Goal: Information Seeking & Learning: Learn about a topic

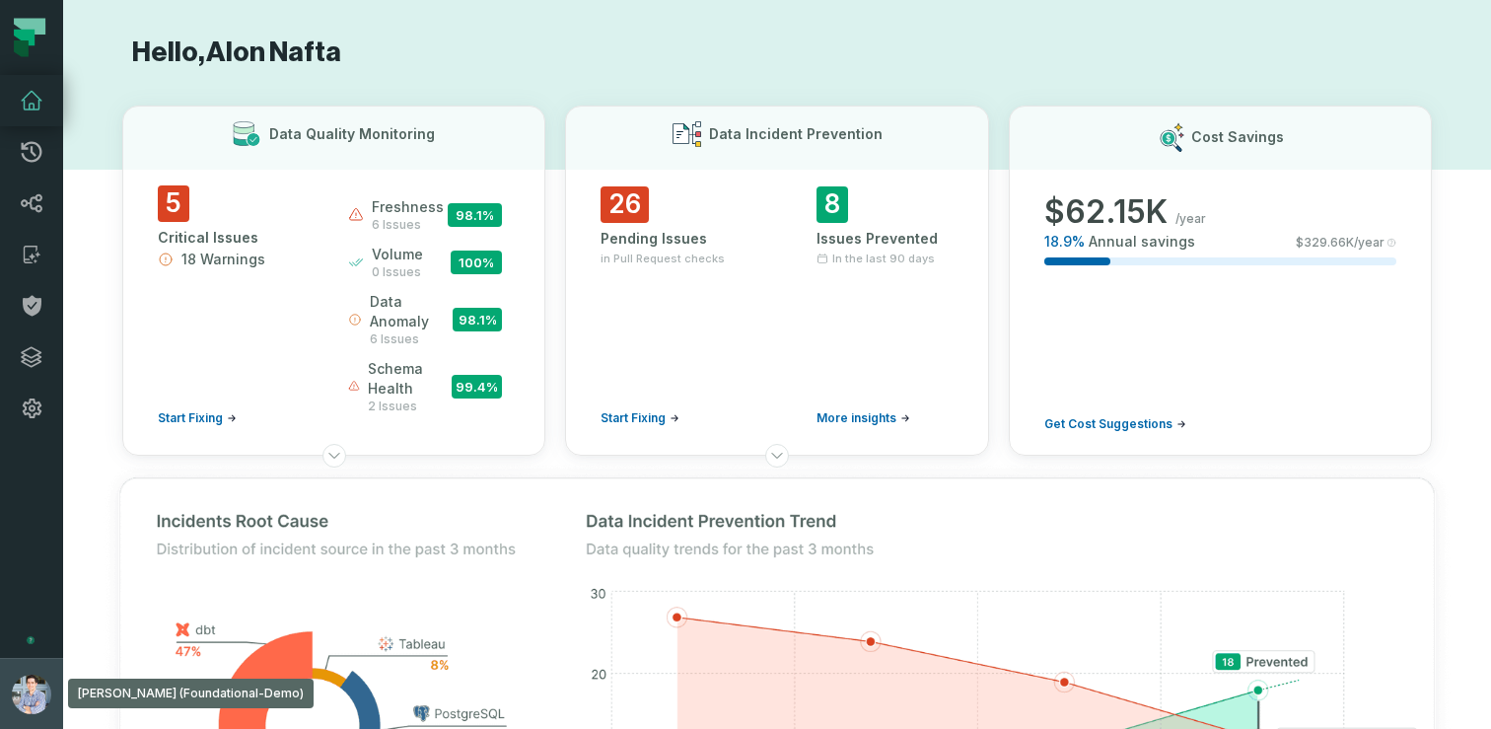
click at [14, 672] on button "[PERSON_NAME] (Foundational-Demo) [EMAIL_ADDRESS][DOMAIN_NAME]" at bounding box center [31, 693] width 63 height 71
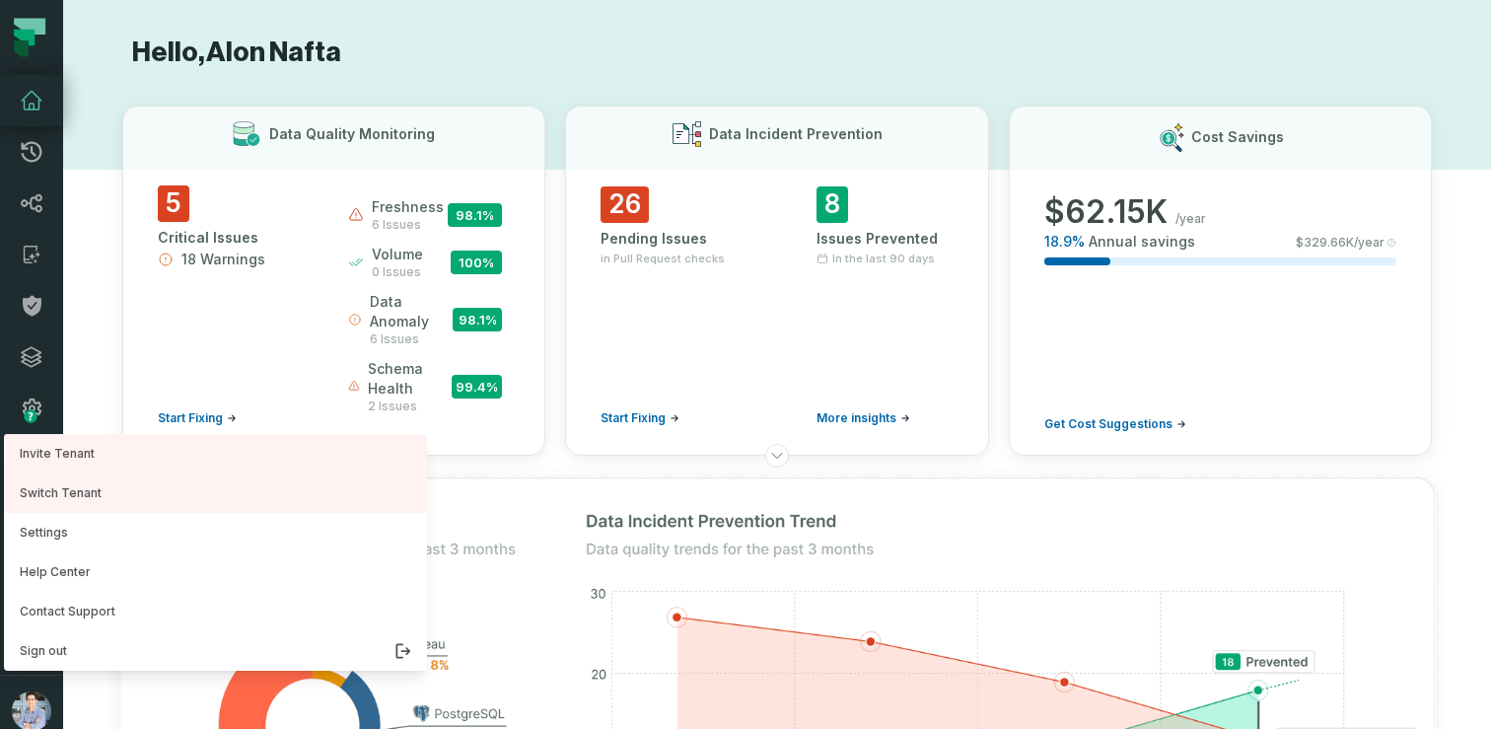
click at [686, 62] on h1 "Hello, [PERSON_NAME]" at bounding box center [777, 53] width 1310 height 35
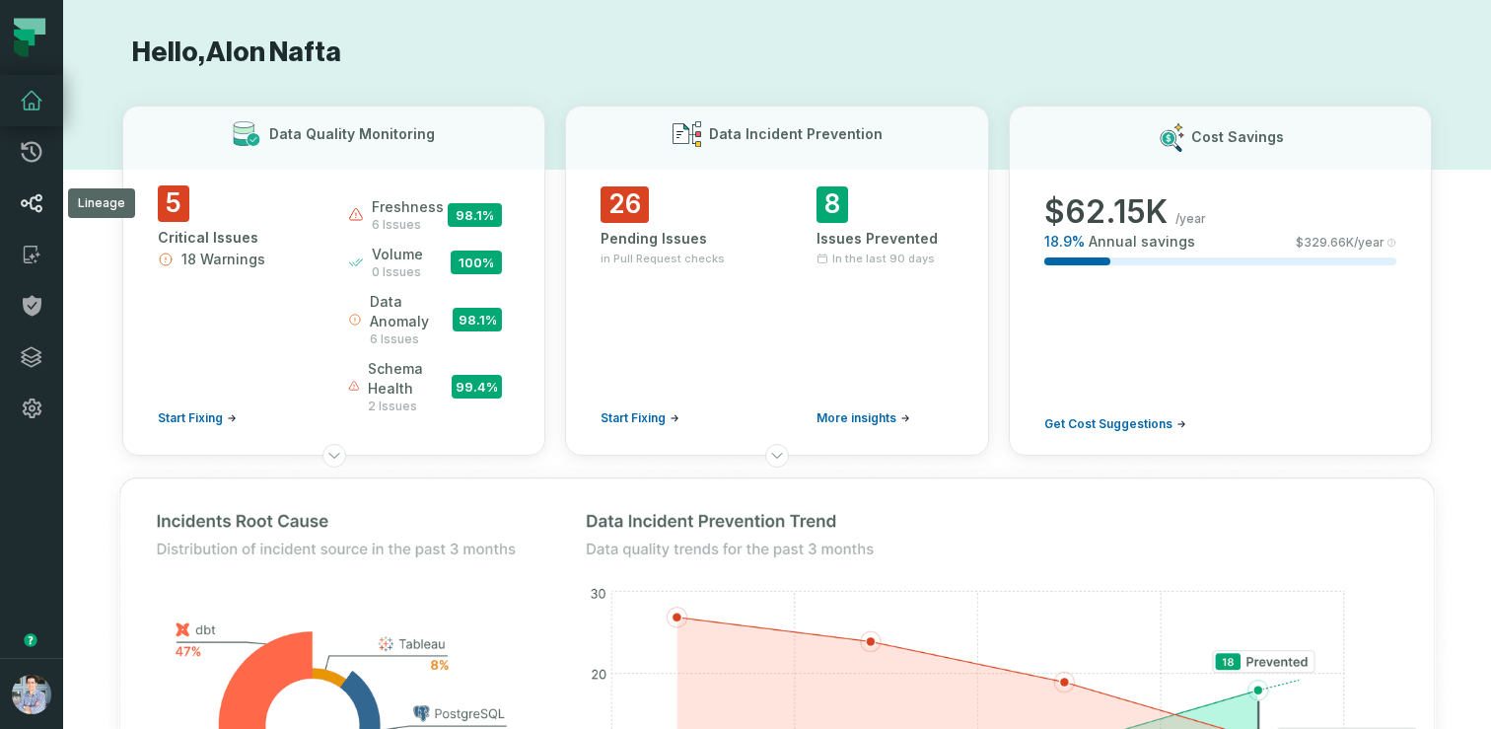
click at [36, 220] on link "Lineage" at bounding box center [31, 203] width 63 height 51
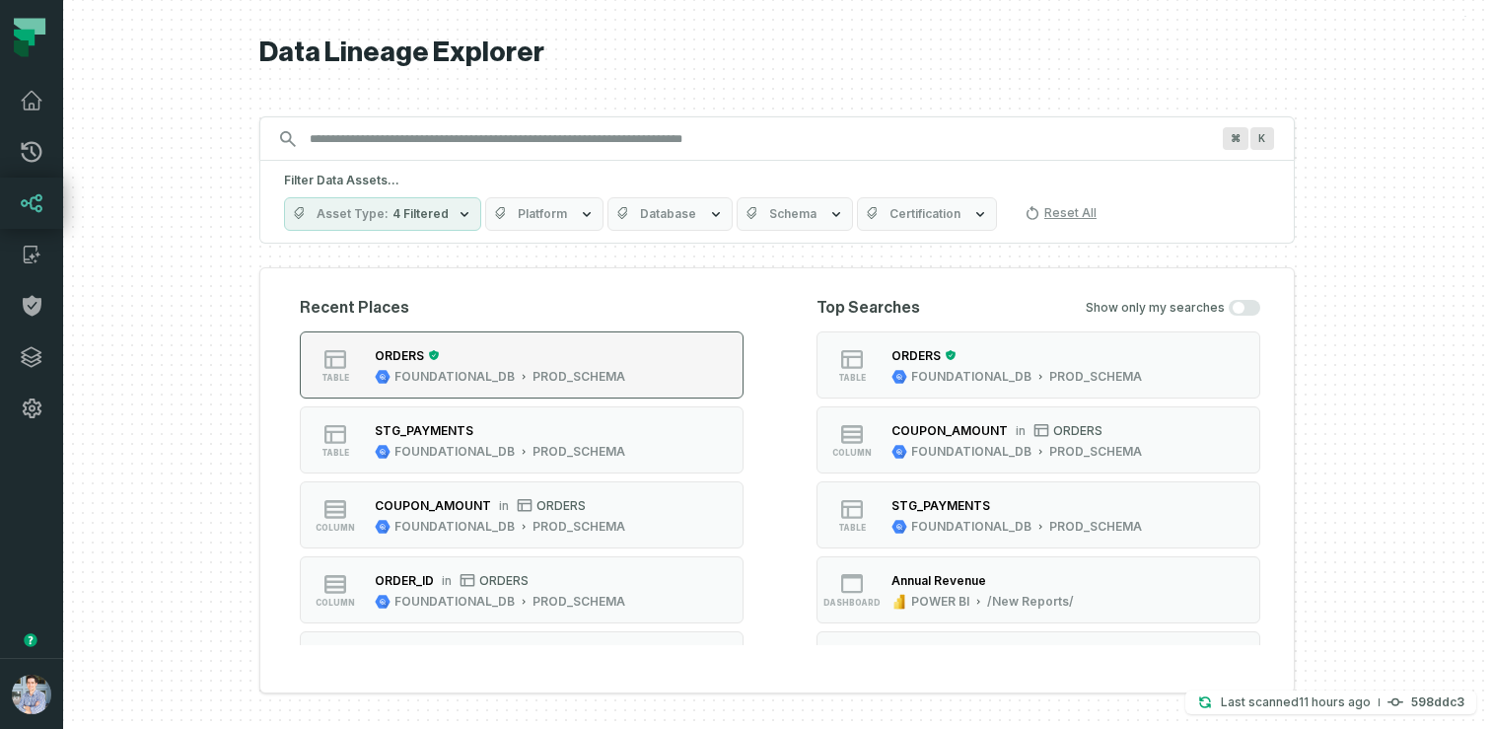
click at [591, 360] on div "ORDERS" at bounding box center [500, 355] width 251 height 20
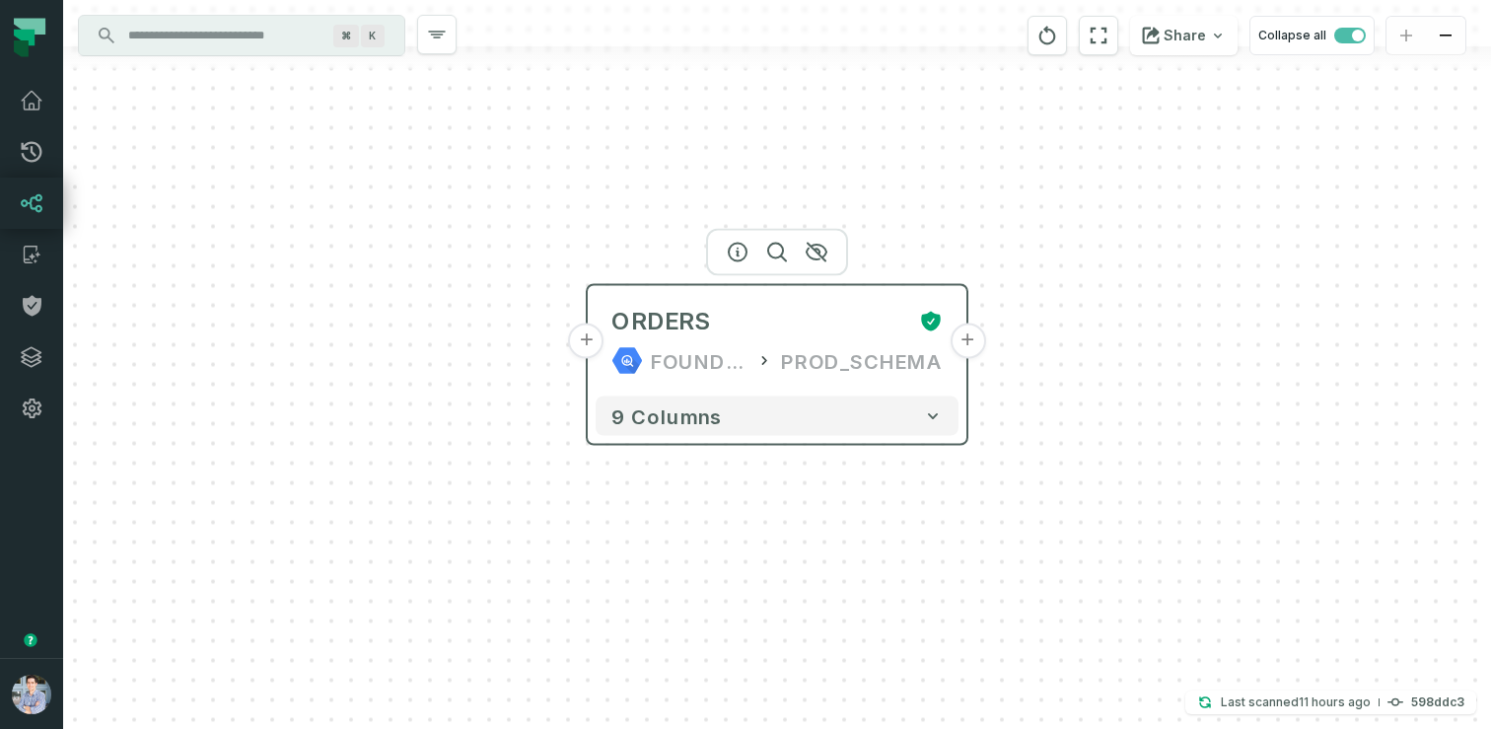
click at [962, 341] on button "+" at bounding box center [968, 342] width 36 height 36
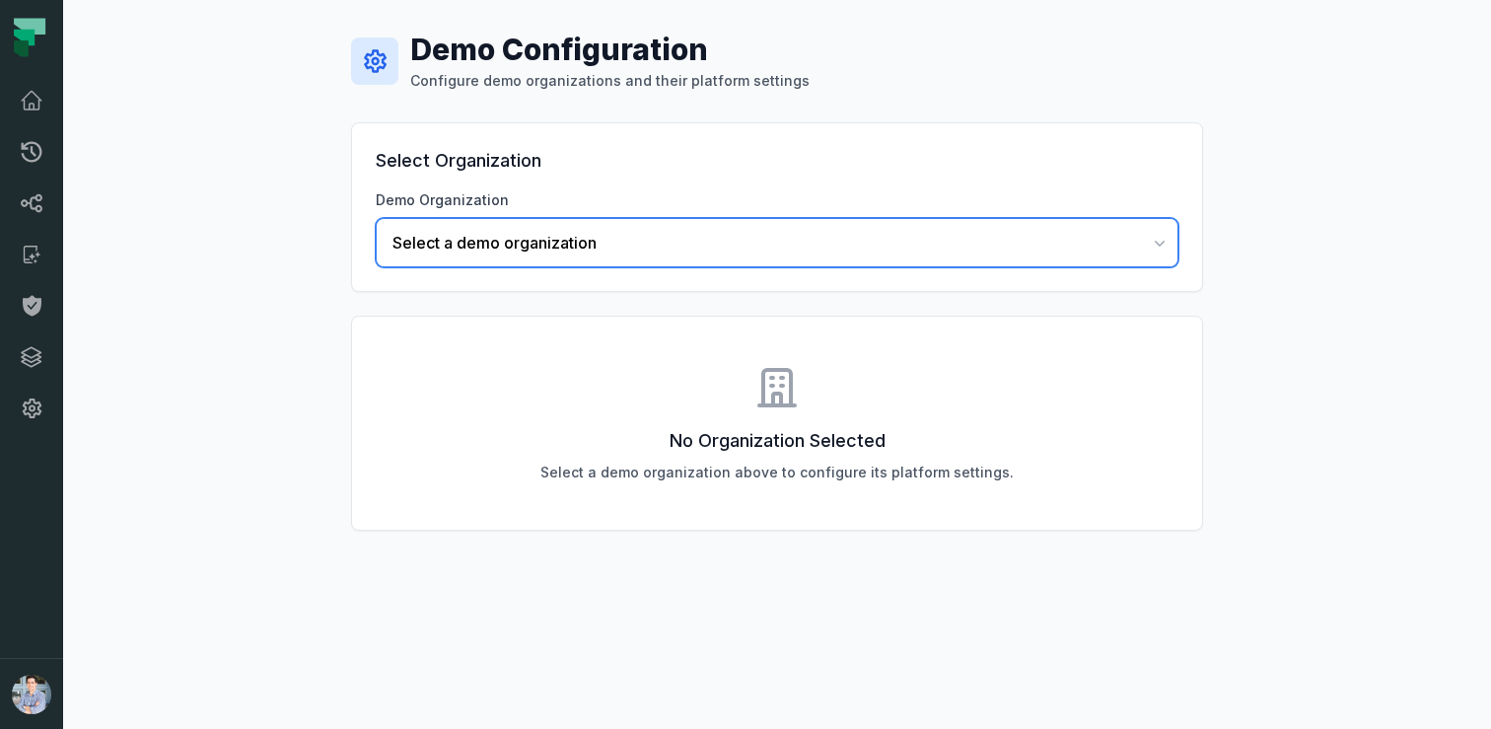
click at [790, 252] on span "Select a demo organization" at bounding box center [766, 243] width 746 height 24
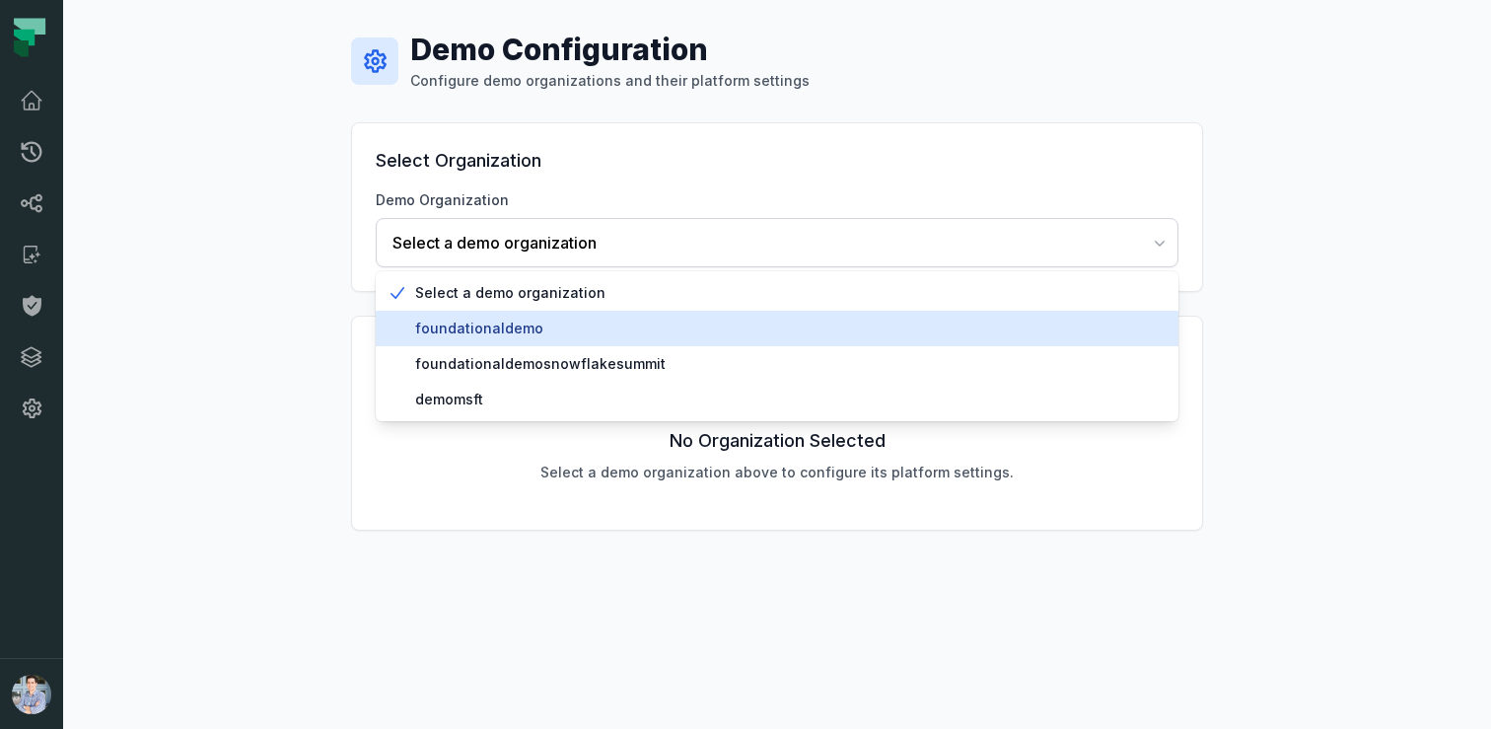
click at [630, 331] on span "foundationaldemo" at bounding box center [789, 329] width 748 height 20
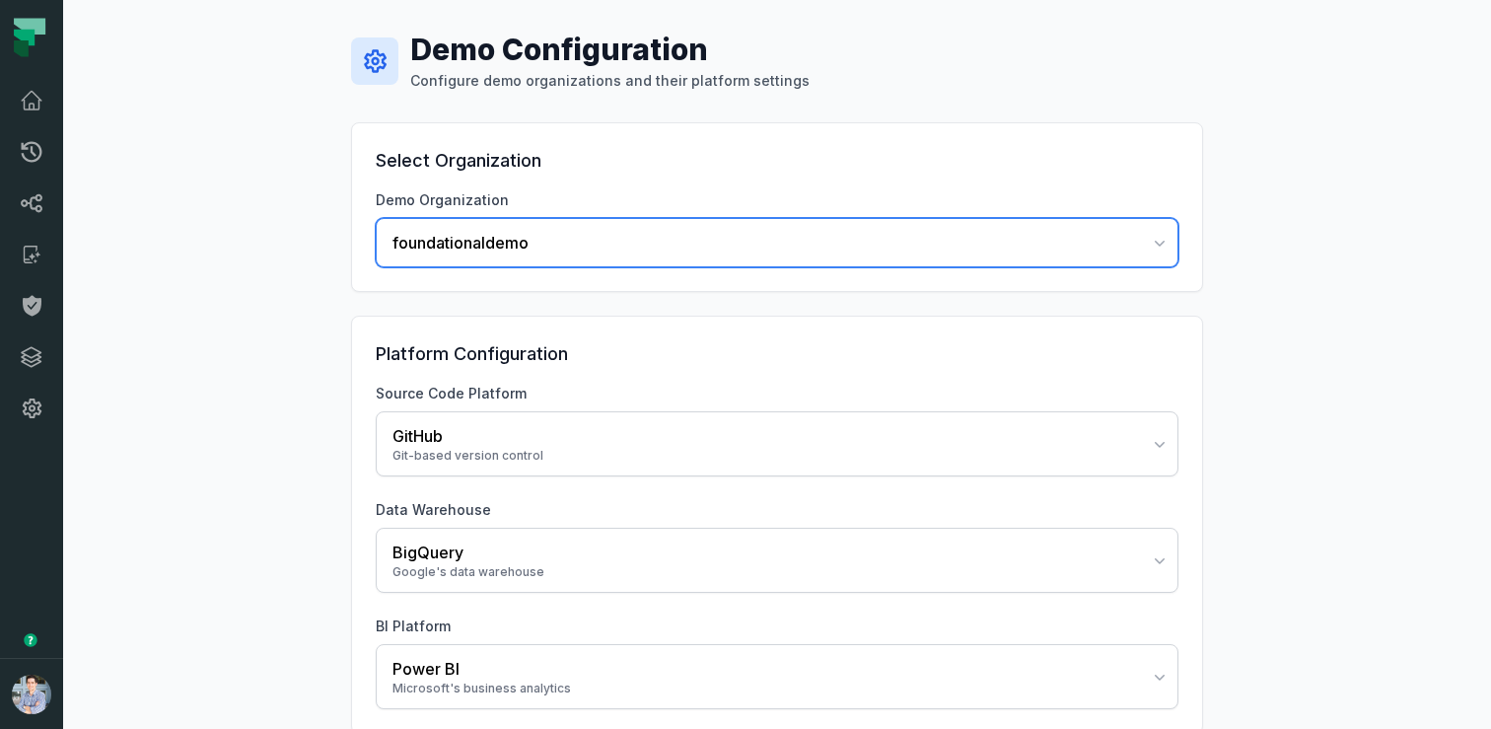
scroll to position [100, 0]
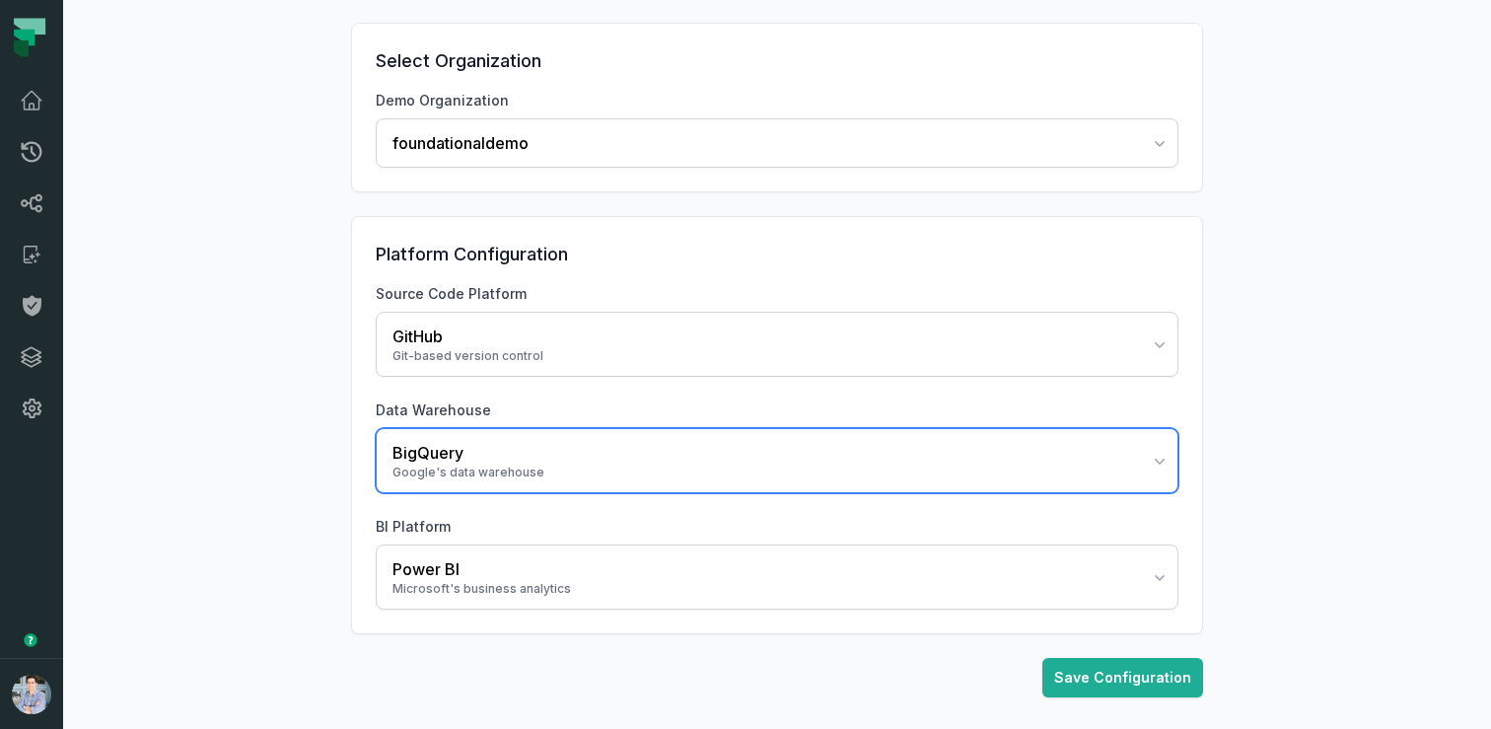
click at [511, 472] on div "Google's data warehouse" at bounding box center [766, 473] width 746 height 16
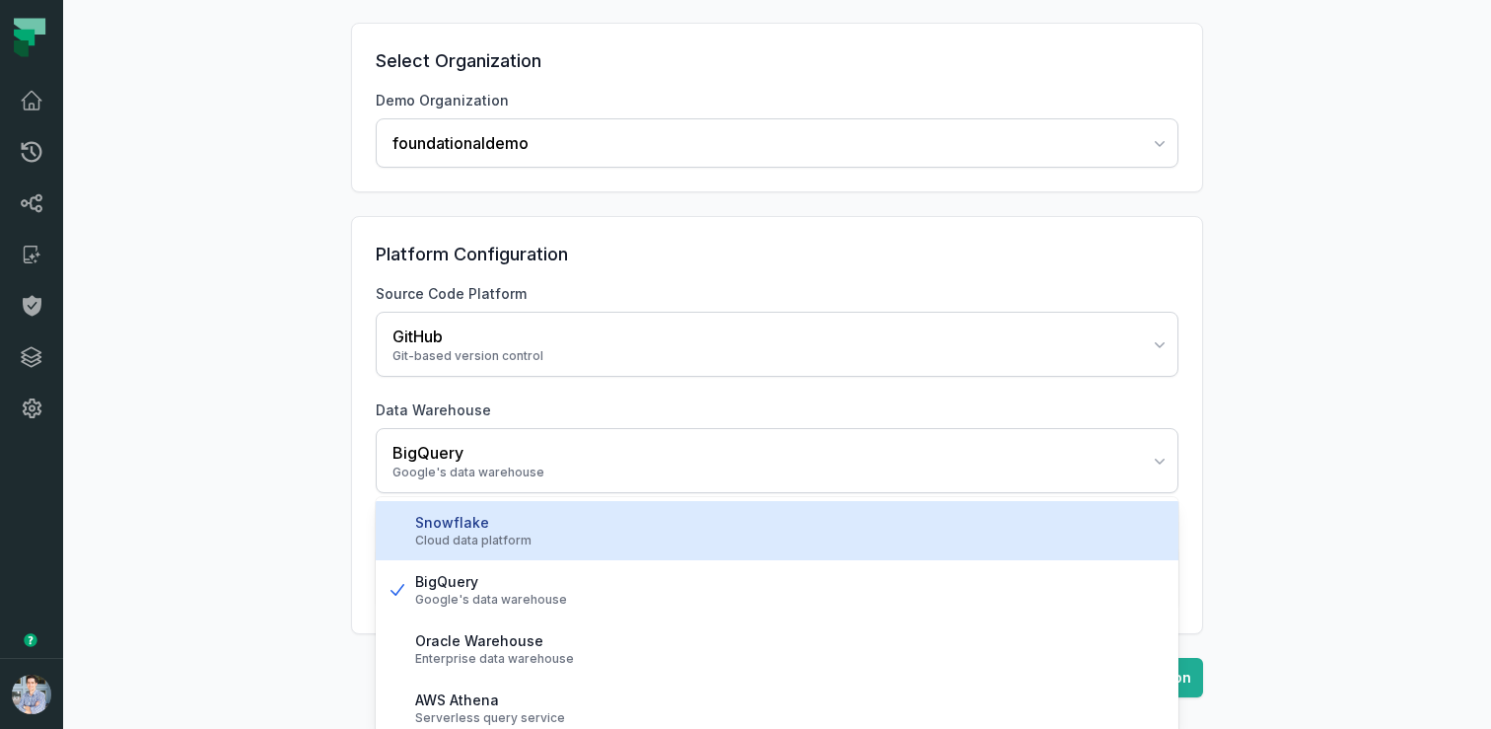
click at [507, 526] on div "Snowflake" at bounding box center [789, 523] width 748 height 20
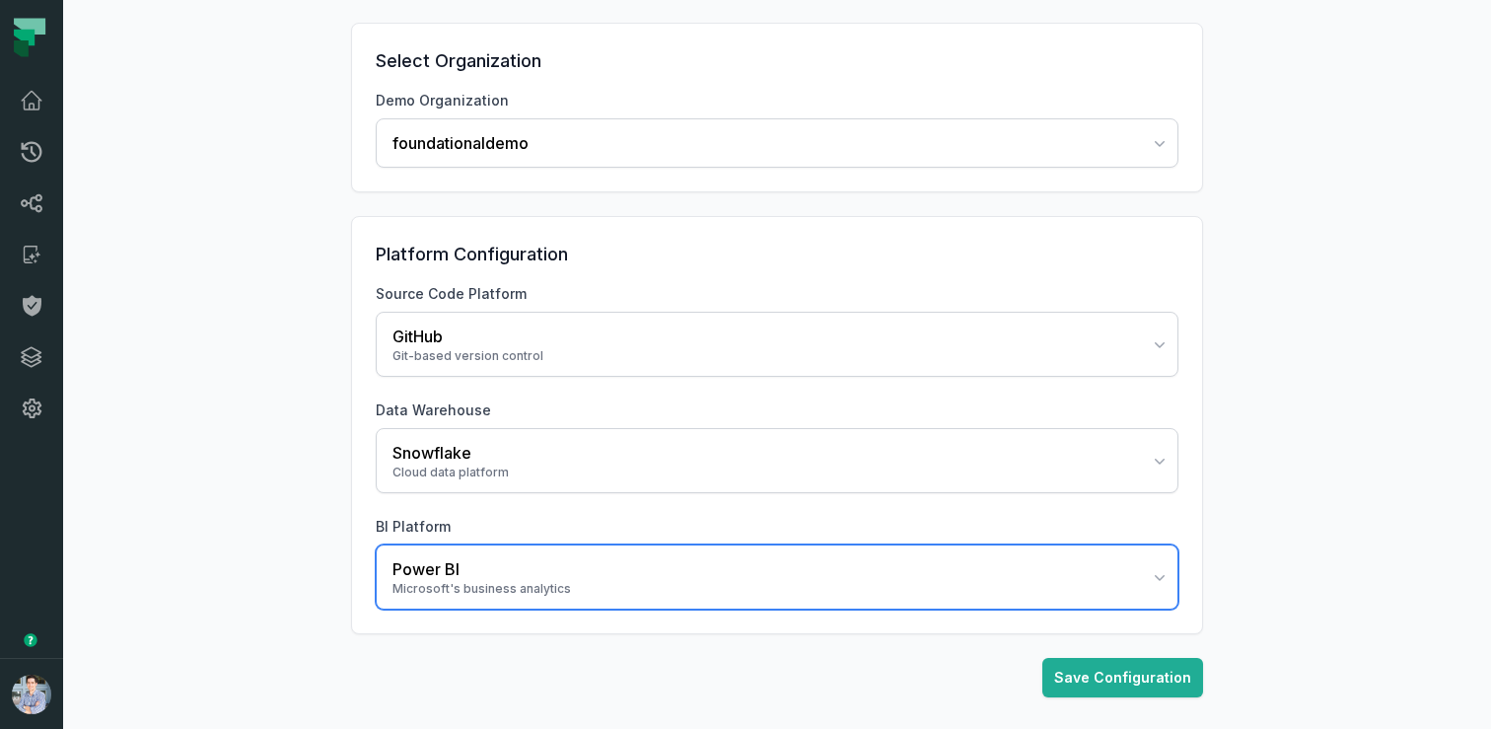
click at [470, 576] on div "Power BI" at bounding box center [766, 569] width 746 height 24
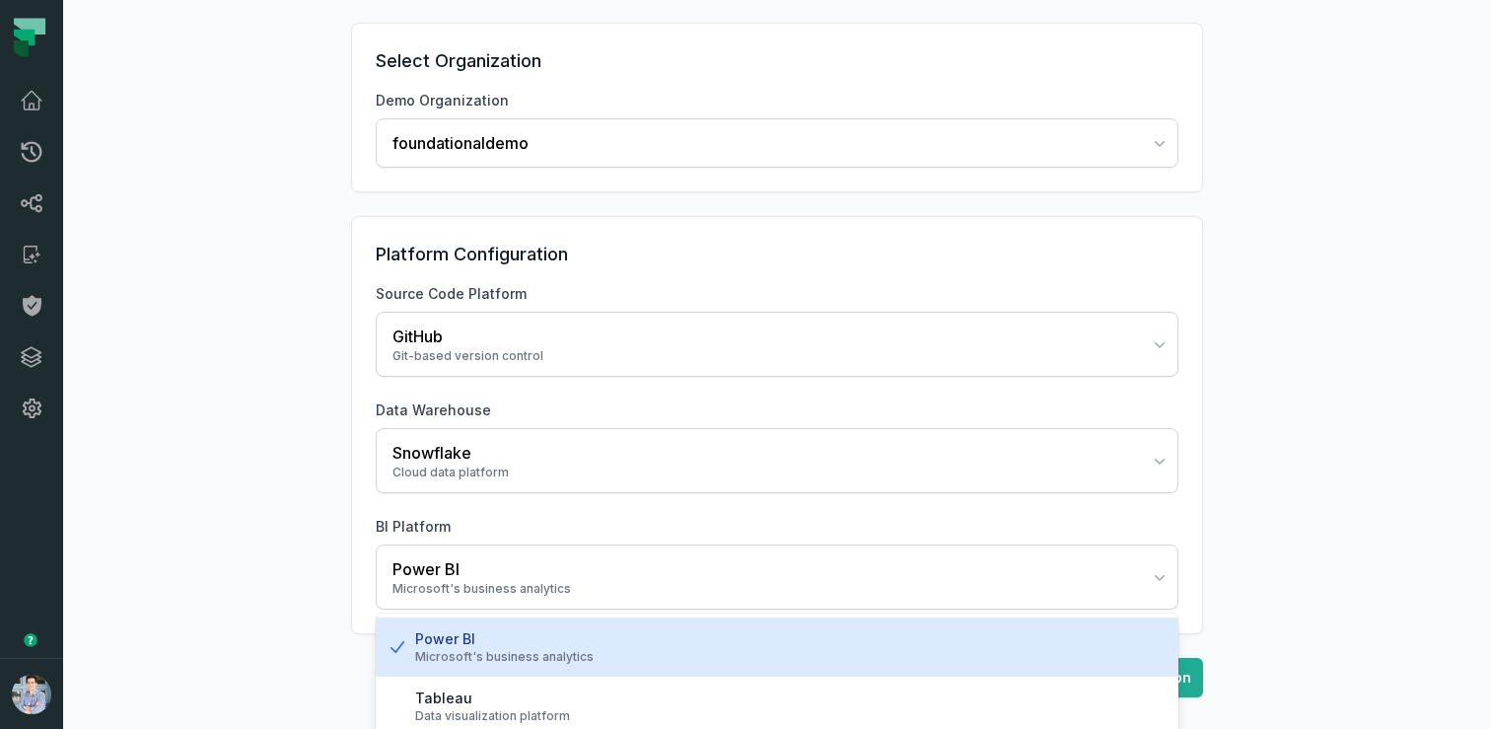
scroll to position [221, 0]
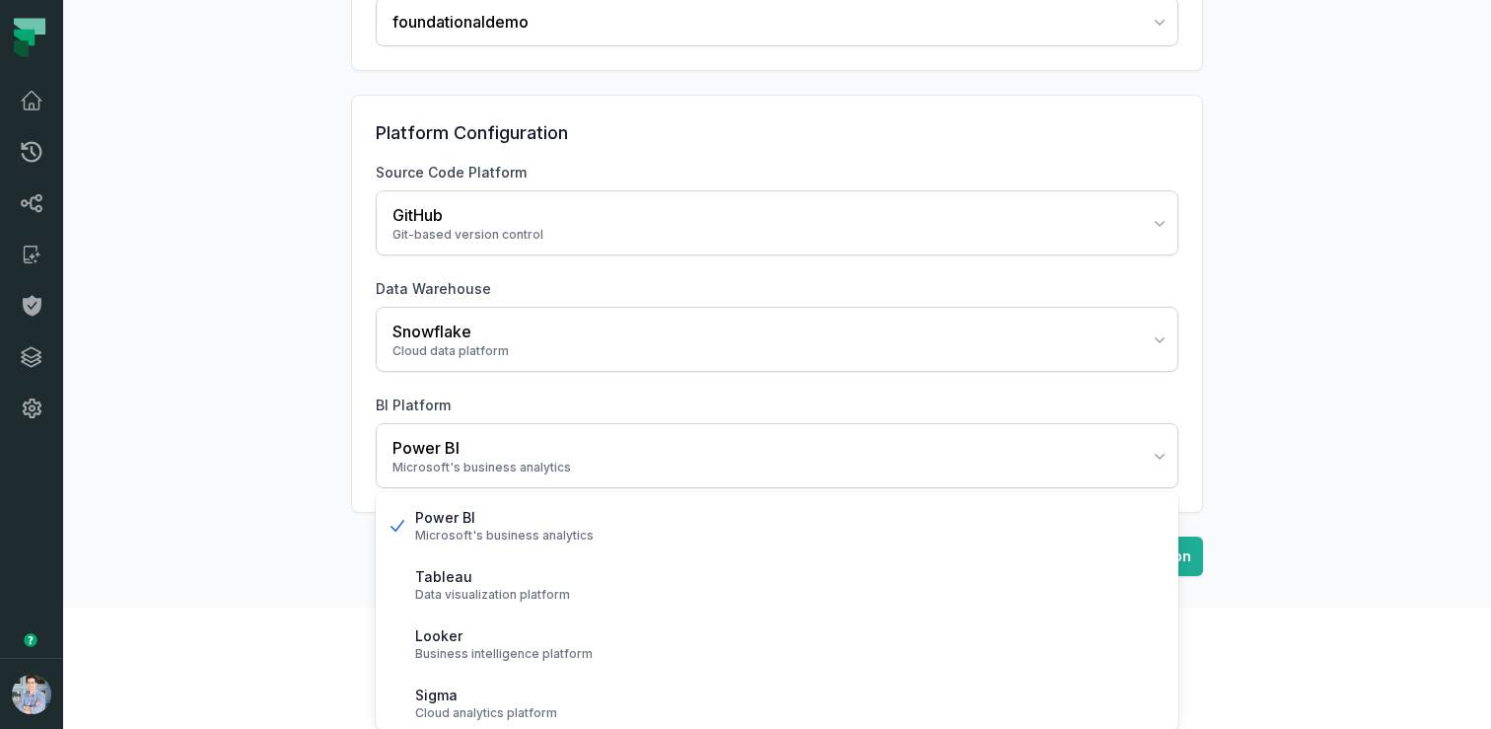
click at [297, 576] on div "Demo Configuration Configure demo organizations and their platform settings Sel…" at bounding box center [777, 193] width 1428 height 829
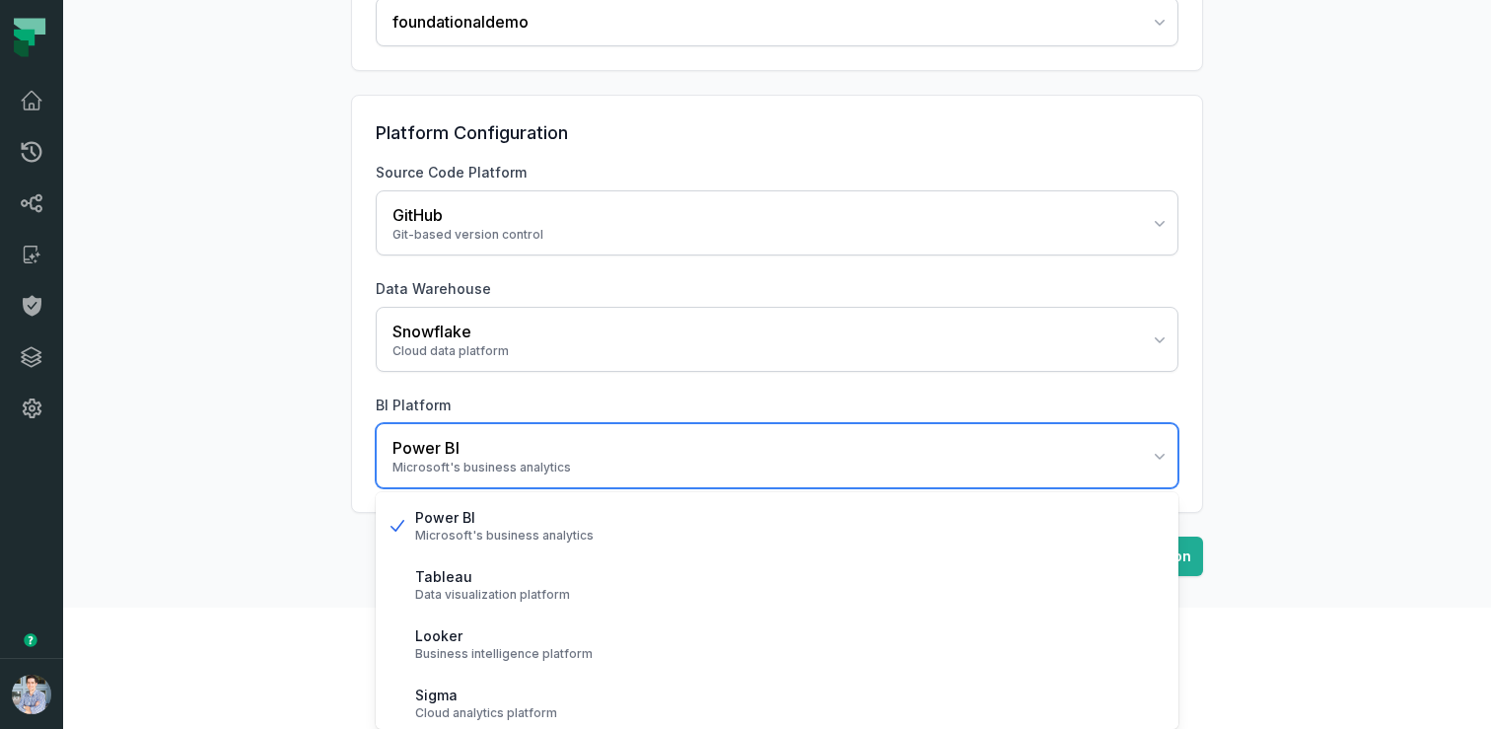
scroll to position [100, 0]
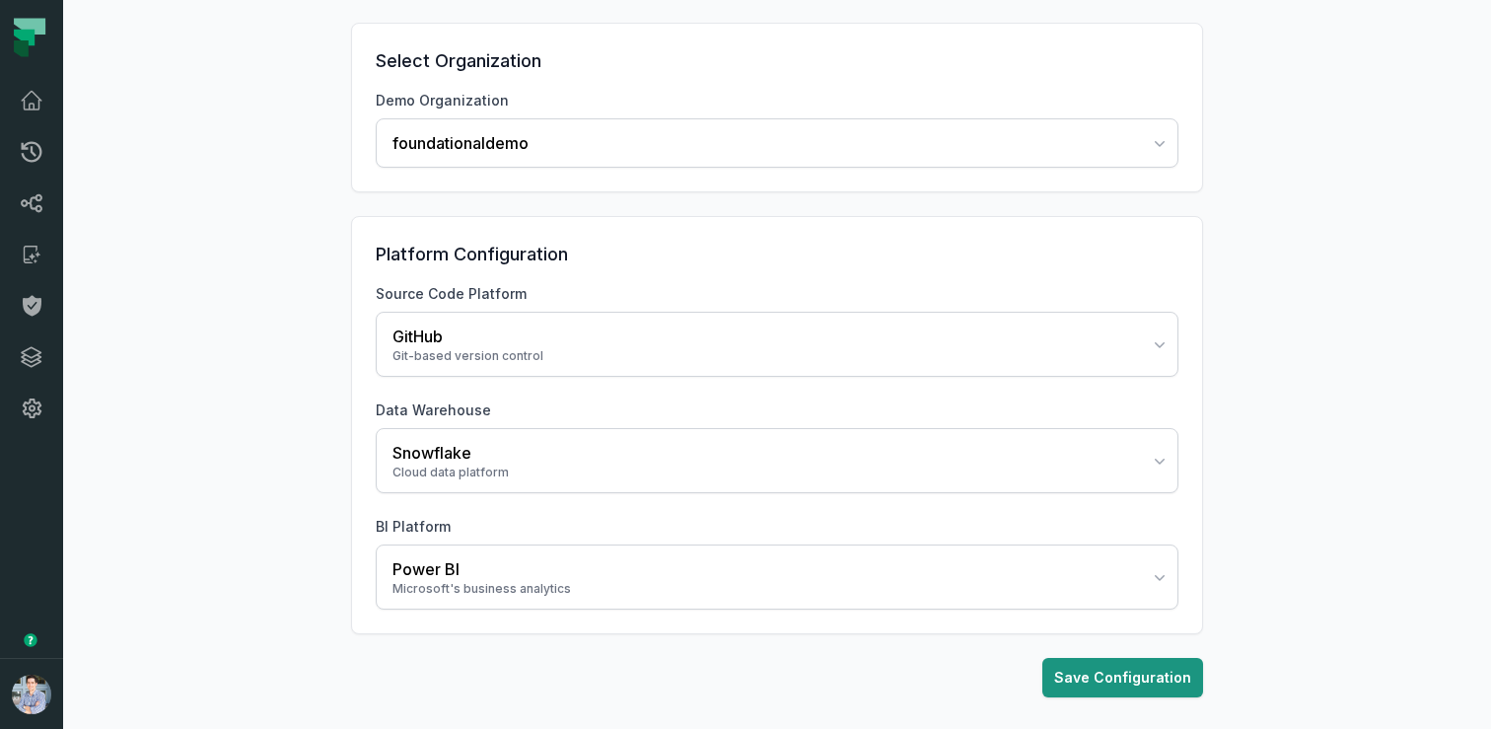
click at [1158, 683] on button "Save Configuration" at bounding box center [1123, 677] width 161 height 39
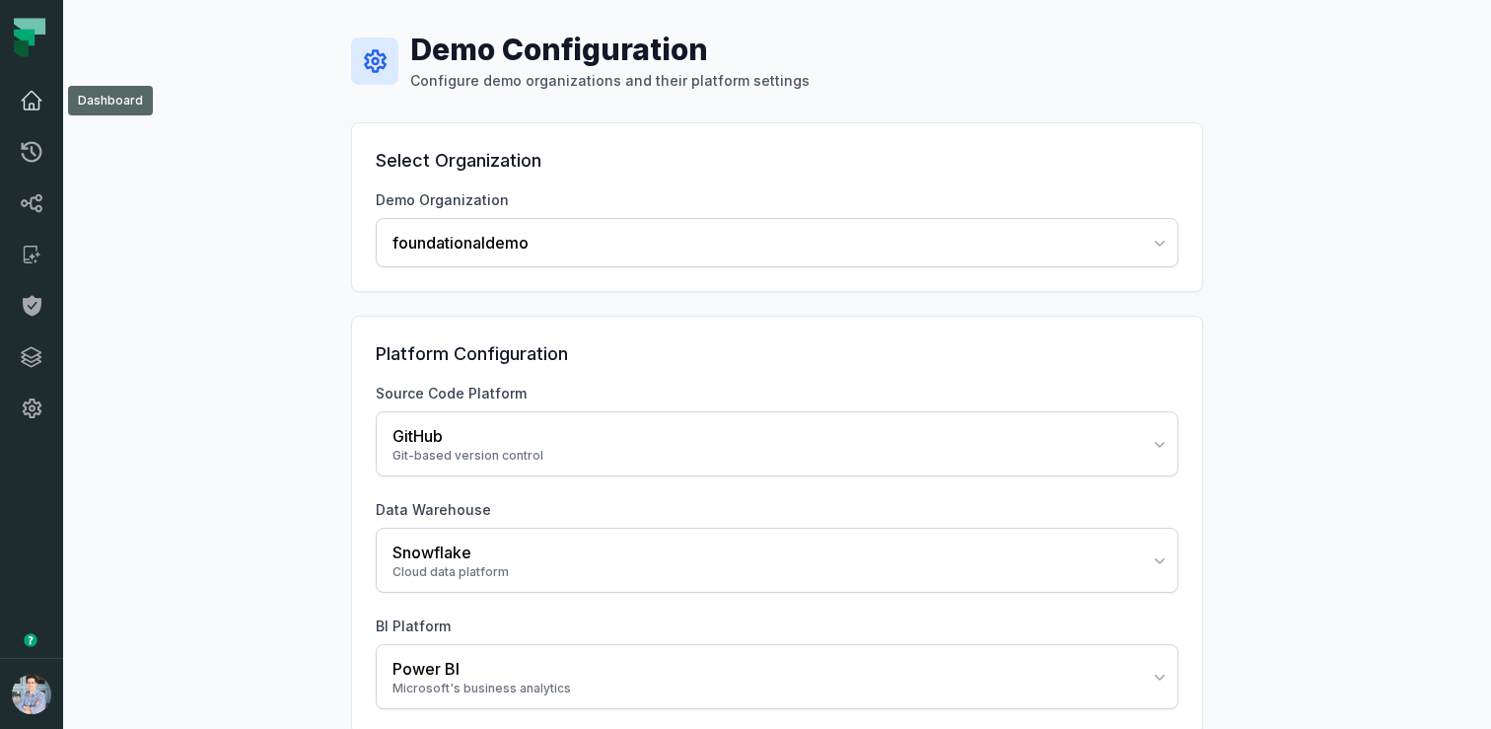
click at [35, 95] on icon at bounding box center [32, 101] width 20 height 18
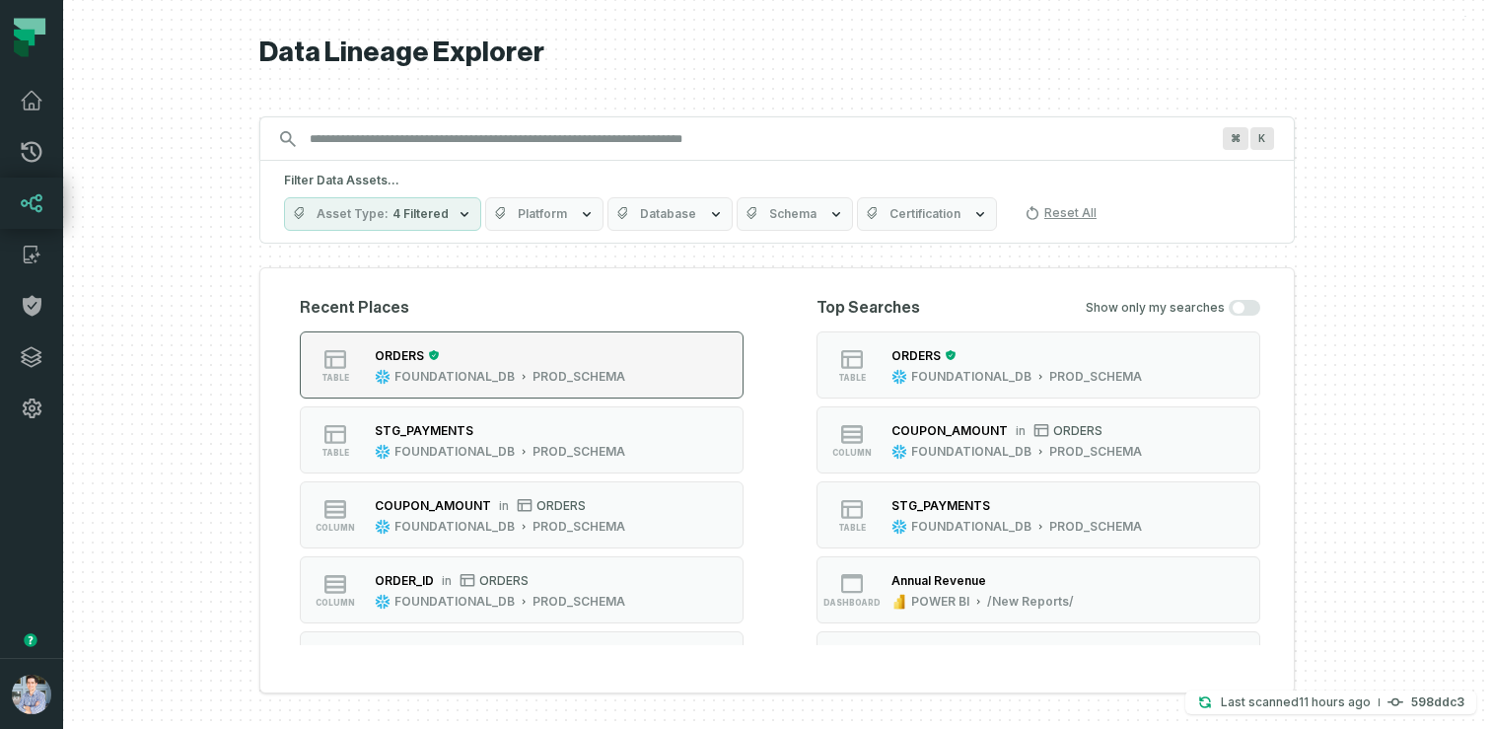
click at [540, 364] on div "ORDERS" at bounding box center [500, 355] width 251 height 20
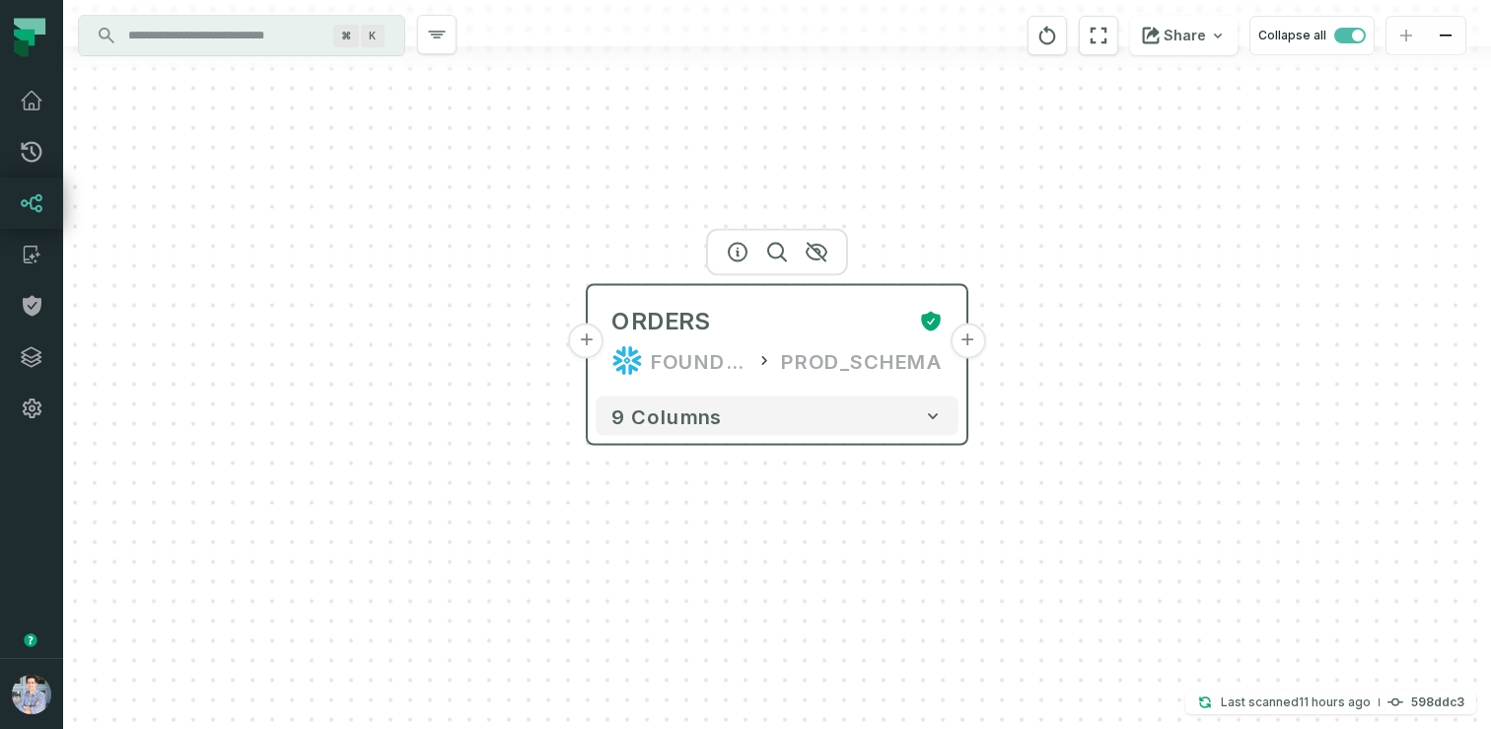
click at [963, 346] on button "+" at bounding box center [968, 342] width 36 height 36
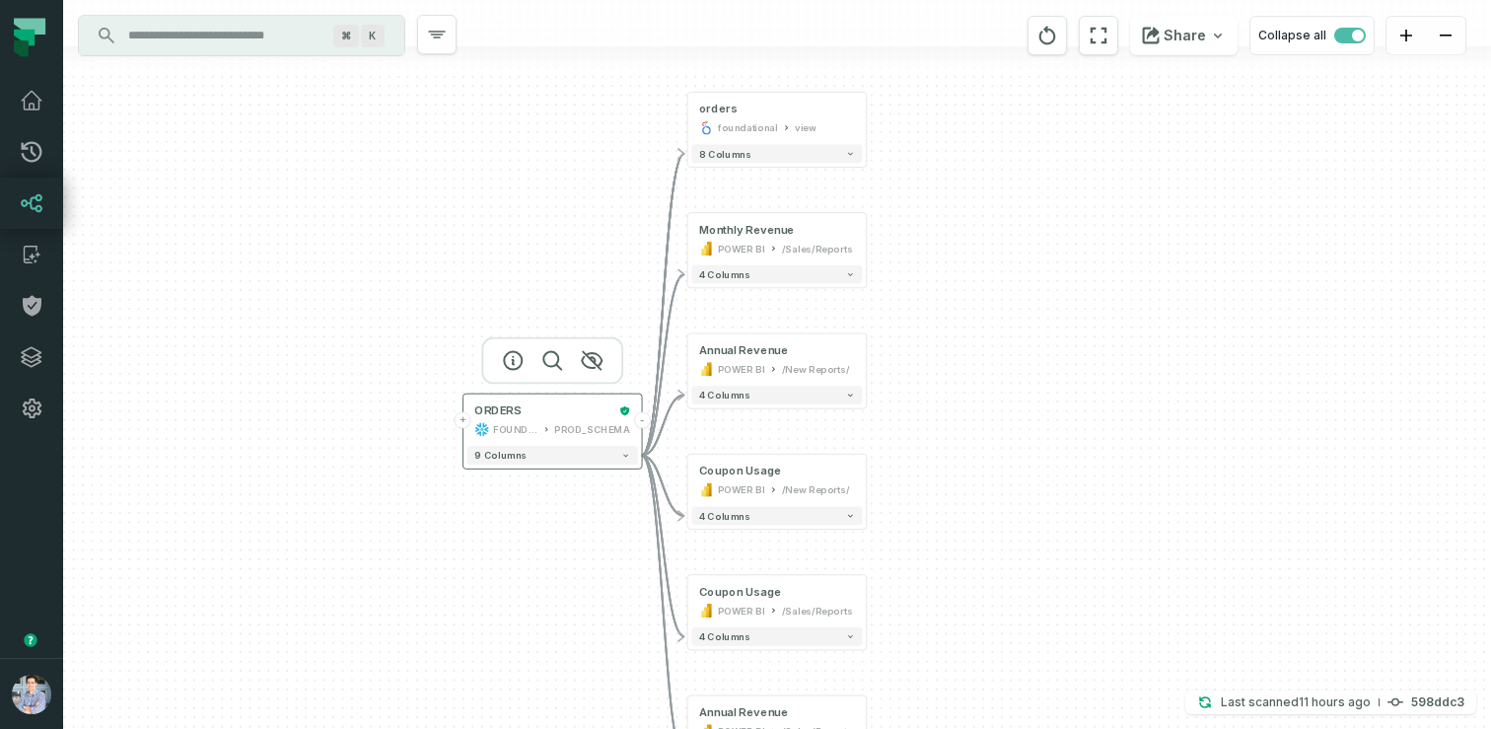
click at [464, 418] on button "+" at bounding box center [463, 419] width 17 height 17
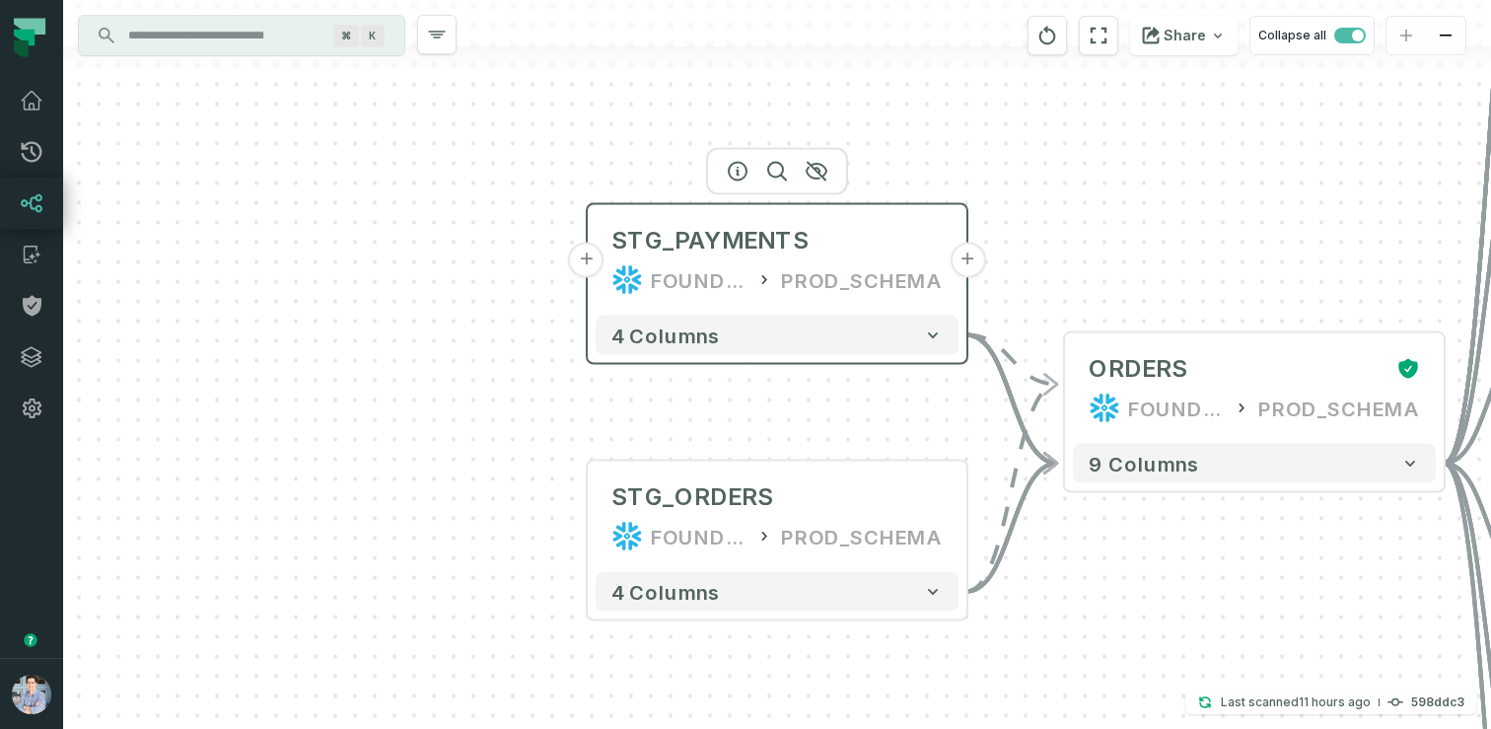
click at [588, 269] on button "+" at bounding box center [587, 261] width 36 height 36
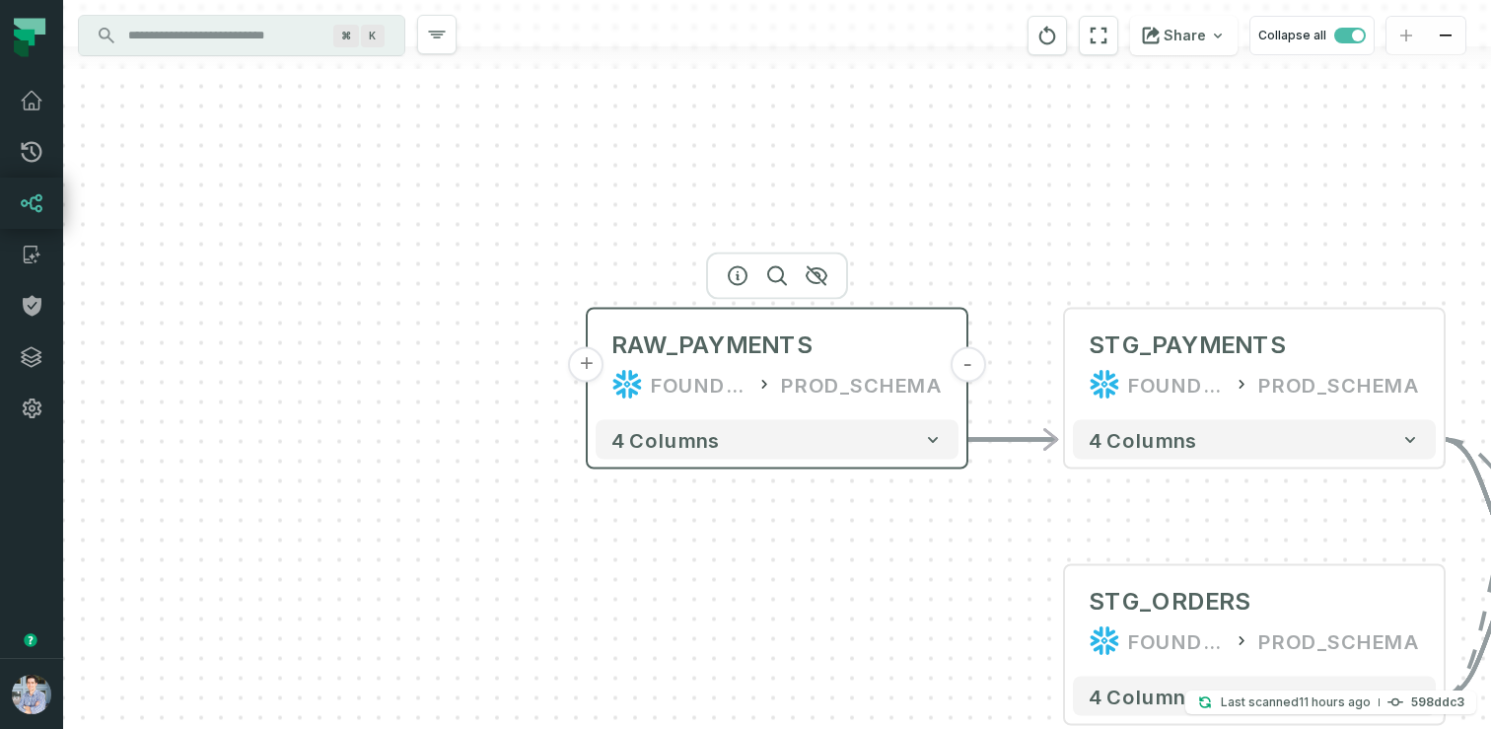
click at [585, 364] on button "+" at bounding box center [587, 365] width 36 height 36
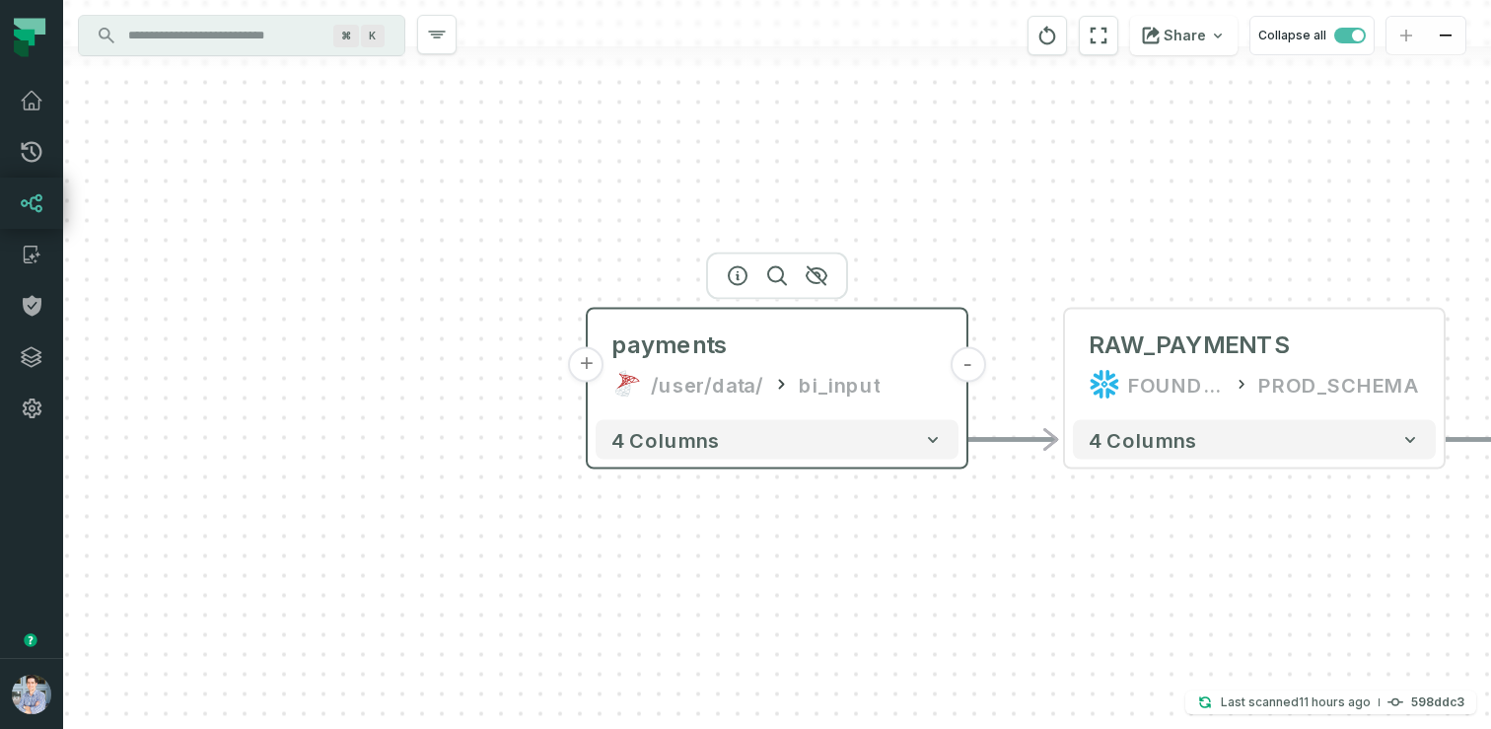
click at [592, 361] on button "+" at bounding box center [587, 365] width 36 height 36
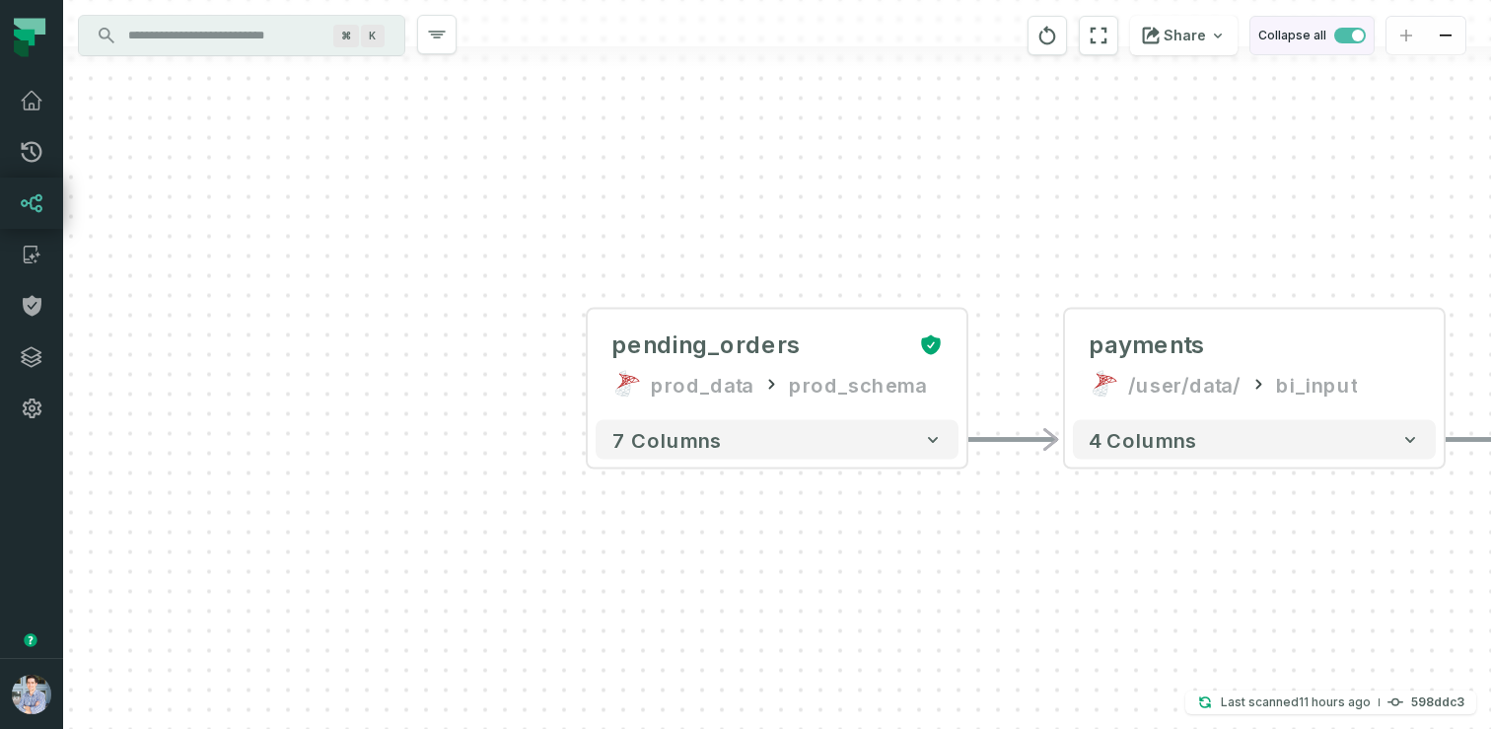
click at [1336, 27] on button "Collapse all" at bounding box center [1312, 35] width 125 height 39
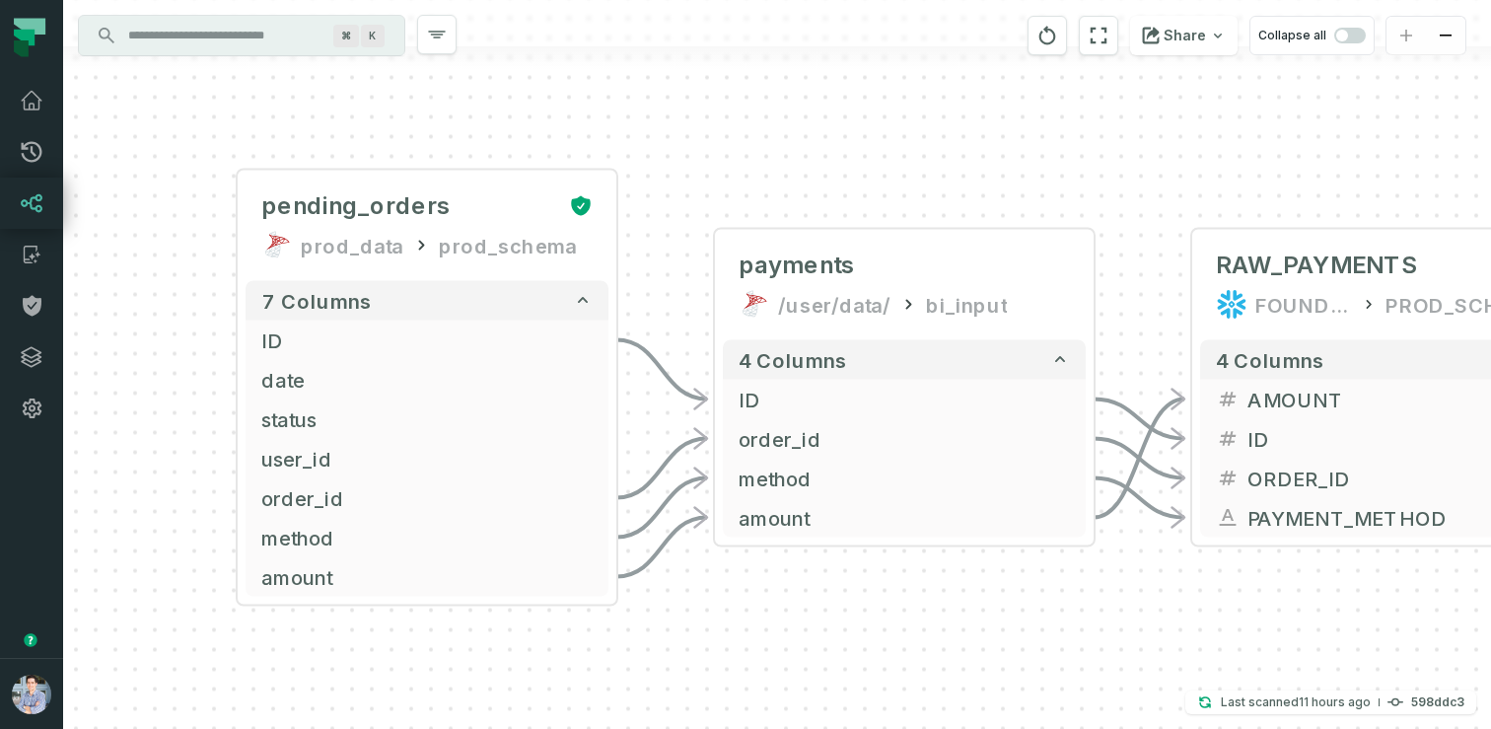
drag, startPoint x: 1284, startPoint y: 239, endPoint x: 934, endPoint y: 100, distance: 376.8
click at [934, 100] on div "+ pending_orders prod_data prod_schema + 7 columns + ID + + date + + status + +…" at bounding box center [777, 364] width 1428 height 729
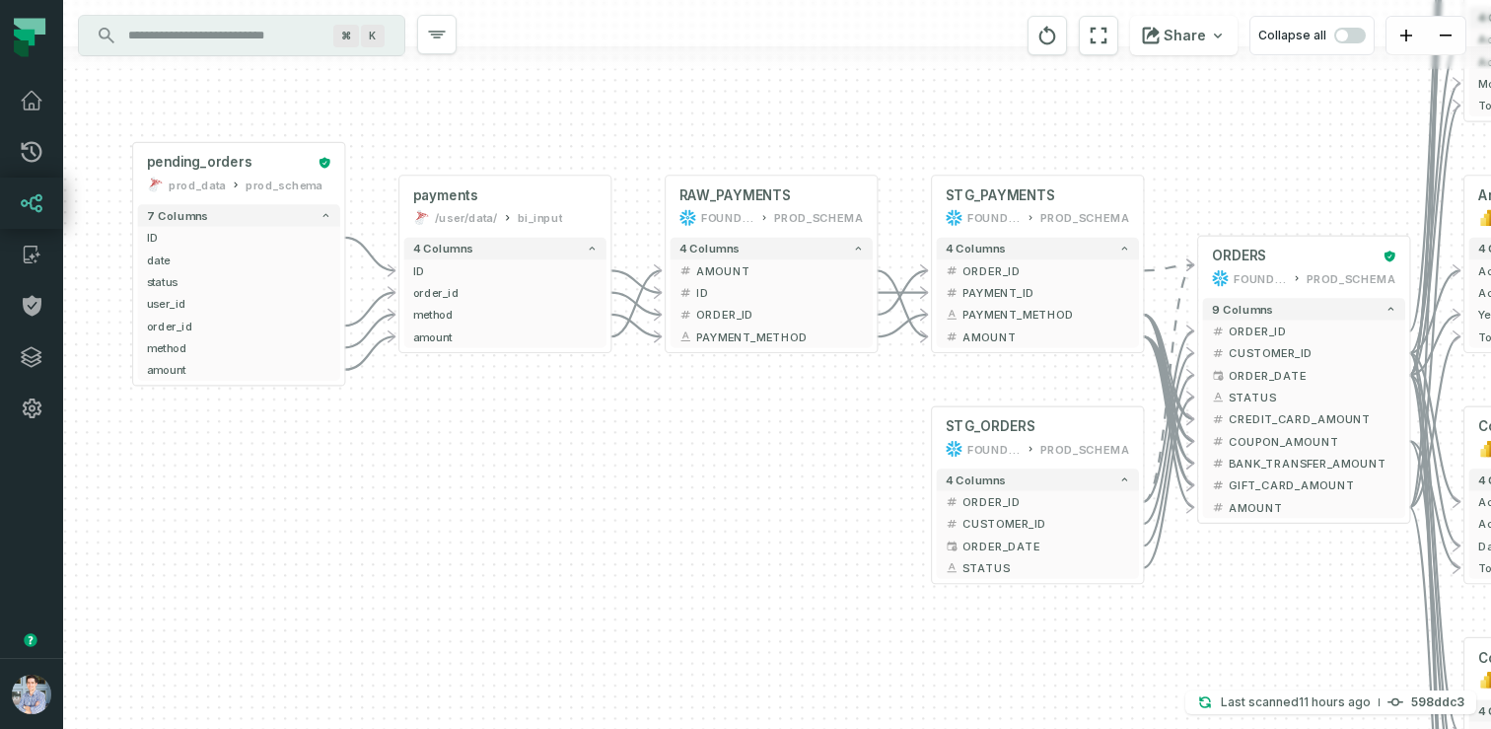
drag, startPoint x: 1136, startPoint y: 470, endPoint x: 721, endPoint y: 471, distance: 415.3
click at [721, 471] on div "+ pending_orders prod_data prod_schema + 7 columns + ID + + date + + status + +…" at bounding box center [777, 364] width 1428 height 729
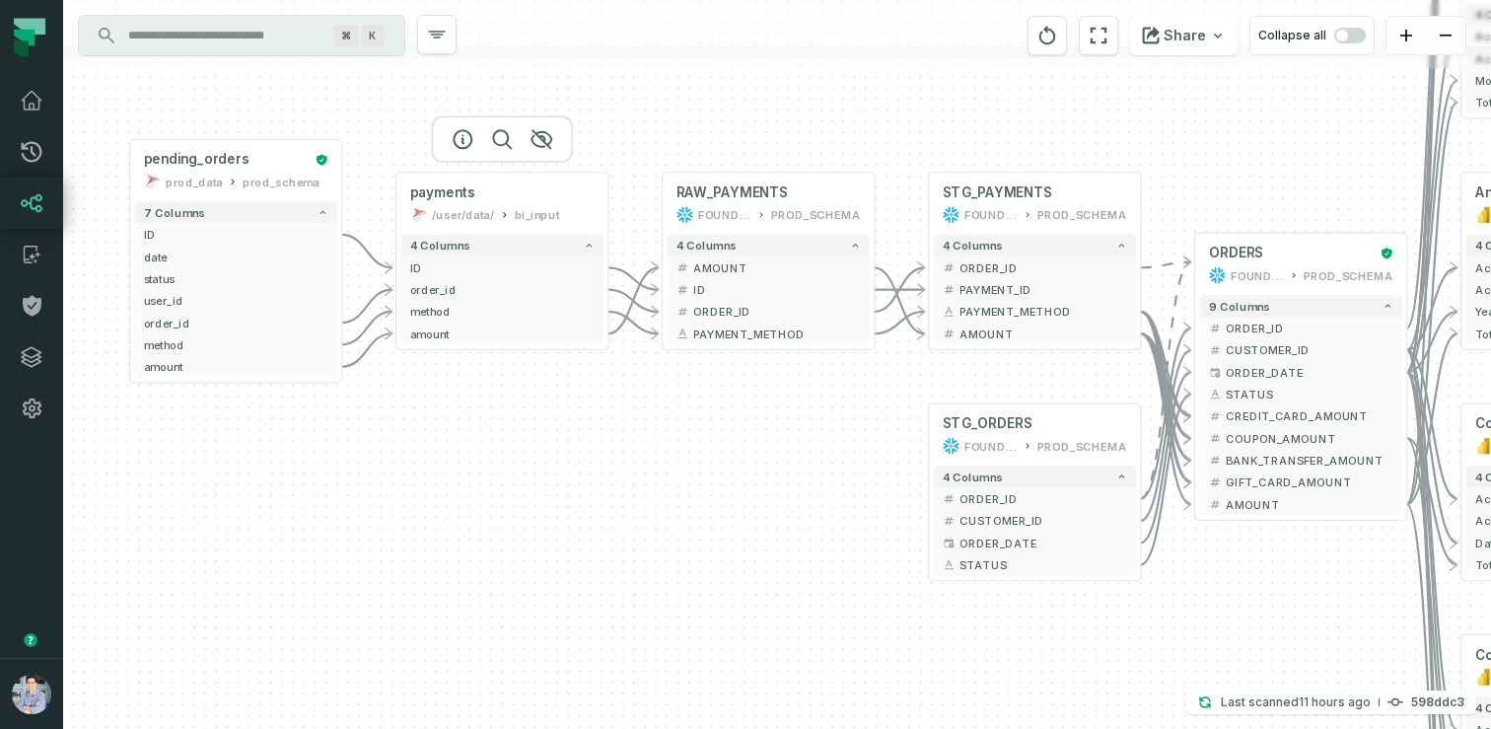
click at [468, 148] on div at bounding box center [502, 138] width 142 height 47
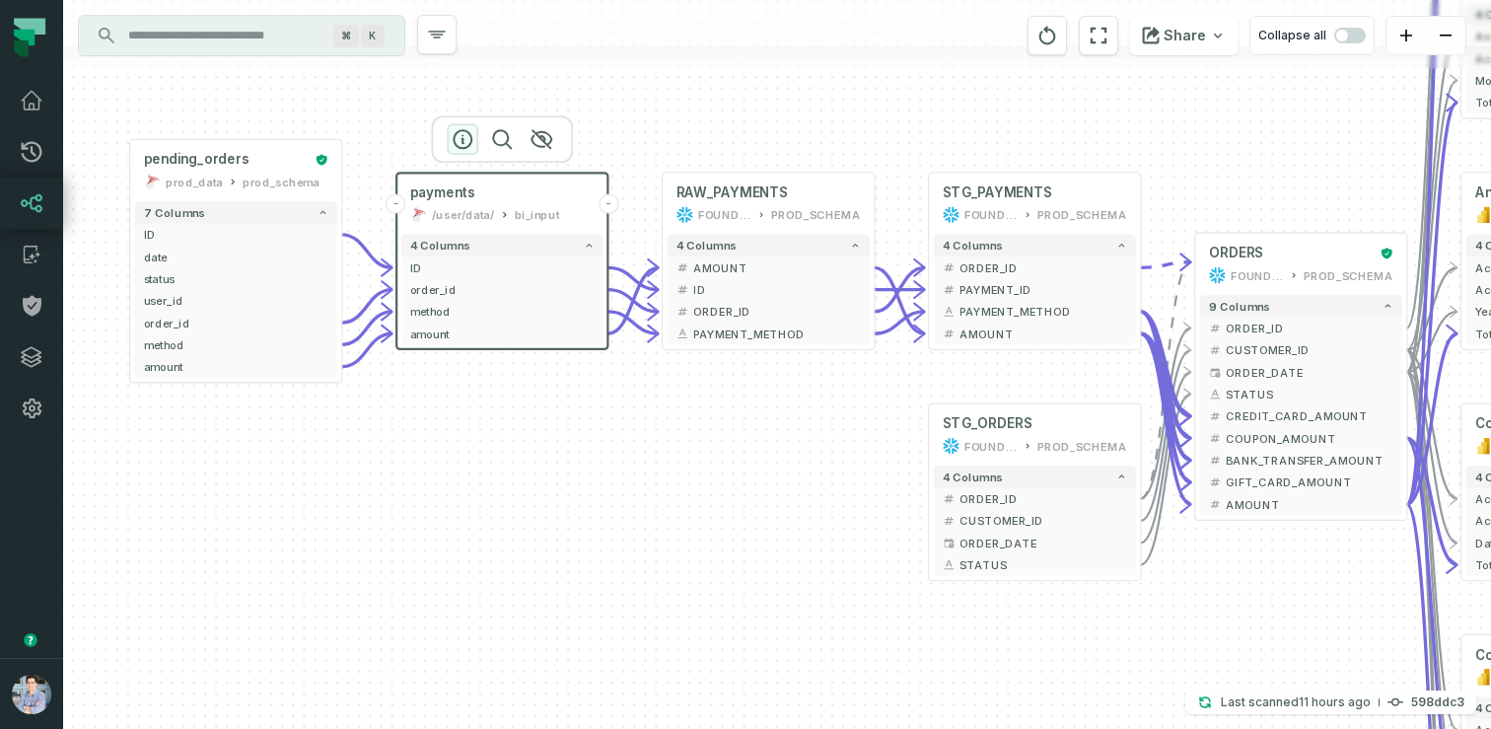
click at [464, 136] on icon "button" at bounding box center [463, 139] width 24 height 24
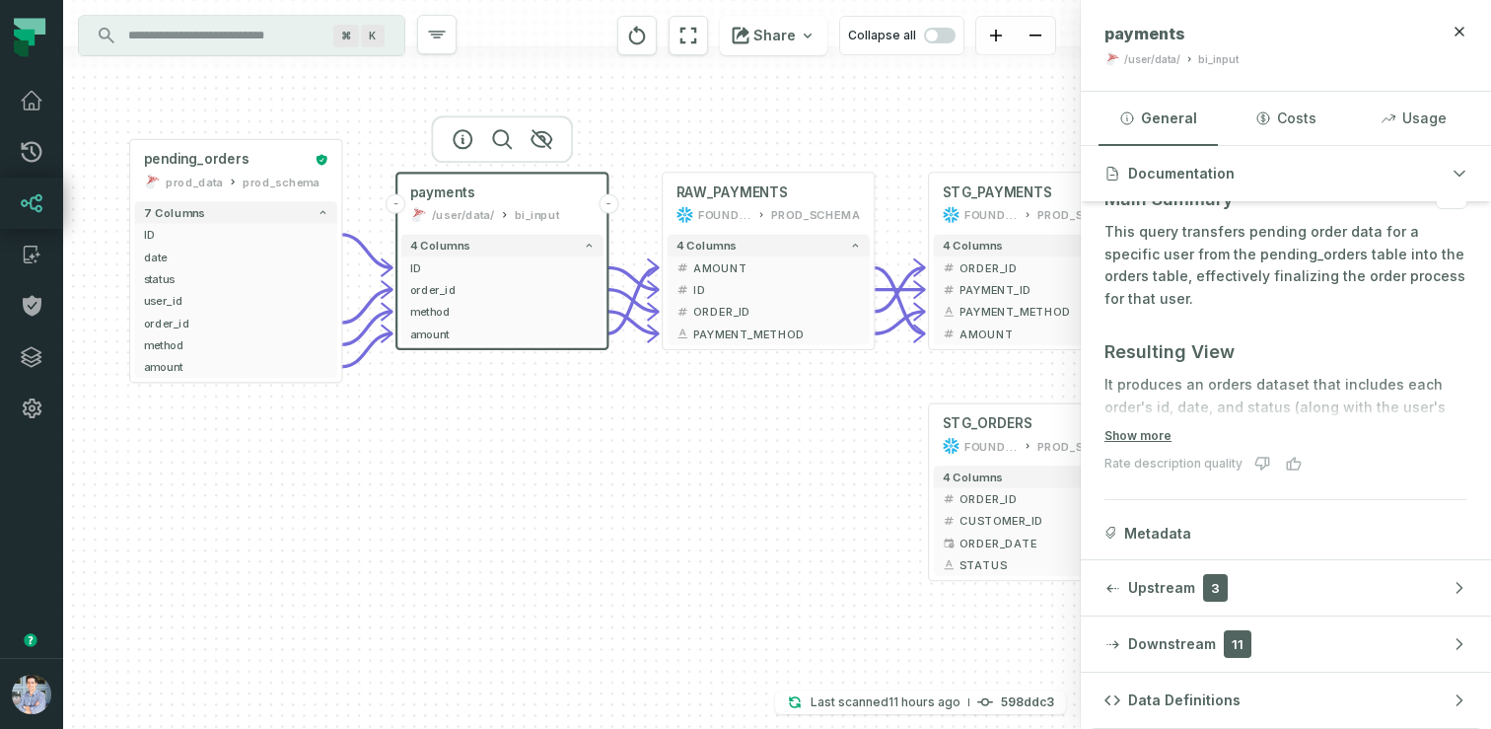
scroll to position [239, 0]
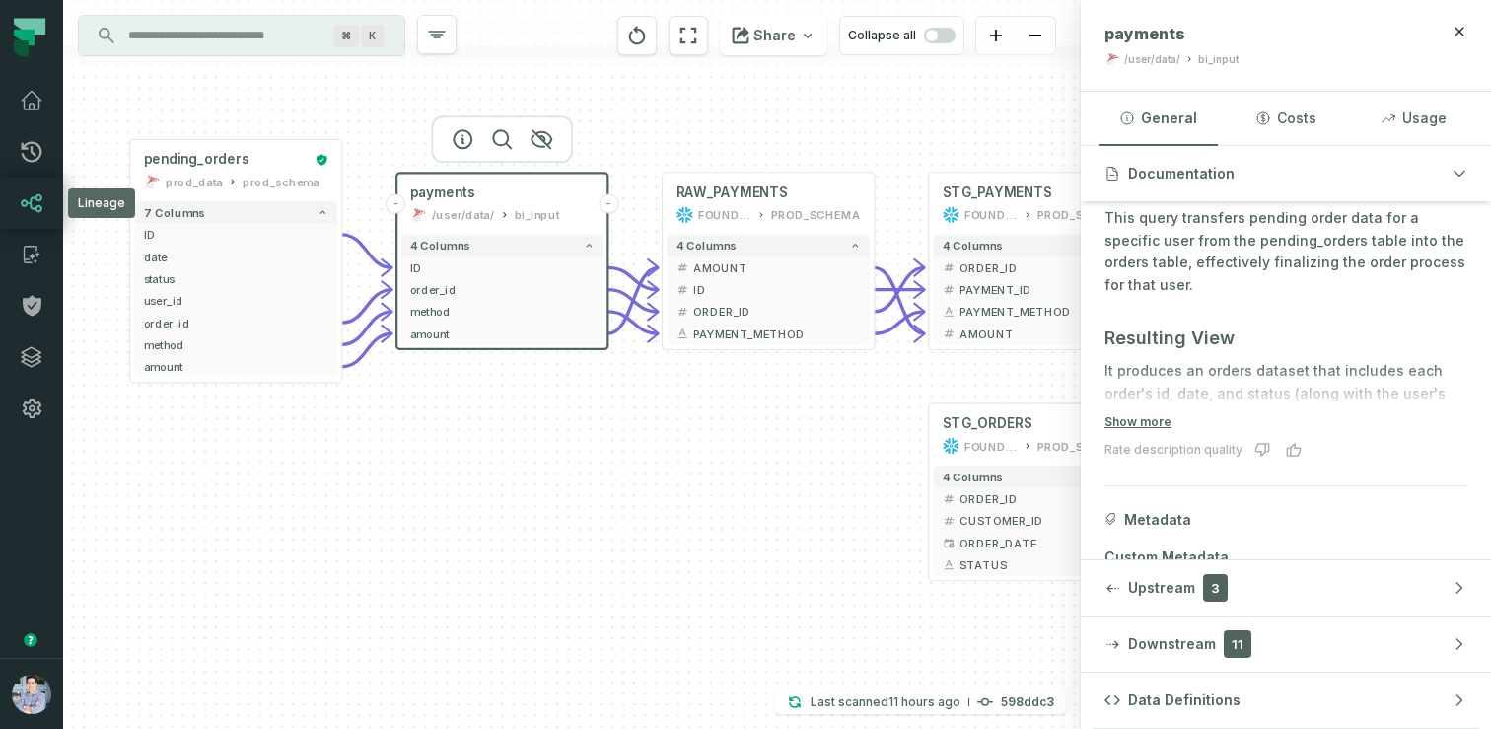
click at [32, 204] on icon at bounding box center [32, 203] width 24 height 24
click at [1458, 36] on icon "button" at bounding box center [1460, 32] width 16 height 16
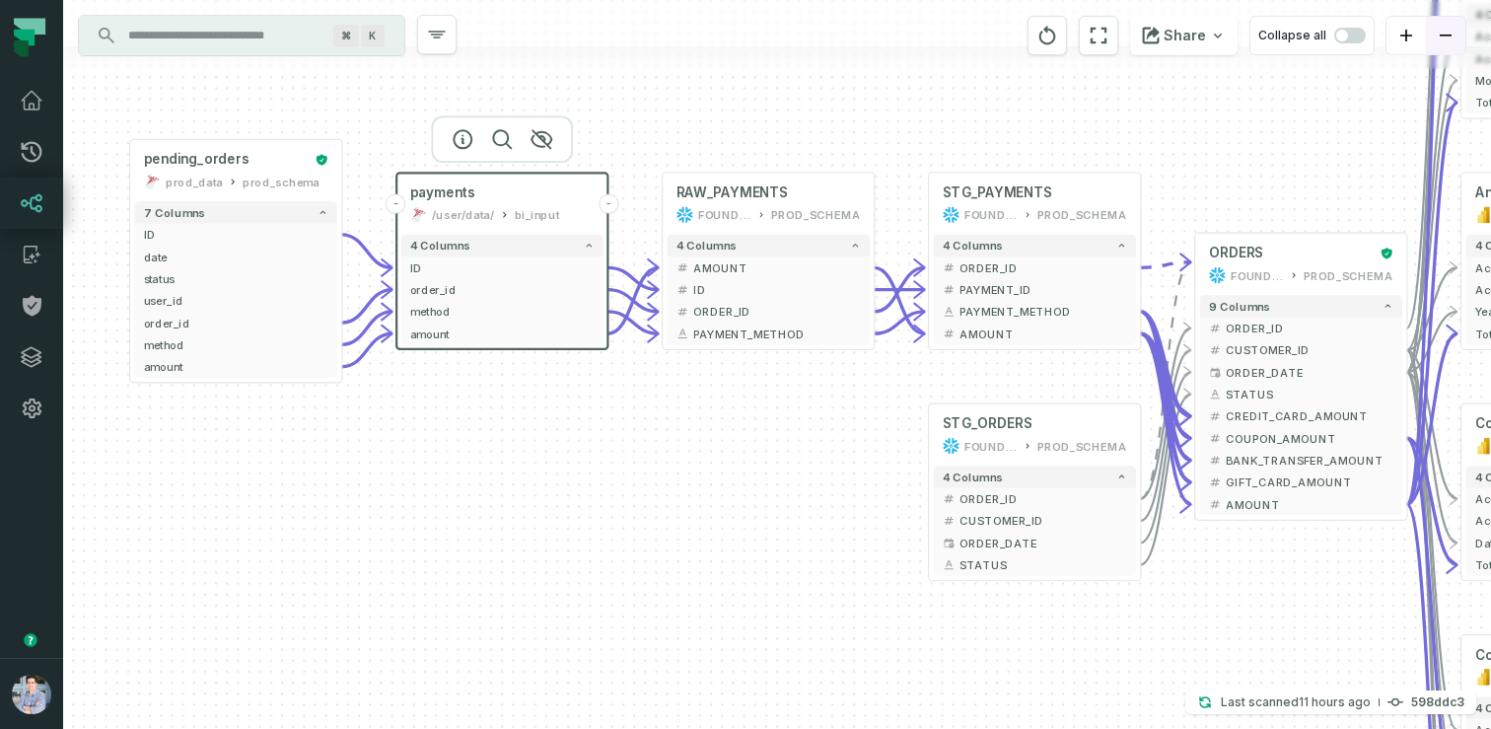
click at [1449, 49] on button "zoom out" at bounding box center [1445, 36] width 39 height 38
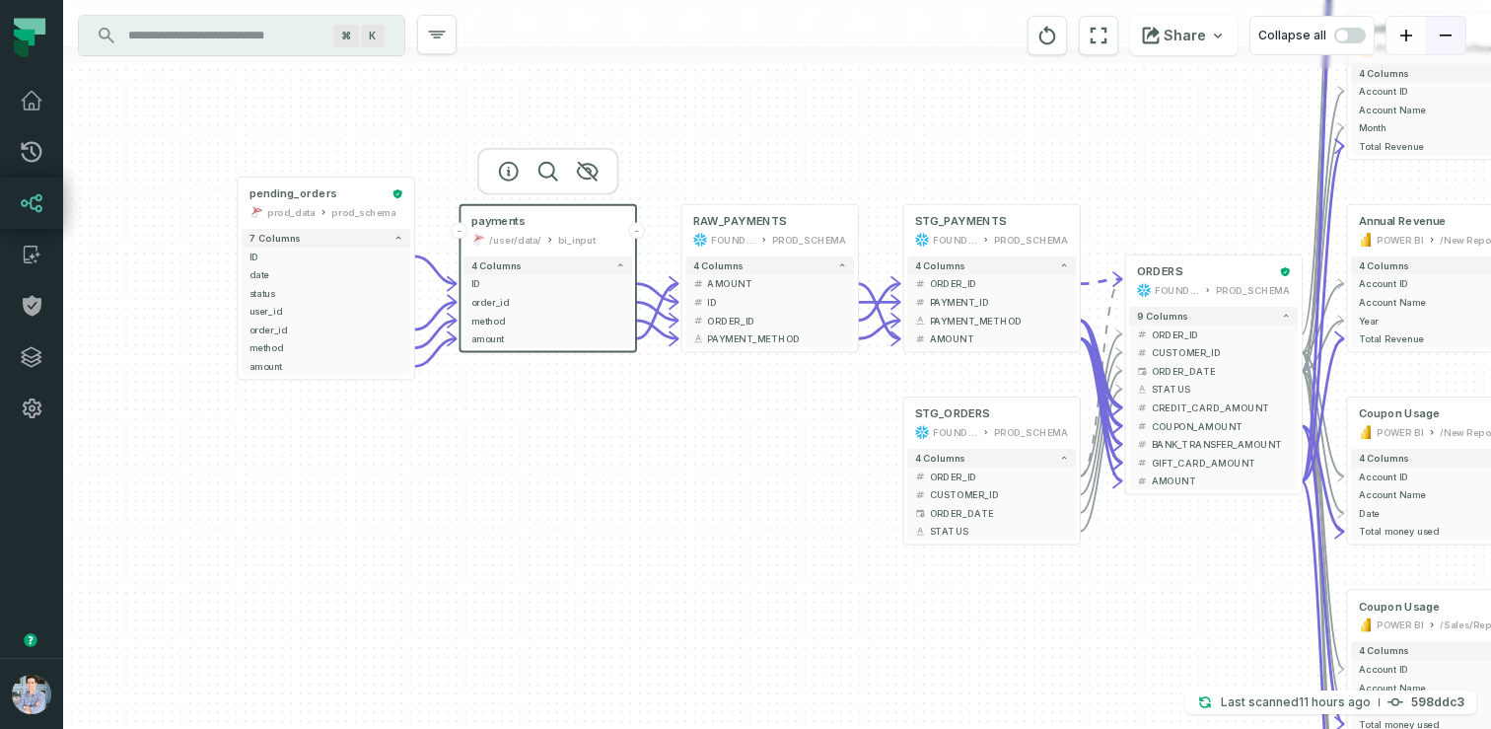
click at [1449, 49] on button "zoom out" at bounding box center [1445, 36] width 39 height 38
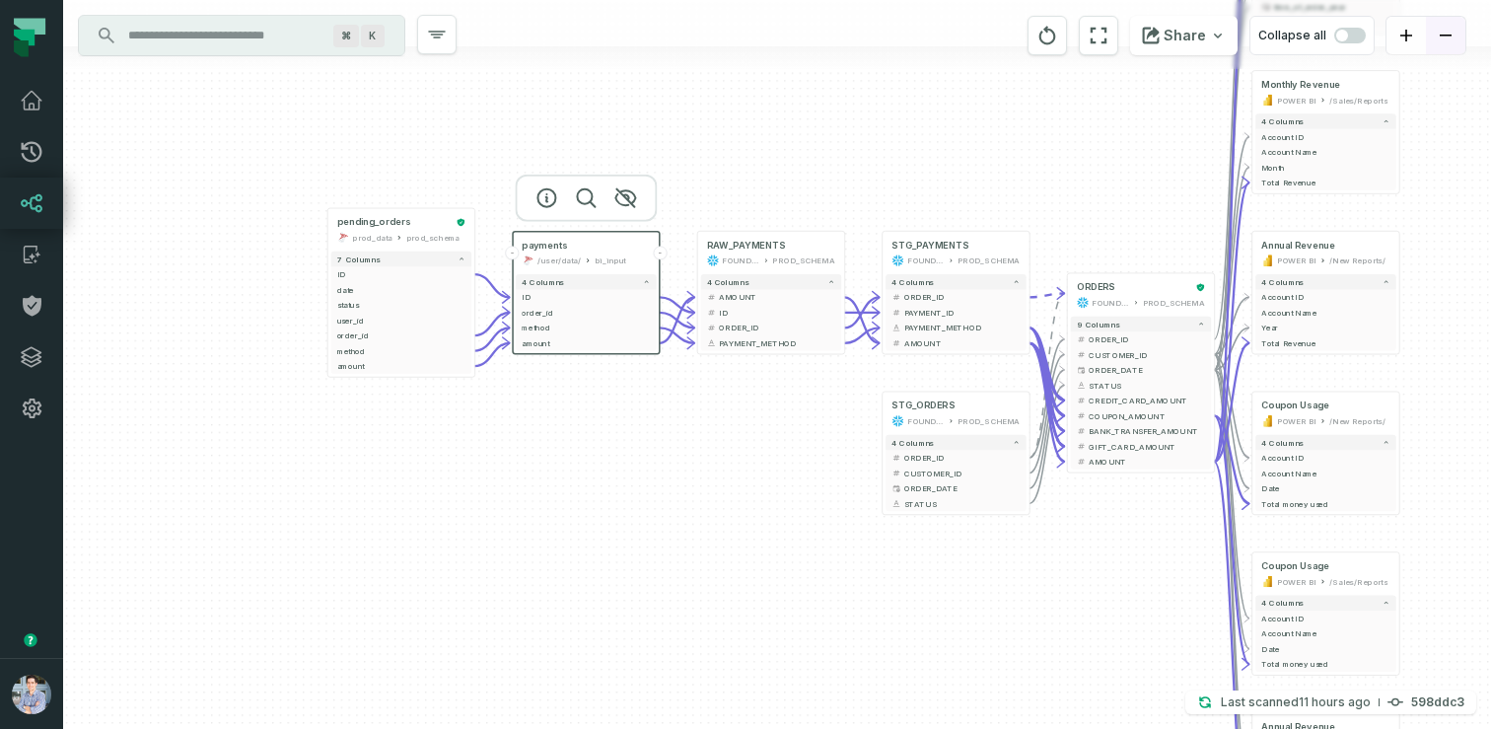
click at [1449, 49] on button "zoom out" at bounding box center [1445, 36] width 39 height 38
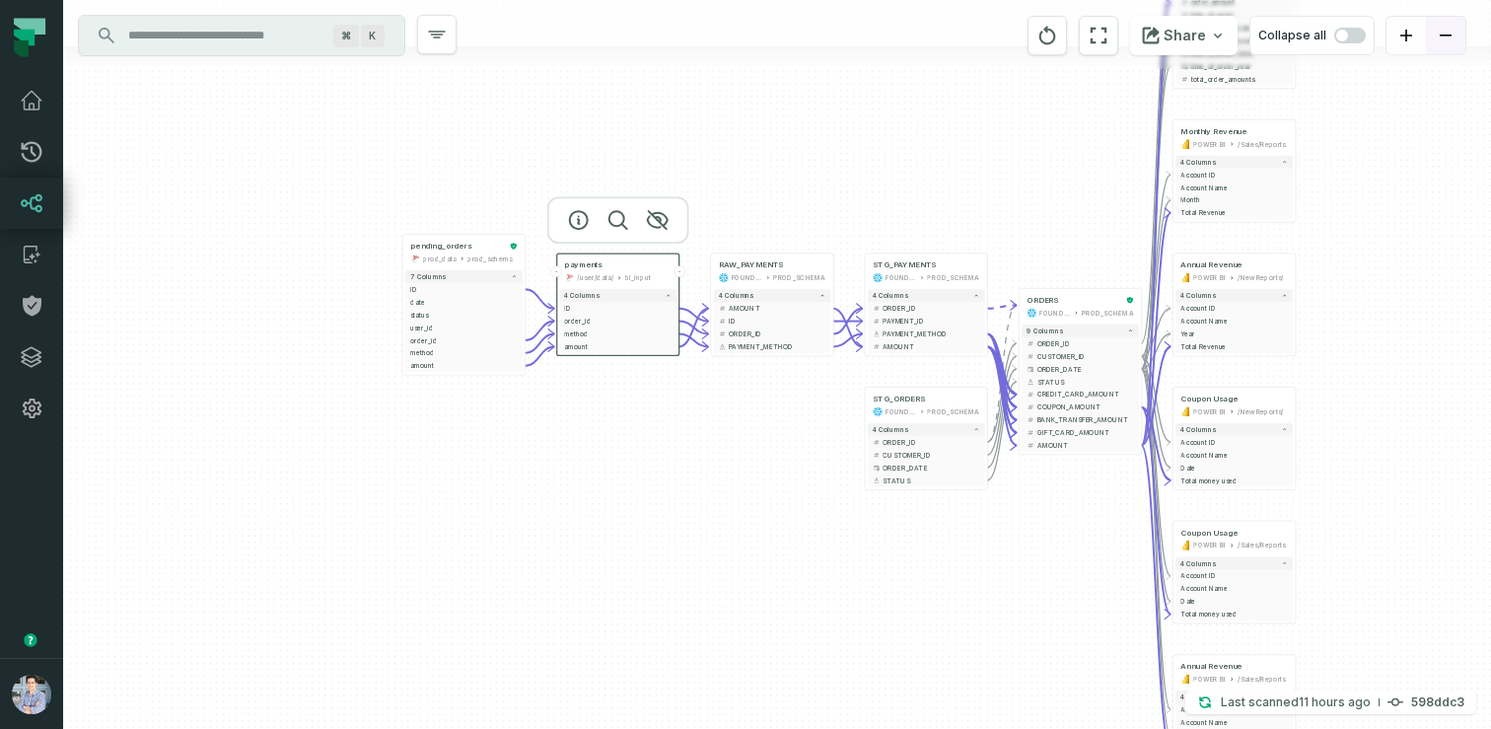
click at [1449, 49] on button "zoom out" at bounding box center [1445, 36] width 39 height 38
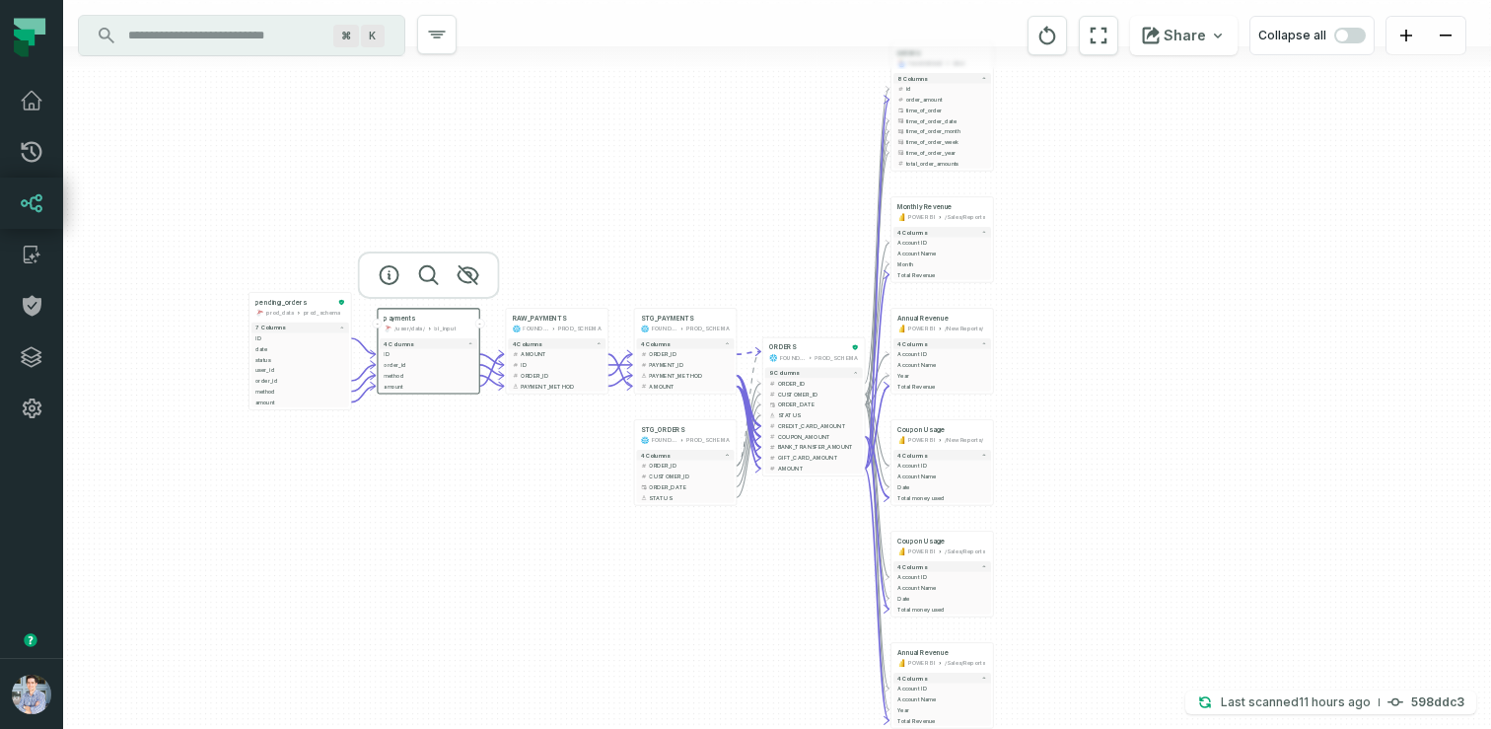
drag, startPoint x: 974, startPoint y: 573, endPoint x: 729, endPoint y: 620, distance: 249.2
click at [729, 620] on div "+ pending_orders prod_data prod_schema + 7 columns + ID + + date + + status + +…" at bounding box center [777, 364] width 1428 height 729
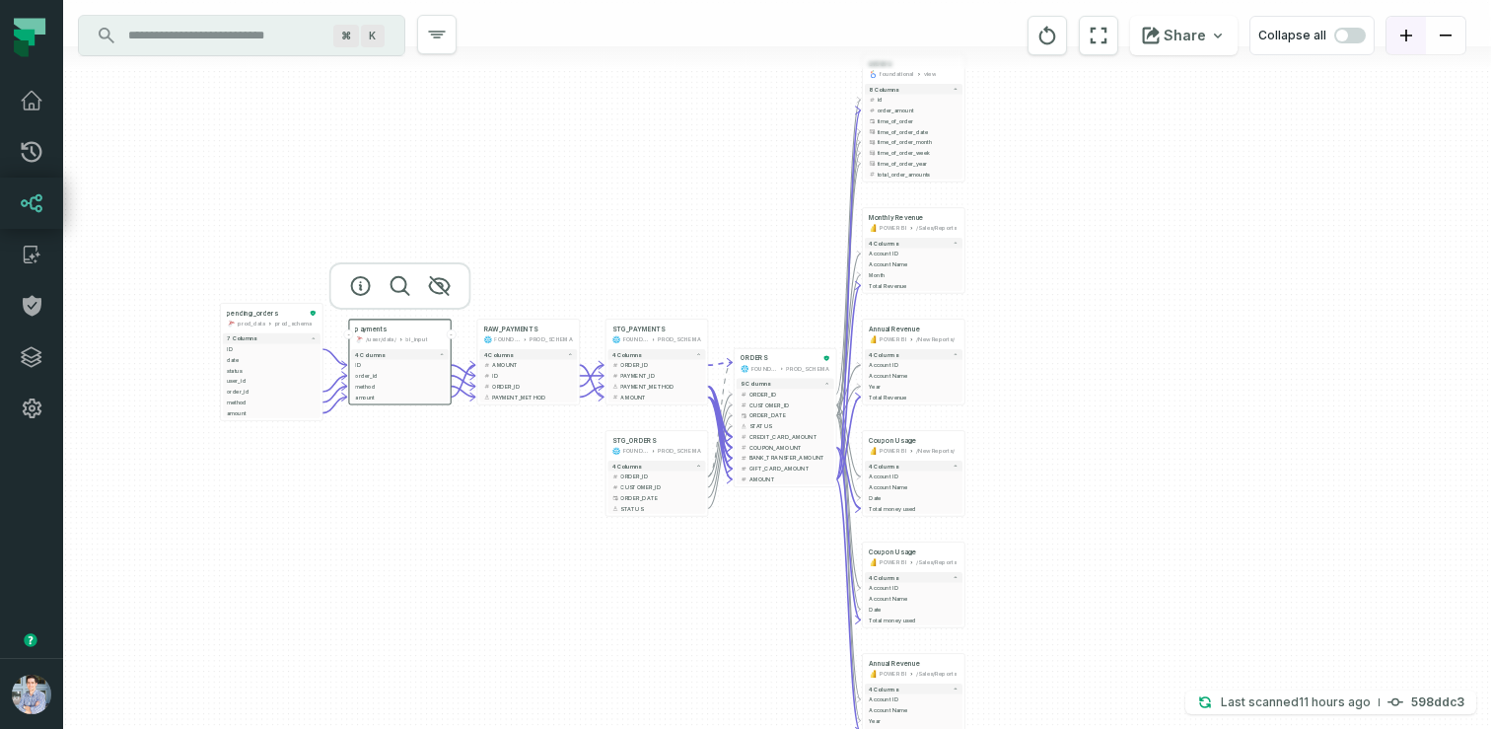
click at [1410, 37] on icon "zoom in" at bounding box center [1407, 36] width 12 height 12
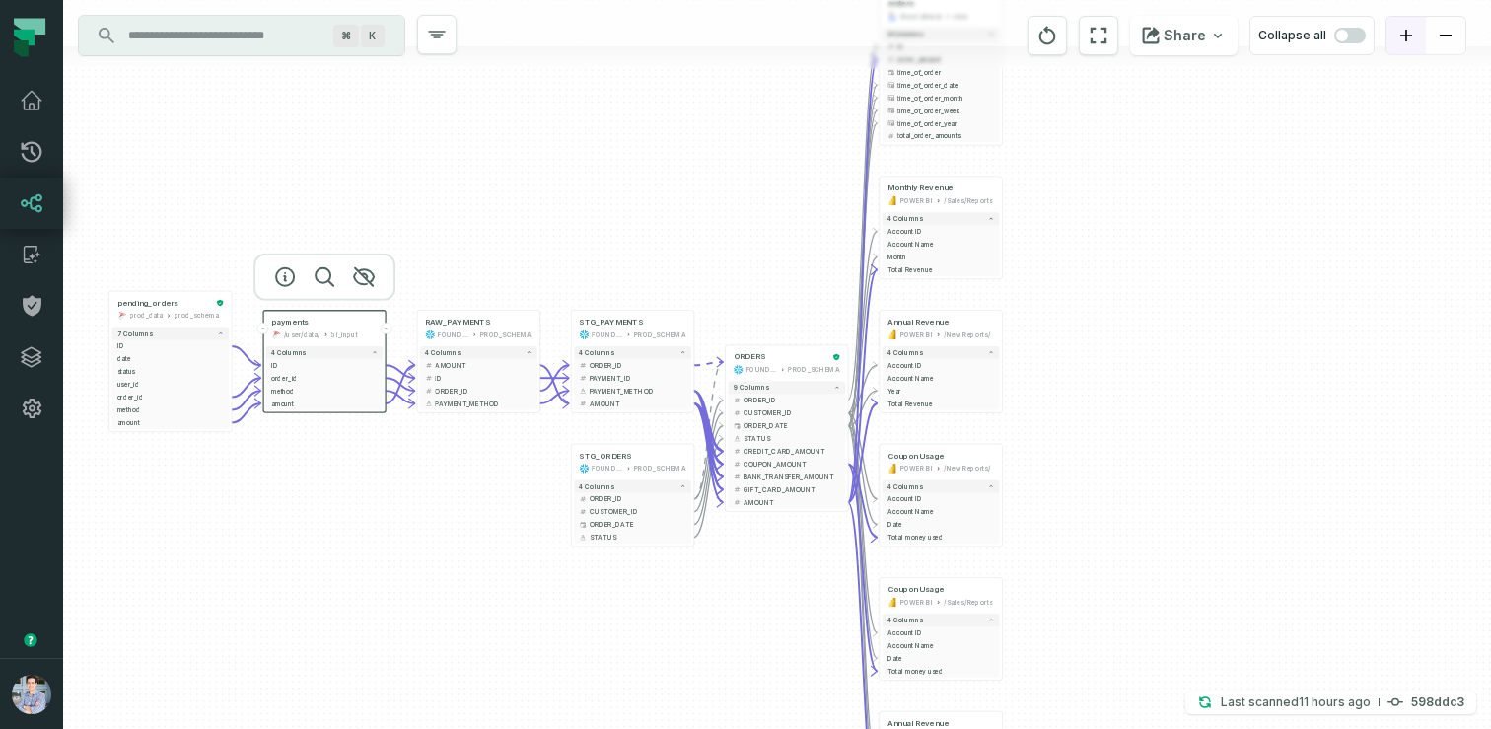
click at [1410, 37] on icon "zoom in" at bounding box center [1407, 36] width 12 height 12
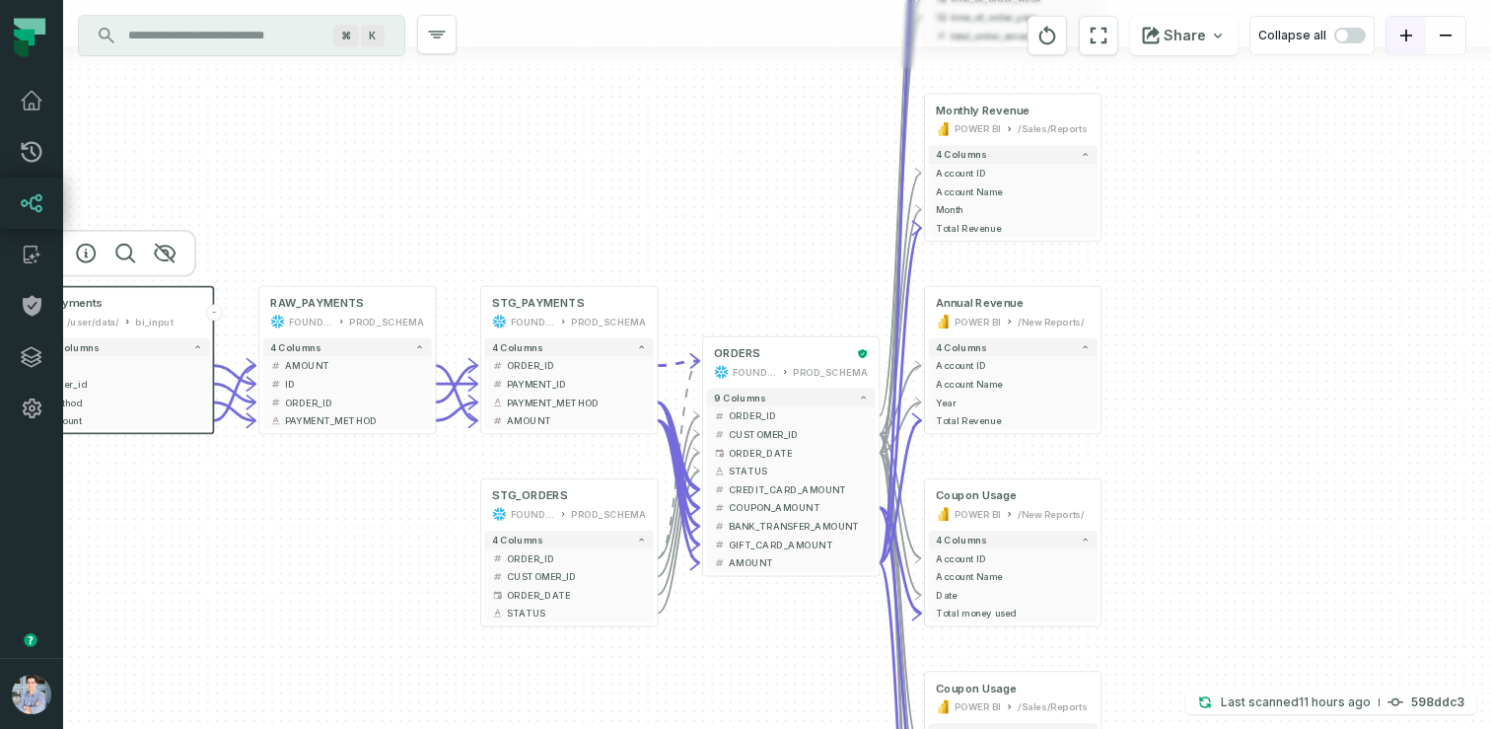
click at [1410, 37] on icon "zoom in" at bounding box center [1407, 36] width 12 height 12
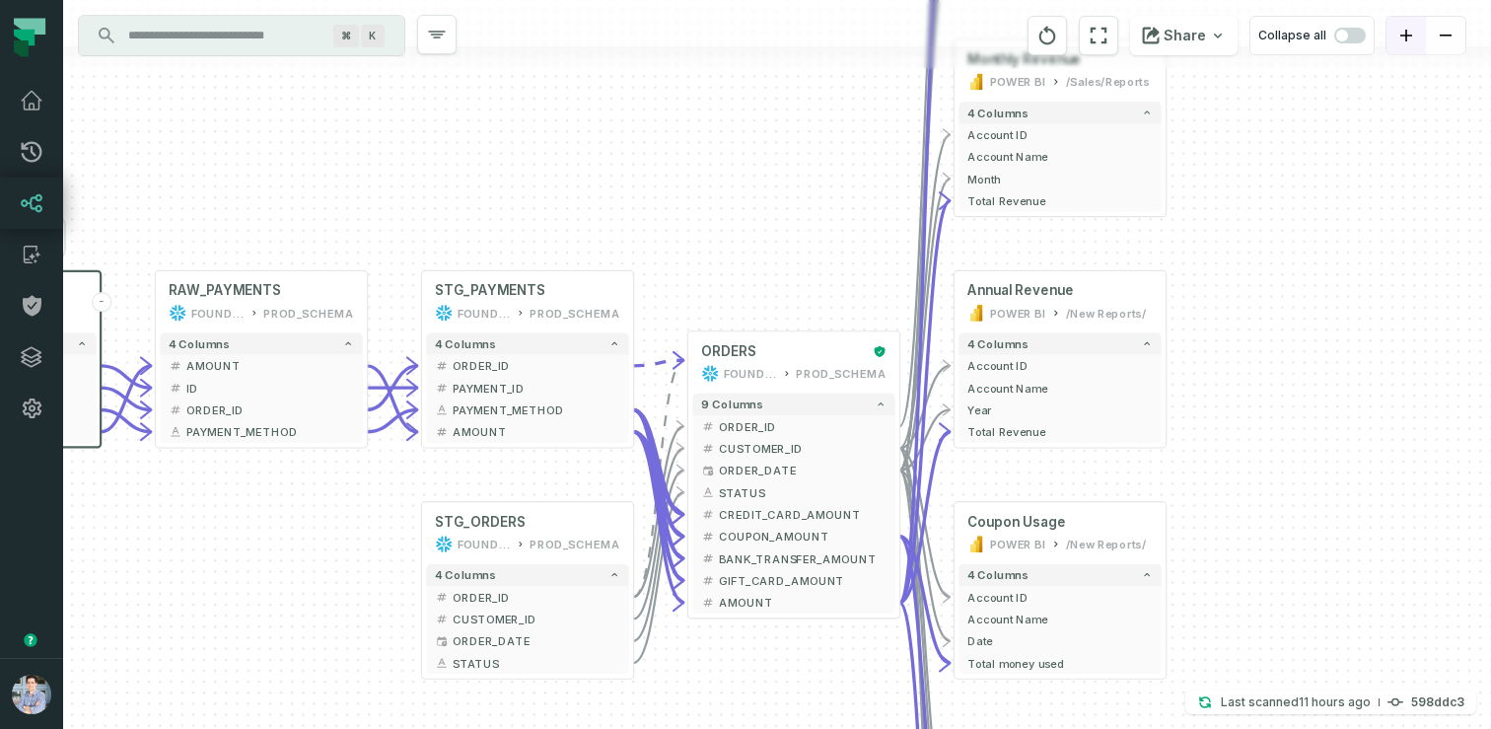
click at [1410, 37] on icon "zoom in" at bounding box center [1407, 36] width 12 height 12
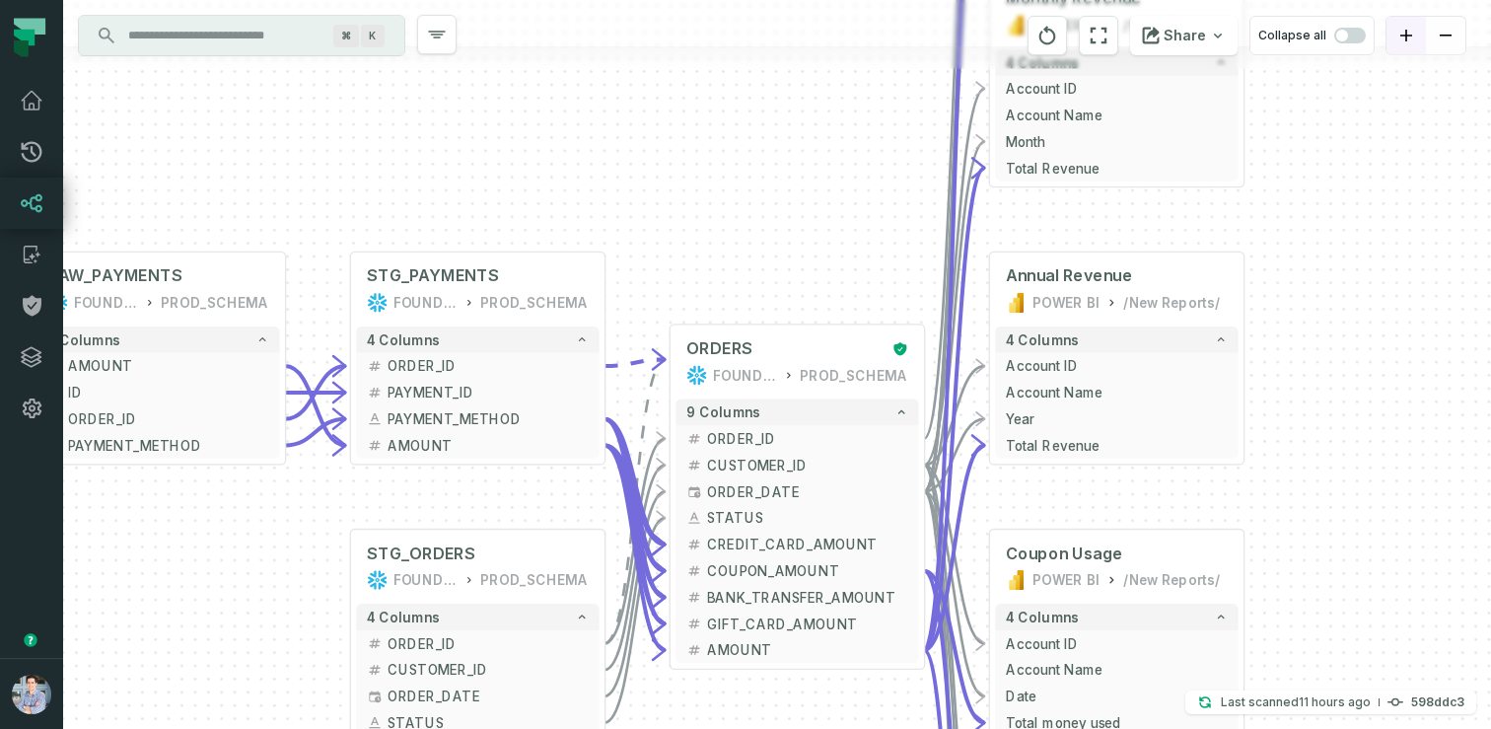
click at [1410, 37] on icon "zoom in" at bounding box center [1407, 36] width 12 height 12
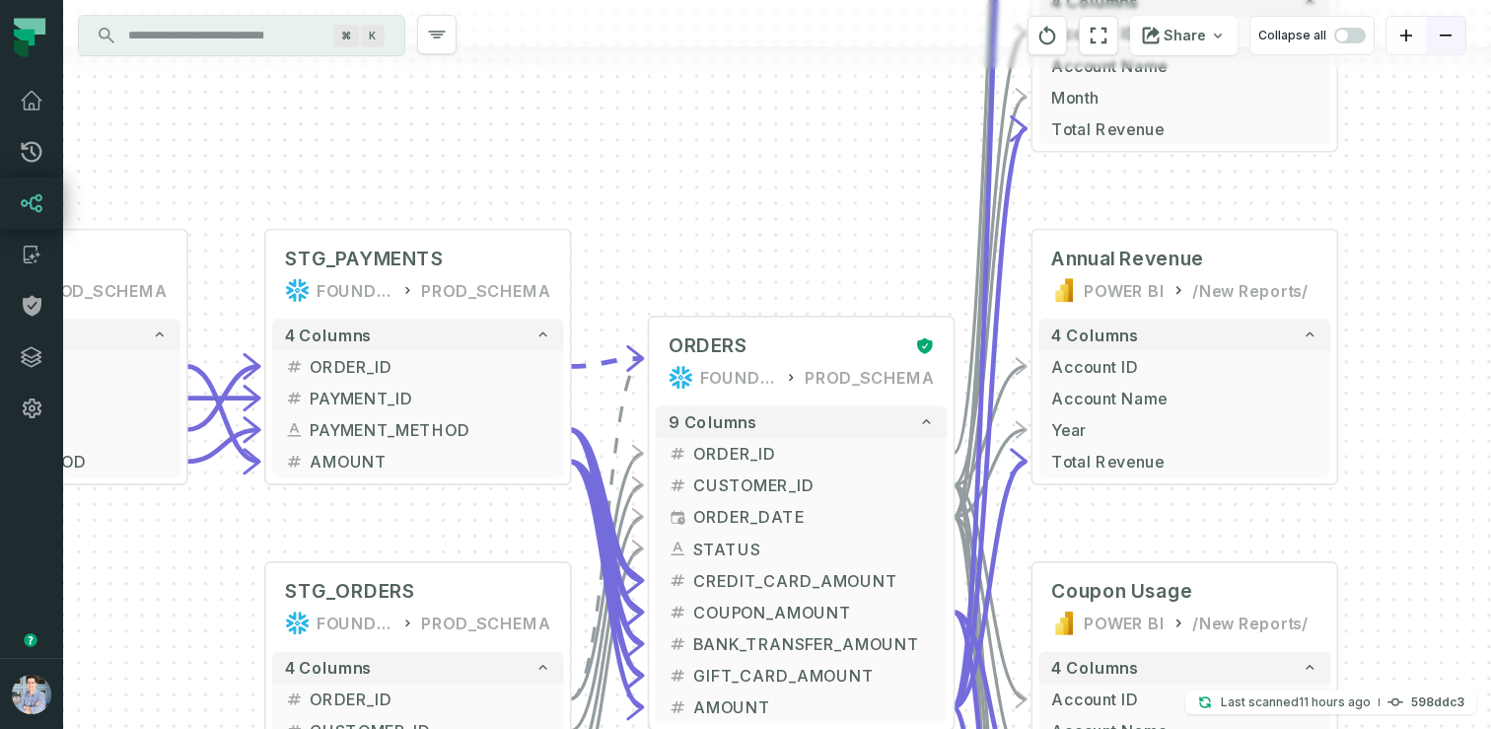
click at [1447, 40] on button "zoom out" at bounding box center [1445, 36] width 39 height 38
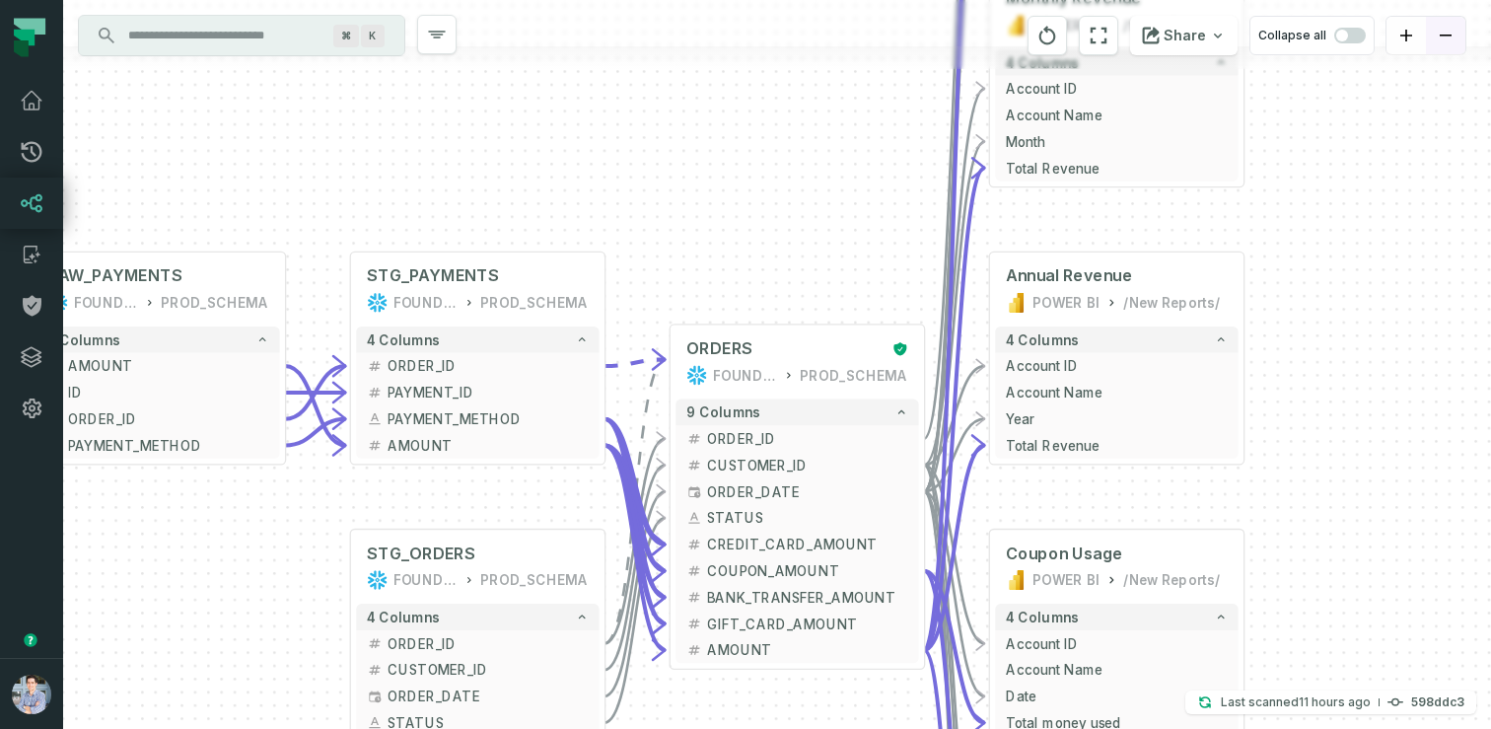
click at [1447, 40] on button "zoom out" at bounding box center [1445, 36] width 39 height 38
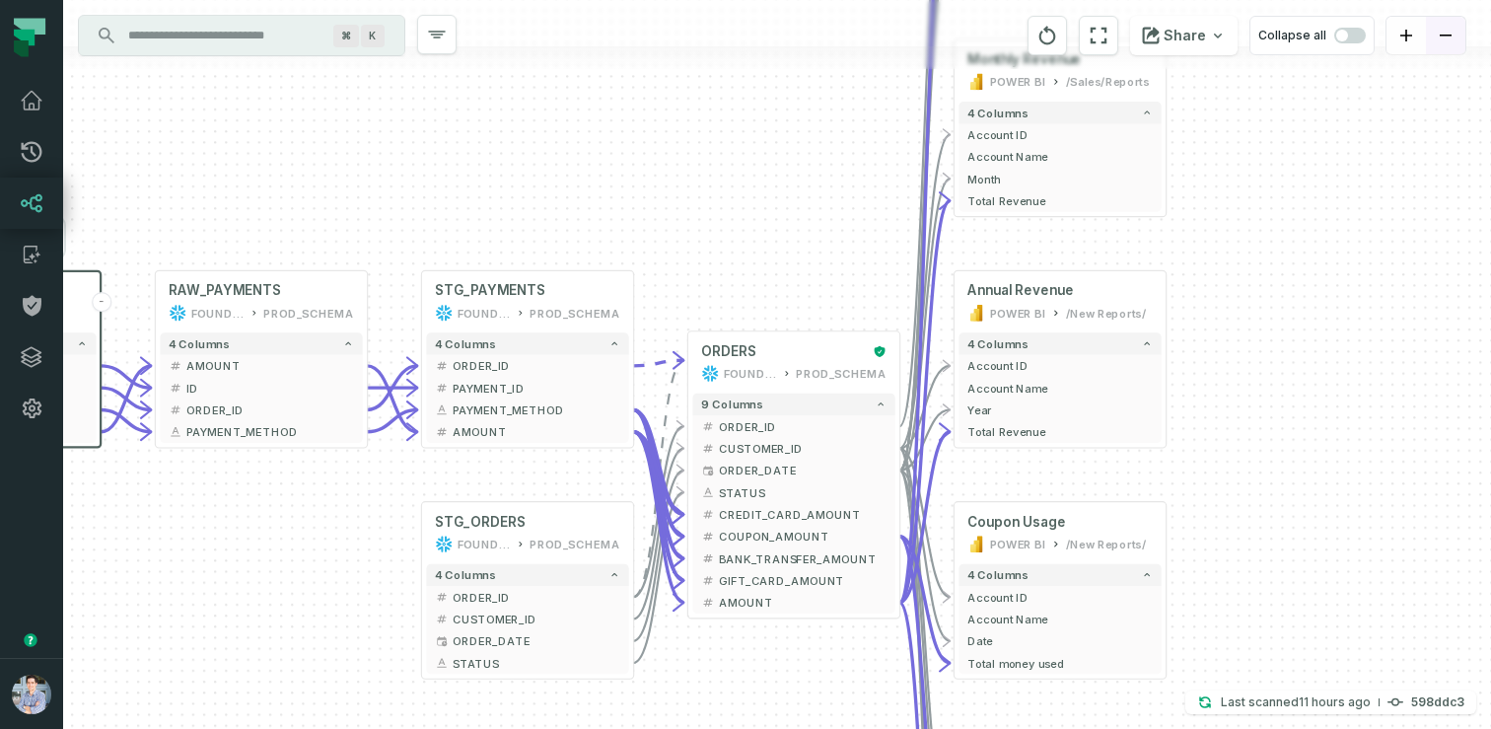
click at [1447, 40] on button "zoom out" at bounding box center [1445, 36] width 39 height 38
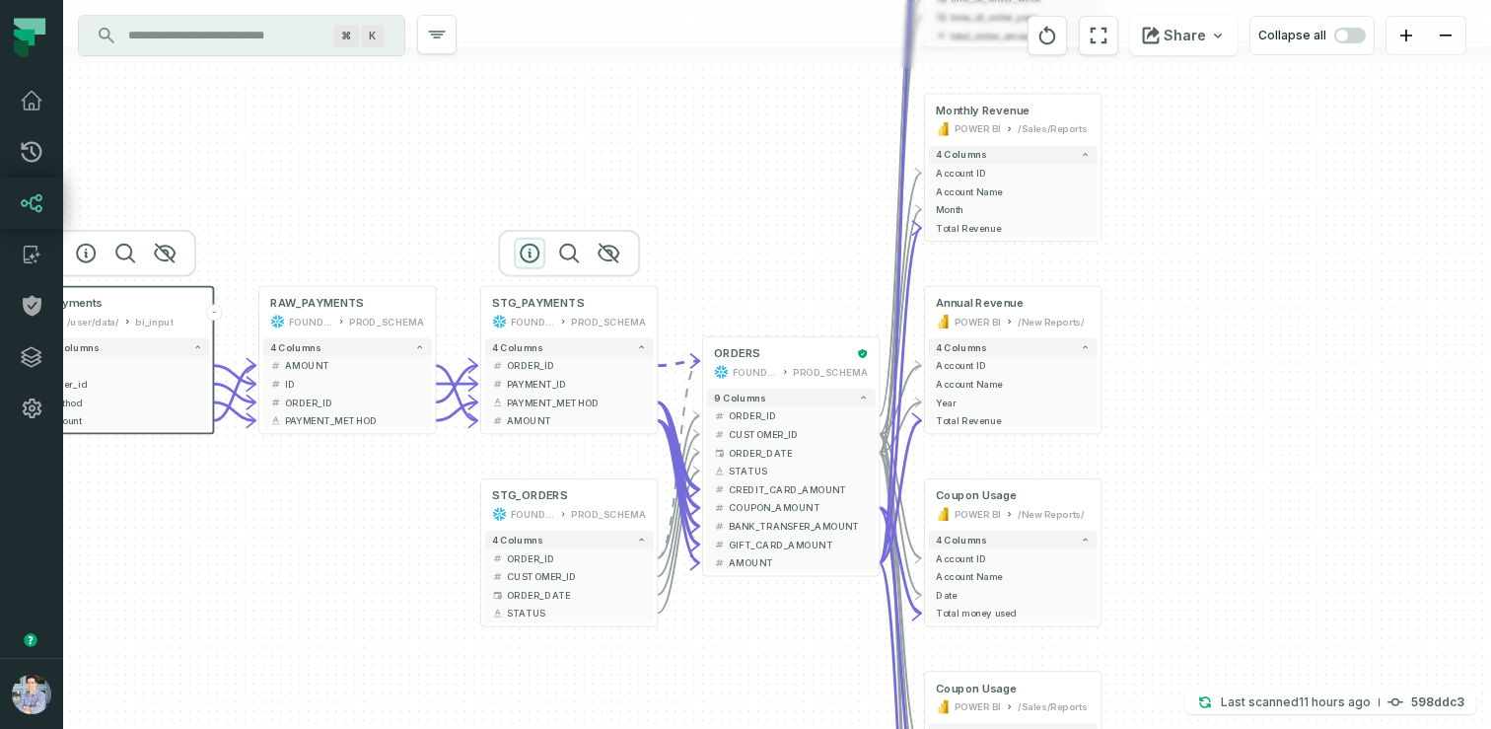
click at [528, 250] on icon "button" at bounding box center [530, 254] width 24 height 24
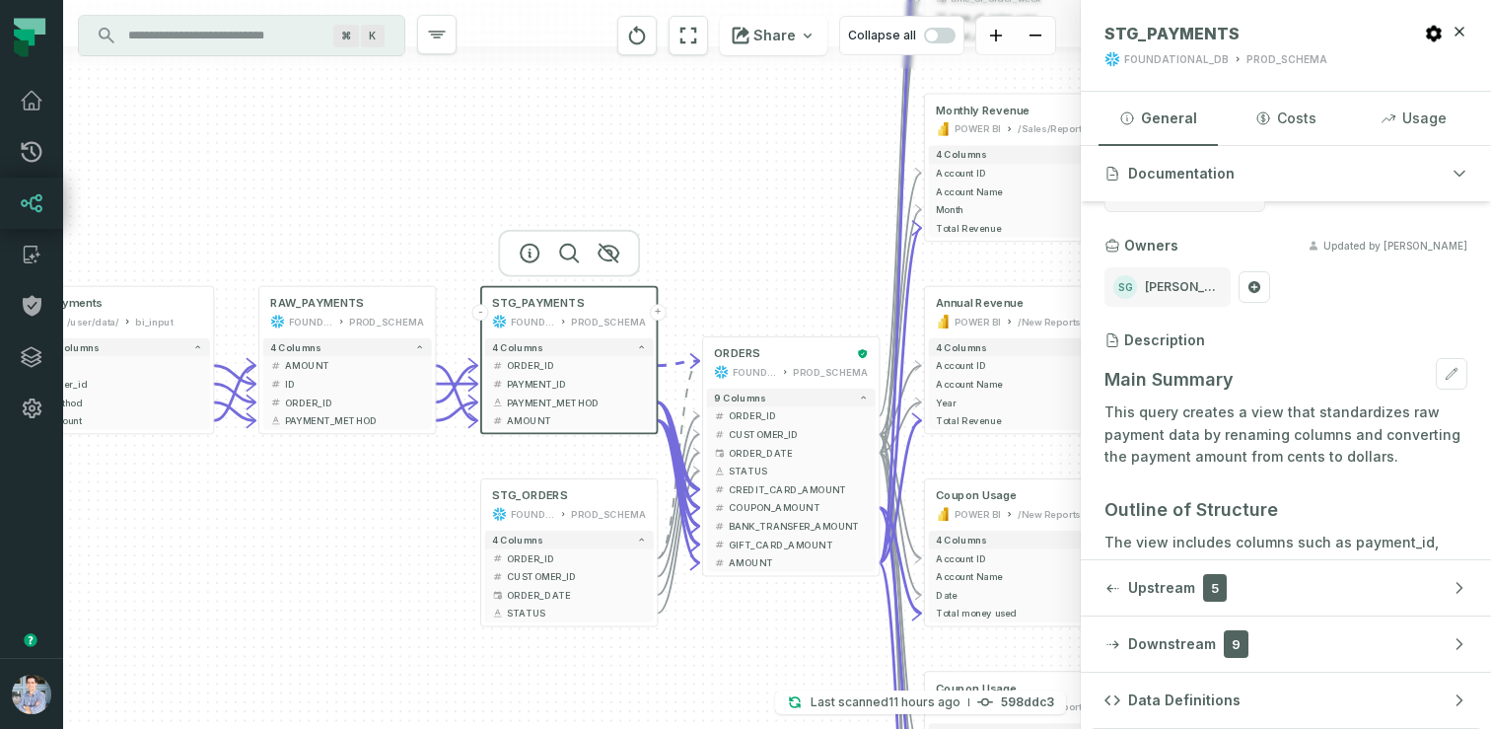
scroll to position [82, 0]
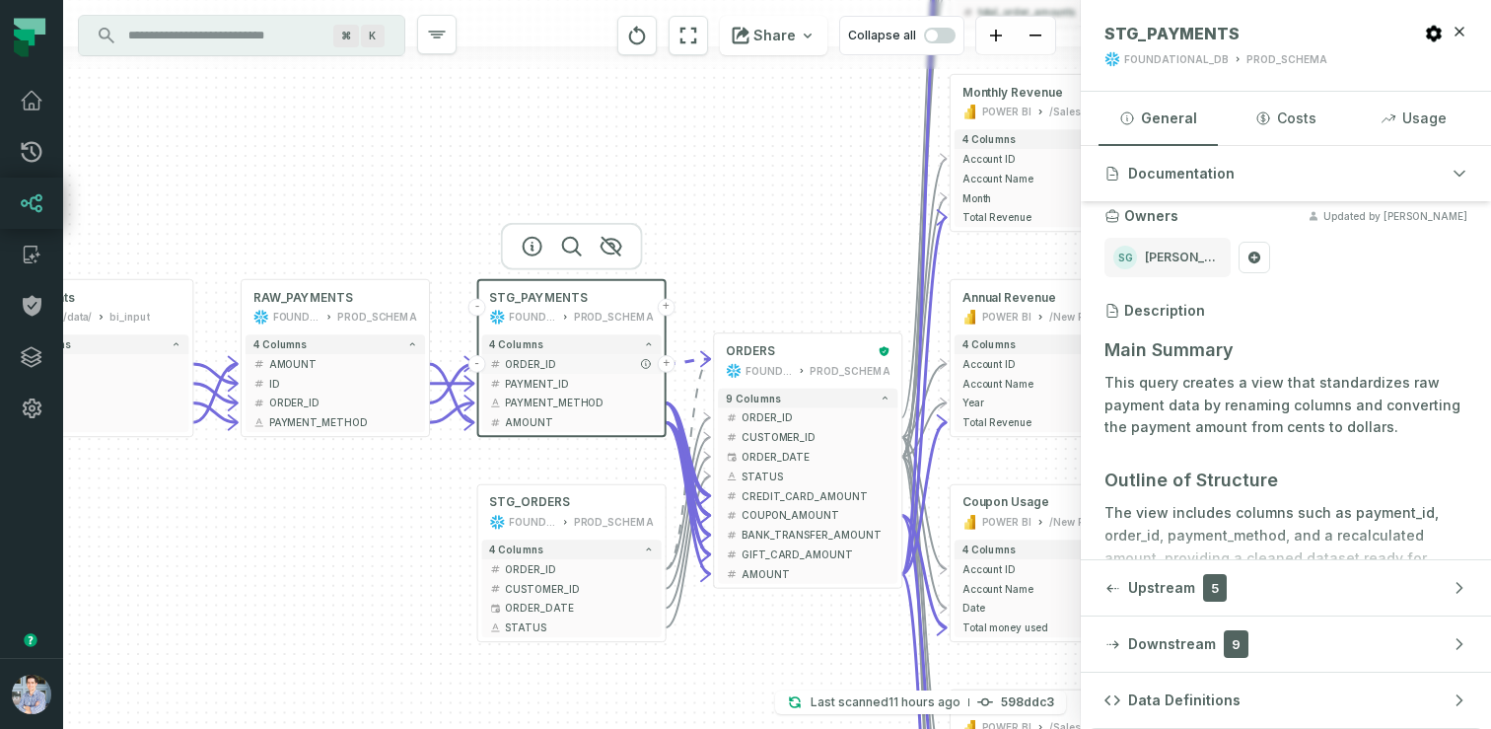
click at [526, 362] on span "ORDER_ID" at bounding box center [579, 363] width 149 height 15
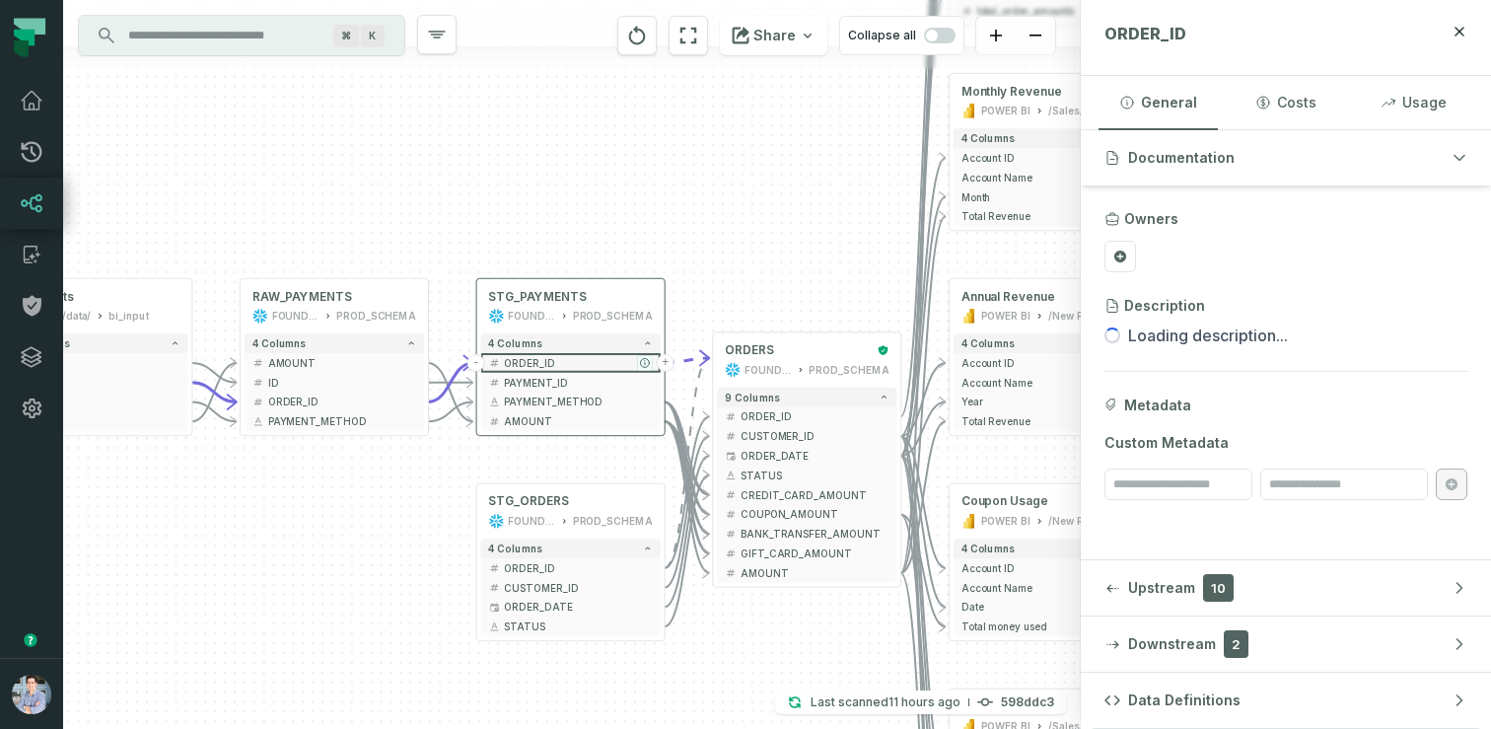
click at [641, 366] on icon "button" at bounding box center [645, 363] width 12 height 12
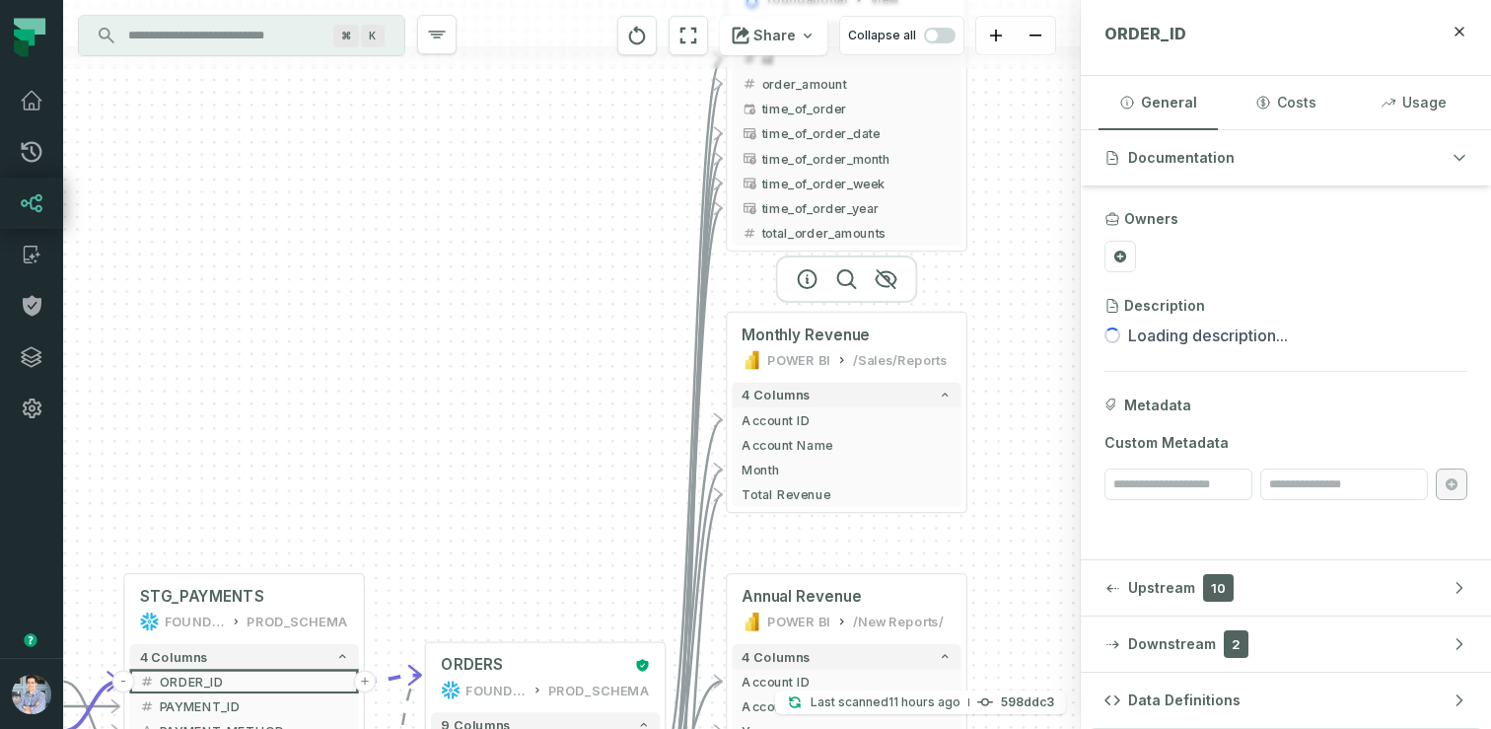
click at [897, 322] on div "Monthly Revenue POWER BI /Sales/Reports" at bounding box center [846, 348] width 229 height 60
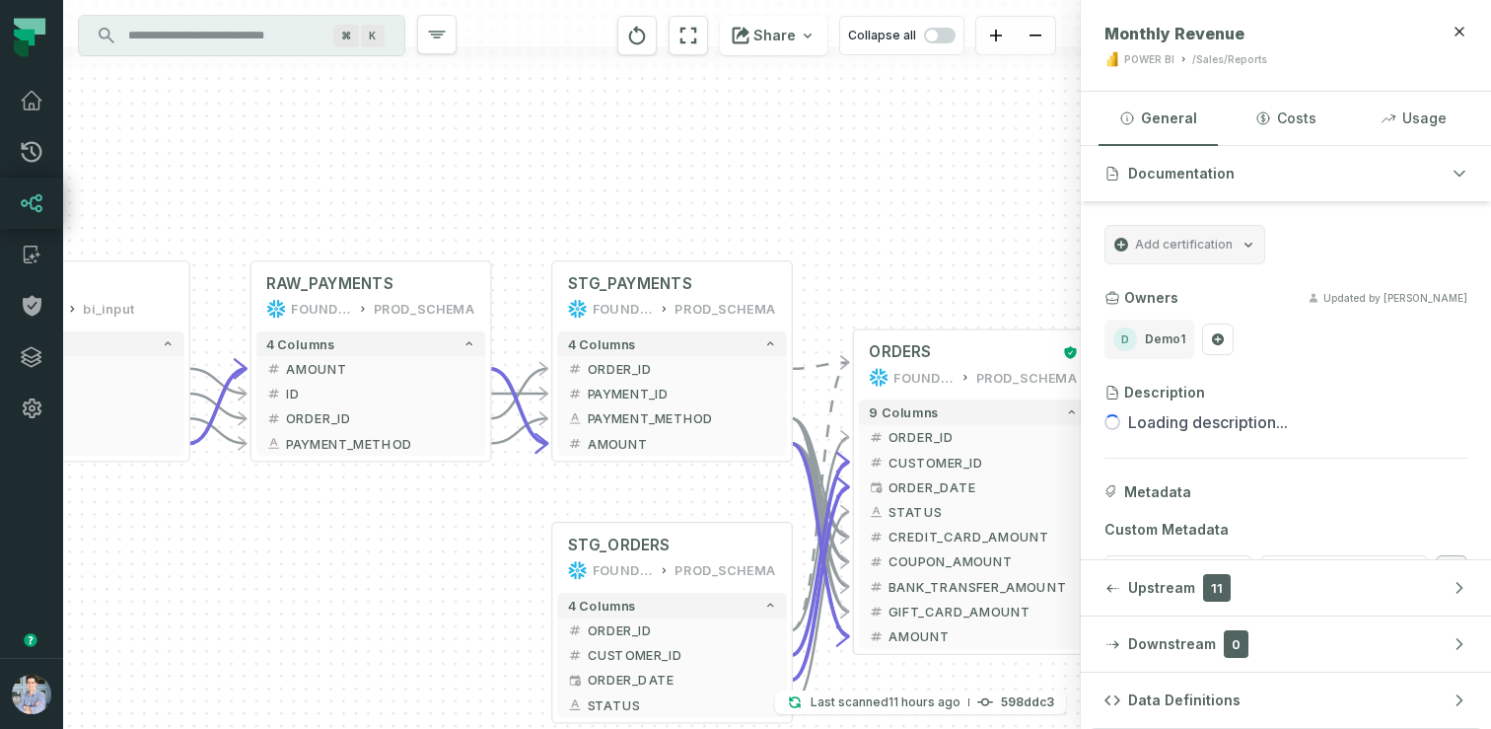
drag, startPoint x: 393, startPoint y: 462, endPoint x: 846, endPoint y: 144, distance: 553.8
click at [846, 144] on div "+ pending_orders prod_data prod_schema + 7 columns + ID + + date + + status + +…" at bounding box center [572, 364] width 1018 height 729
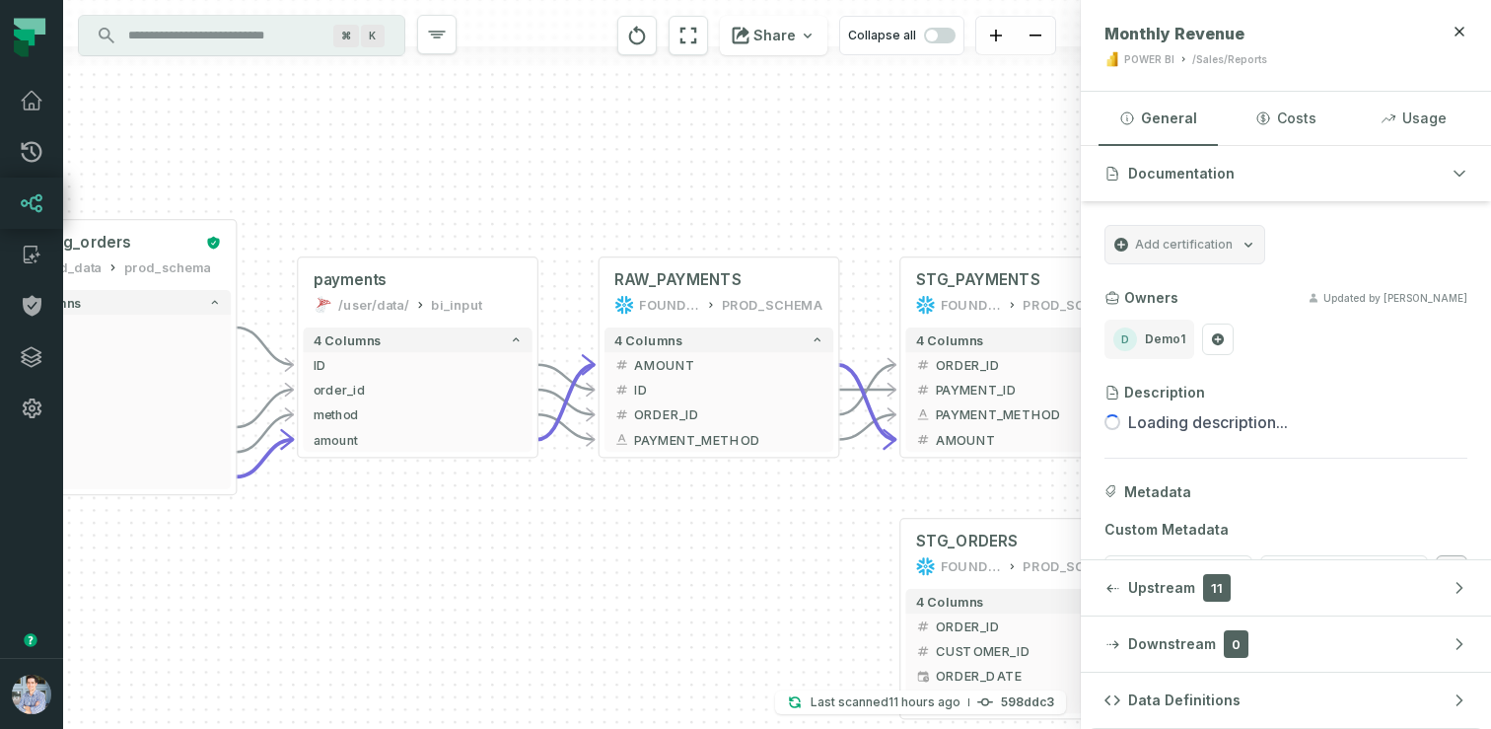
drag, startPoint x: 524, startPoint y: 208, endPoint x: 900, endPoint y: 208, distance: 375.8
click at [896, 208] on div "+ pending_orders prod_data prod_schema + 7 columns + ID + + date + + status + +…" at bounding box center [572, 364] width 1018 height 729
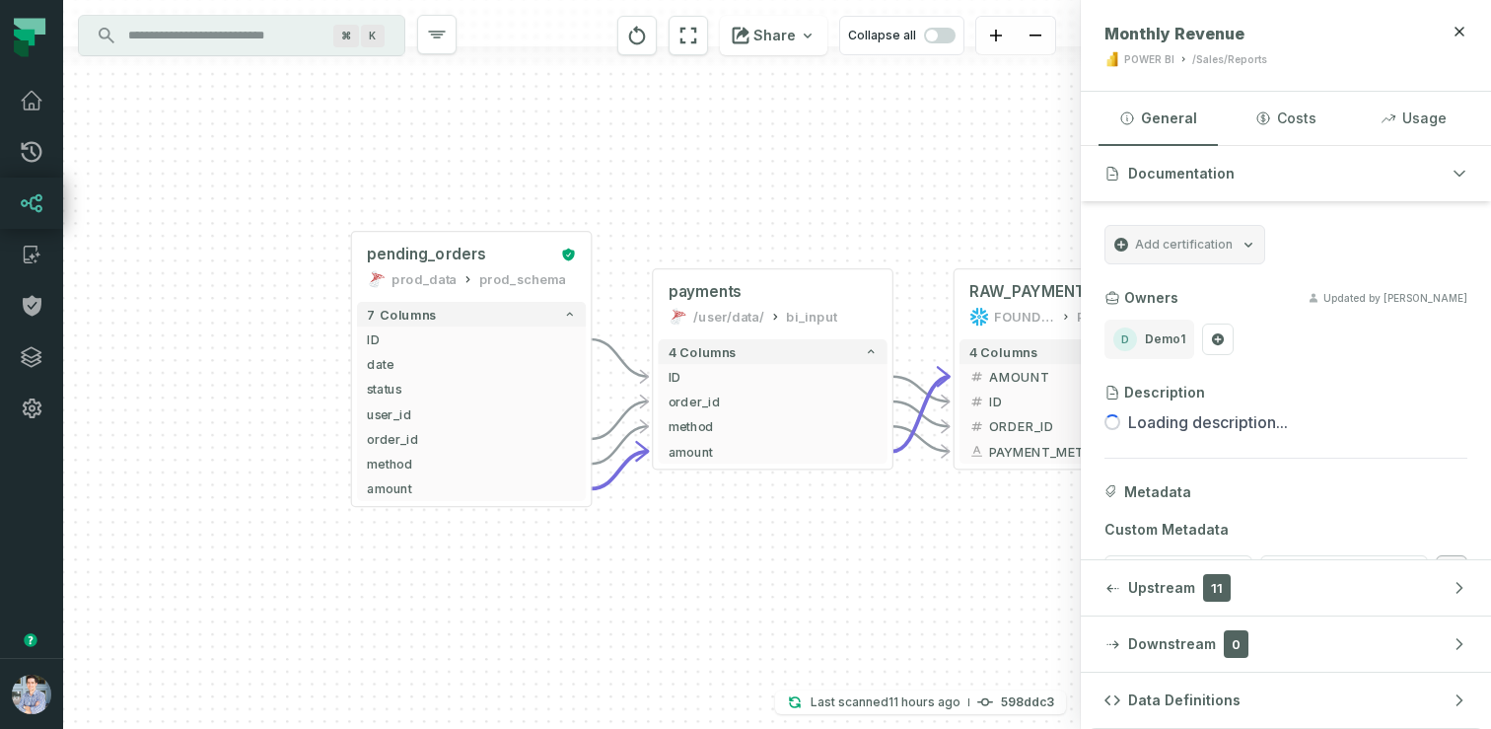
drag, startPoint x: 599, startPoint y: 134, endPoint x: 902, endPoint y: 146, distance: 303.0
click at [902, 146] on div "+ pending_orders prod_data prod_schema + 7 columns + ID + + date + + status + +…" at bounding box center [572, 364] width 1018 height 729
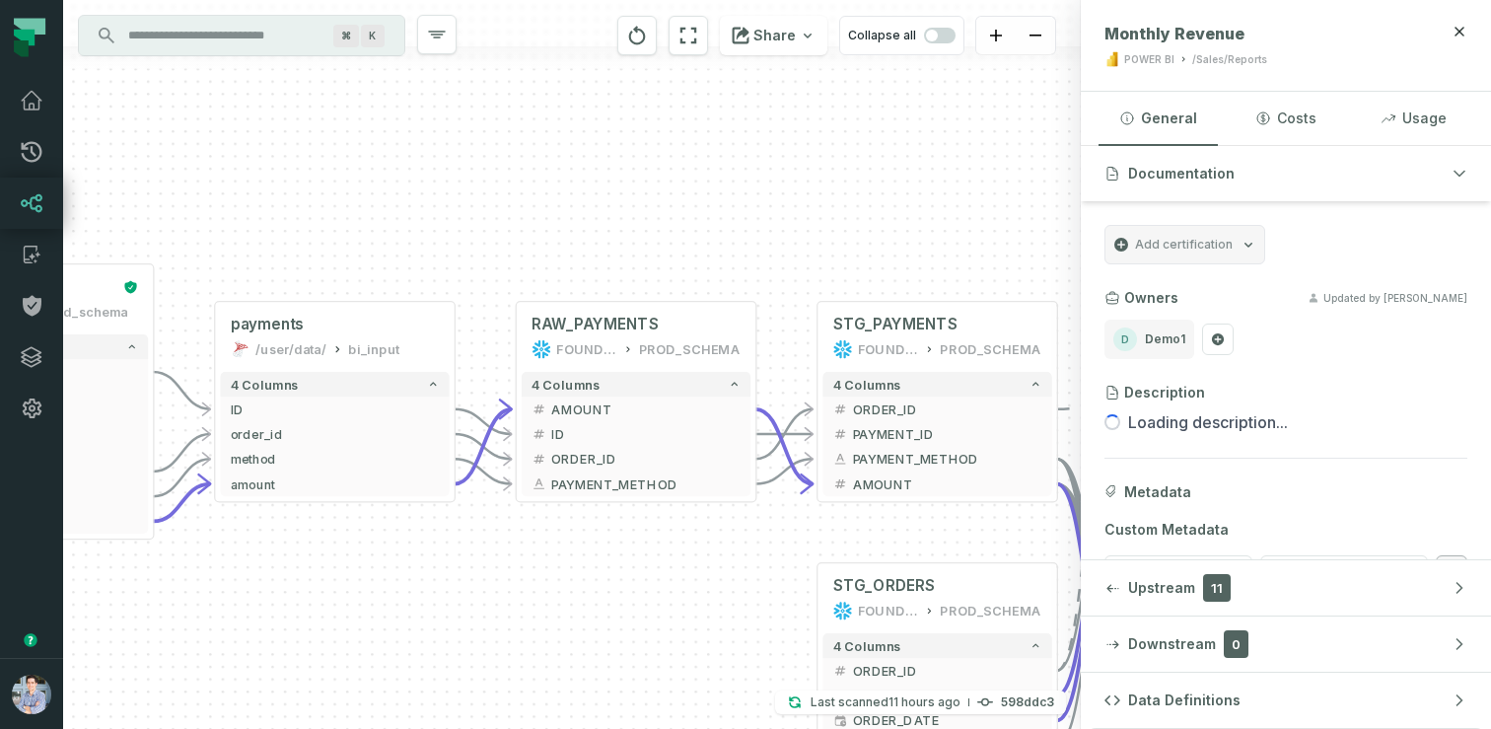
drag, startPoint x: 935, startPoint y: 195, endPoint x: 496, endPoint y: 227, distance: 440.1
click at [496, 227] on div "+ pending_orders prod_data prod_schema + 7 columns + ID + + date + + status + +…" at bounding box center [572, 364] width 1018 height 729
drag, startPoint x: 963, startPoint y: 54, endPoint x: 685, endPoint y: 61, distance: 278.2
click at [685, 59] on div "Share Collapse all" at bounding box center [791, 35] width 379 height 71
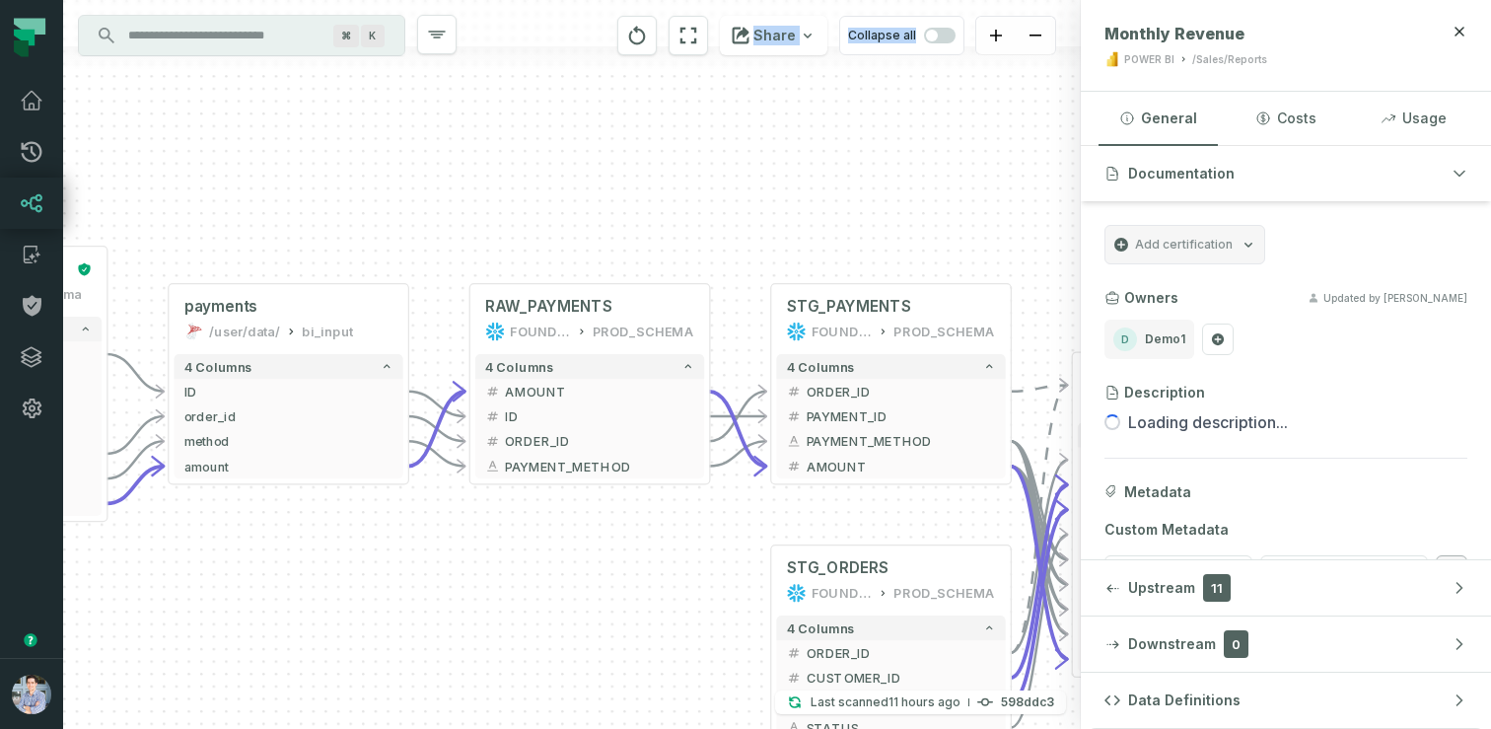
drag, startPoint x: 904, startPoint y: 205, endPoint x: 785, endPoint y: 156, distance: 129.1
click at [785, 156] on div "+ pending_orders prod_data prod_schema + 7 columns + ID + + date + + status + +…" at bounding box center [572, 364] width 1018 height 729
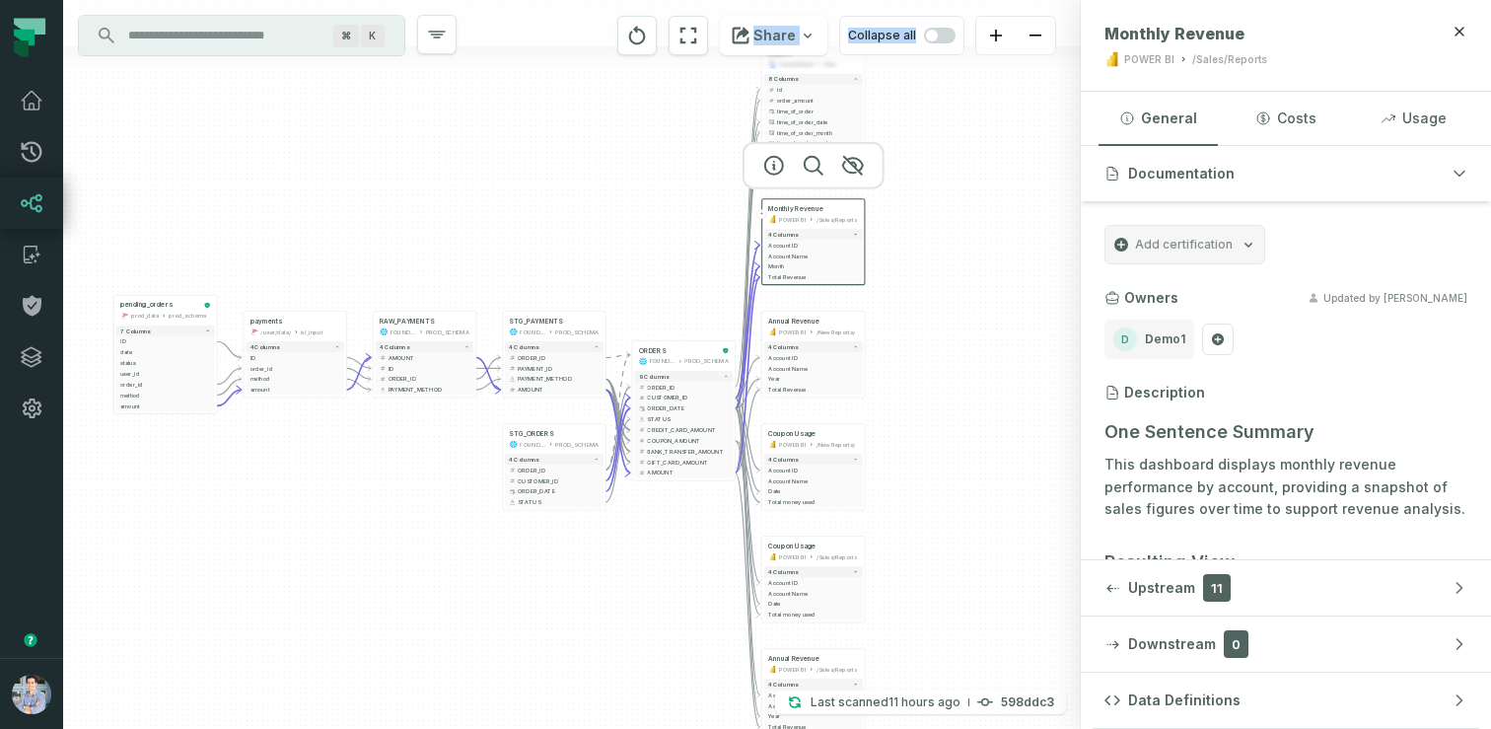
drag, startPoint x: 786, startPoint y: 159, endPoint x: 550, endPoint y: 275, distance: 262.9
click at [550, 275] on div "+ pending_orders prod_data prod_schema + 7 columns + ID + + date + + status + +…" at bounding box center [572, 364] width 1018 height 729
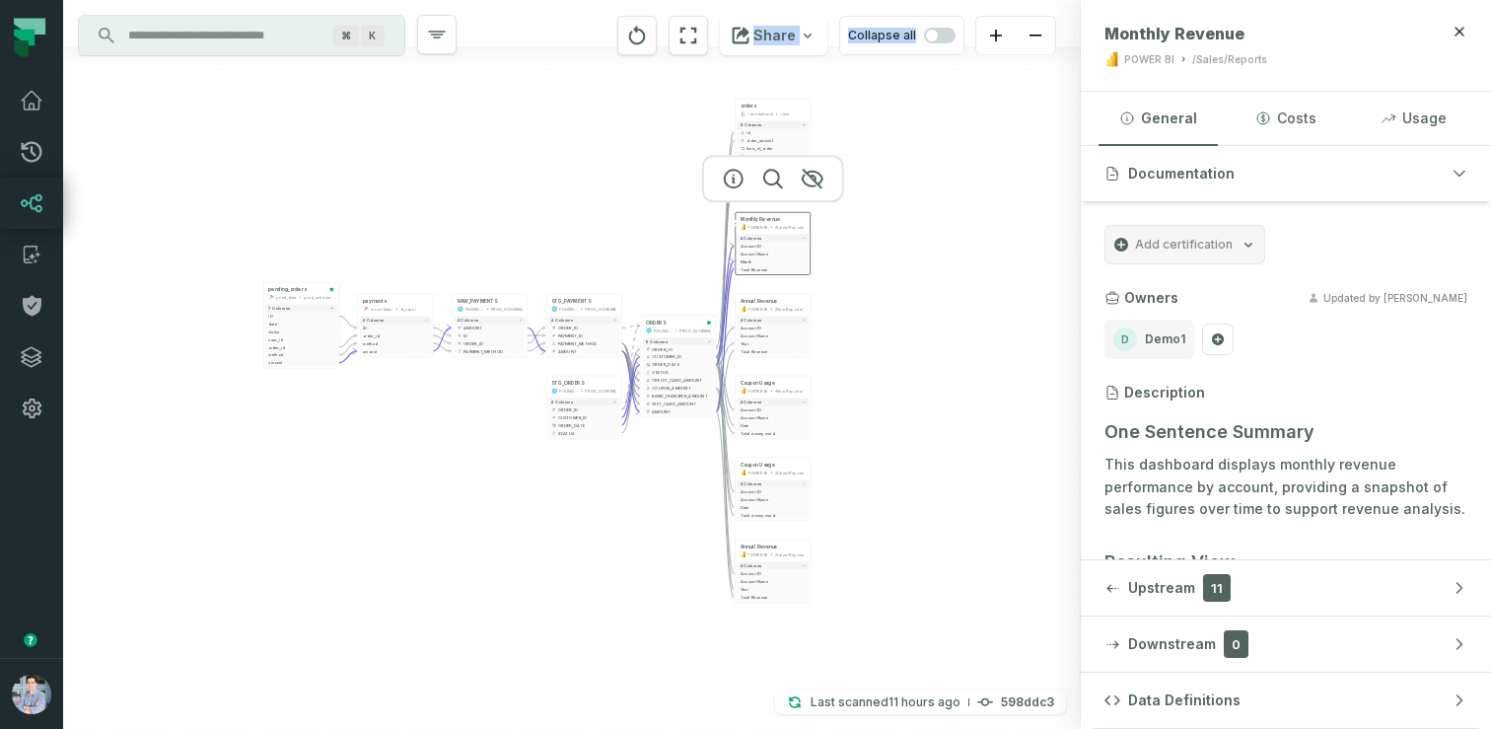
drag, startPoint x: 555, startPoint y: 275, endPoint x: 579, endPoint y: 266, distance: 25.3
click at [579, 266] on div "+ pending_orders prod_data prod_schema + 7 columns + ID + + date + + status + +…" at bounding box center [572, 364] width 1018 height 729
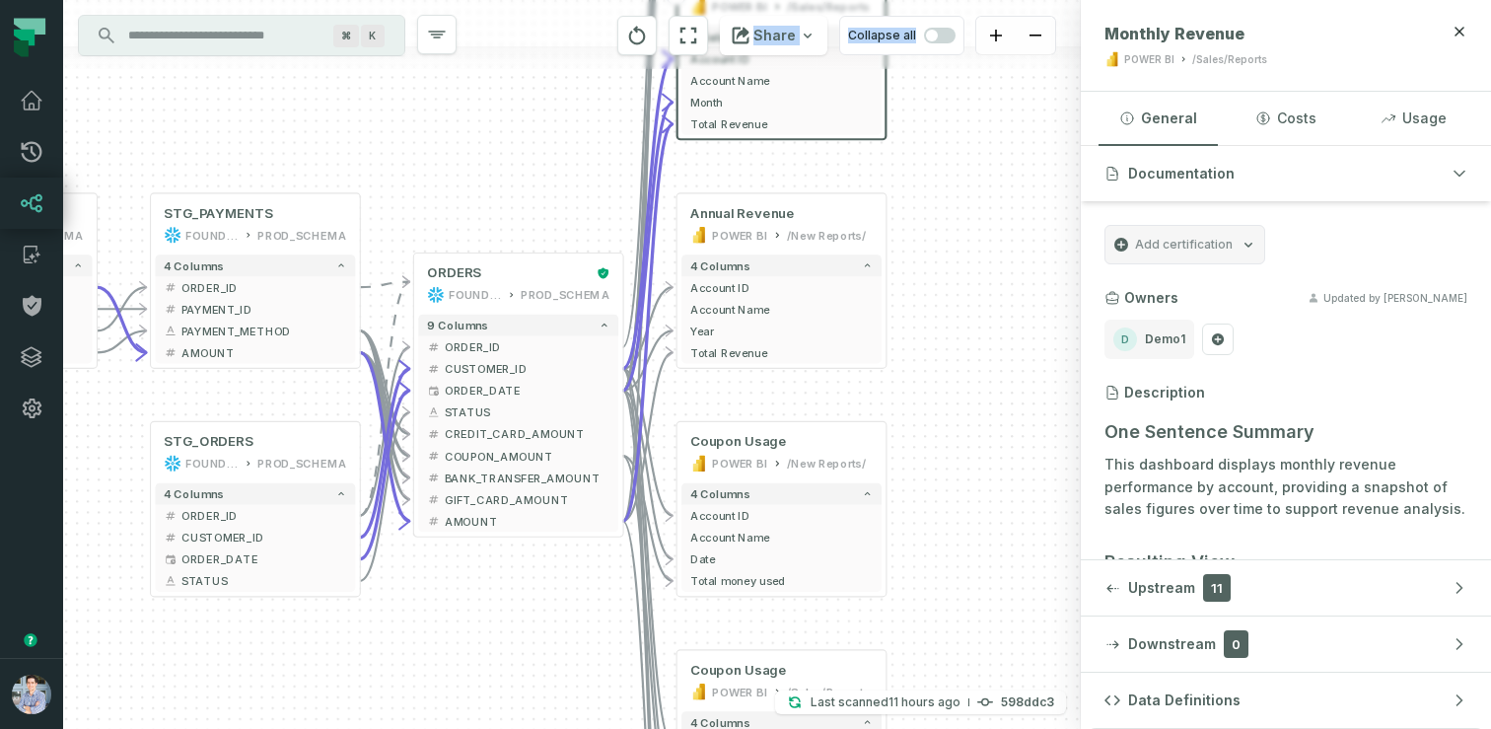
drag, startPoint x: 728, startPoint y: 620, endPoint x: 486, endPoint y: 596, distance: 242.9
click at [486, 596] on div "+ pending_orders prod_data prod_schema + 7 columns + ID + + date + + status + +…" at bounding box center [572, 364] width 1018 height 729
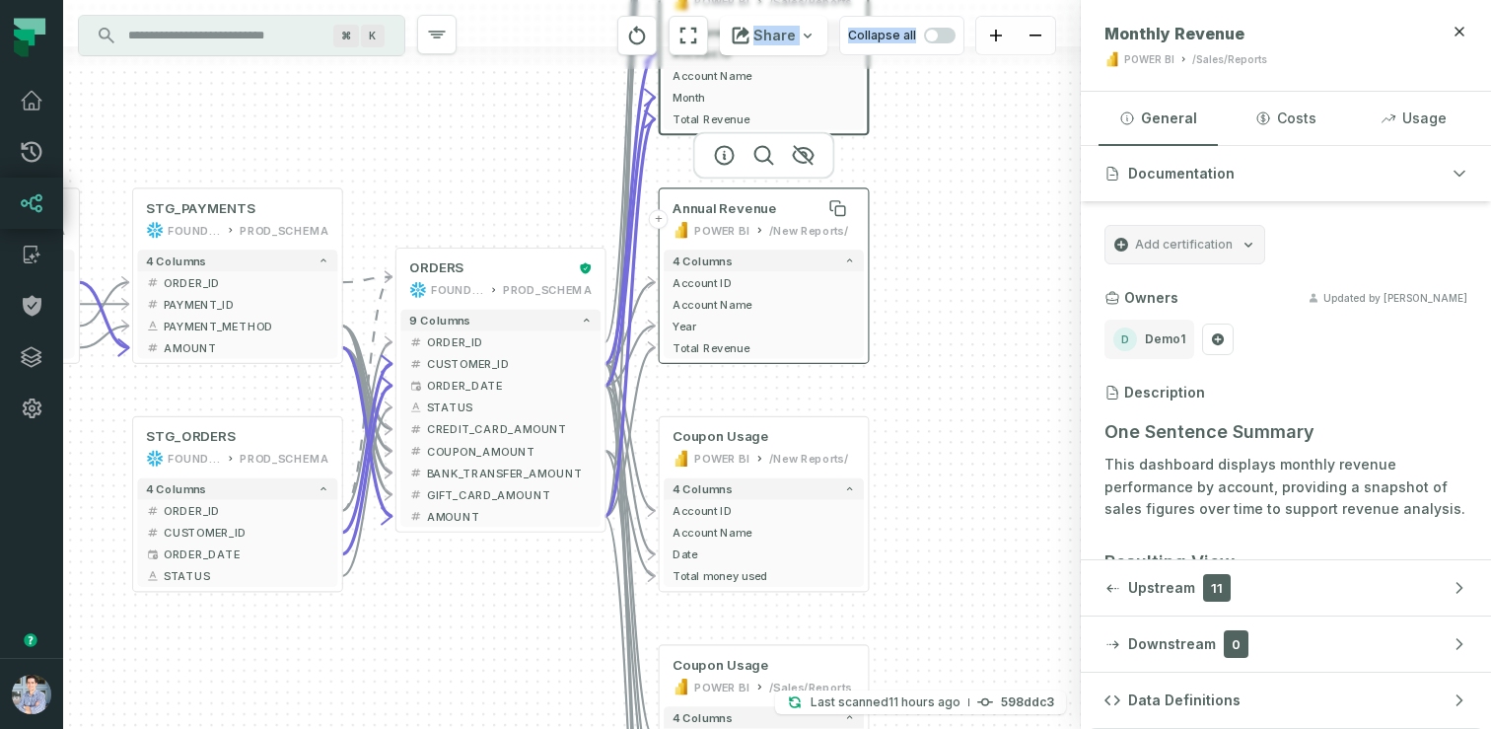
click at [697, 214] on span "Annual Revenue" at bounding box center [725, 208] width 105 height 18
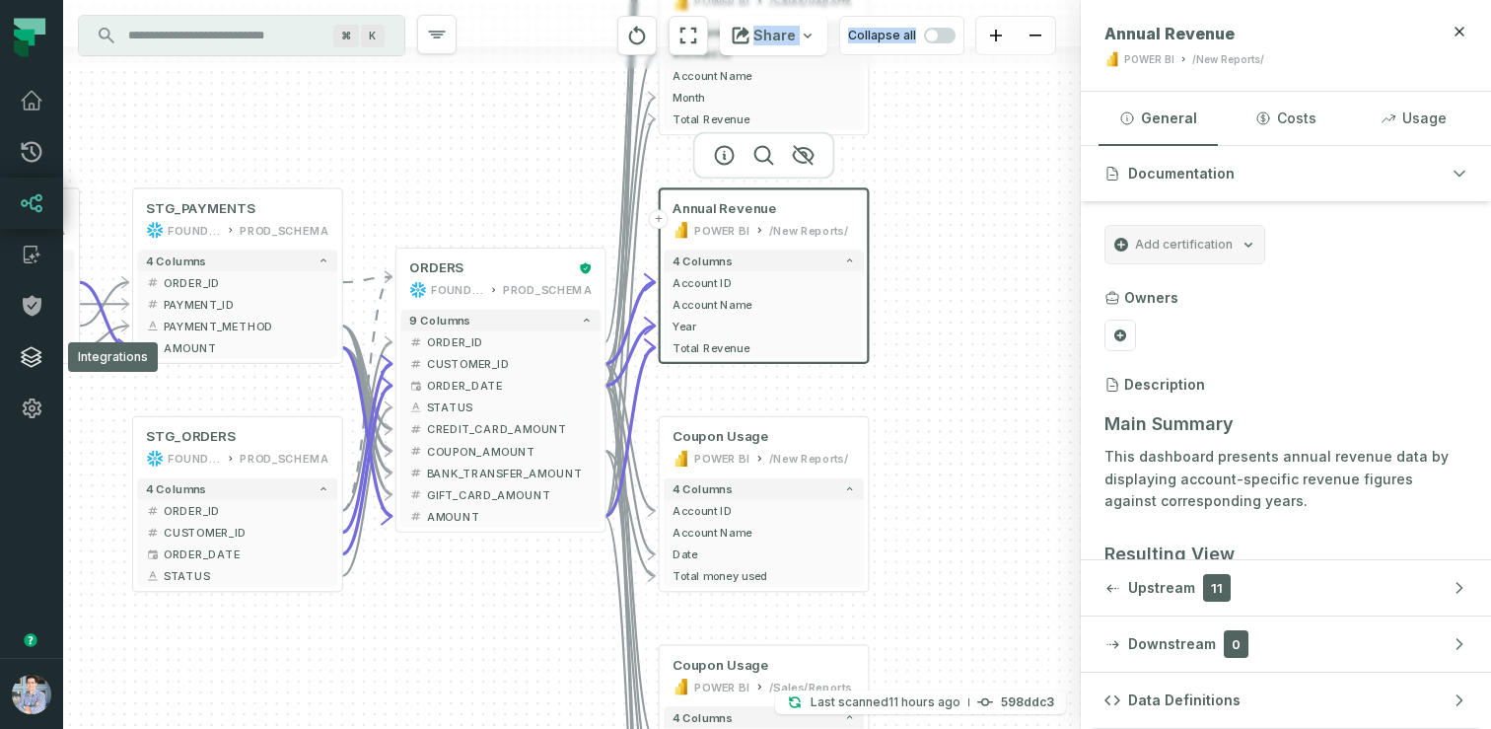
click at [32, 359] on icon at bounding box center [32, 357] width 24 height 24
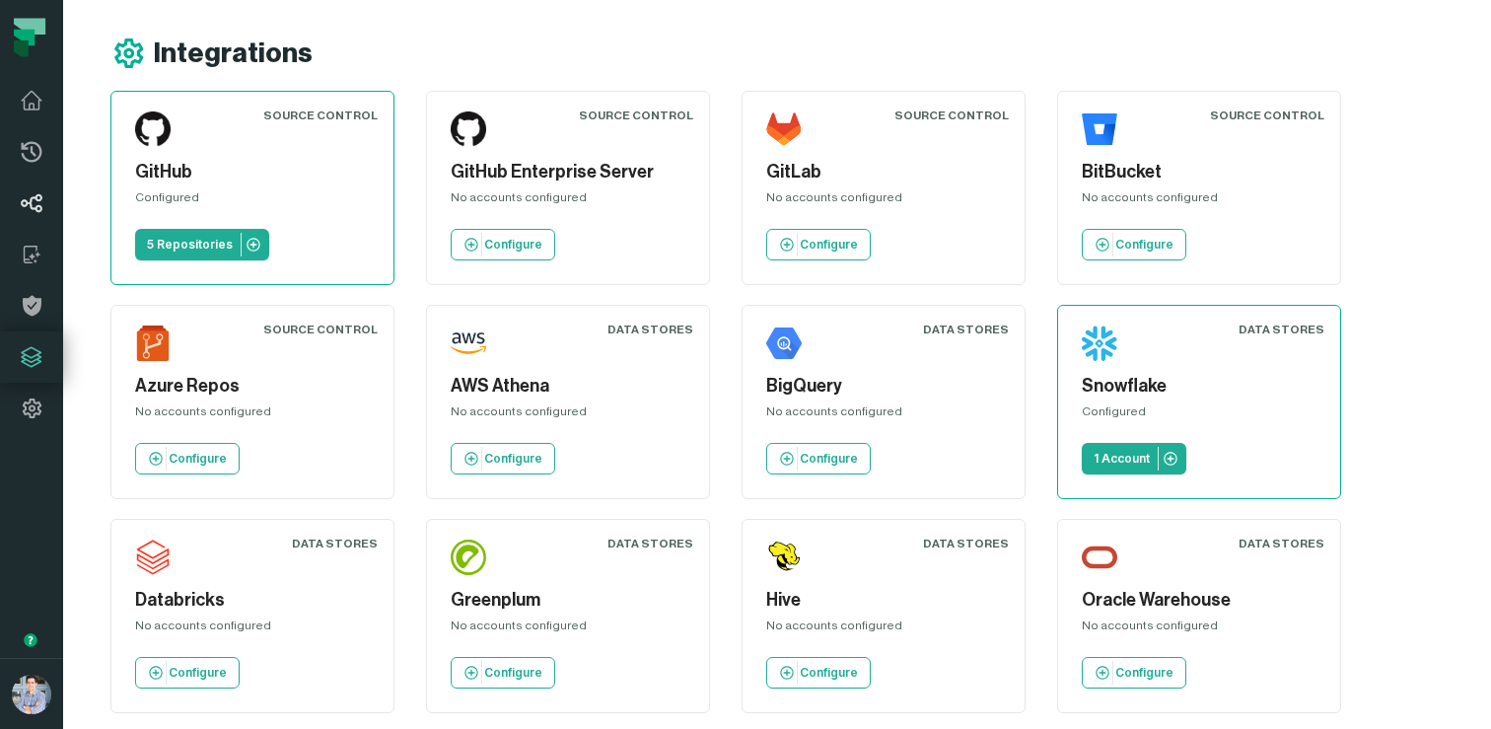
click at [36, 205] on icon at bounding box center [32, 203] width 22 height 19
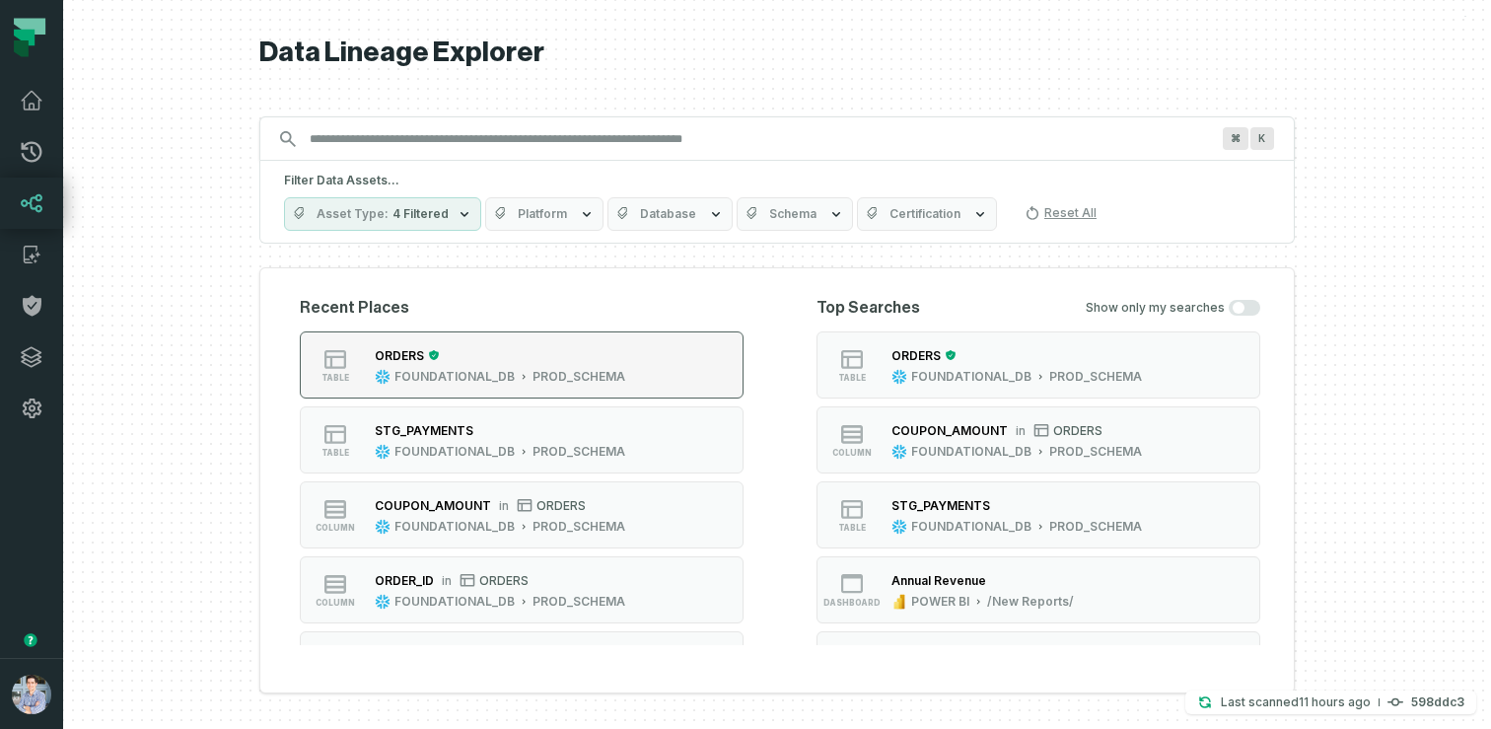
click at [567, 342] on button "table ORDERS FOUNDATIONAL_DB PROD_SCHEMA" at bounding box center [522, 364] width 444 height 67
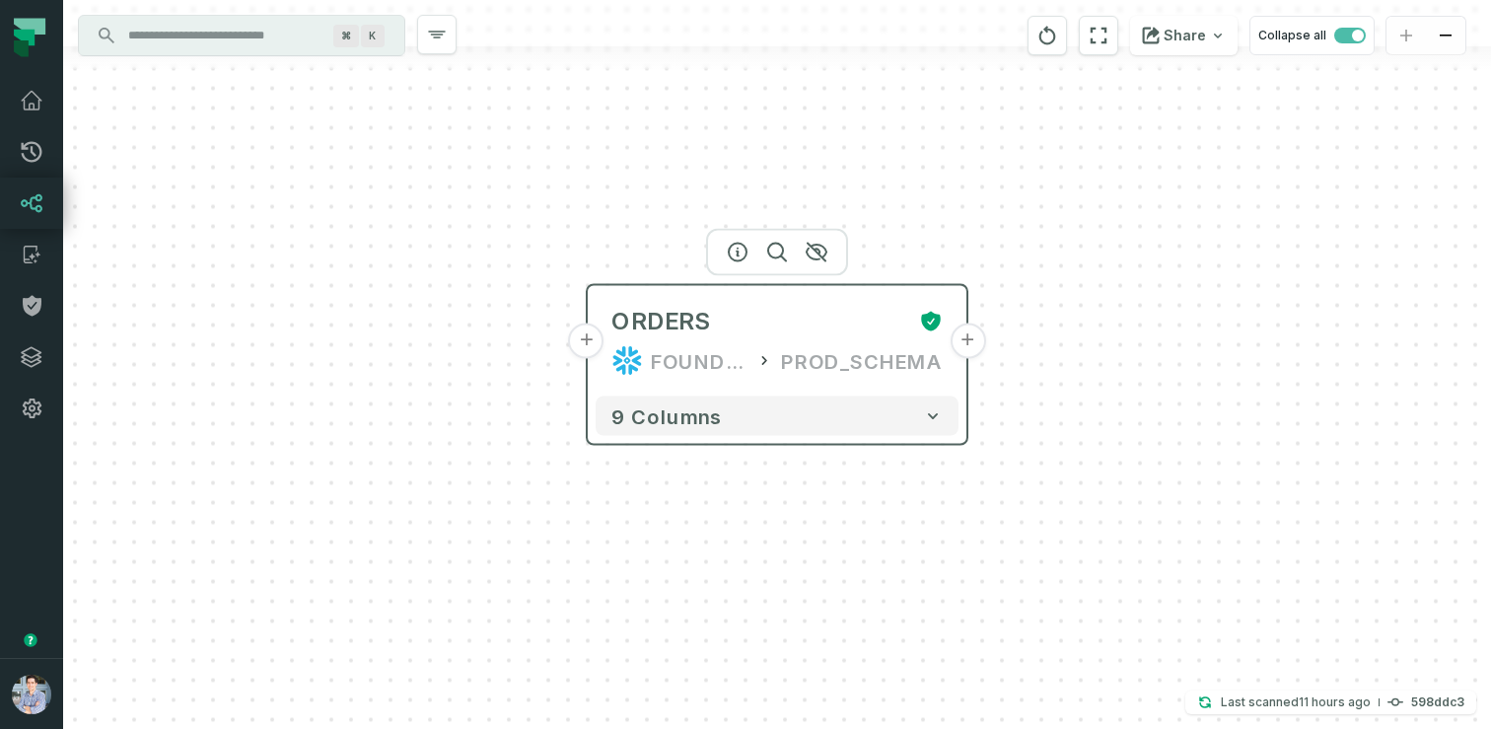
click at [593, 342] on button "+" at bounding box center [587, 342] width 36 height 36
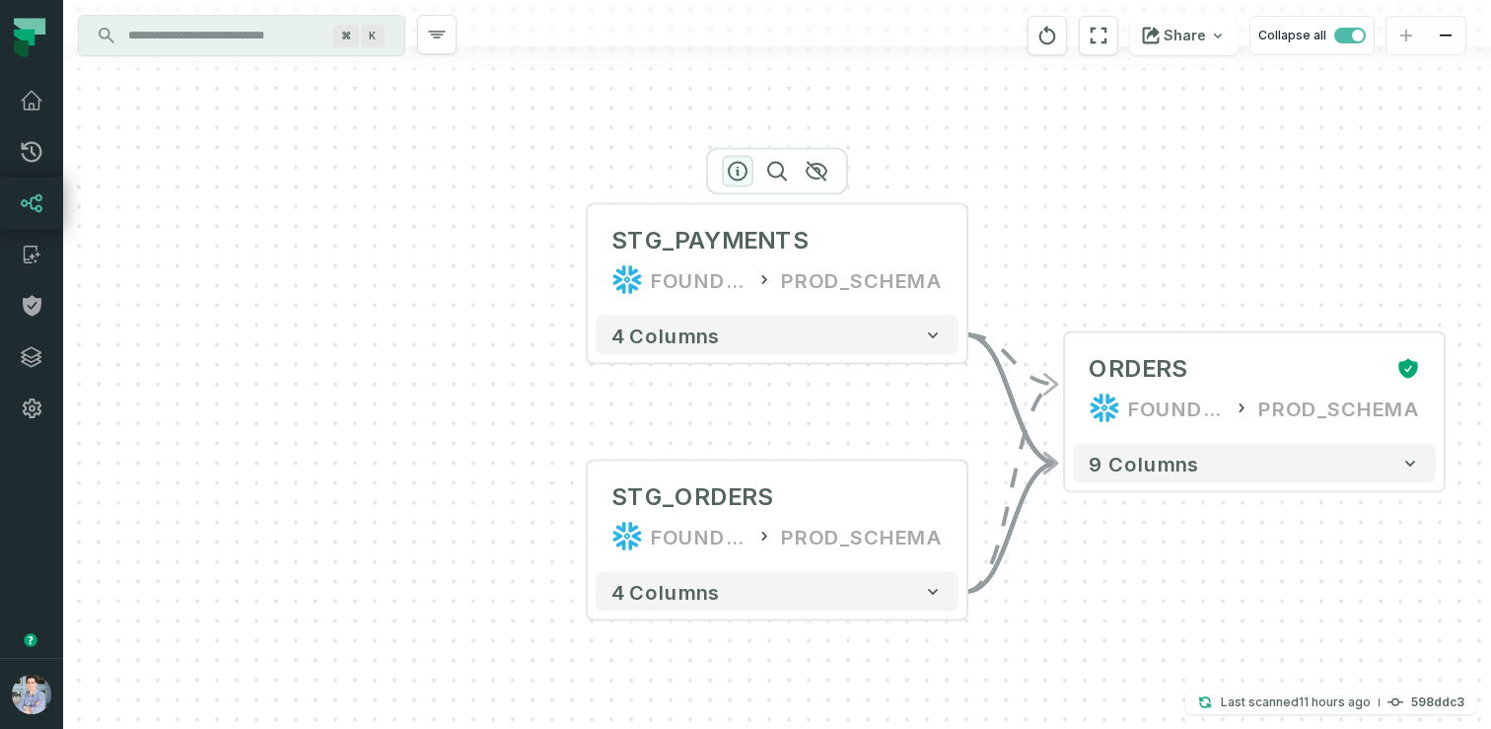
click at [732, 176] on icon "button" at bounding box center [738, 172] width 24 height 24
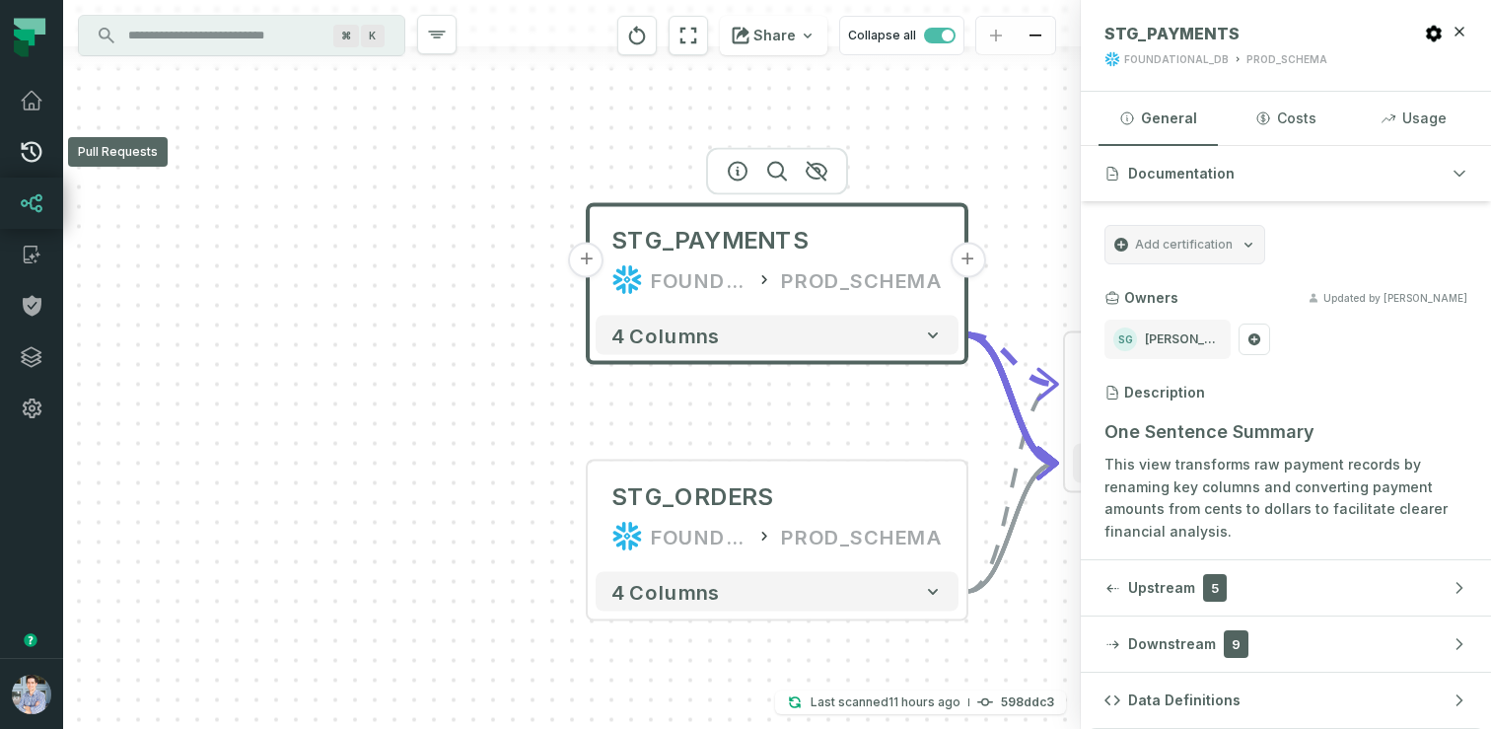
click at [44, 169] on link "Pull Requests" at bounding box center [31, 151] width 63 height 51
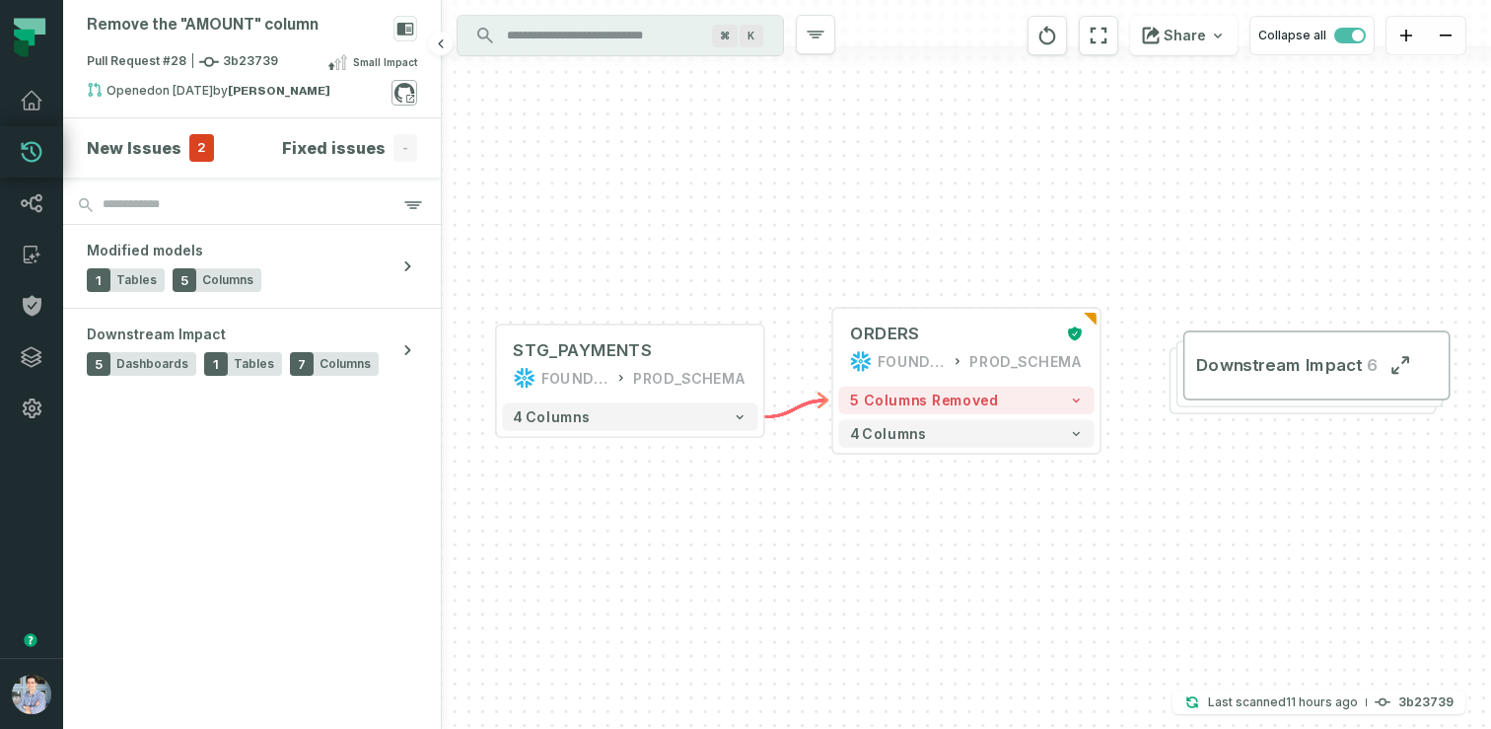
click at [401, 93] on icon at bounding box center [405, 93] width 26 height 26
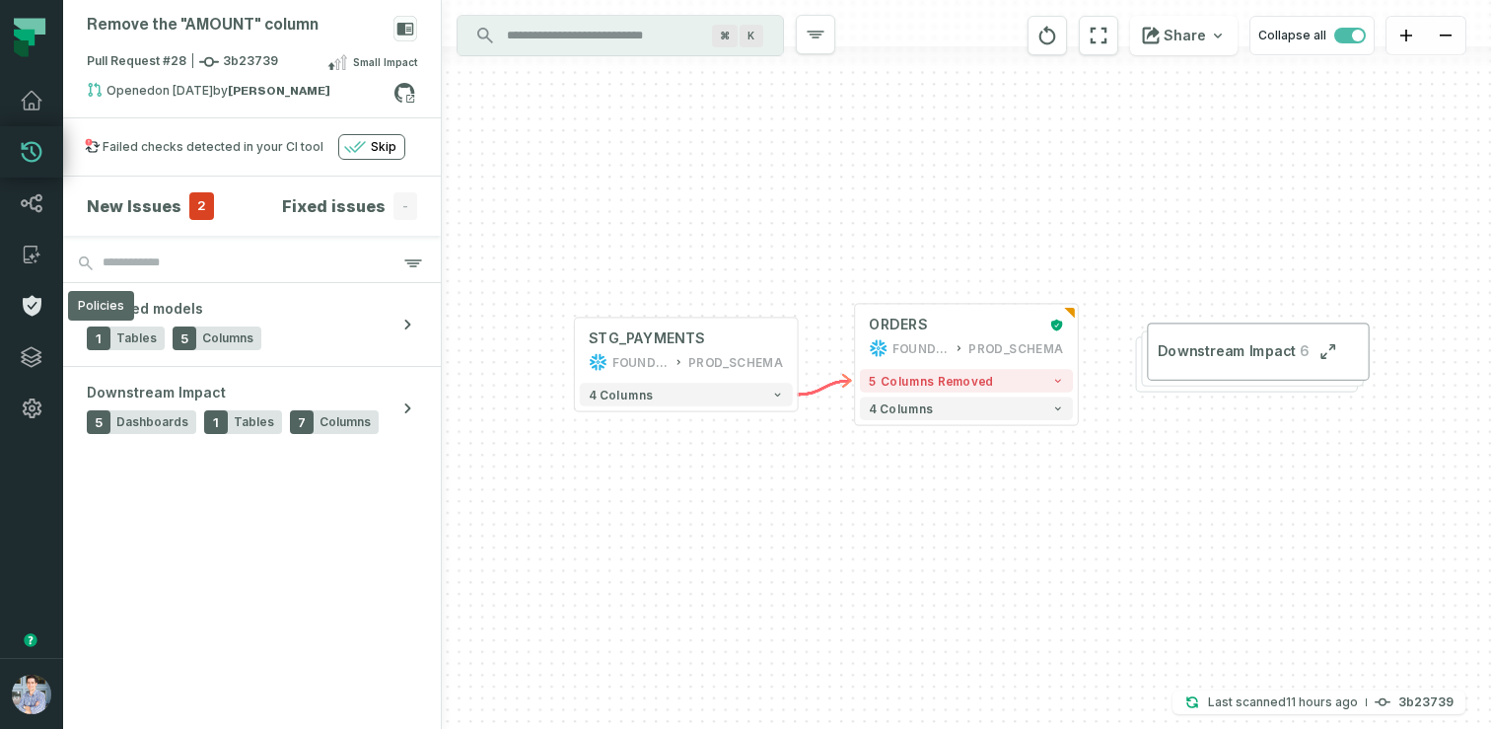
click at [30, 297] on icon at bounding box center [32, 306] width 19 height 21
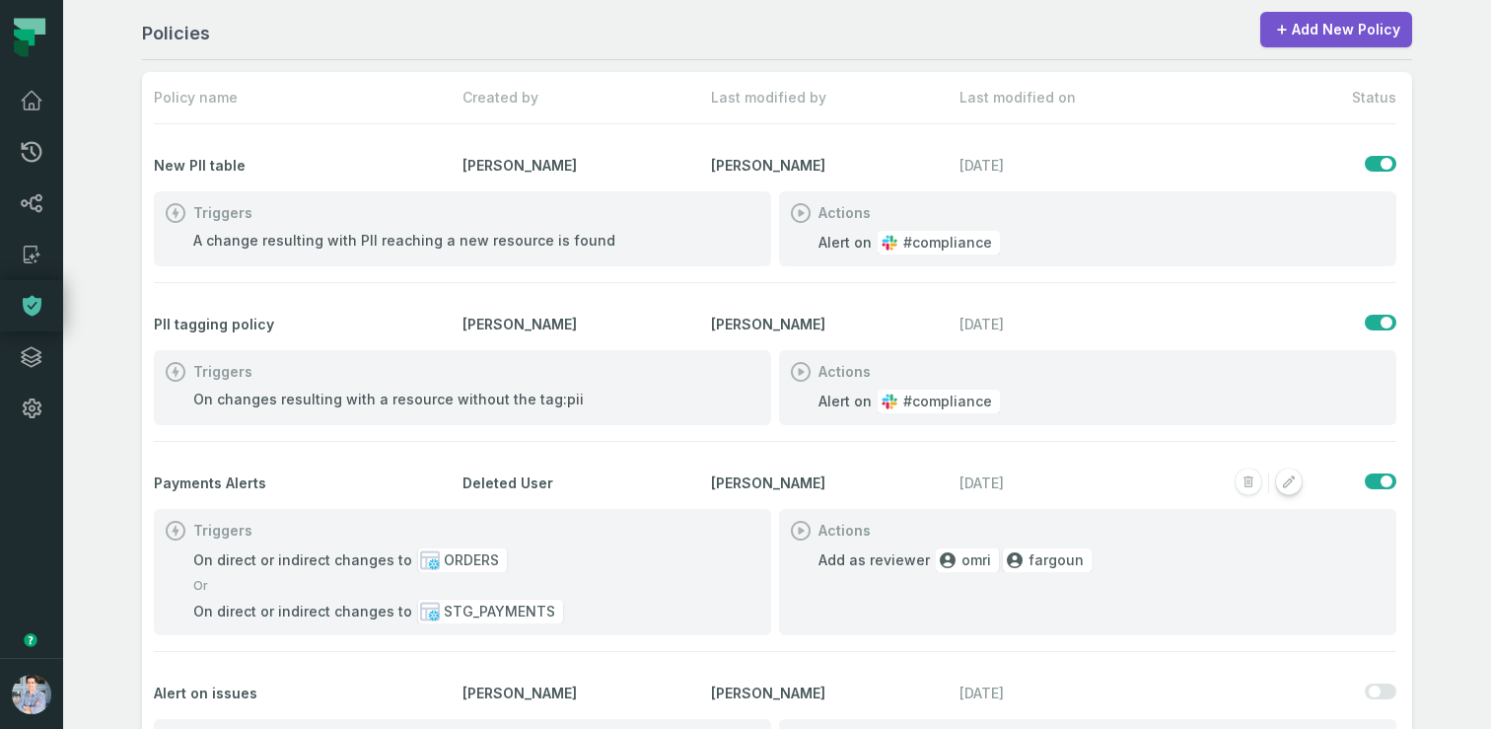
click at [1289, 488] on rect "button" at bounding box center [1289, 483] width 26 height 26
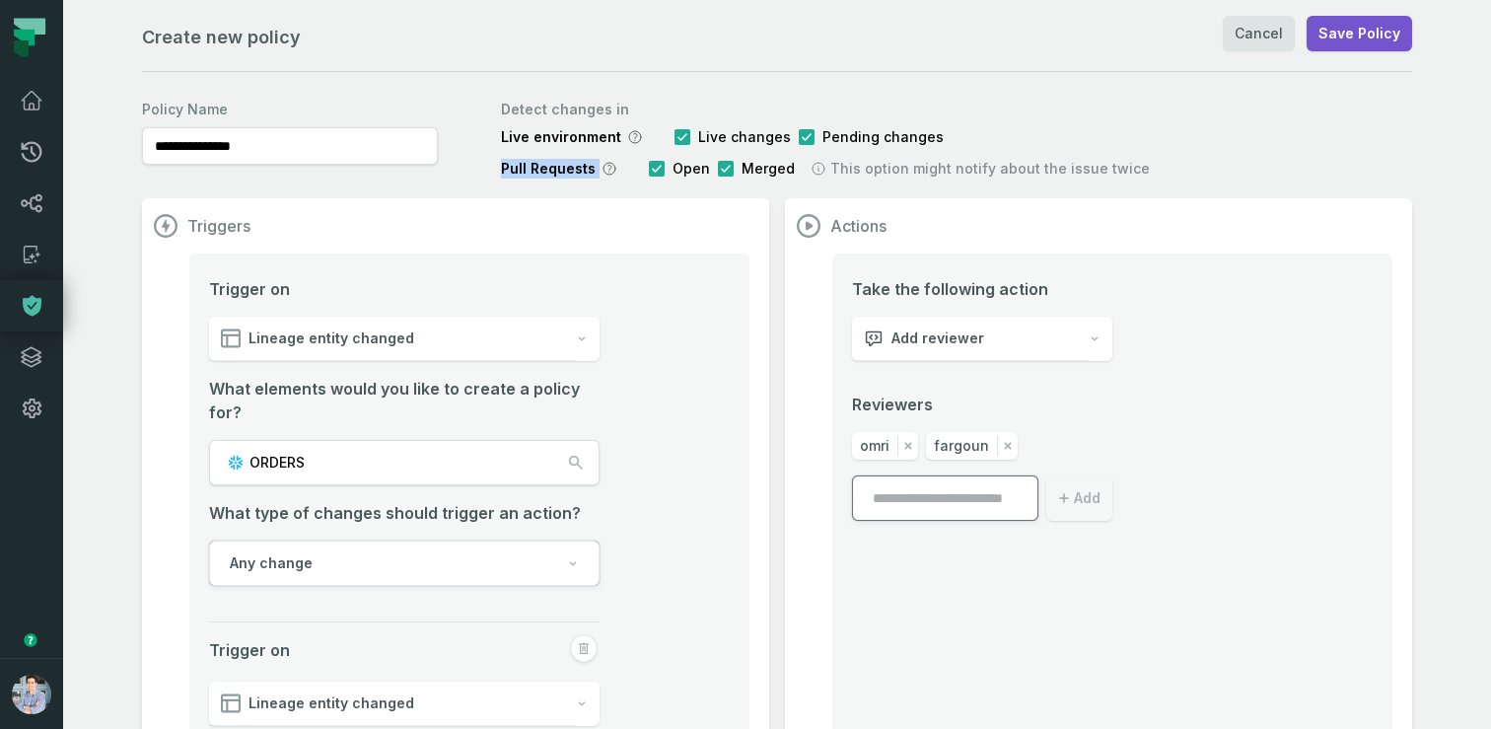
drag, startPoint x: 496, startPoint y: 173, endPoint x: 663, endPoint y: 170, distance: 166.7
click at [663, 170] on div "**********" at bounding box center [777, 135] width 1270 height 87
click at [49, 207] on link "Lineage" at bounding box center [31, 203] width 63 height 51
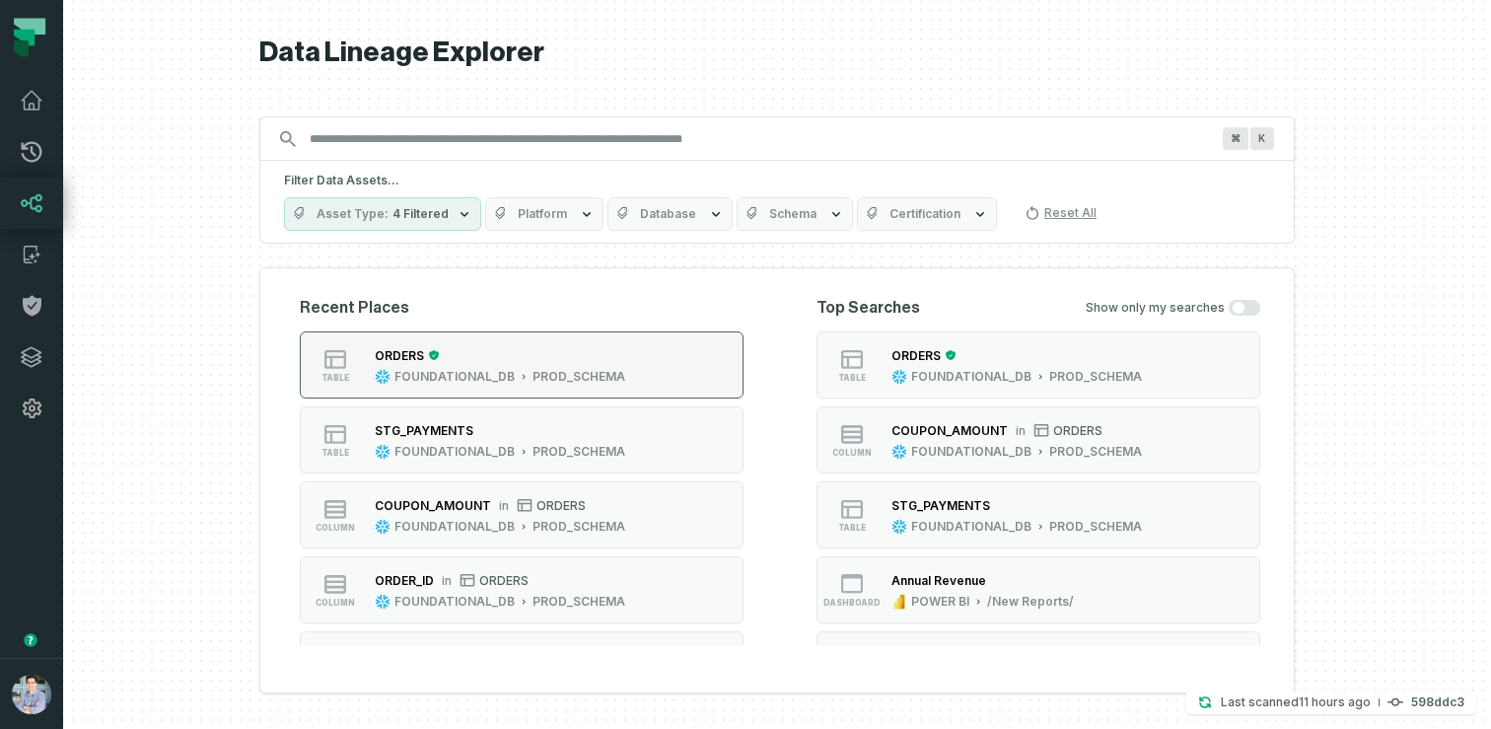
click at [415, 358] on div "ORDERS" at bounding box center [399, 355] width 49 height 15
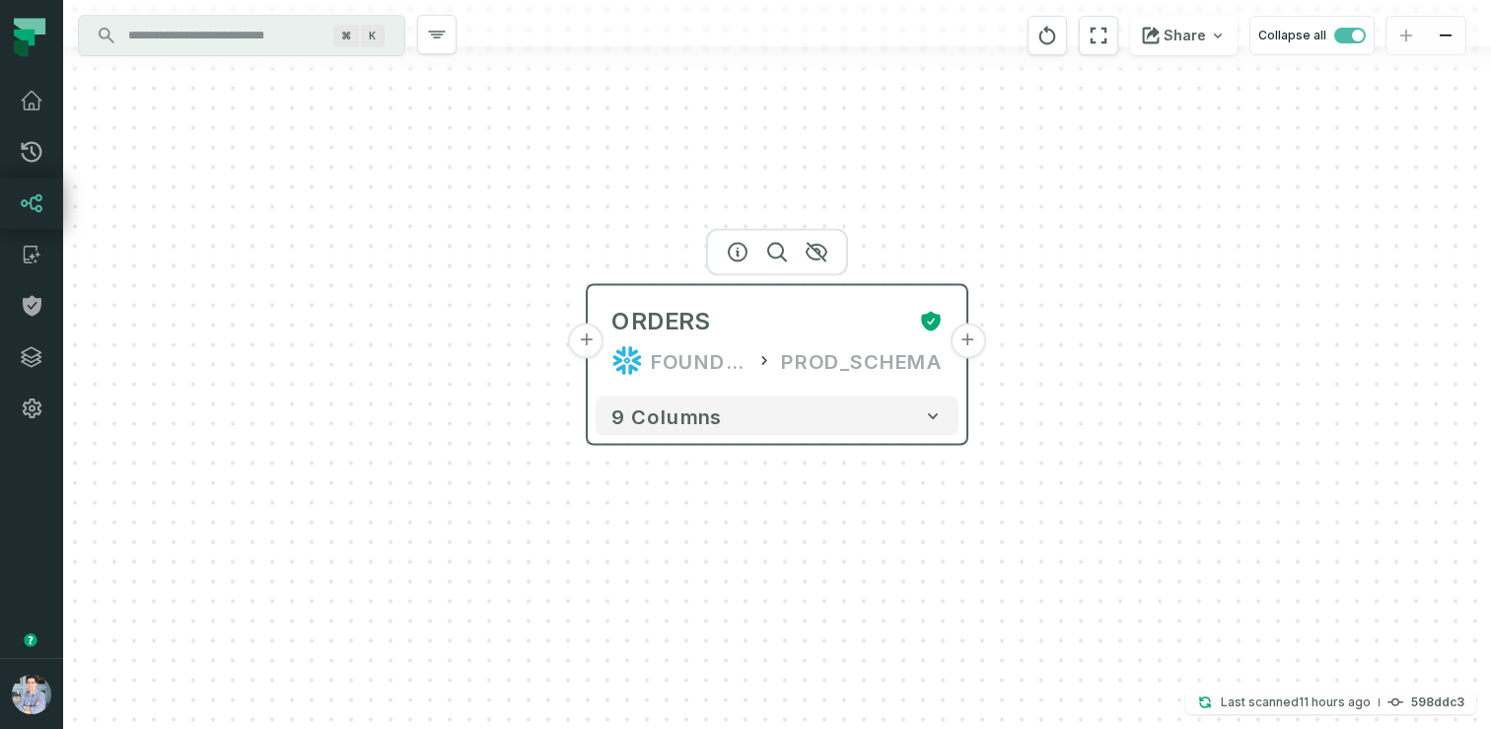
click at [968, 344] on button "+" at bounding box center [968, 342] width 36 height 36
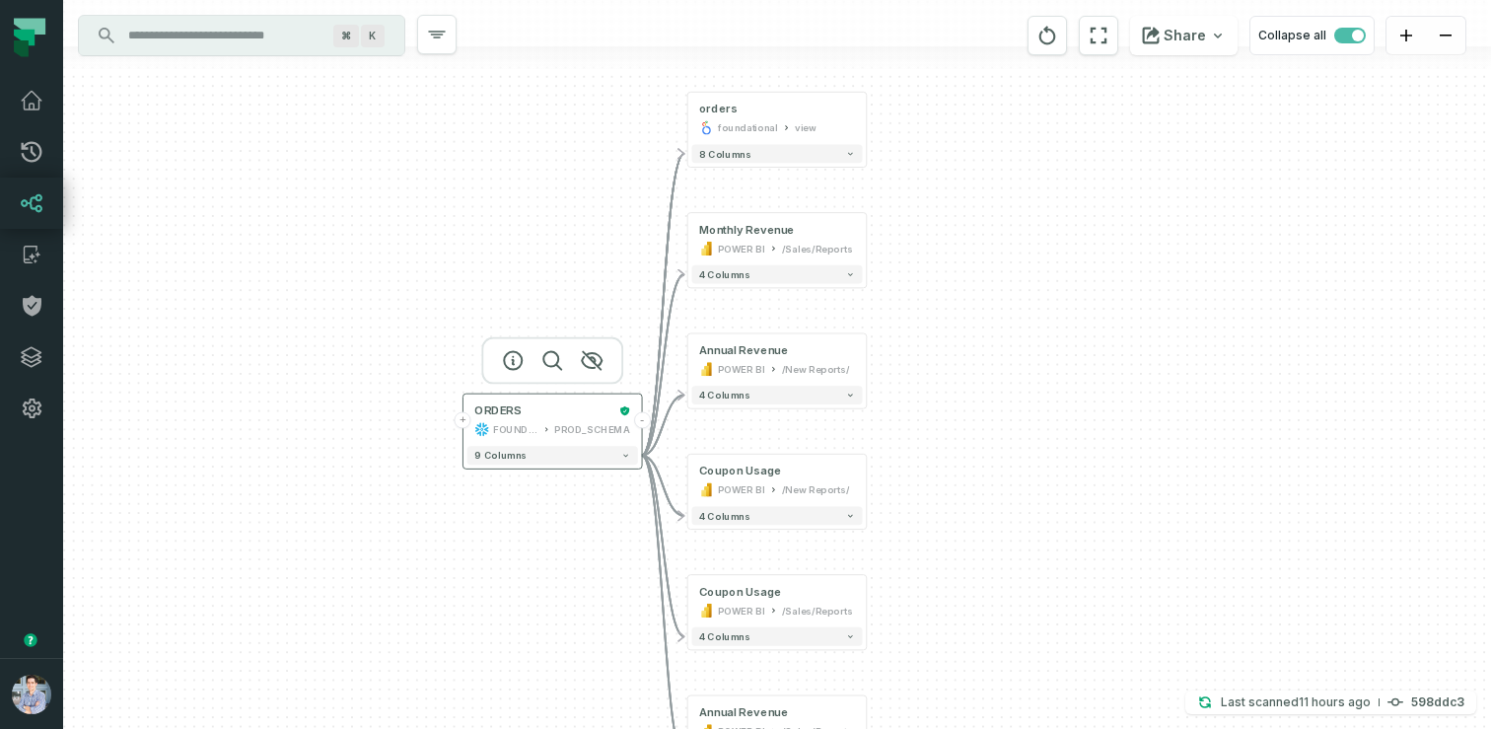
click at [462, 422] on button "+" at bounding box center [463, 419] width 17 height 17
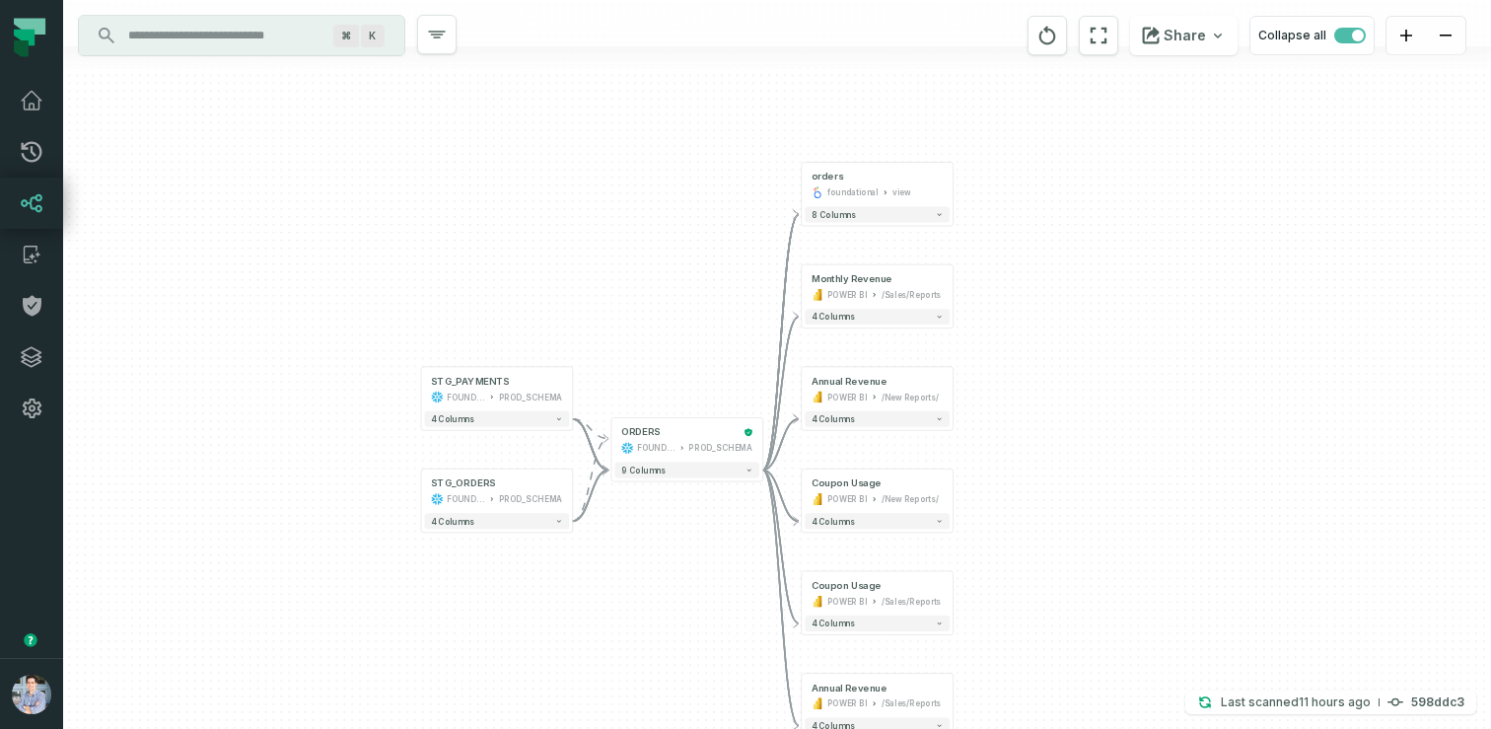
drag, startPoint x: 627, startPoint y: 275, endPoint x: 398, endPoint y: 232, distance: 232.9
click at [398, 232] on div "+ STG_PAYMENTS FOUNDATIONAL_DB PROD_SCHEMA + 4 columns + STG_ORDERS FOUNDATIONA…" at bounding box center [777, 364] width 1428 height 729
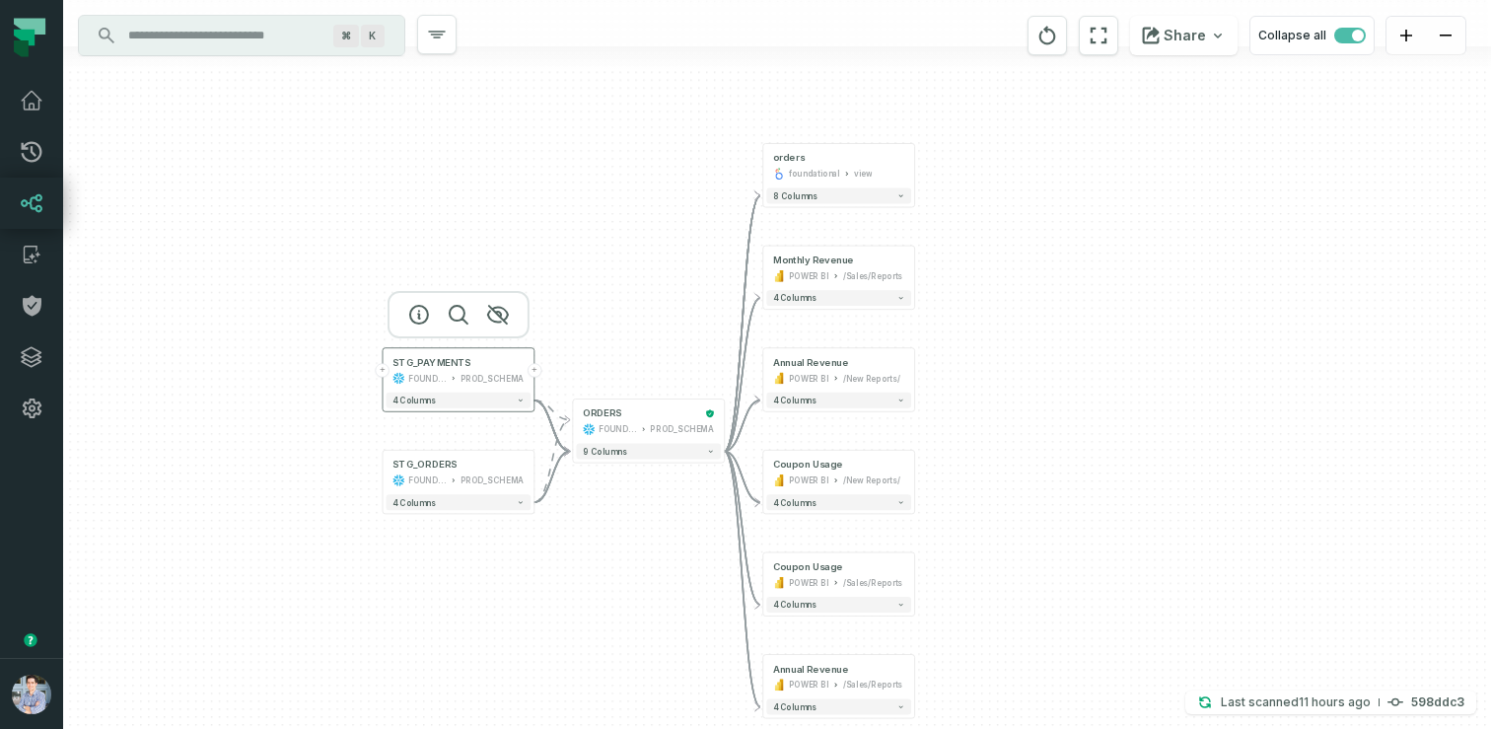
click at [386, 369] on button "+" at bounding box center [383, 370] width 14 height 14
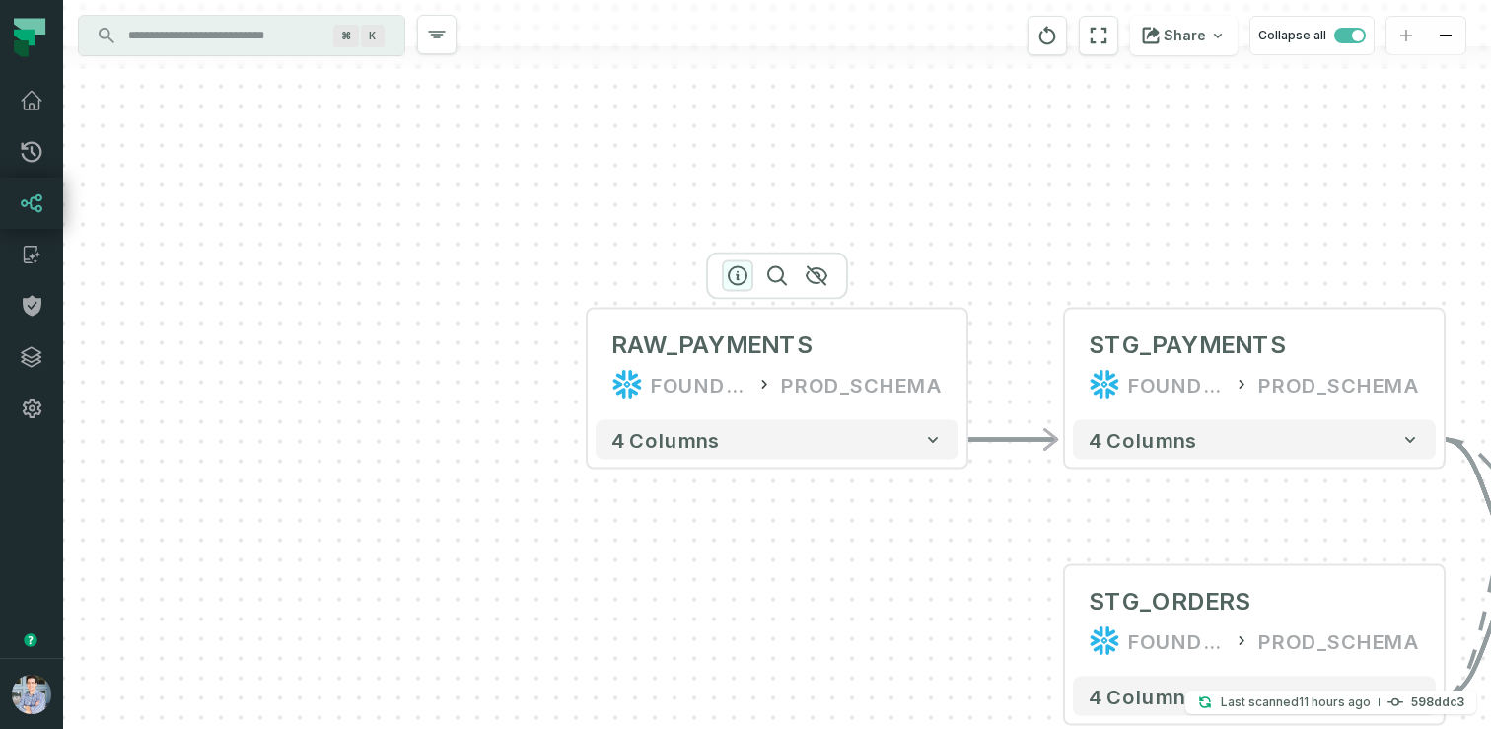
click at [732, 281] on icon "button" at bounding box center [738, 276] width 24 height 24
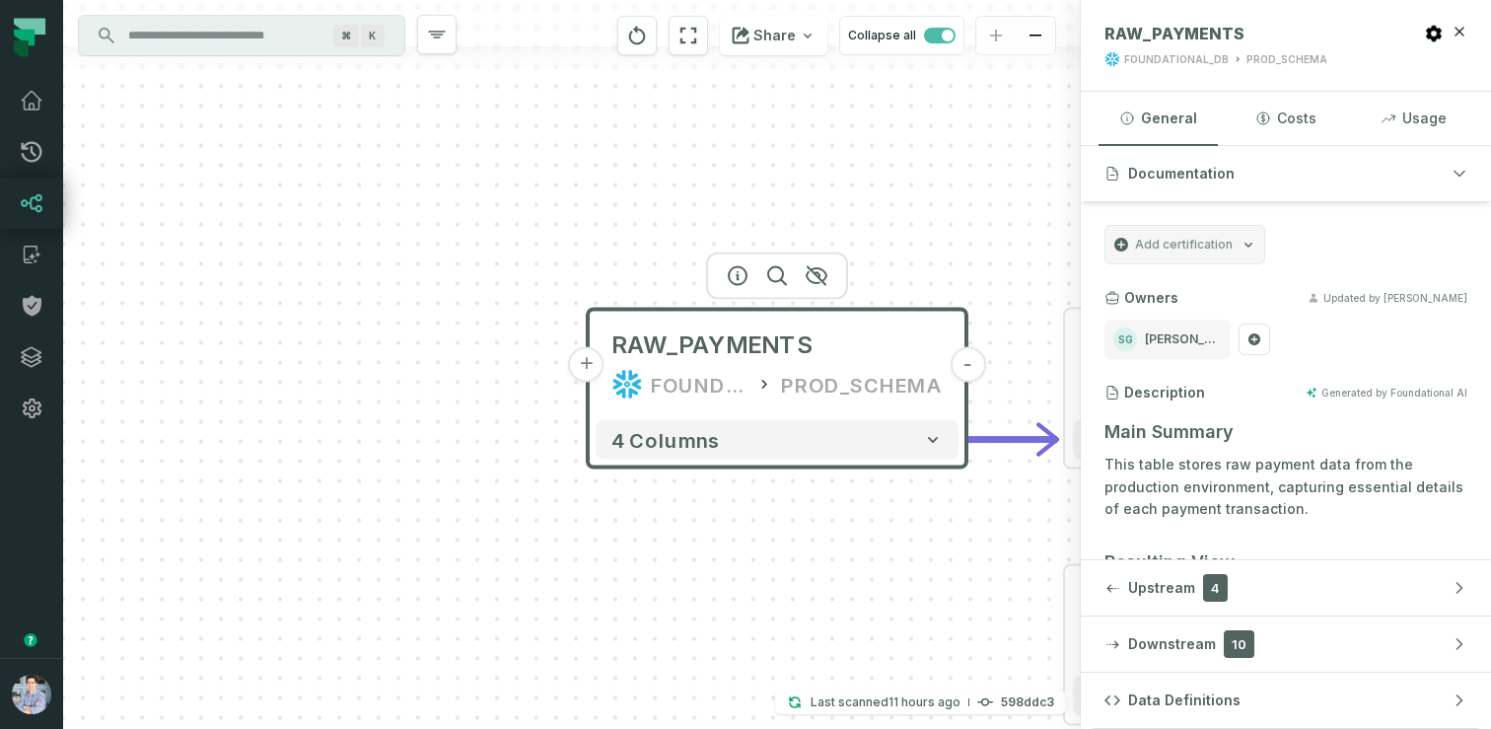
click at [593, 374] on button "+" at bounding box center [587, 365] width 36 height 36
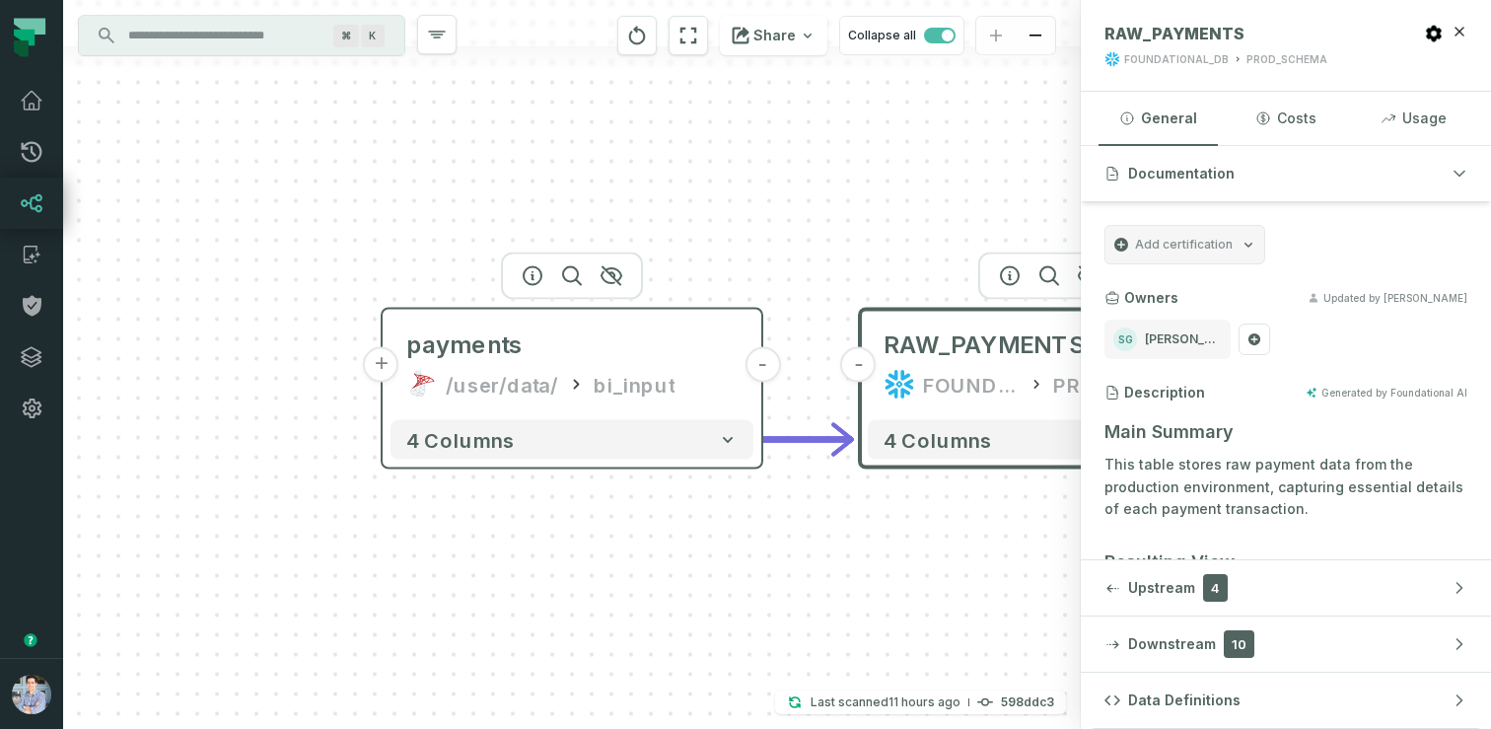
click at [388, 375] on button "+" at bounding box center [382, 365] width 36 height 36
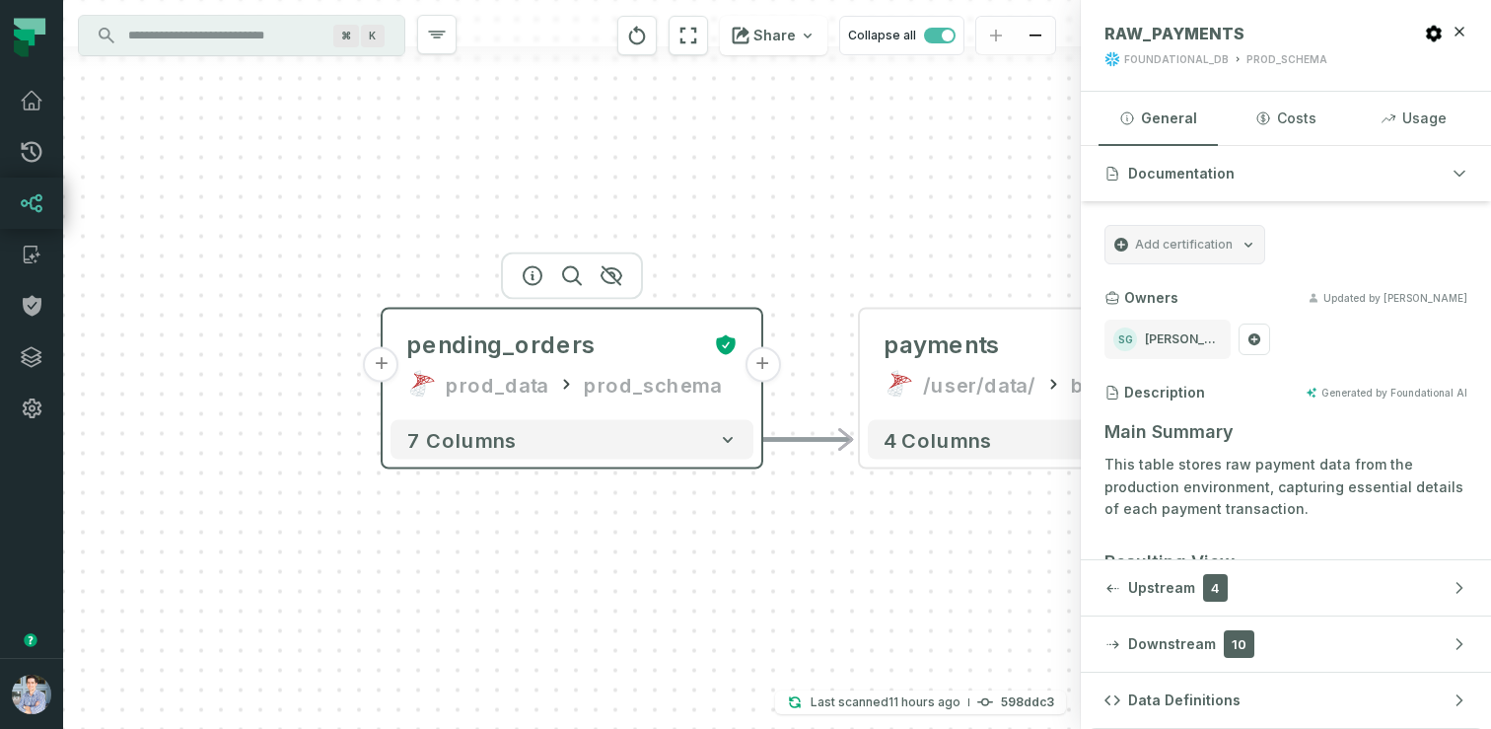
click at [436, 310] on header "+ pending_orders prod_data prod_schema +" at bounding box center [572, 361] width 379 height 103
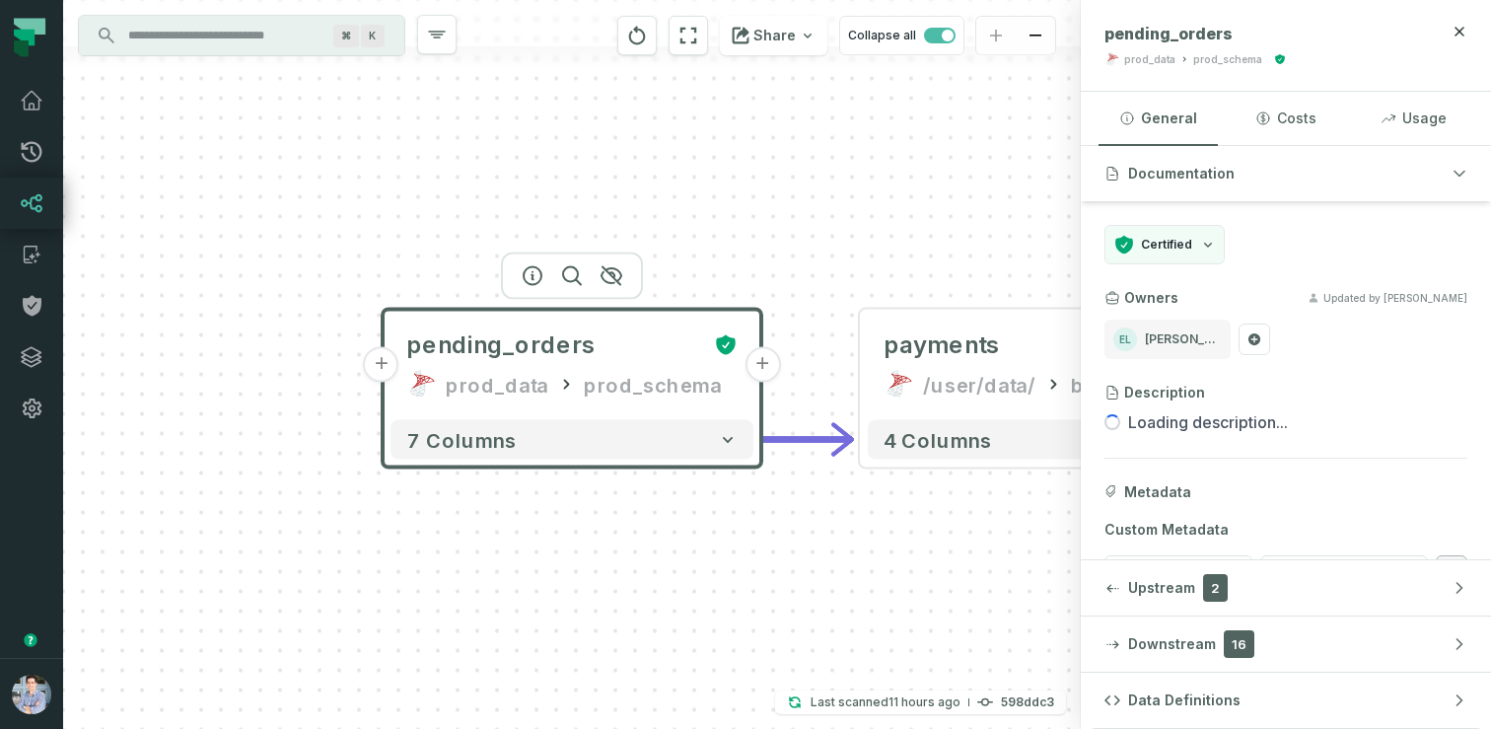
click at [759, 367] on button "+" at bounding box center [763, 365] width 36 height 36
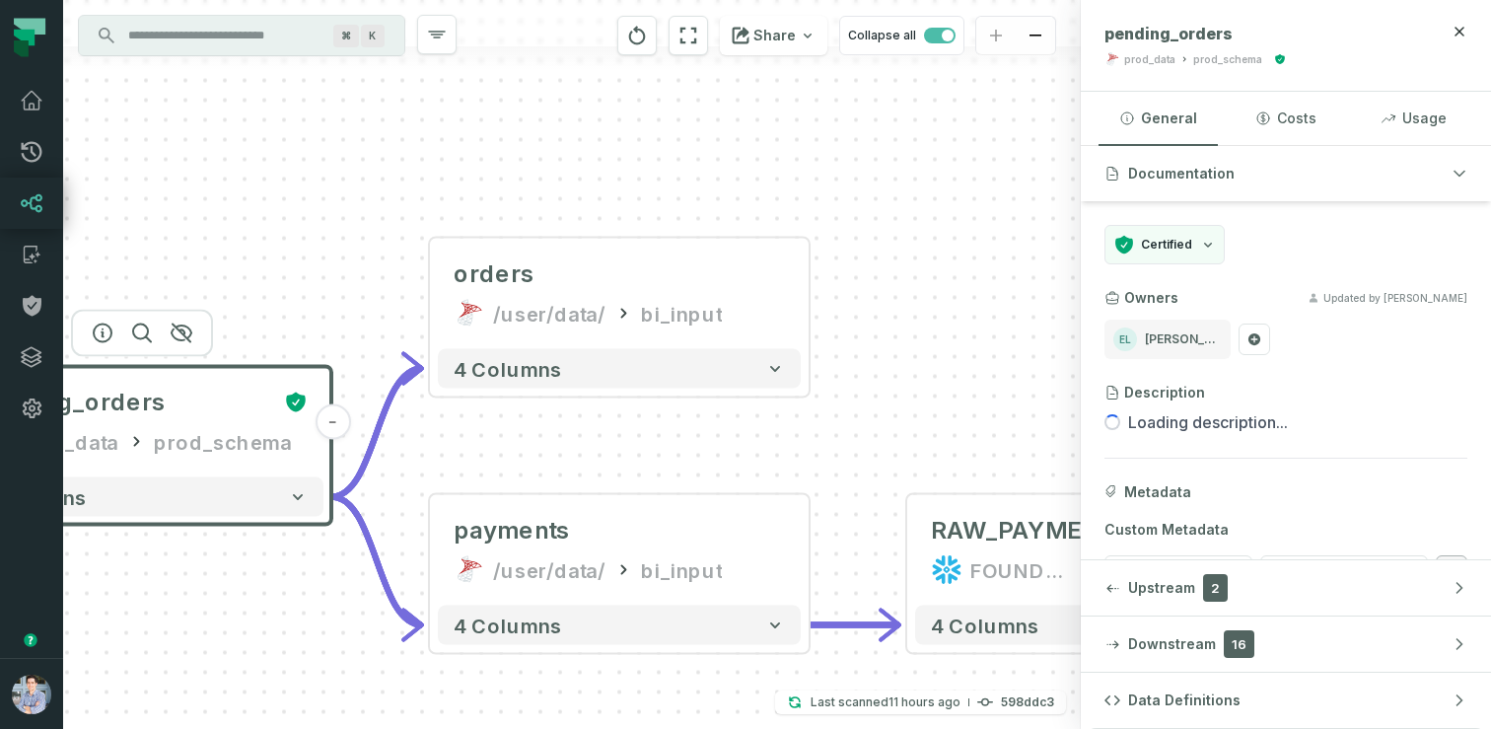
drag, startPoint x: 211, startPoint y: 247, endPoint x: 257, endPoint y: 176, distance: 84.8
click at [257, 176] on div "- orders /user/data/ bi_input + 4 columns + pending_orders prod_data prod_schem…" at bounding box center [572, 364] width 1018 height 729
click at [50, 145] on link "Pull Requests" at bounding box center [31, 151] width 63 height 51
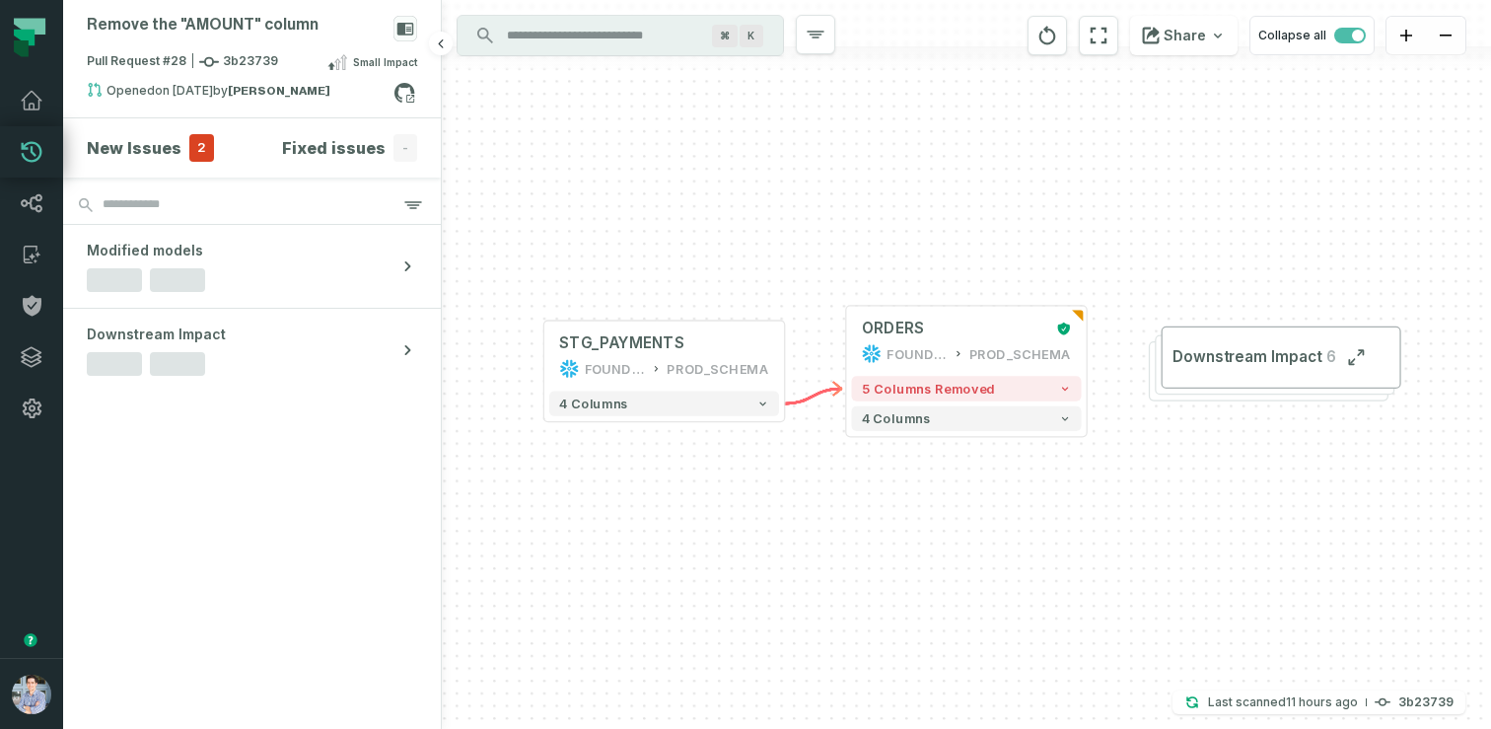
click at [157, 162] on section "New Issues 2 Fixed issues -" at bounding box center [252, 147] width 378 height 59
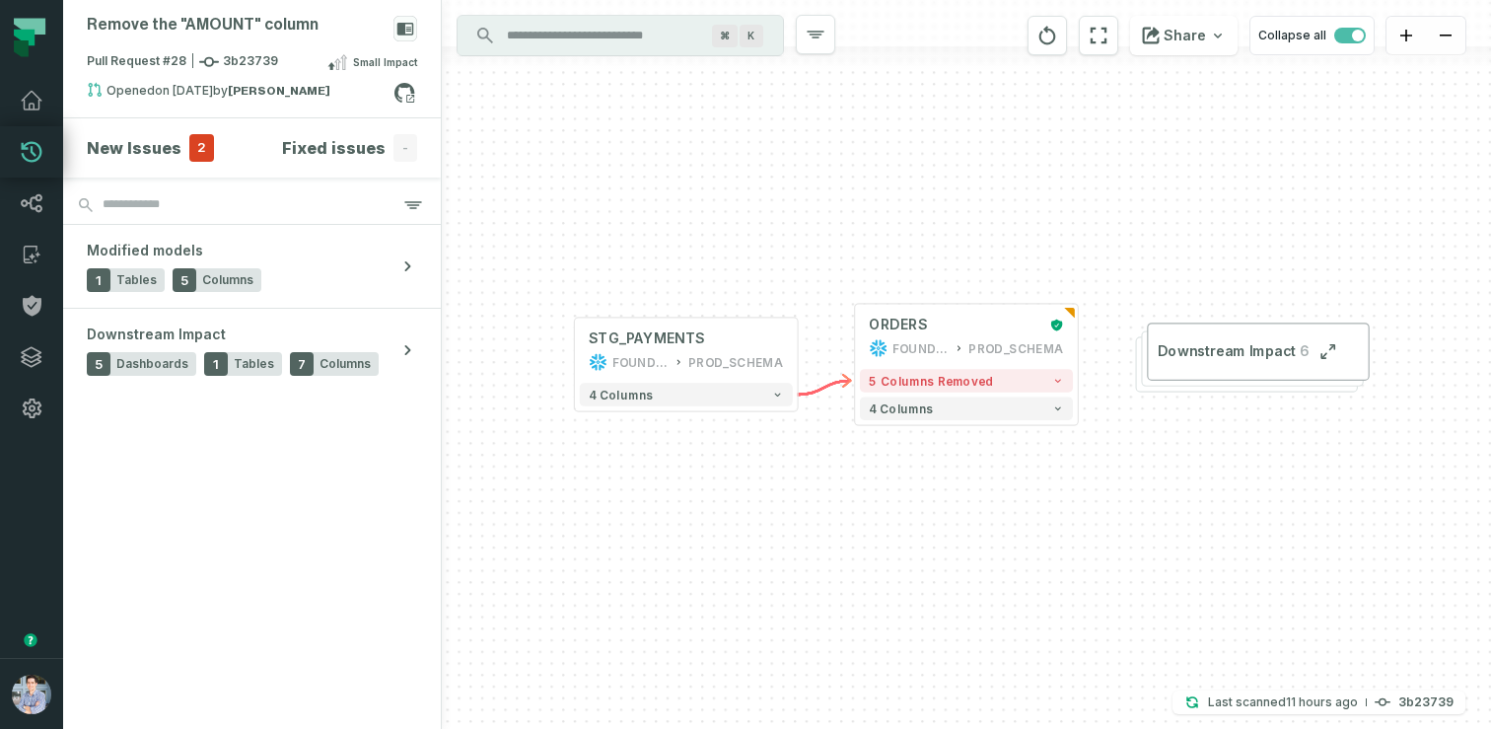
click at [780, 473] on div "+ STG_PAYMENTS FOUNDATIONAL_DB PROD_SCHEMA + 4 columns + ORDERS FOUNDATIONAL_DB…" at bounding box center [966, 364] width 1049 height 729
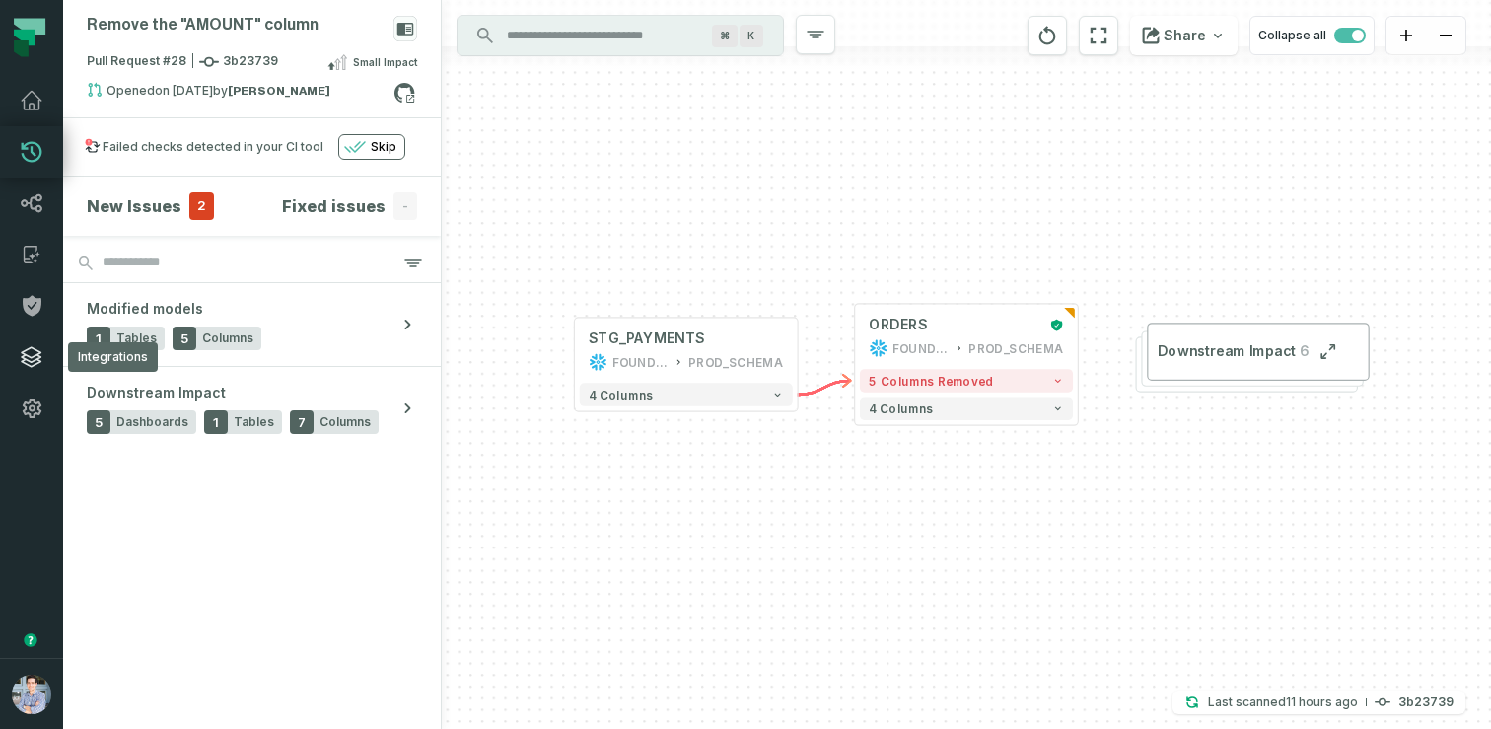
click at [26, 346] on icon at bounding box center [32, 357] width 24 height 24
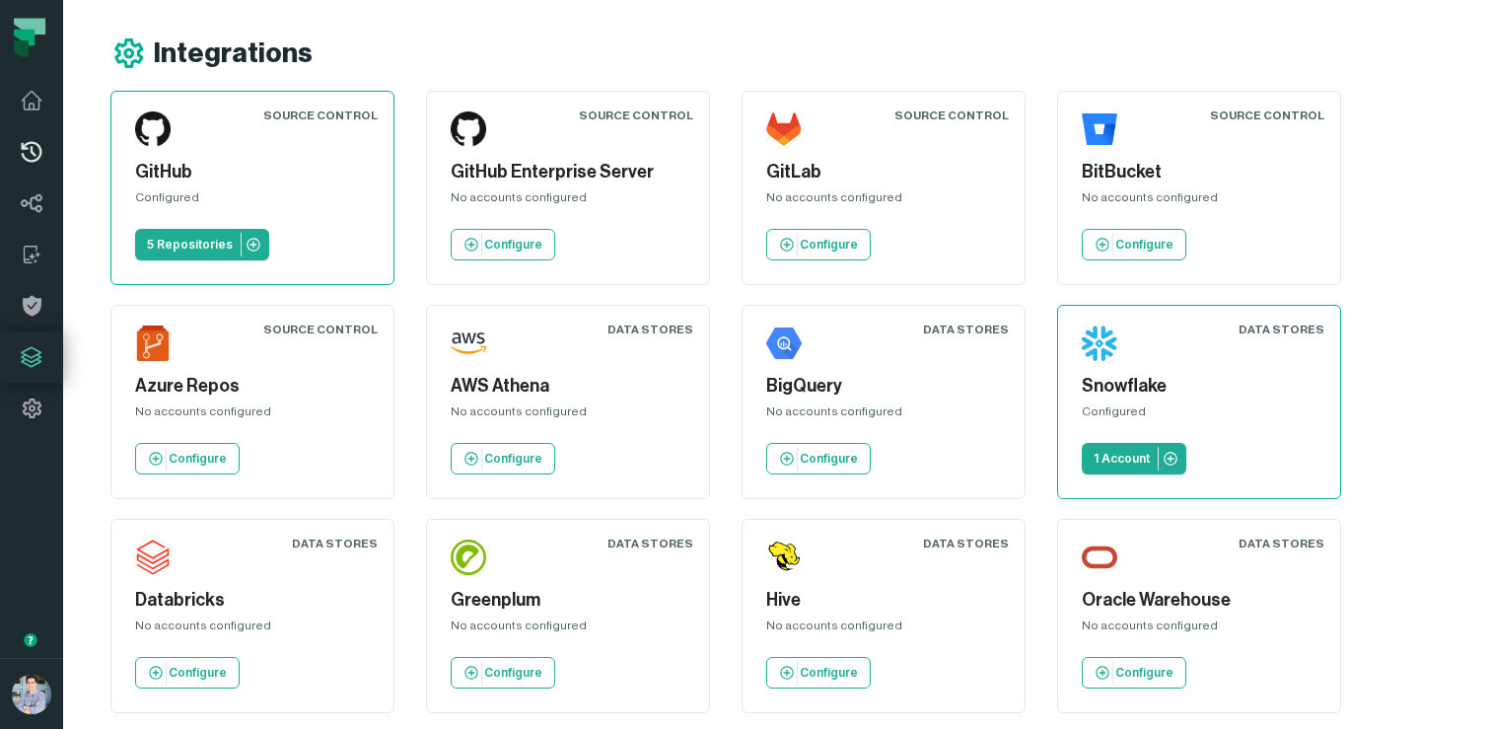
click at [39, 162] on icon at bounding box center [32, 152] width 24 height 24
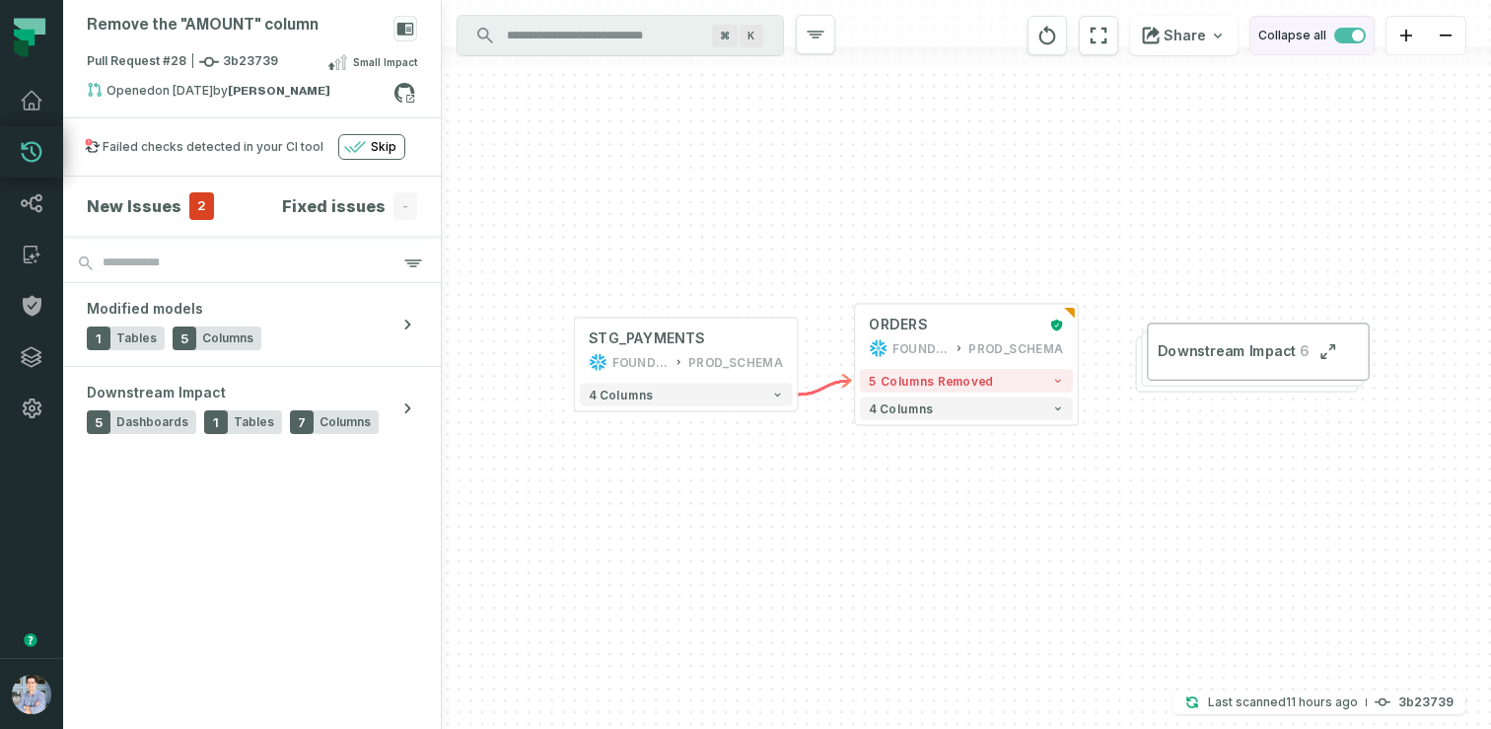
click at [1342, 43] on button "Collapse all" at bounding box center [1312, 35] width 125 height 39
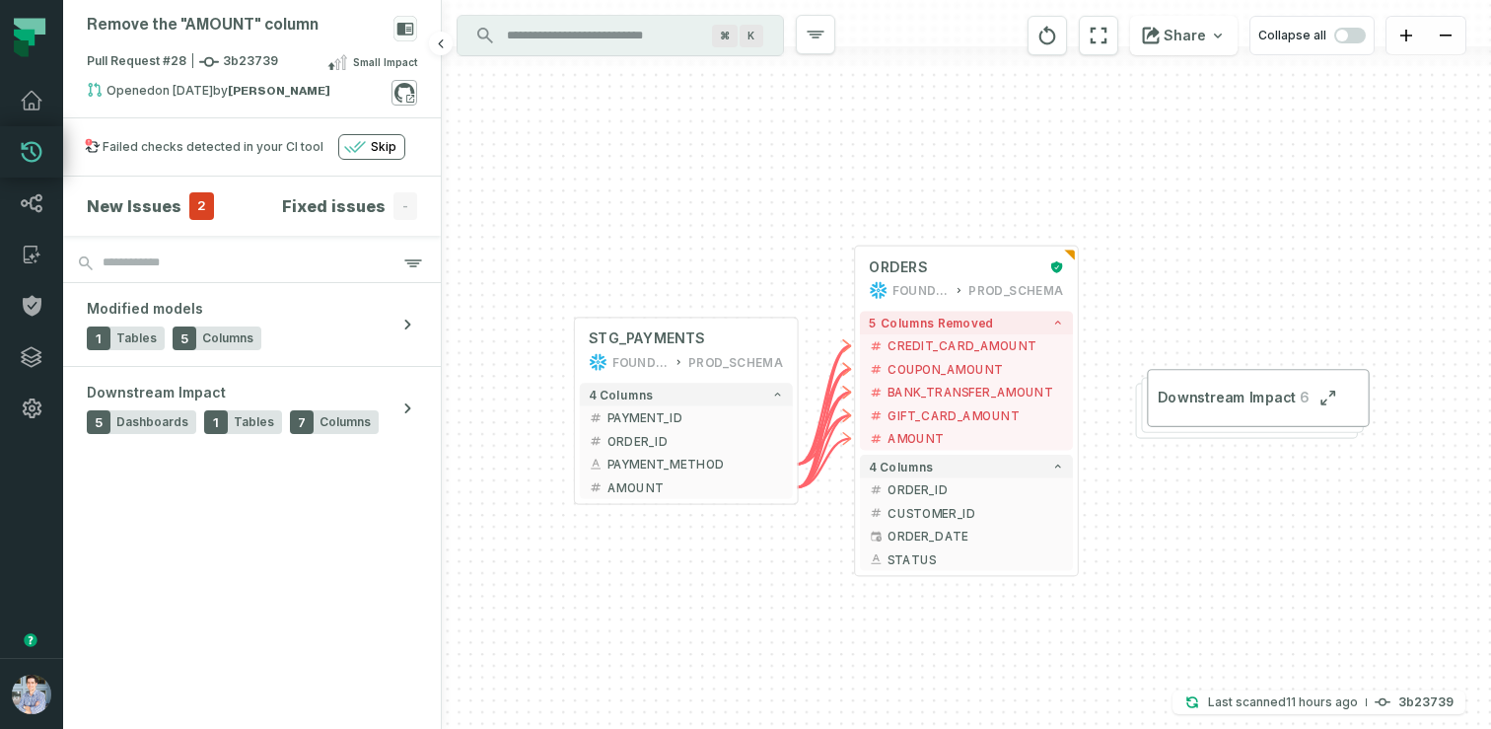
click at [407, 97] on icon at bounding box center [405, 93] width 26 height 26
click at [17, 205] on link "Lineage" at bounding box center [31, 203] width 63 height 51
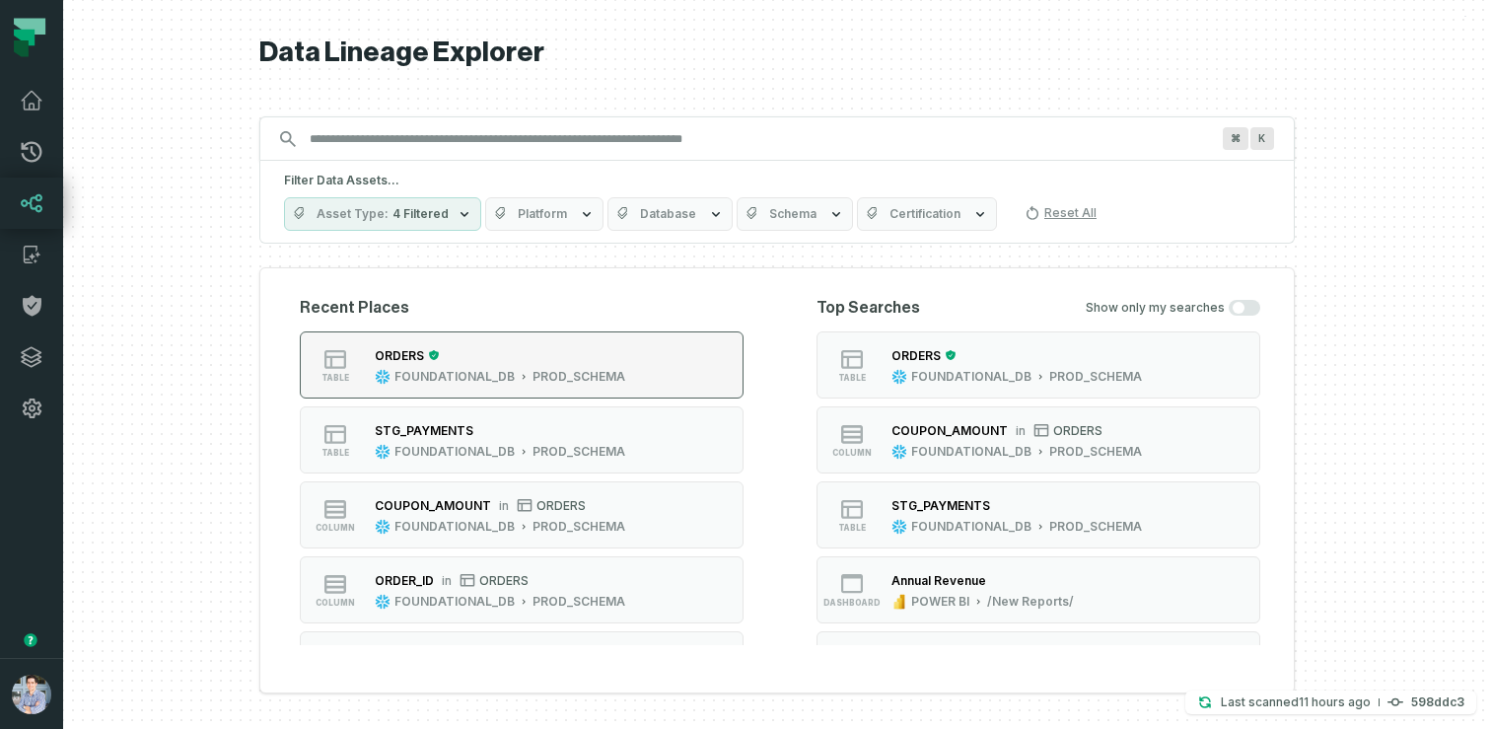
click at [428, 360] on div "ORDERS" at bounding box center [500, 355] width 251 height 20
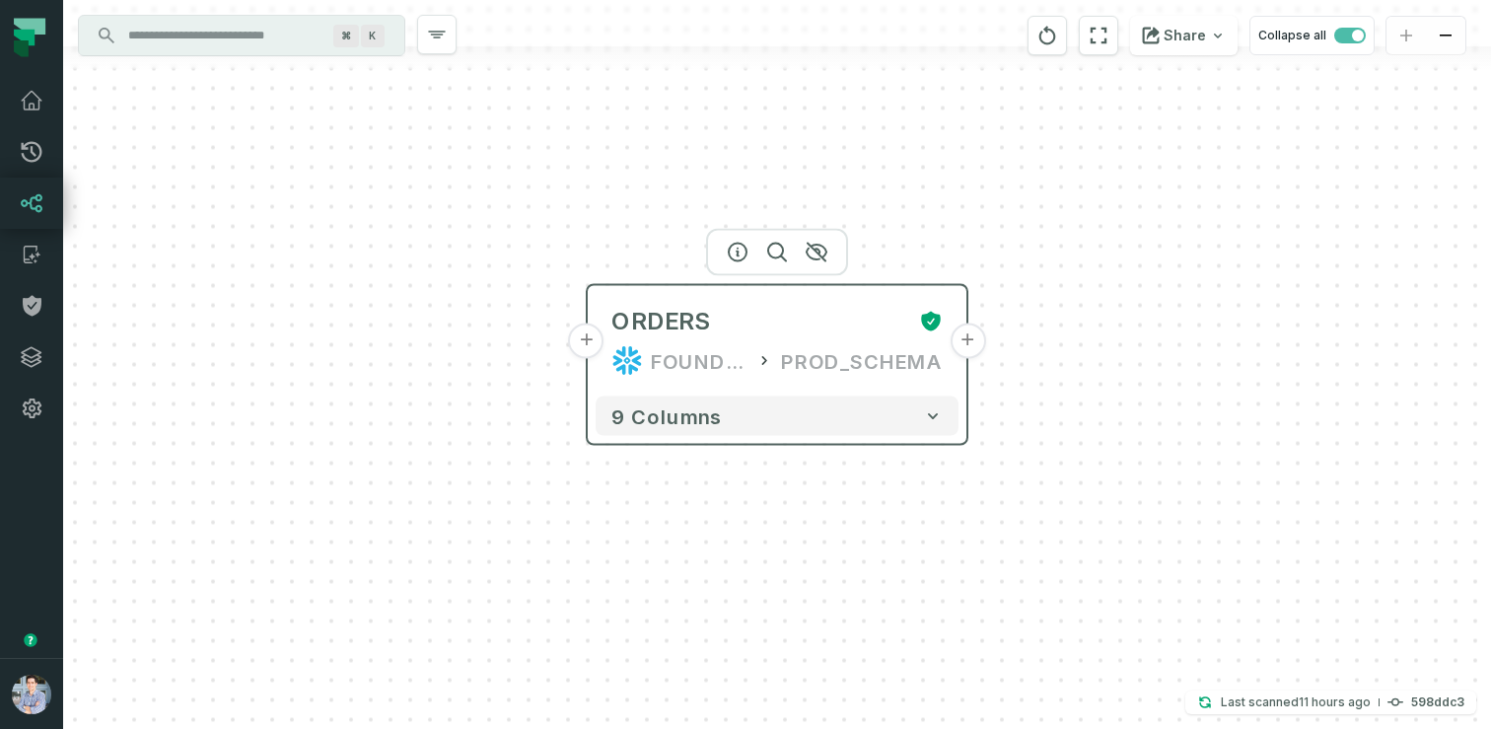
click at [959, 336] on button "+" at bounding box center [968, 342] width 36 height 36
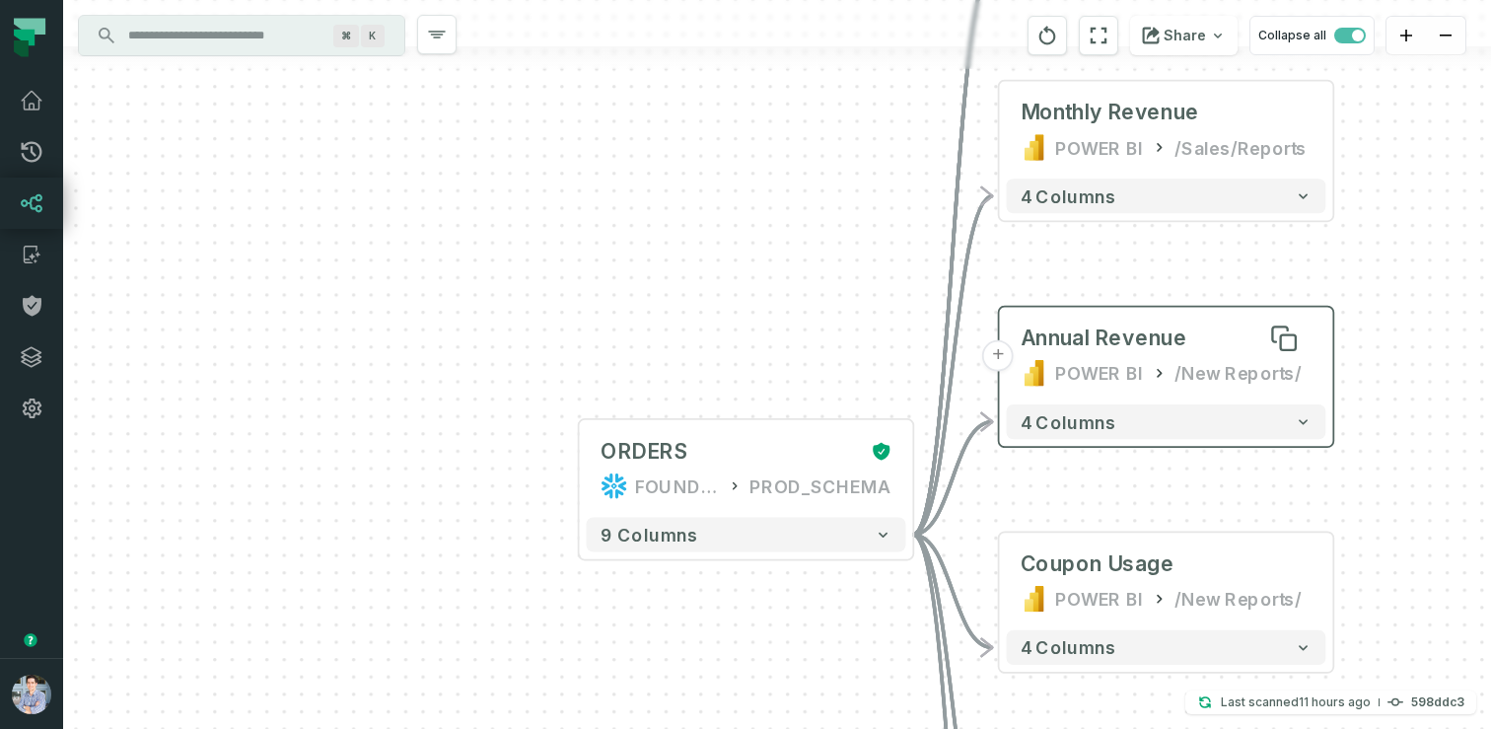
click at [1021, 338] on div "Annual Revenue" at bounding box center [1104, 339] width 167 height 28
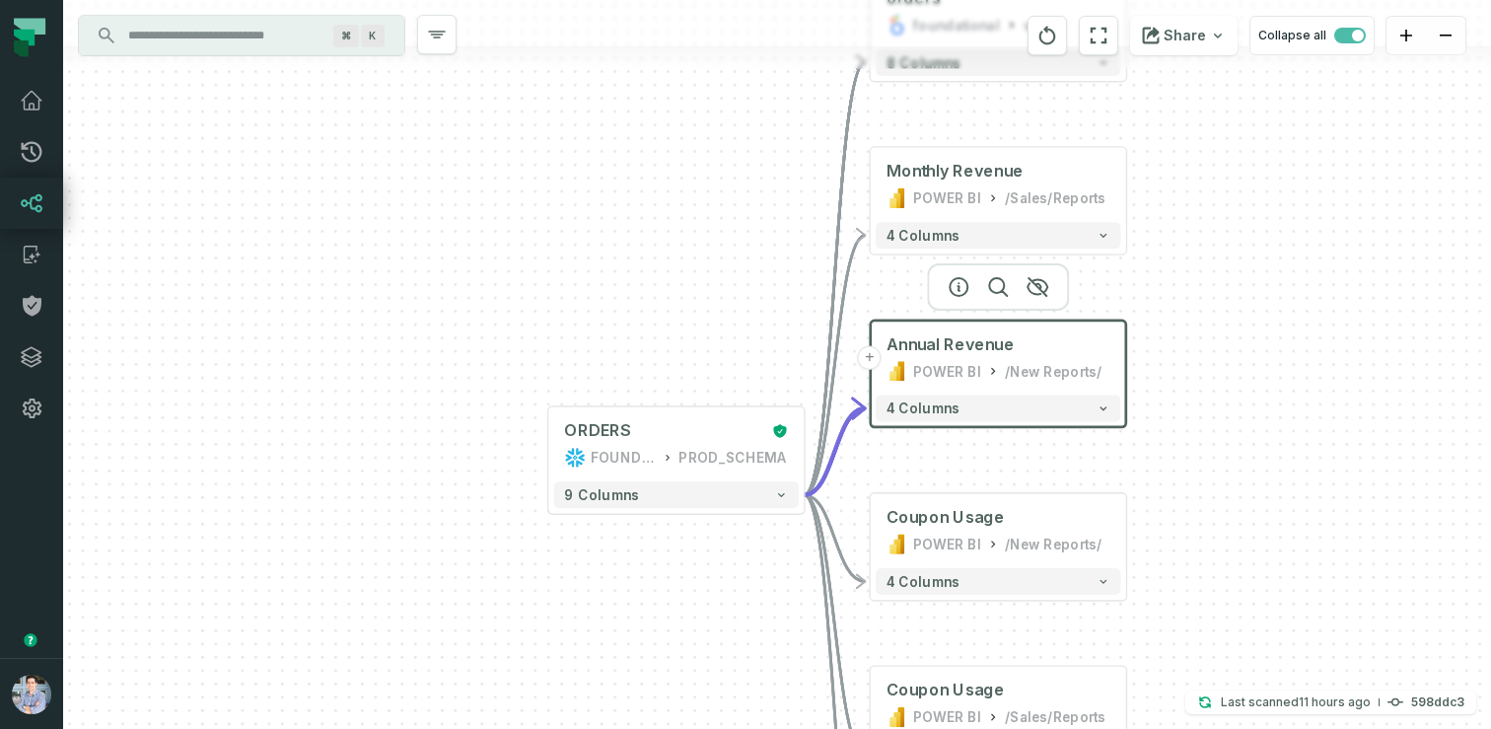
click at [961, 427] on div "+ orders foundational view + 8 columns + Monthly Revenue POWER BI /Sales/Report…" at bounding box center [777, 364] width 1428 height 729
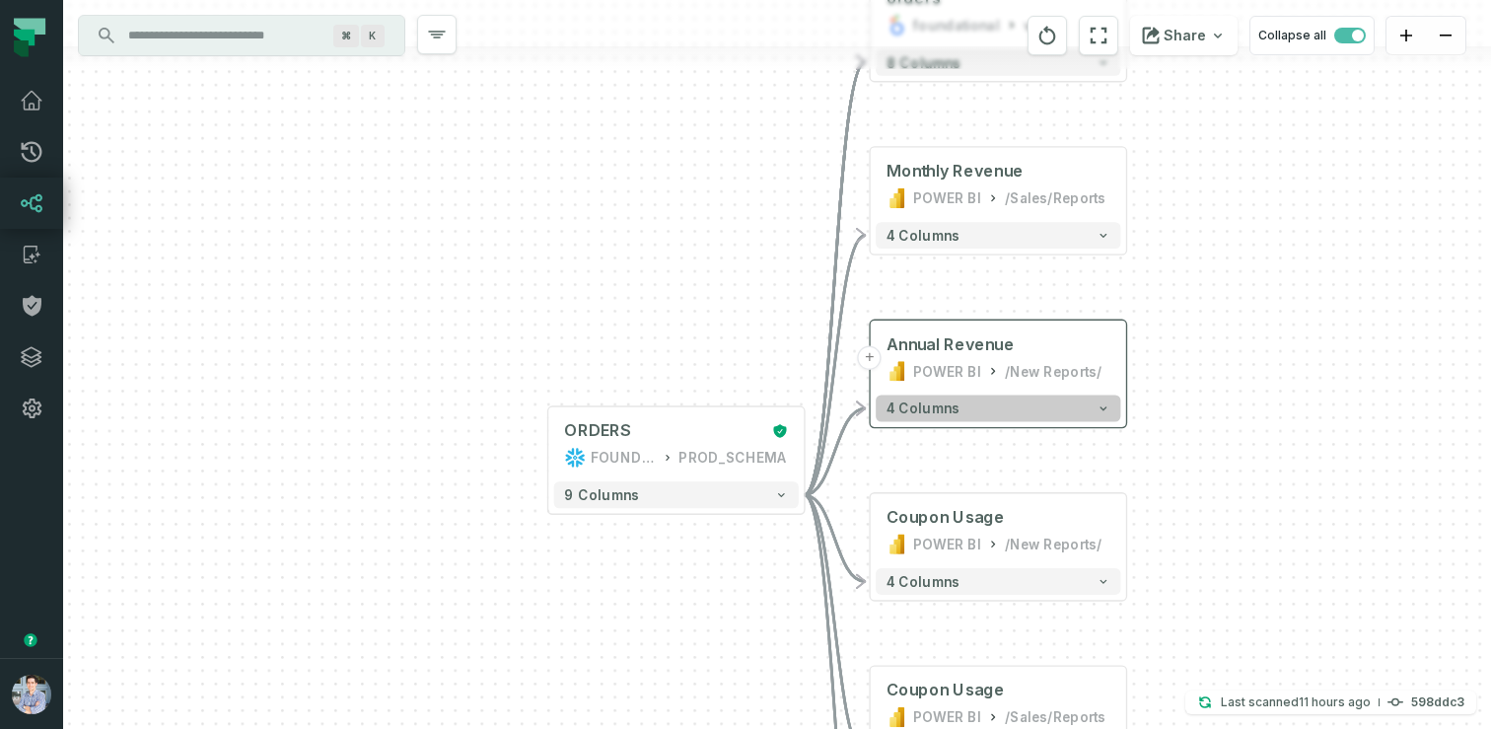
click at [961, 419] on button "4 columns" at bounding box center [998, 409] width 245 height 27
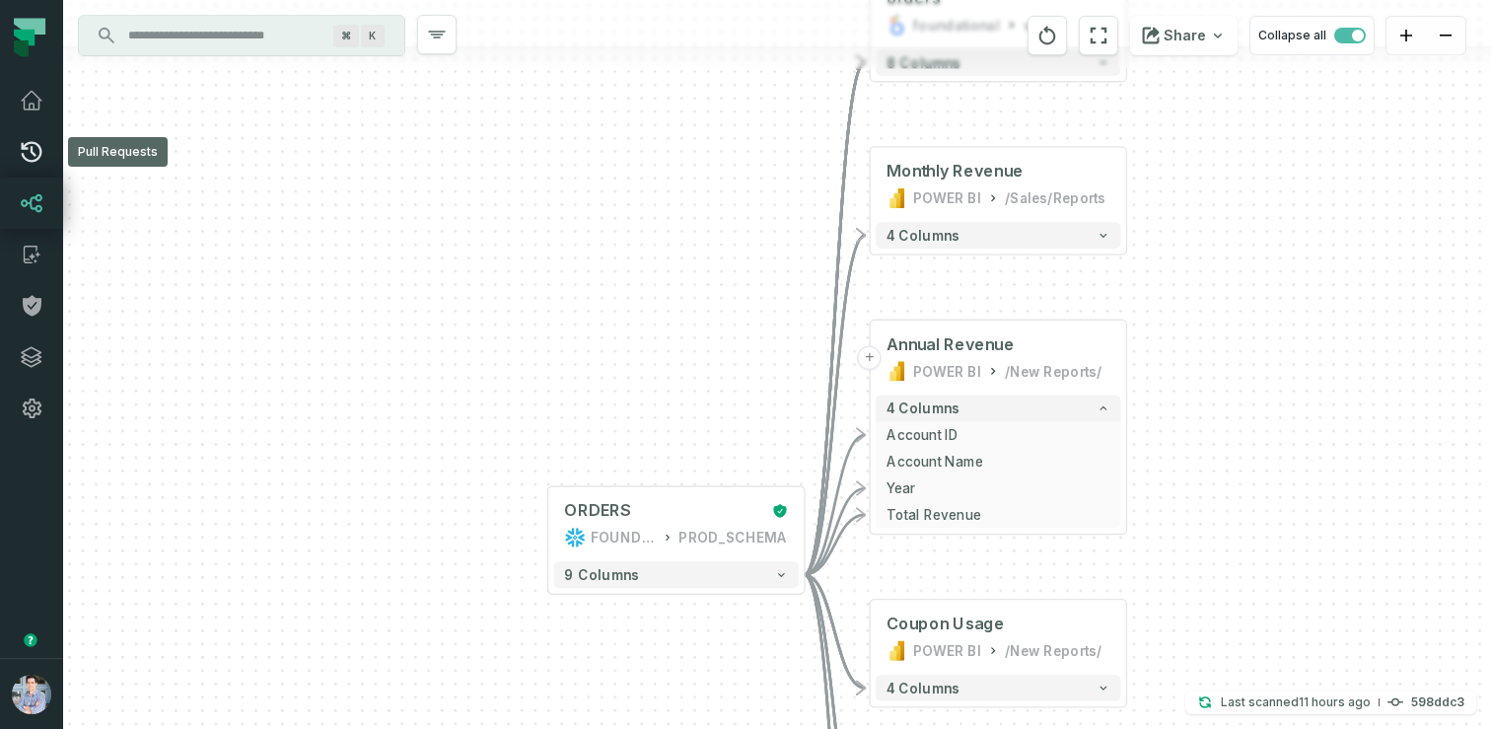
click at [34, 145] on icon at bounding box center [32, 152] width 24 height 24
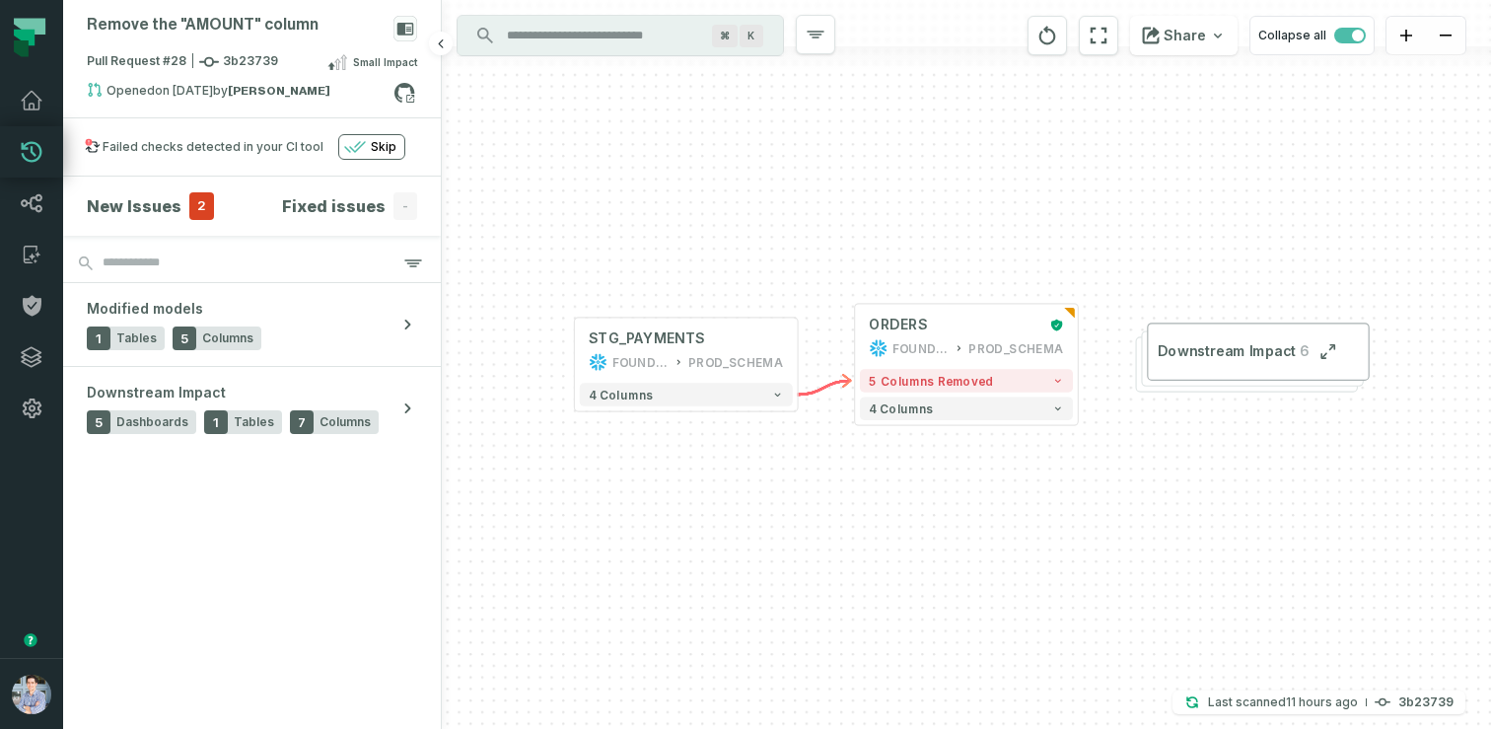
click at [131, 198] on h4 "New Issues" at bounding box center [134, 206] width 95 height 24
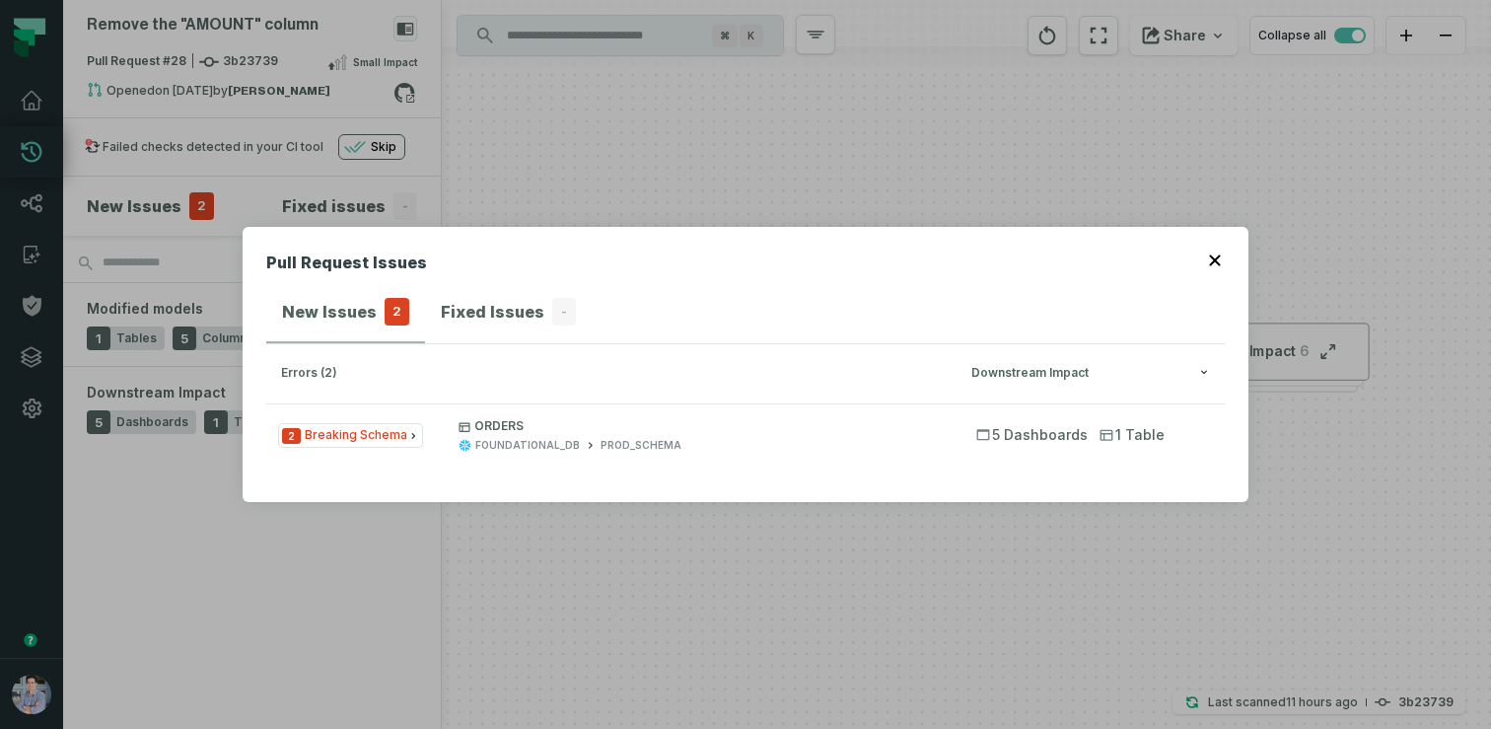
click at [520, 104] on div "Pull Request Issues New Issues 2 Fixed Issues - errors (2) Downstream Impact 2 …" at bounding box center [745, 364] width 1491 height 729
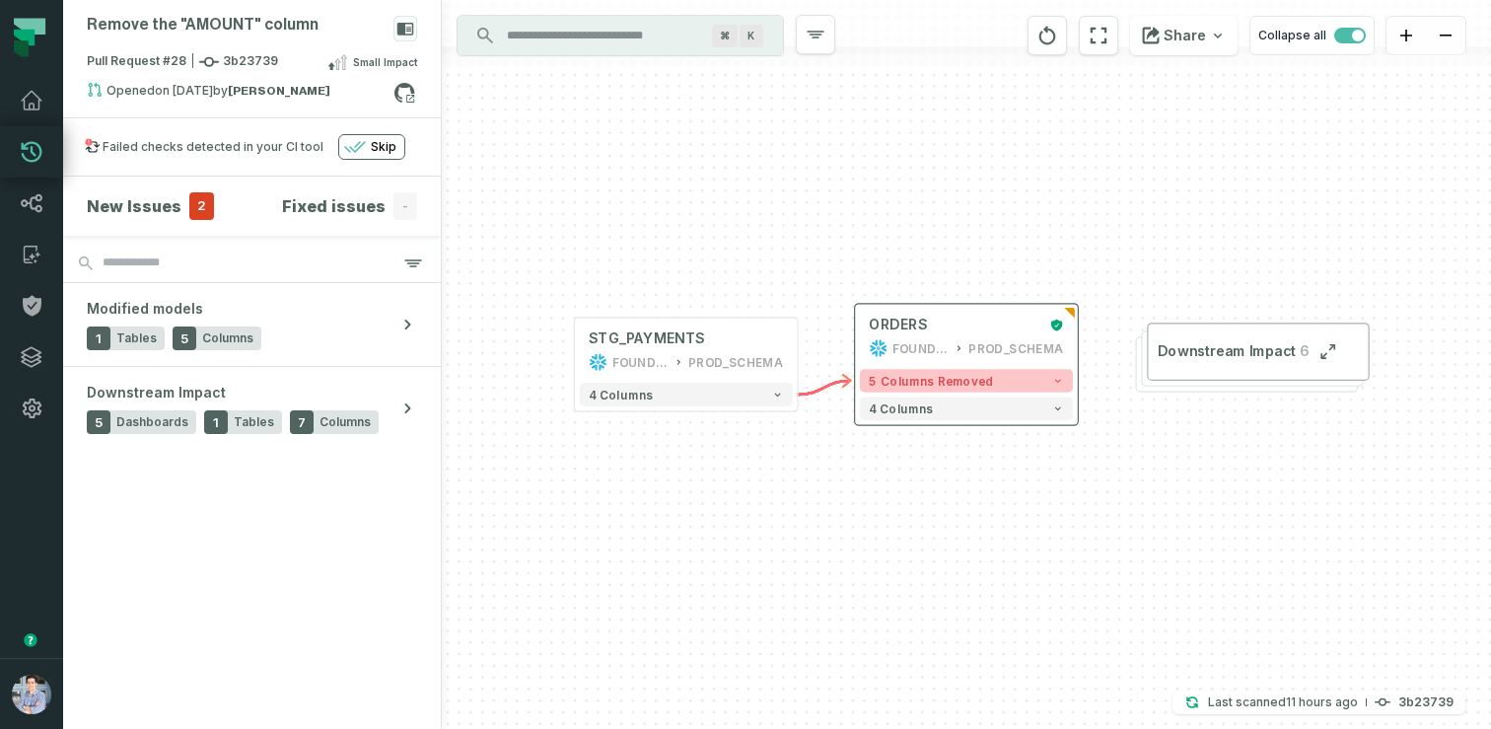
click at [903, 383] on span "5 columns removed" at bounding box center [931, 381] width 124 height 14
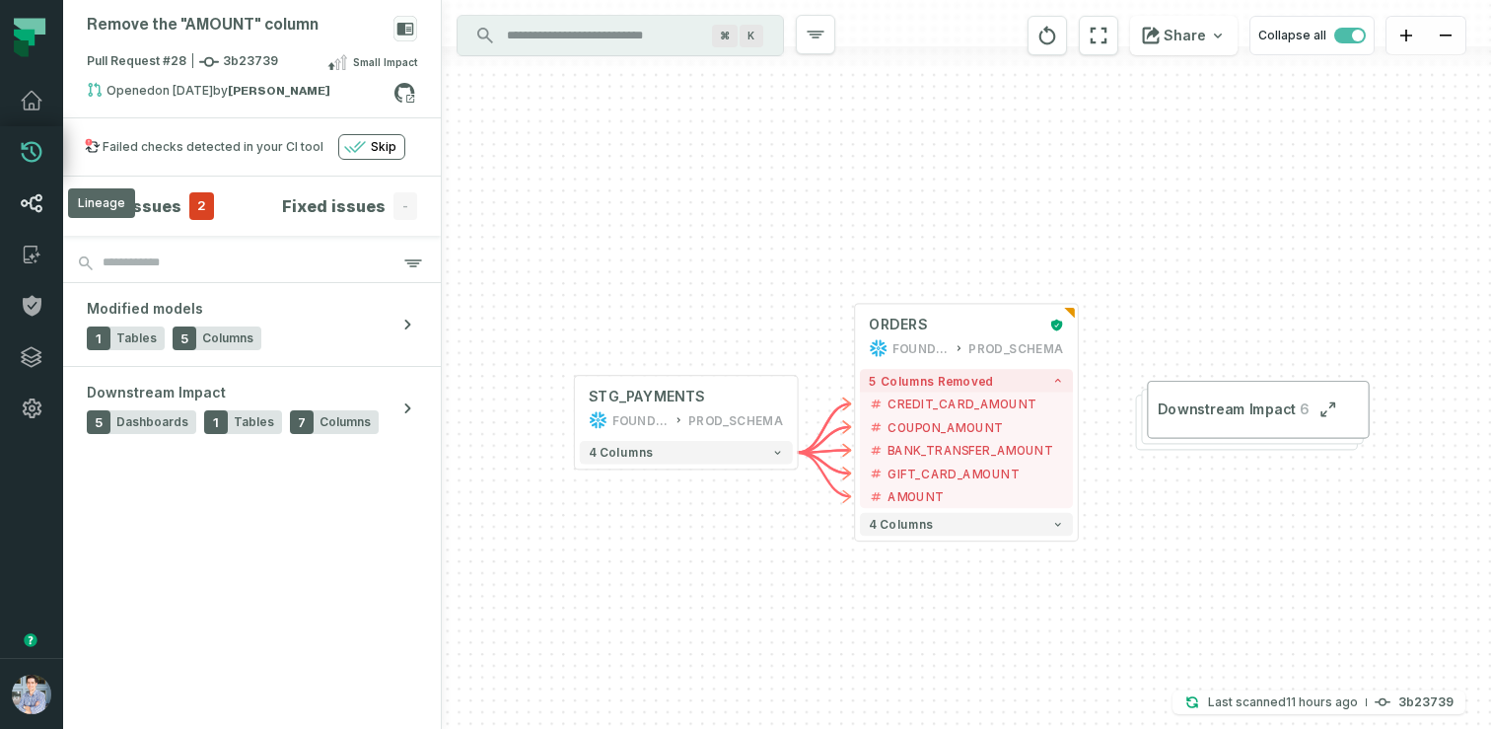
click at [29, 206] on icon at bounding box center [32, 203] width 24 height 24
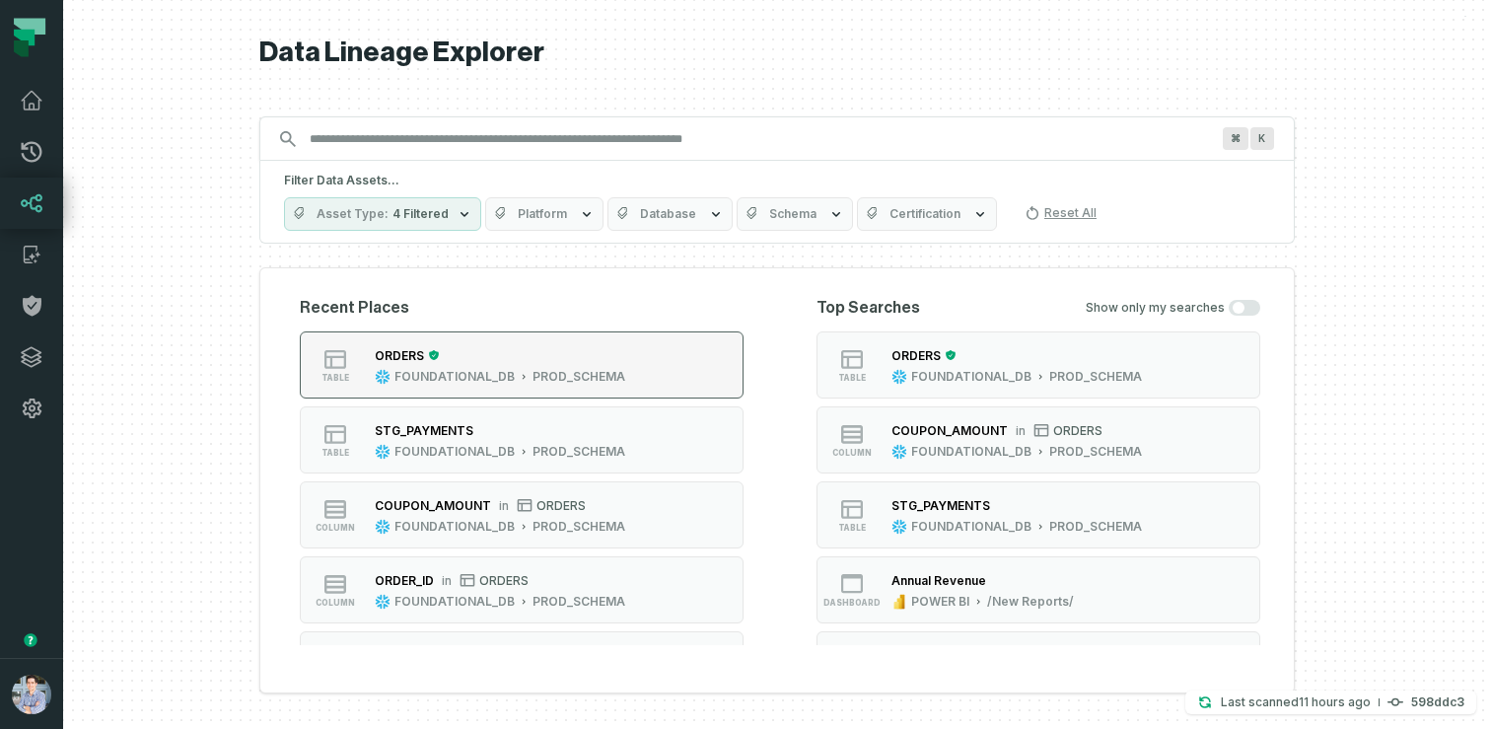
click at [517, 366] on div "ORDERS FOUNDATIONAL_DB PROD_SCHEMA" at bounding box center [500, 364] width 266 height 39
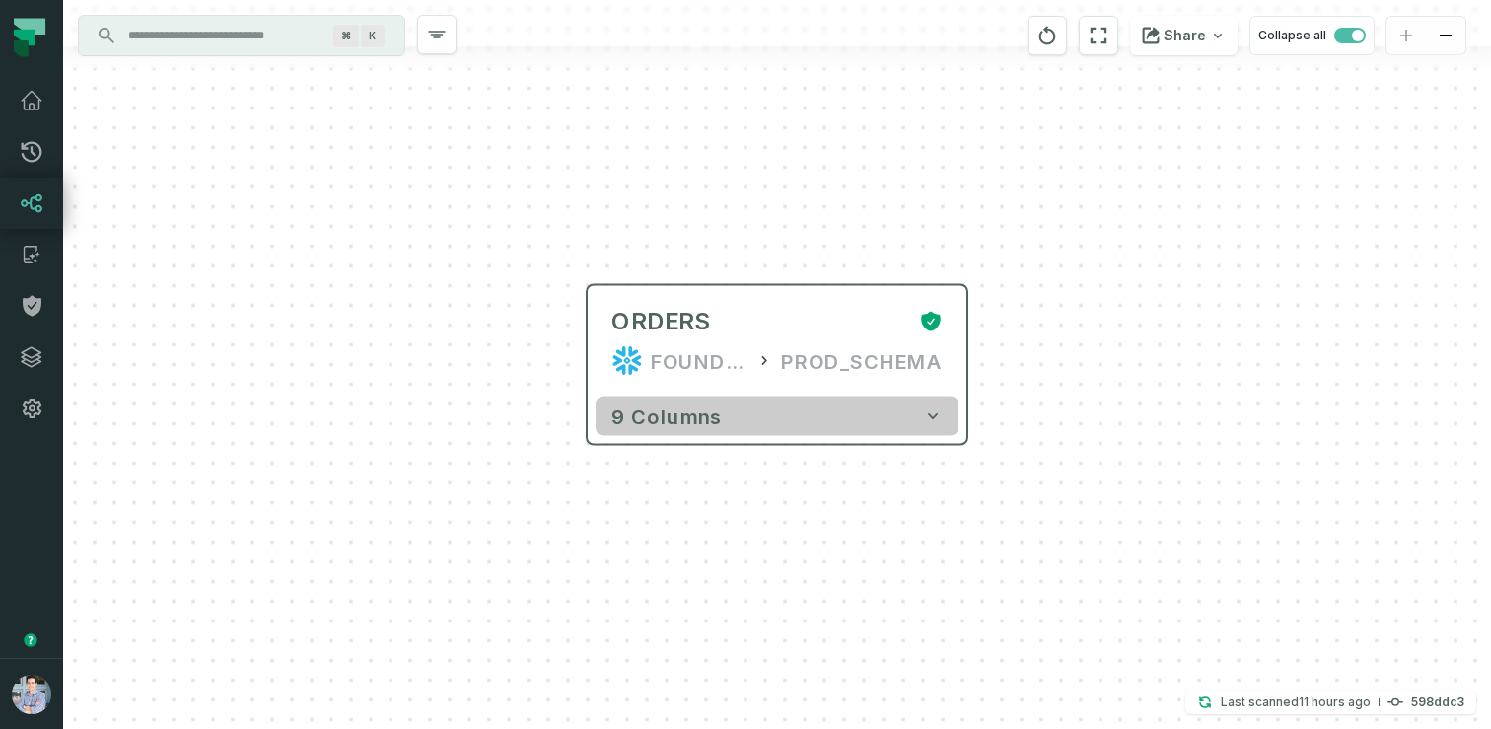
click at [852, 413] on button "9 columns" at bounding box center [777, 416] width 363 height 39
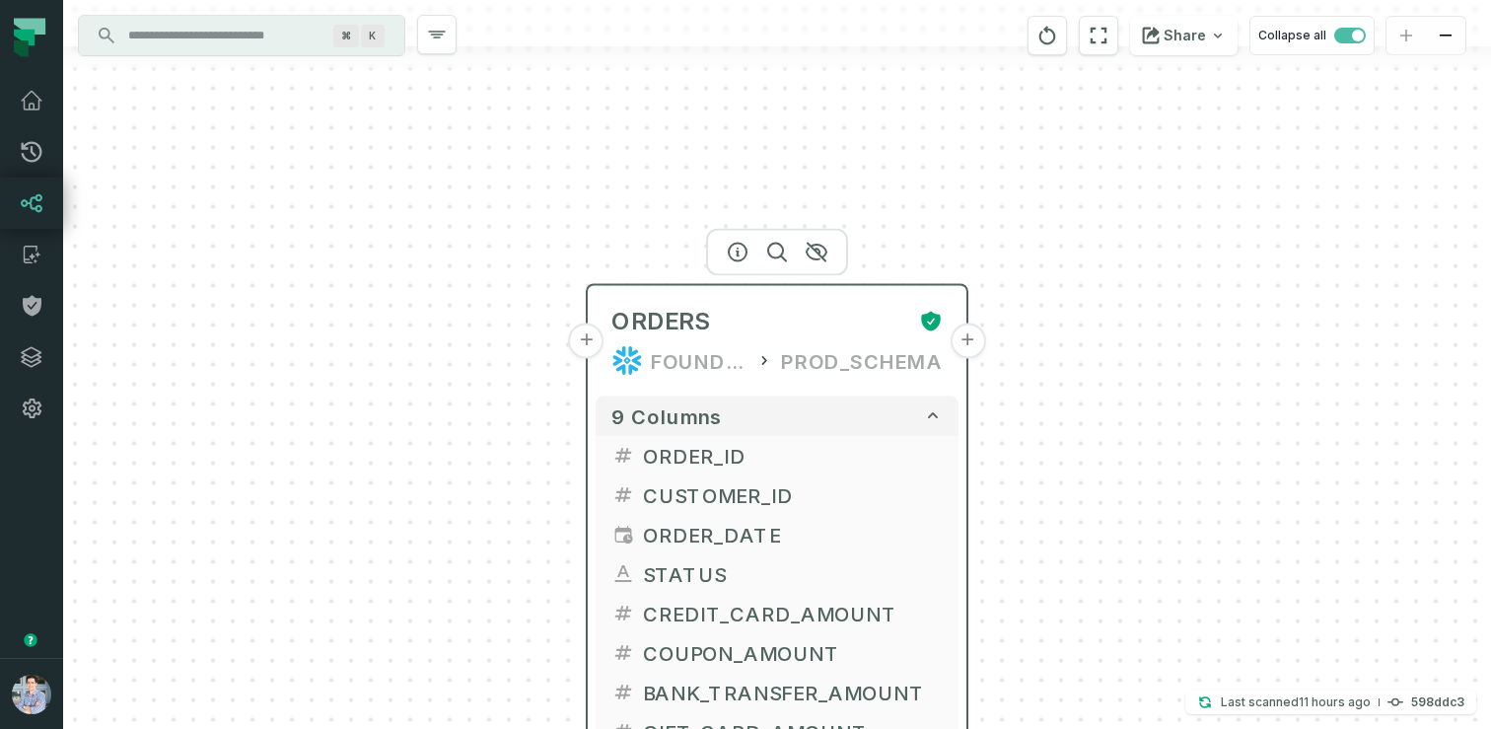
click at [961, 353] on button "+" at bounding box center [968, 342] width 36 height 36
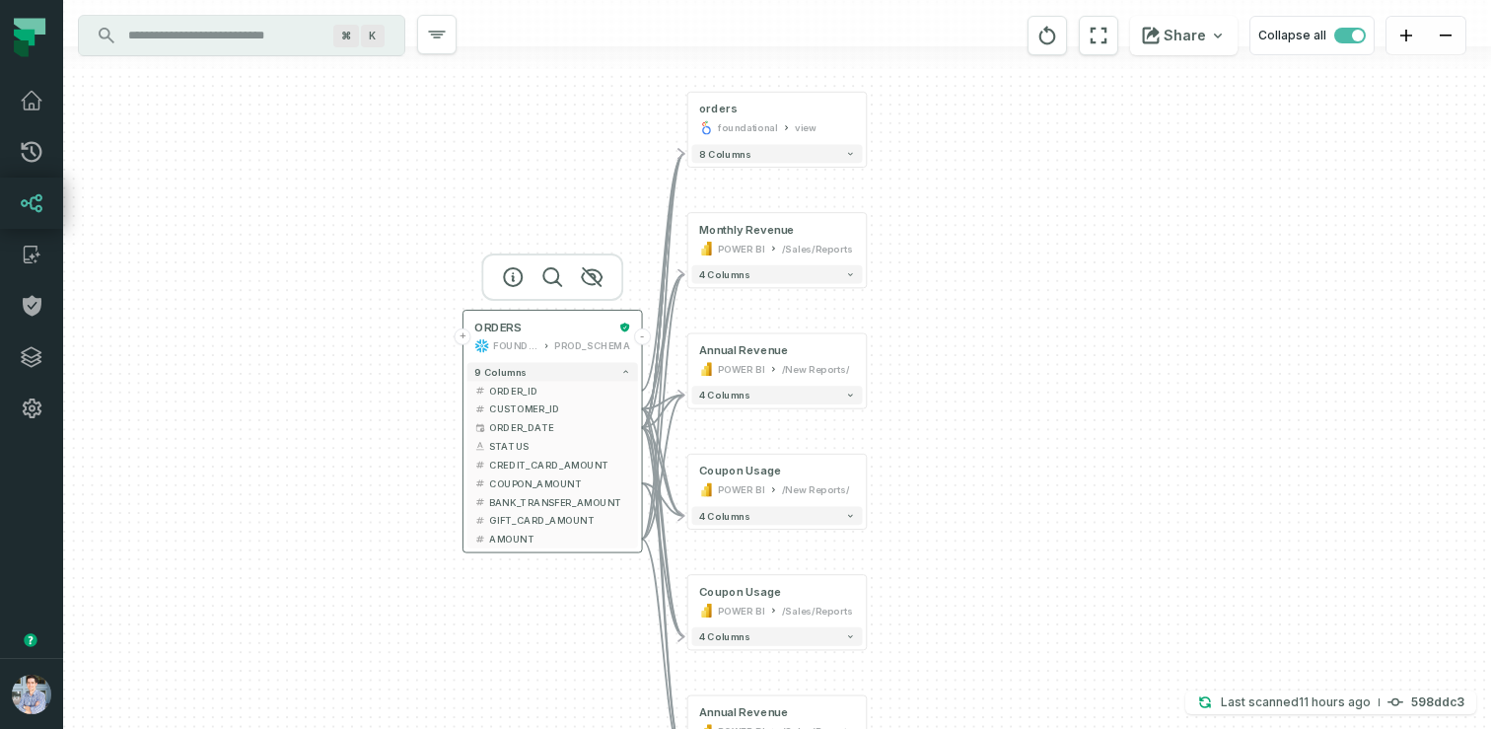
click at [465, 338] on button "+" at bounding box center [463, 336] width 17 height 17
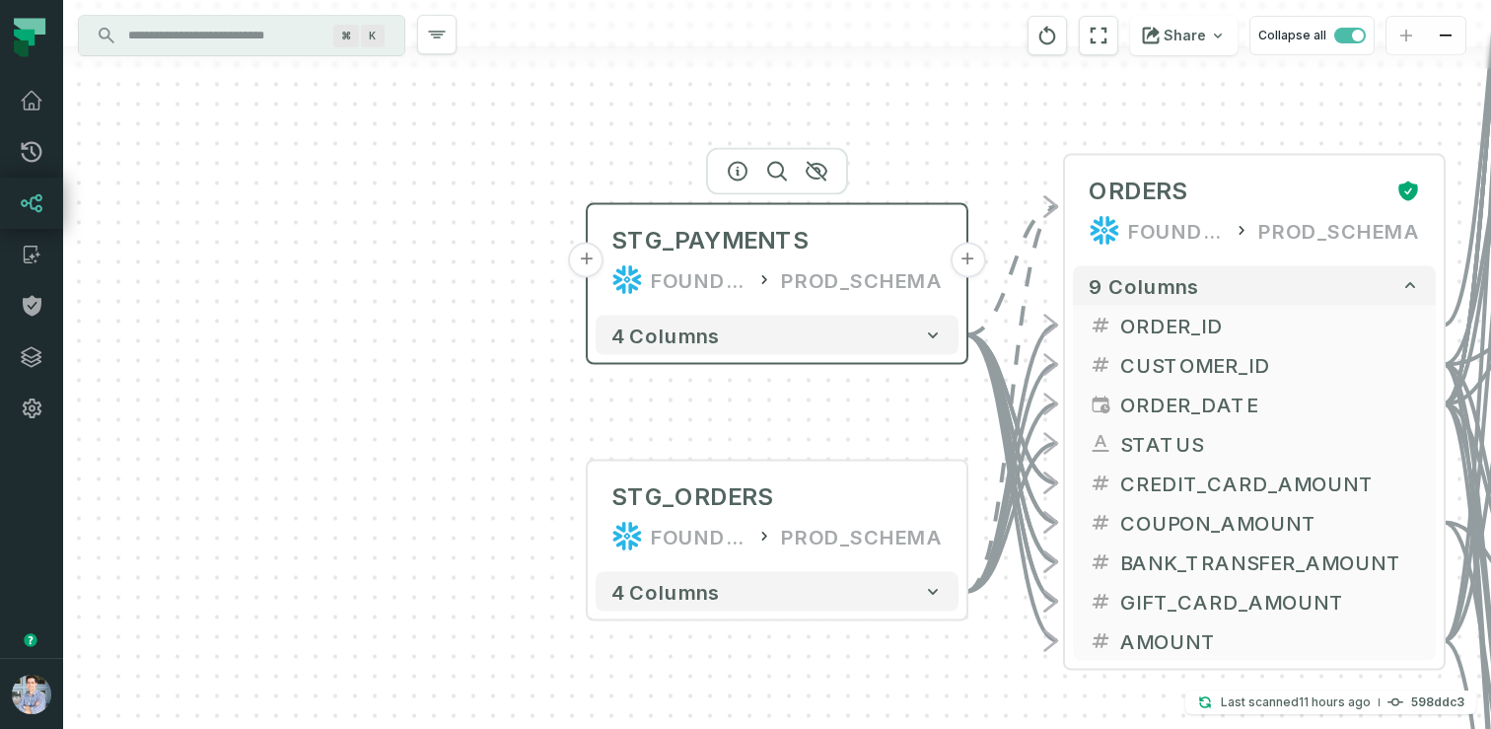
click at [594, 259] on button "+" at bounding box center [587, 261] width 36 height 36
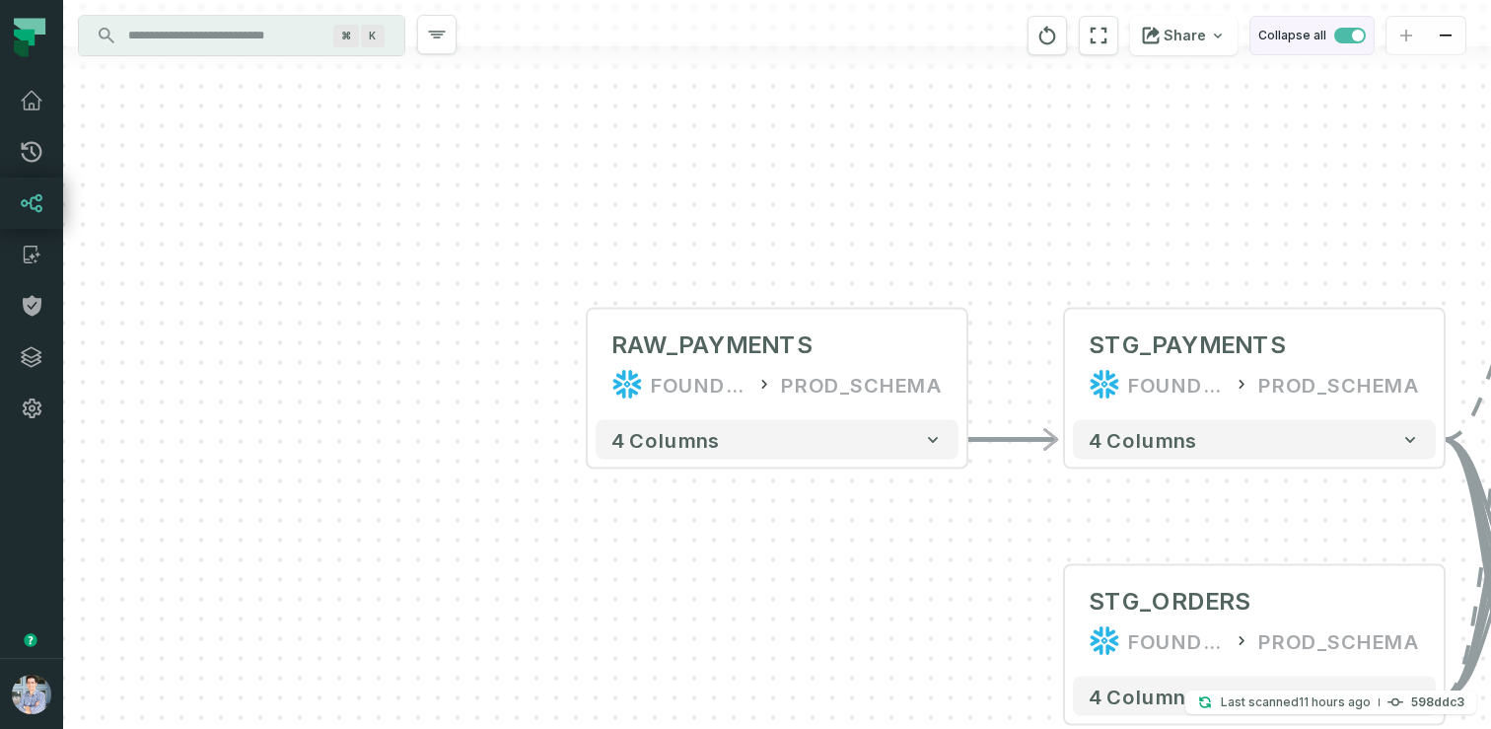
click at [1343, 33] on span "button" at bounding box center [1351, 36] width 32 height 16
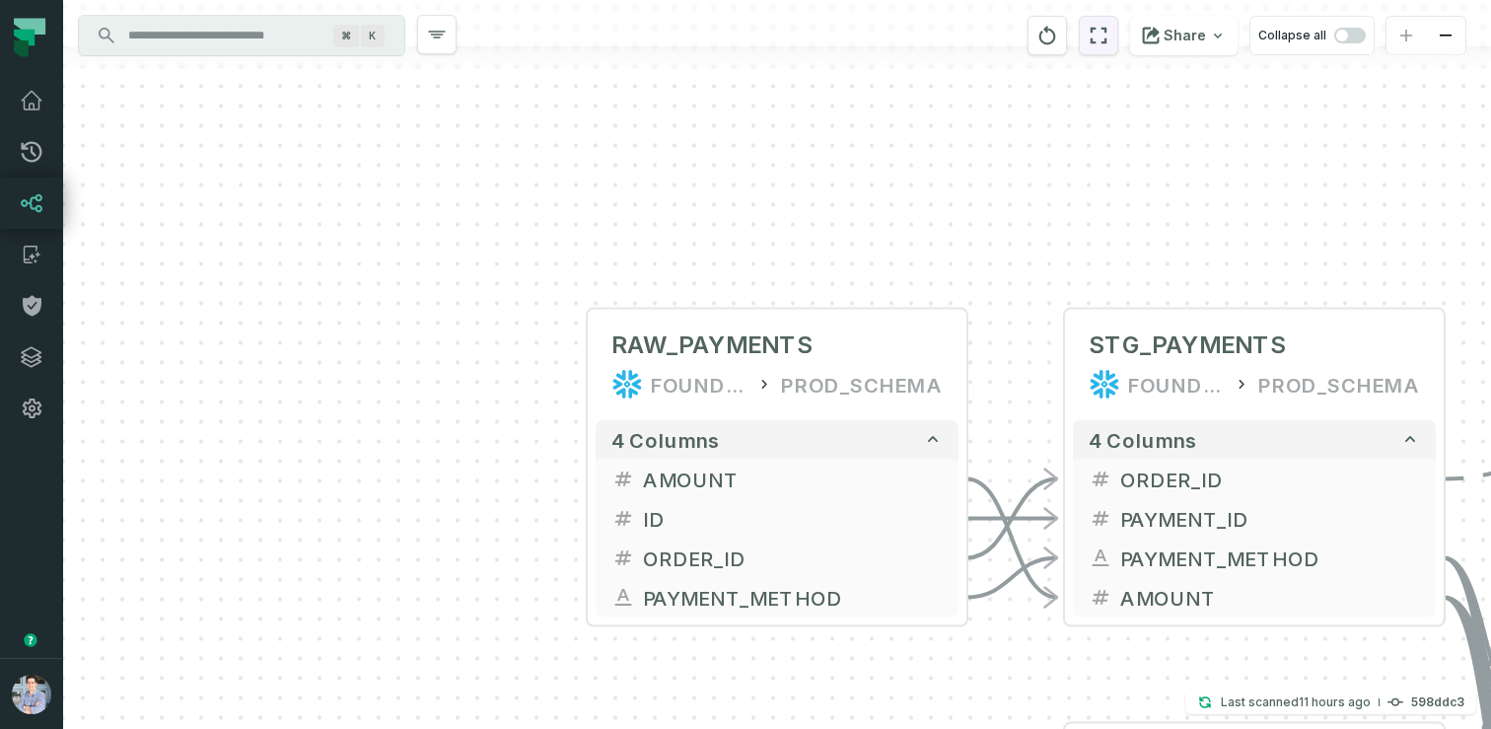
click at [1119, 42] on button "reset" at bounding box center [1098, 35] width 39 height 39
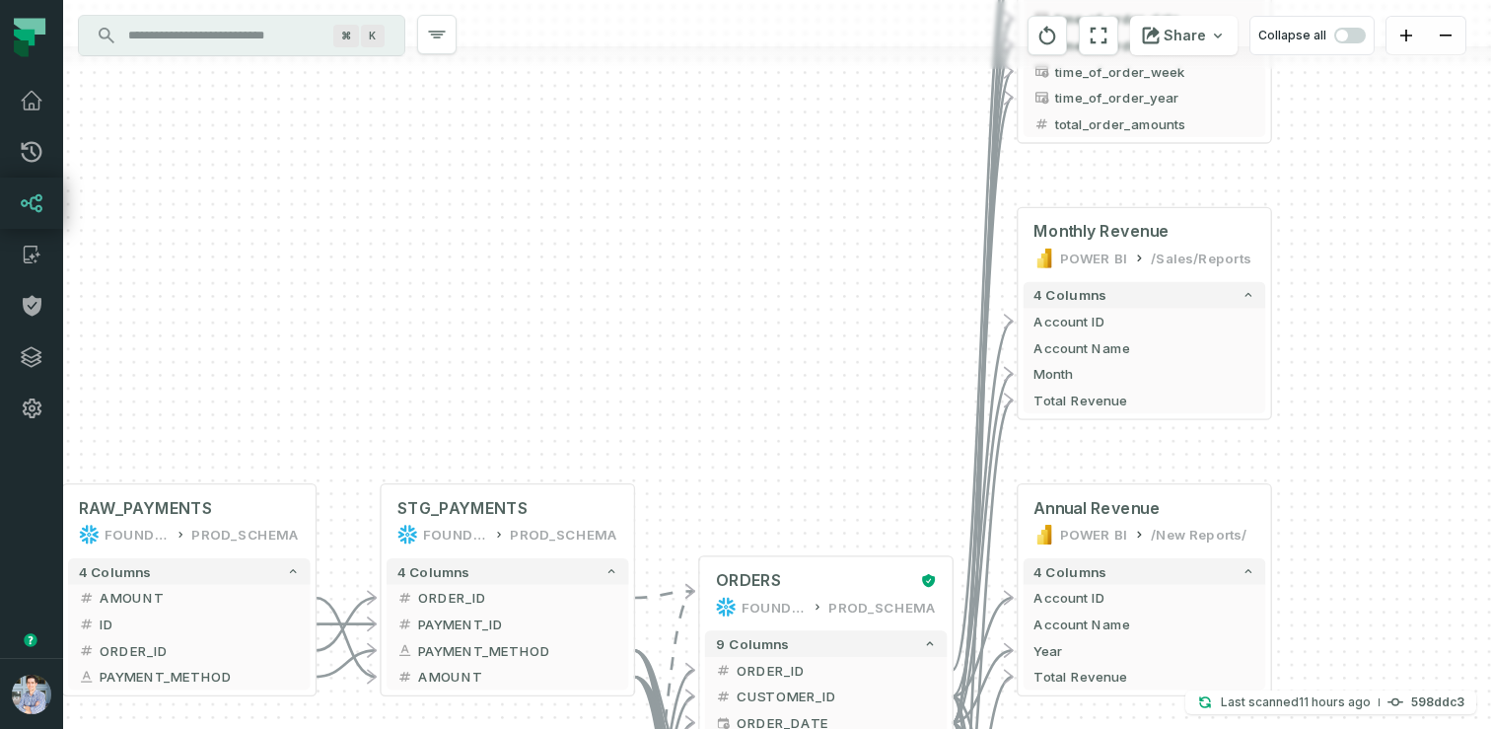
drag, startPoint x: 501, startPoint y: 360, endPoint x: 855, endPoint y: 270, distance: 365.3
click at [855, 270] on div "+ RAW_PAYMENTS FOUNDATIONAL_DB PROD_SCHEMA - 4 columns + AMOUNT - + ID - + ORDE…" at bounding box center [777, 364] width 1428 height 729
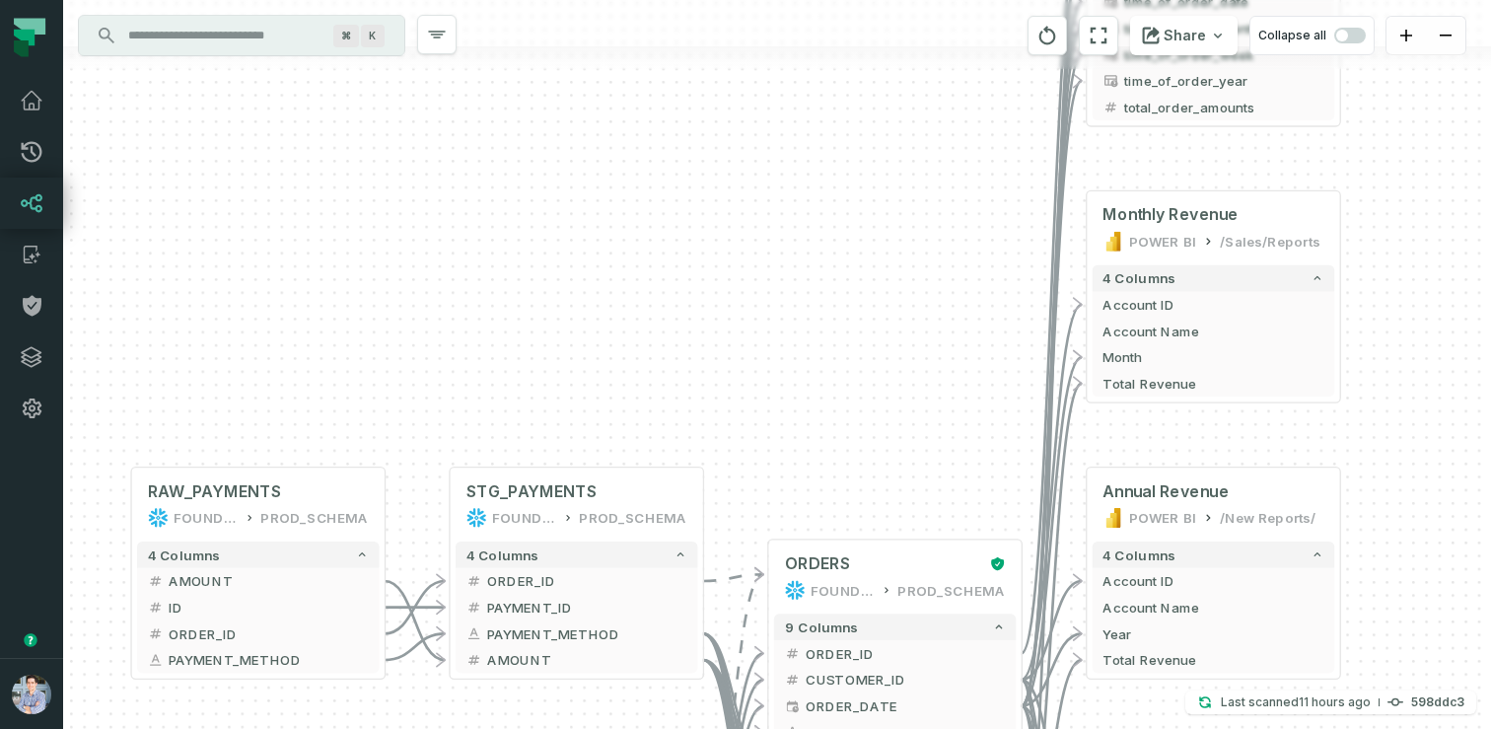
drag, startPoint x: 280, startPoint y: 352, endPoint x: 546, endPoint y: 268, distance: 279.2
click at [546, 268] on div "+ RAW_PAYMENTS FOUNDATIONAL_DB PROD_SCHEMA - 4 columns + AMOUNT - + ID - + ORDE…" at bounding box center [777, 364] width 1428 height 729
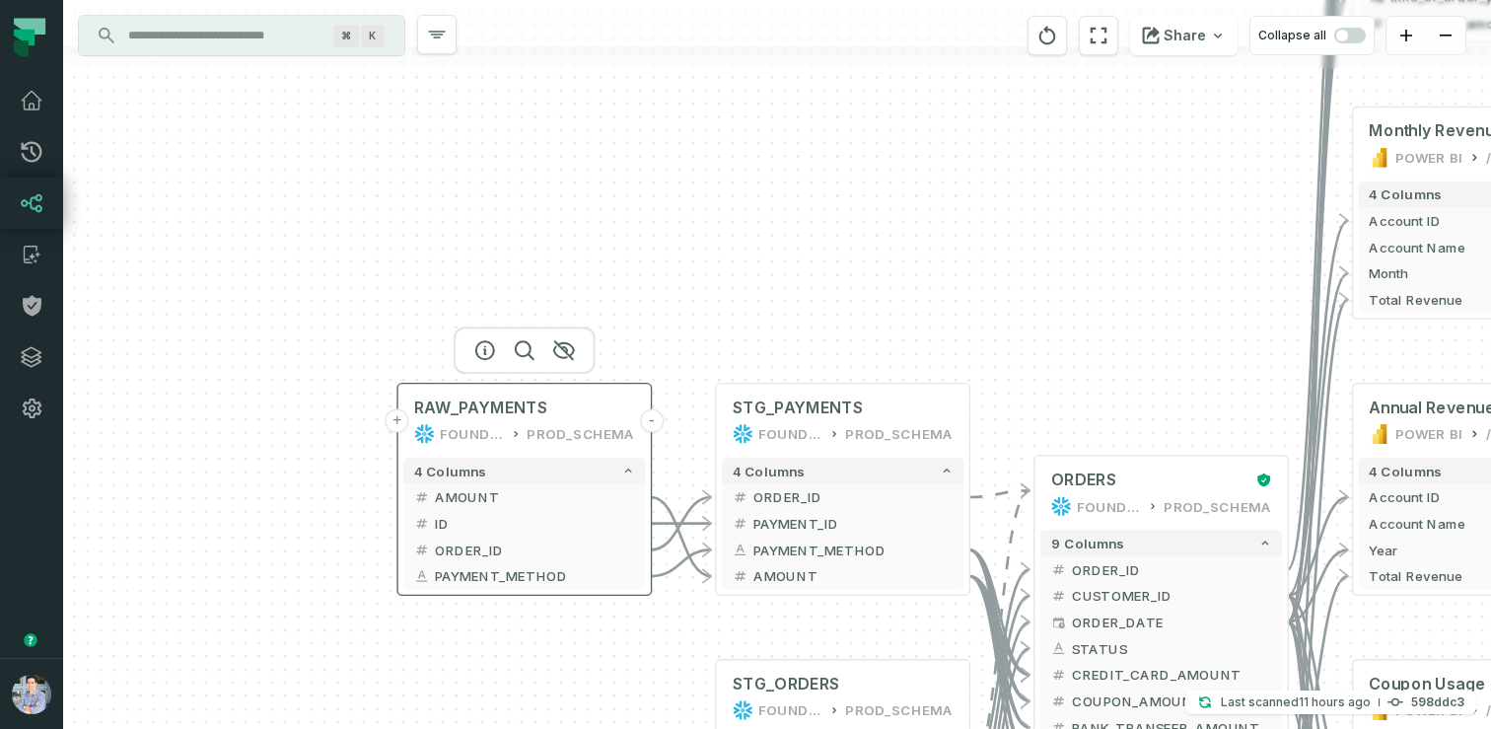
click at [399, 424] on button "+" at bounding box center [398, 421] width 24 height 24
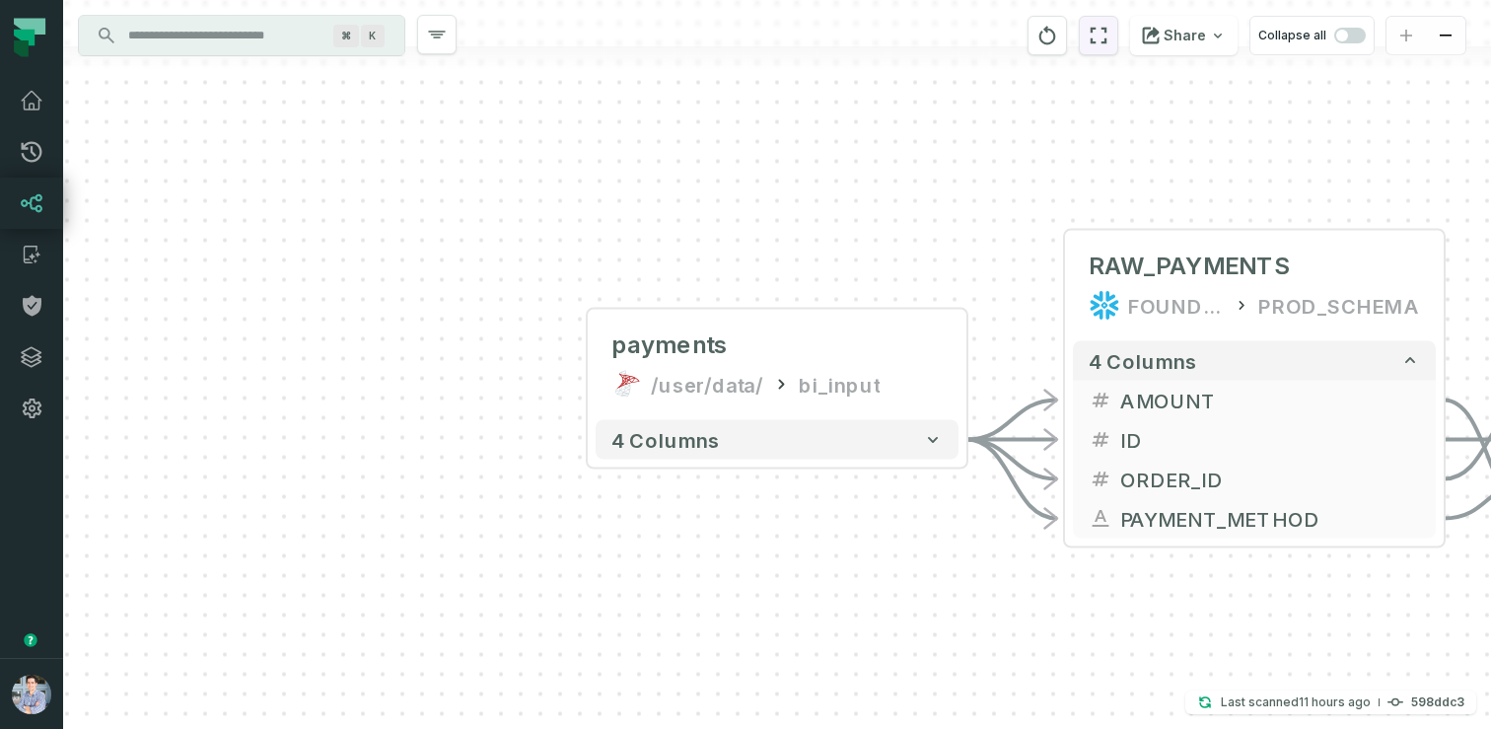
click at [1100, 31] on icon "reset" at bounding box center [1099, 36] width 22 height 24
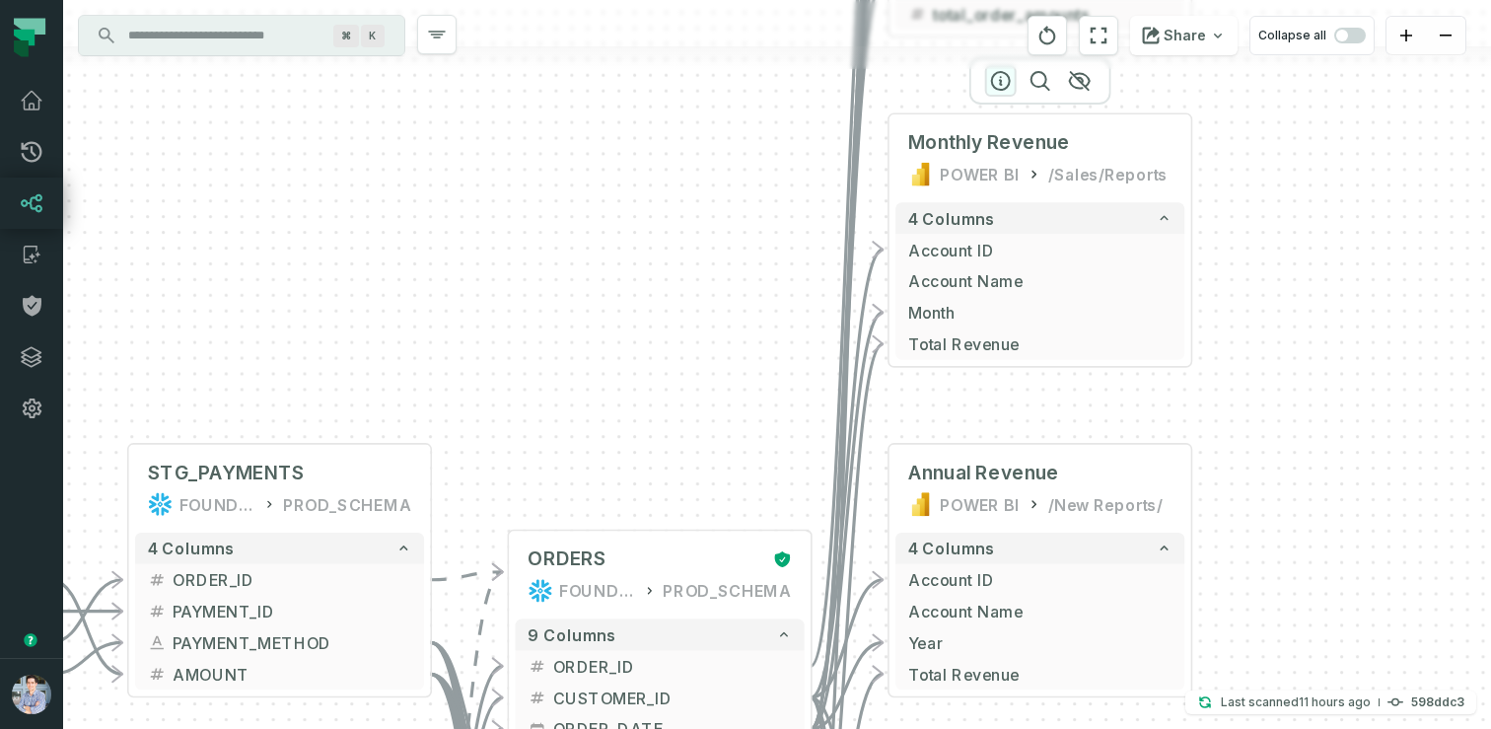
click at [998, 82] on icon "button" at bounding box center [1001, 81] width 24 height 24
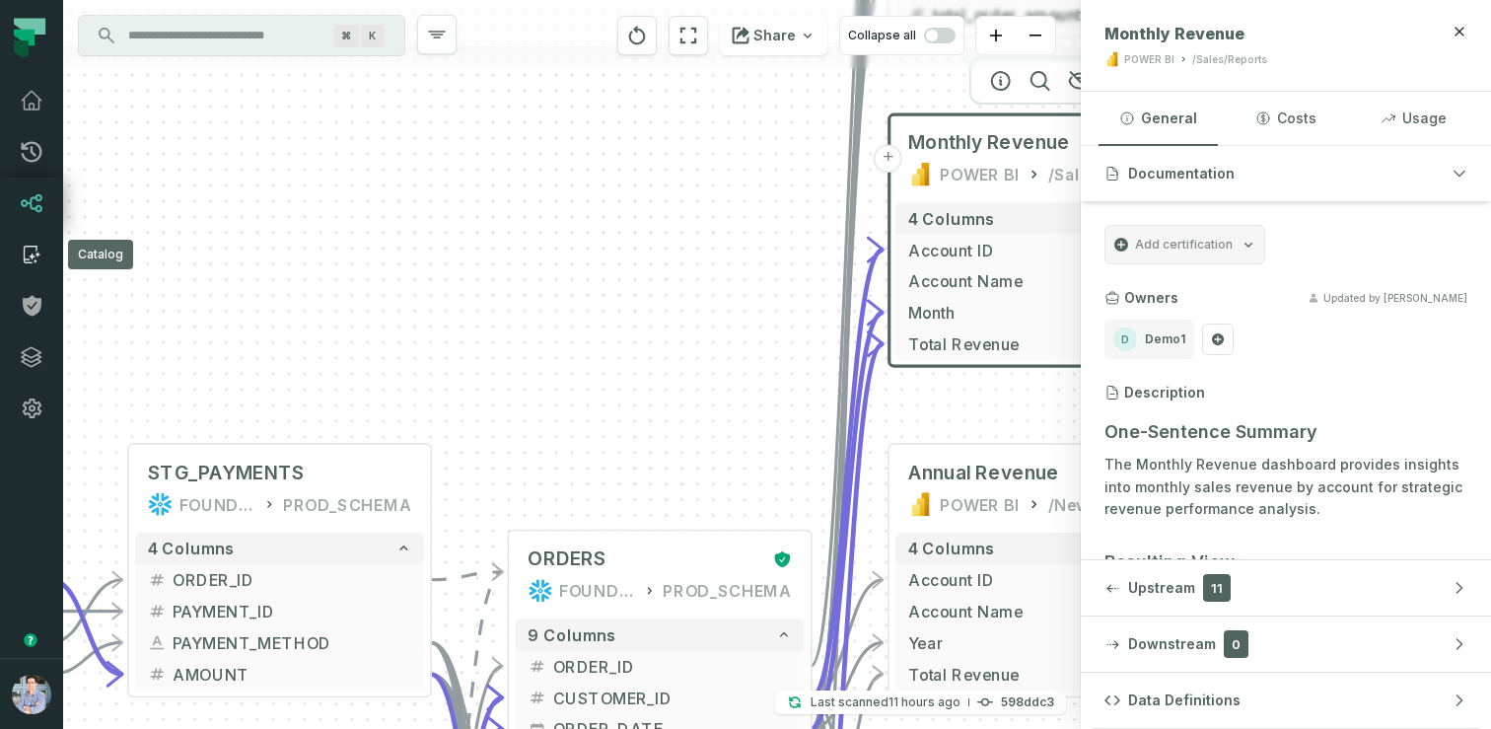
click at [32, 274] on link "Catalog" at bounding box center [31, 254] width 63 height 51
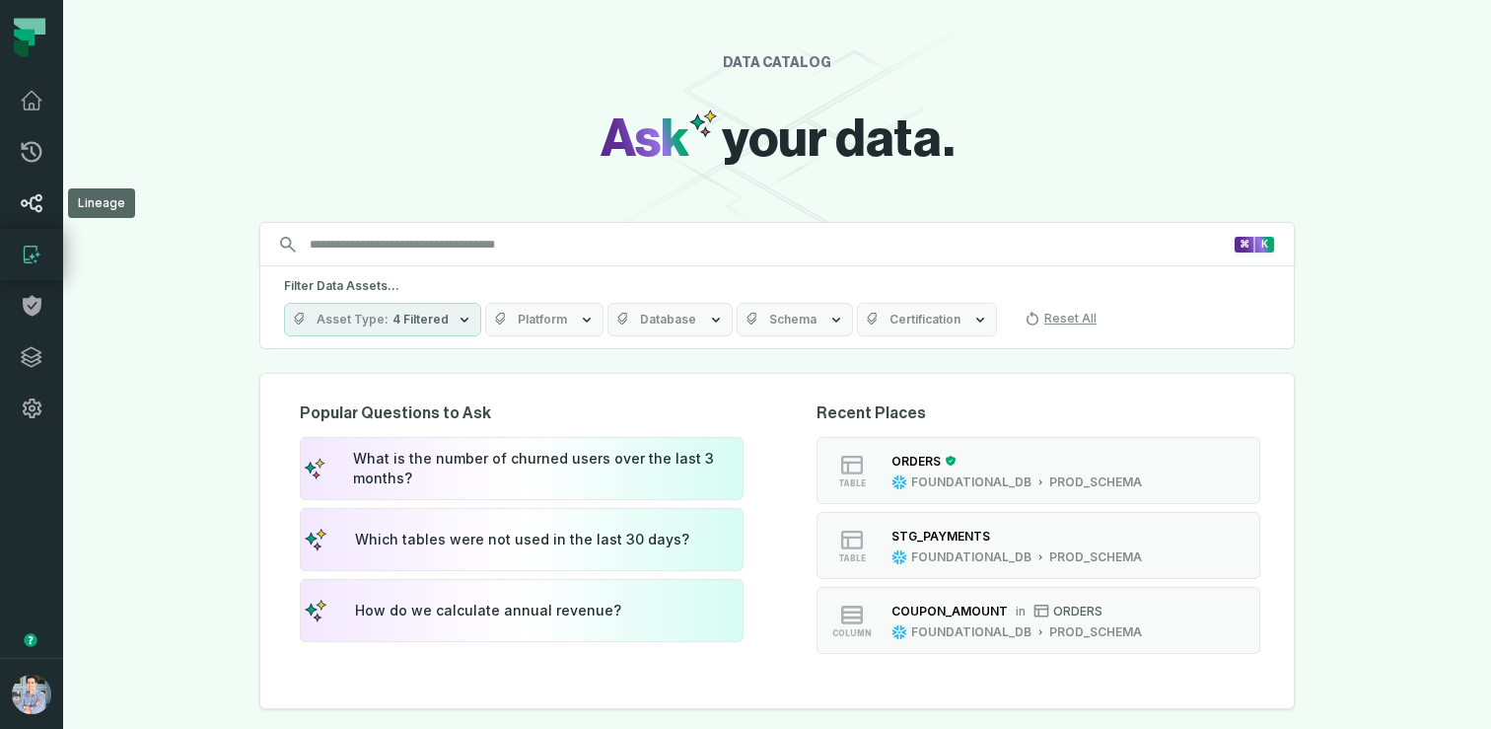
click at [40, 202] on icon at bounding box center [32, 203] width 24 height 24
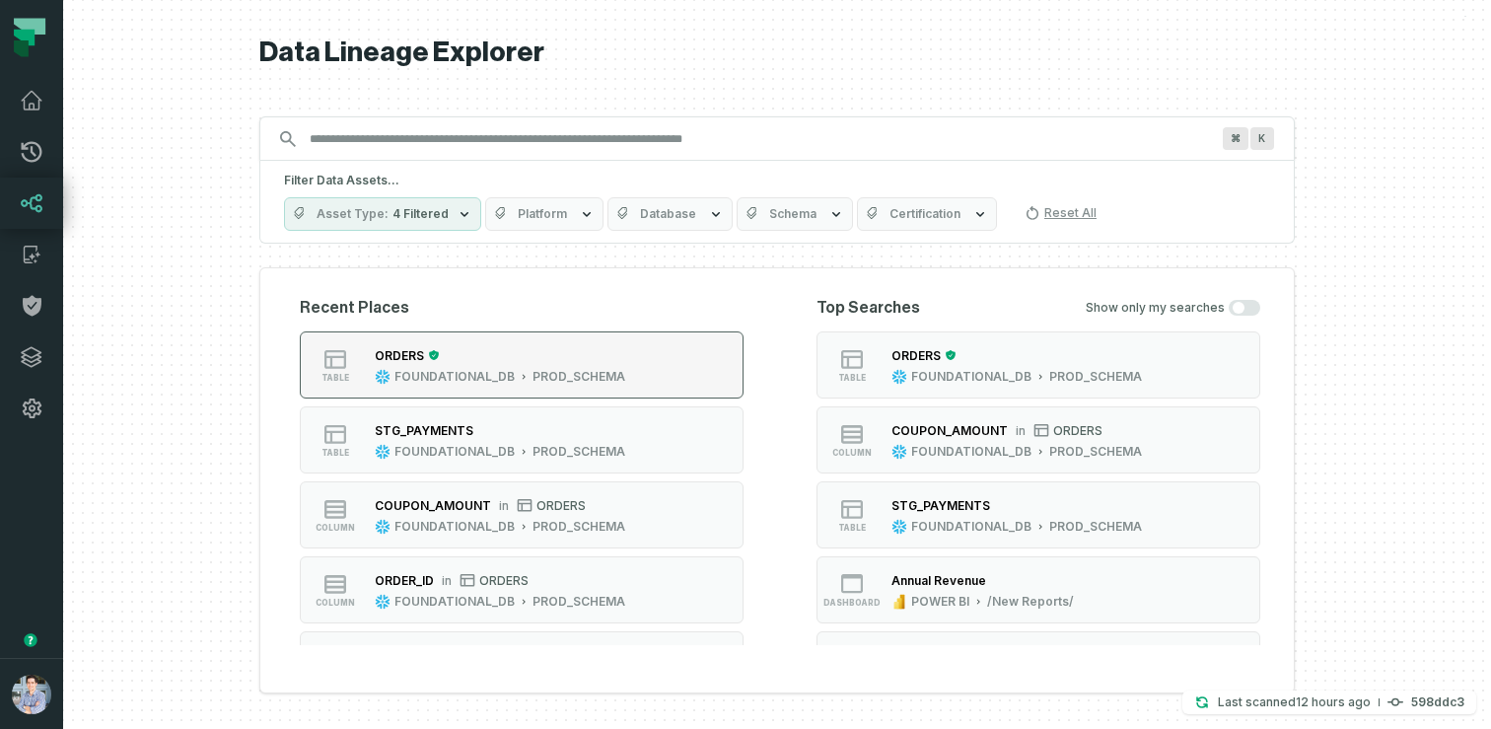
click at [536, 360] on div "ORDERS" at bounding box center [500, 355] width 251 height 20
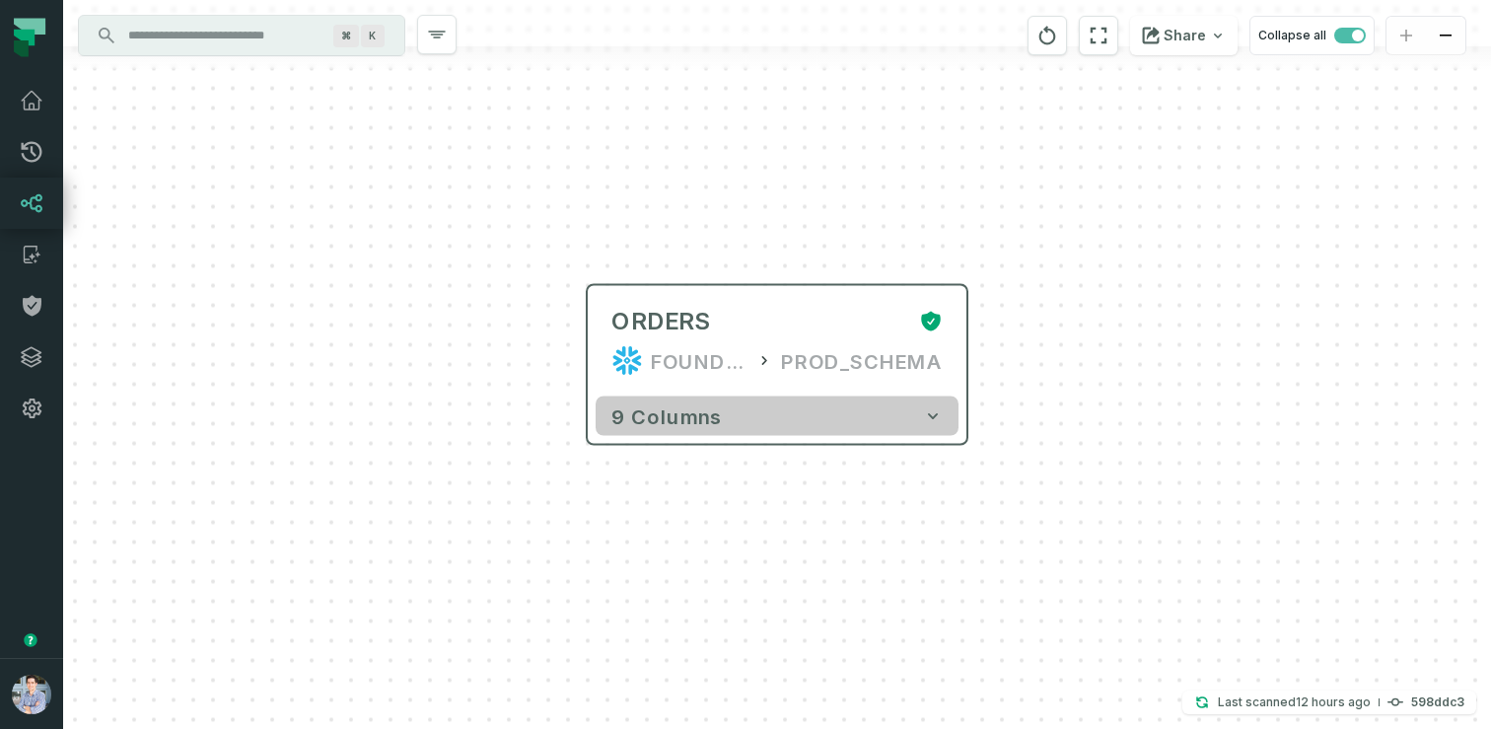
click at [814, 424] on button "9 columns" at bounding box center [777, 416] width 363 height 39
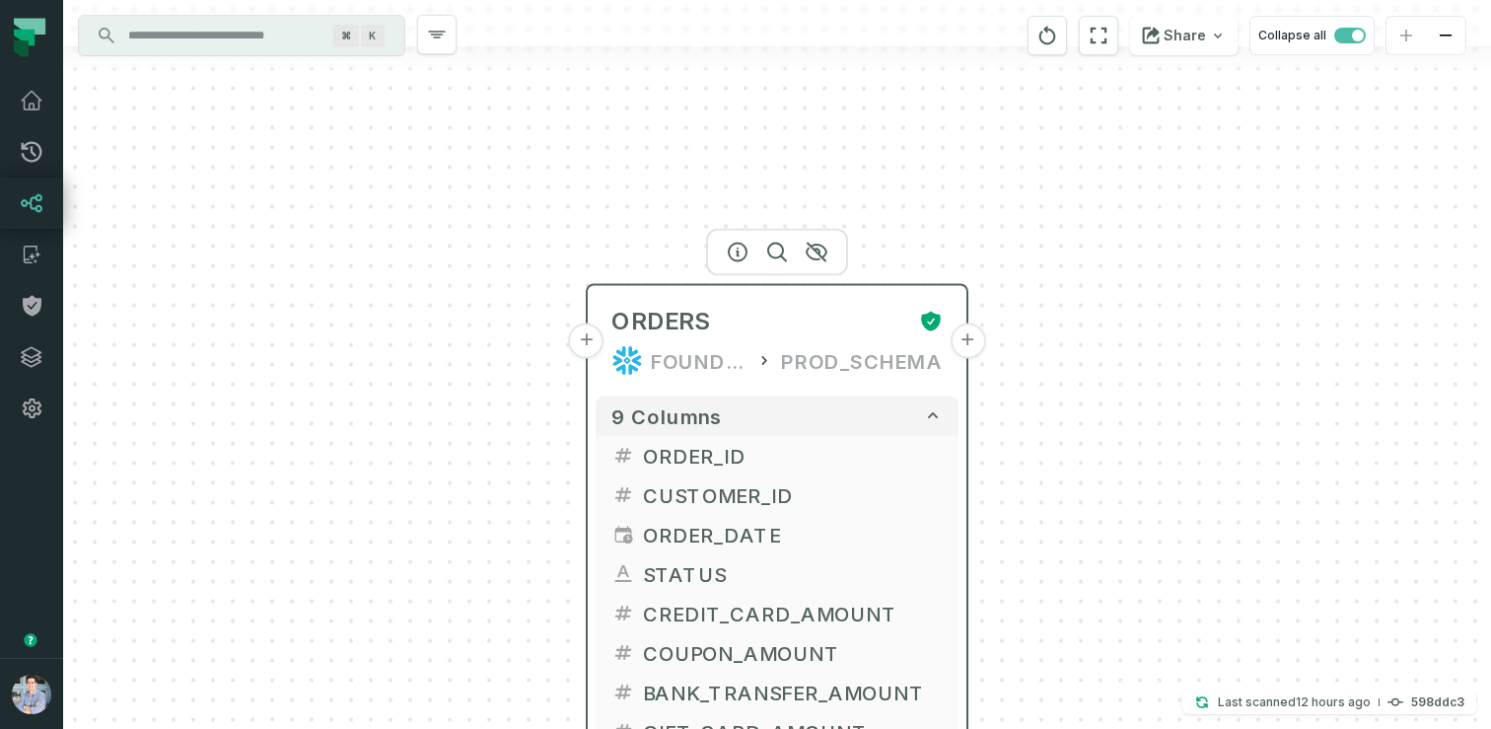
click at [964, 345] on button "+" at bounding box center [968, 342] width 36 height 36
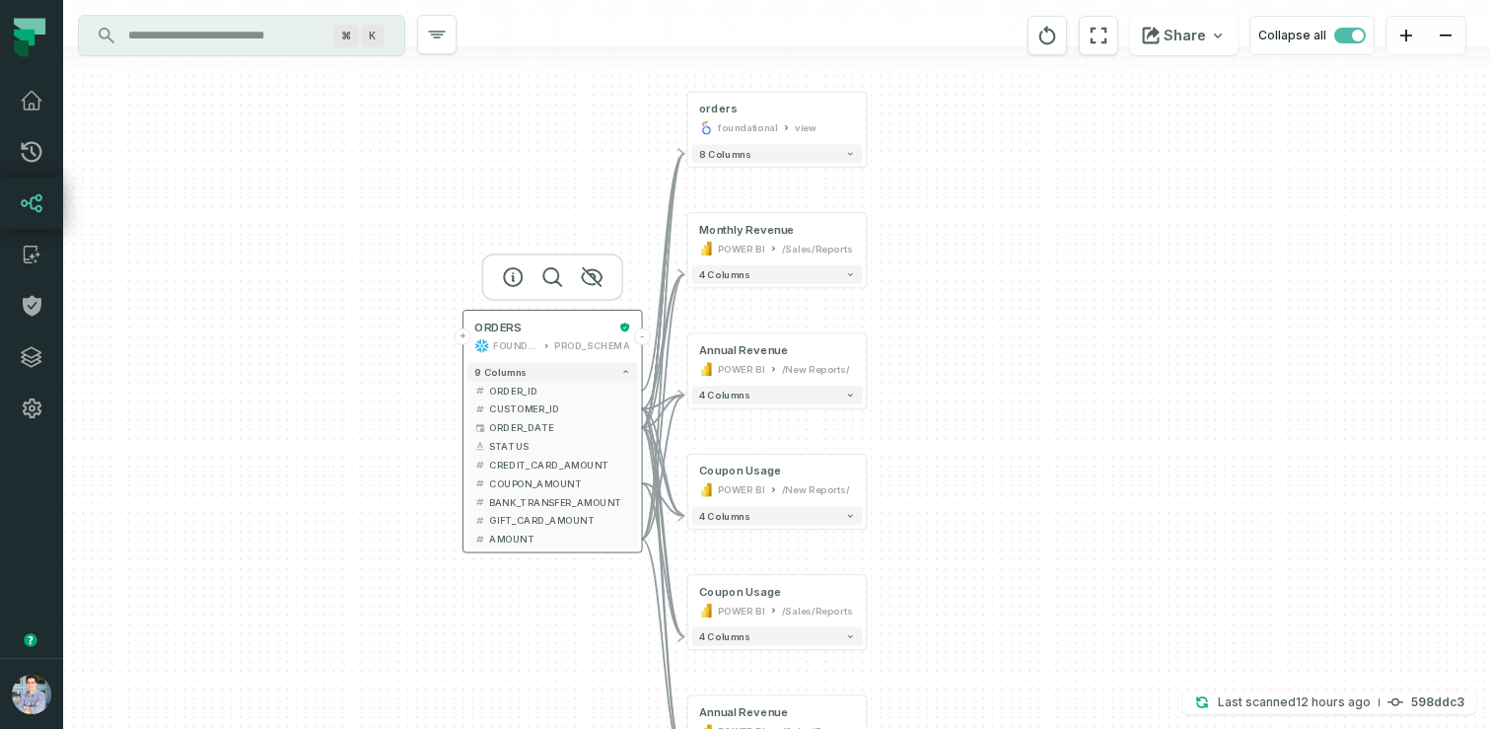
click at [468, 340] on button "+" at bounding box center [463, 336] width 17 height 17
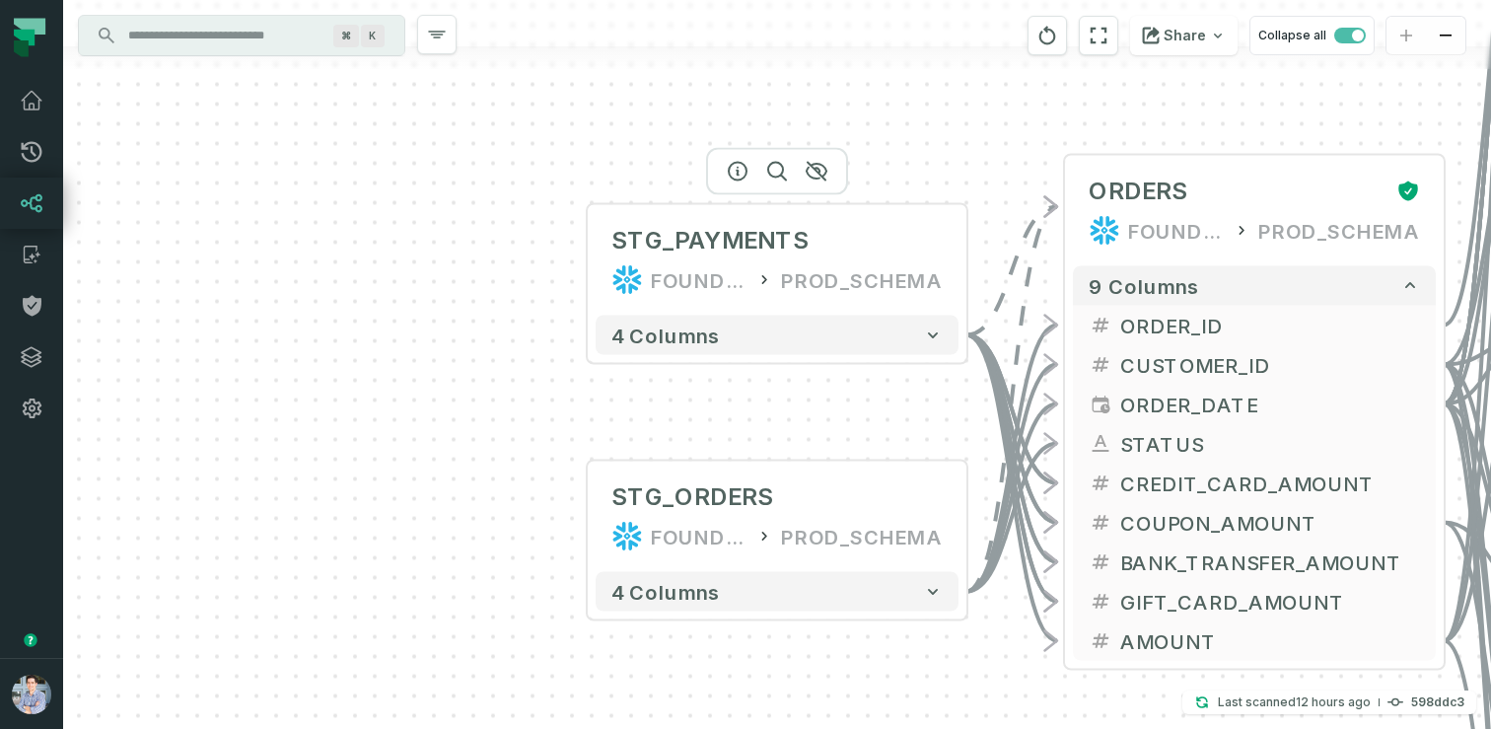
click at [735, 180] on div at bounding box center [777, 171] width 142 height 47
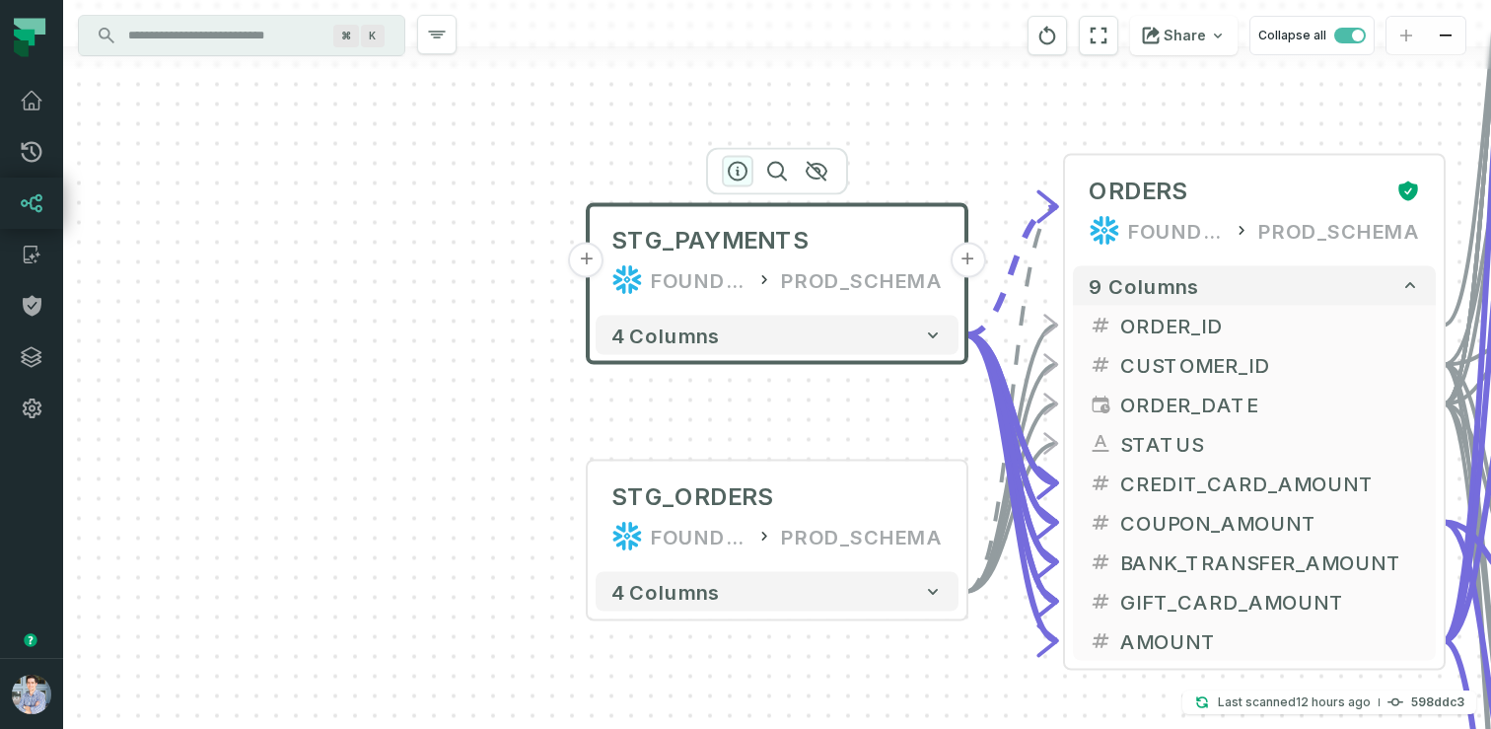
click at [739, 172] on icon "button" at bounding box center [738, 172] width 18 height 18
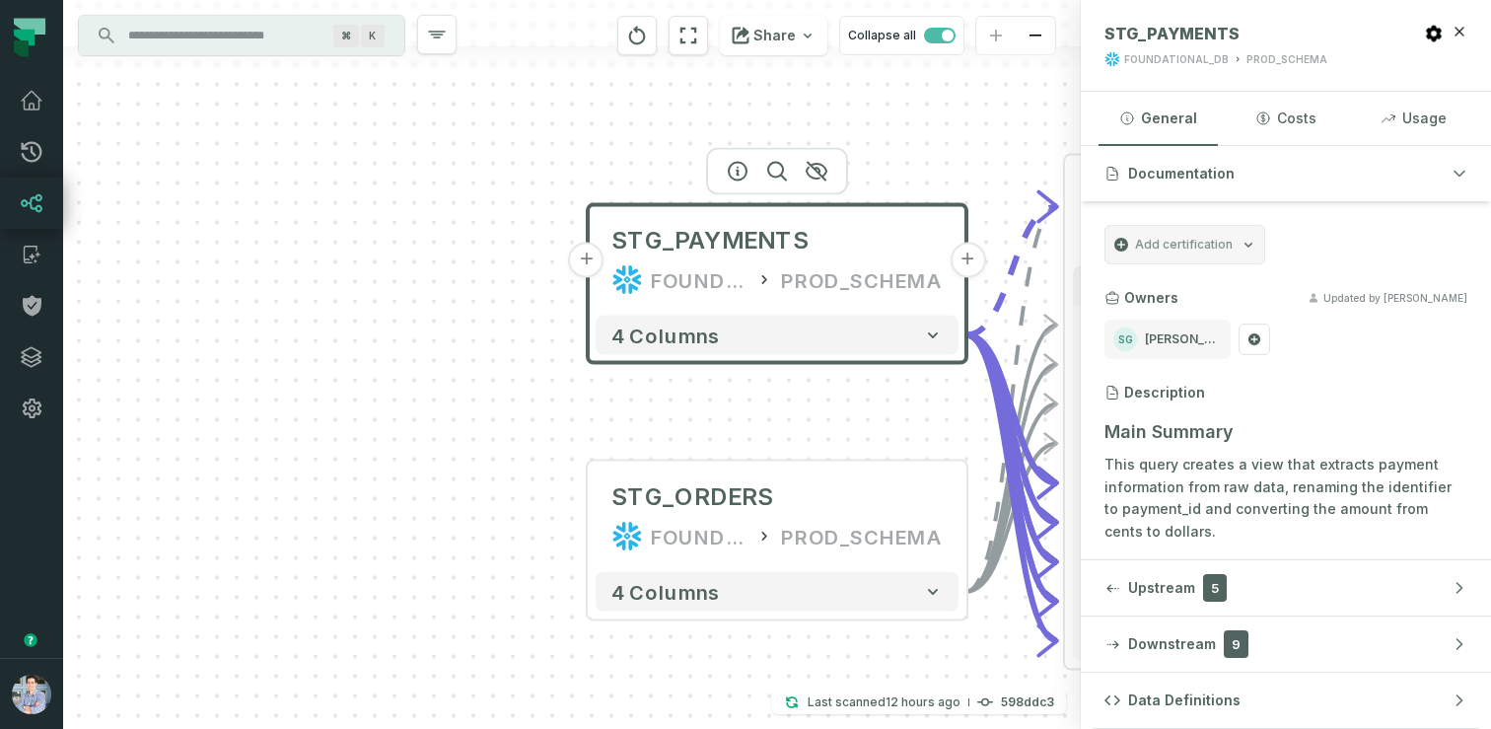
scroll to position [1, 0]
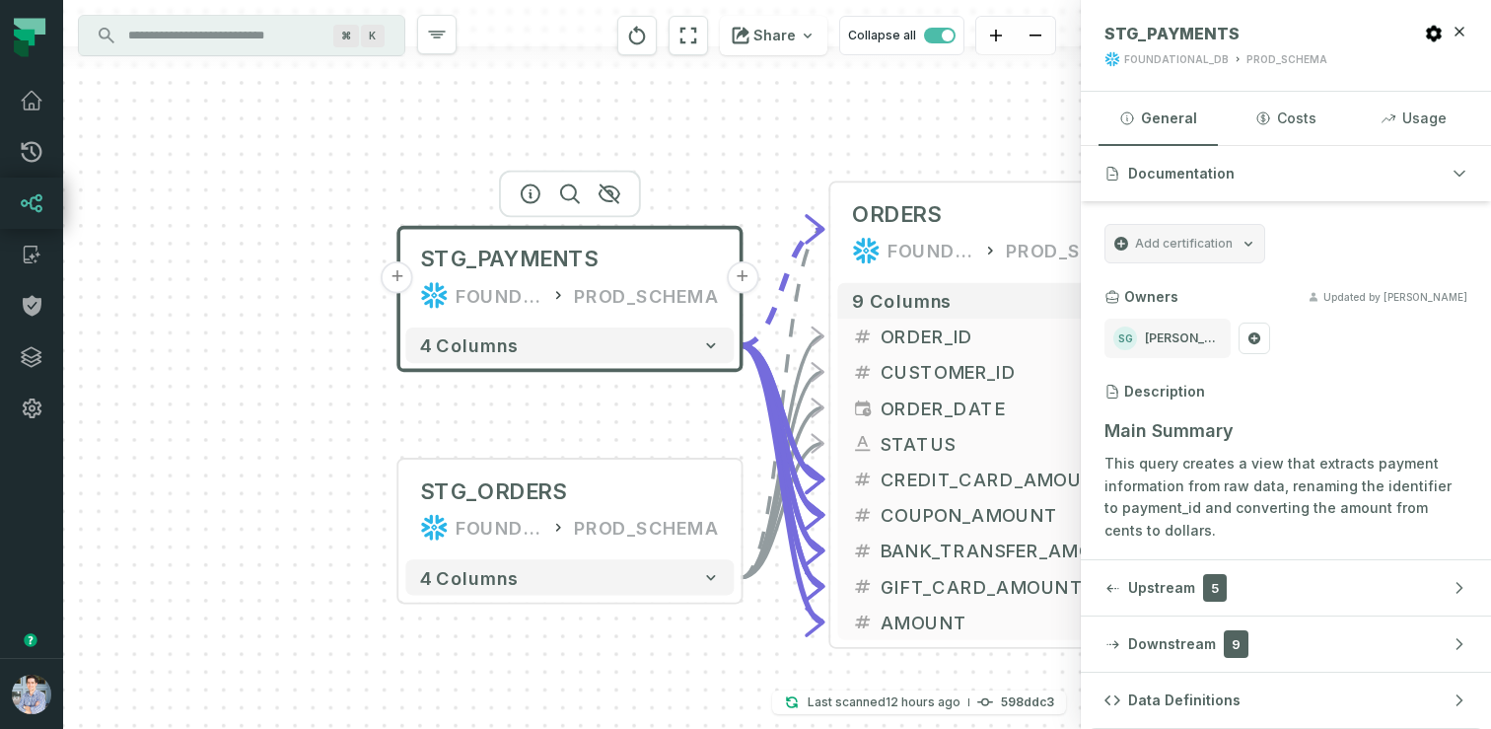
drag, startPoint x: 641, startPoint y: 278, endPoint x: 404, endPoint y: 283, distance: 236.8
click at [420, 283] on icon at bounding box center [434, 295] width 29 height 29
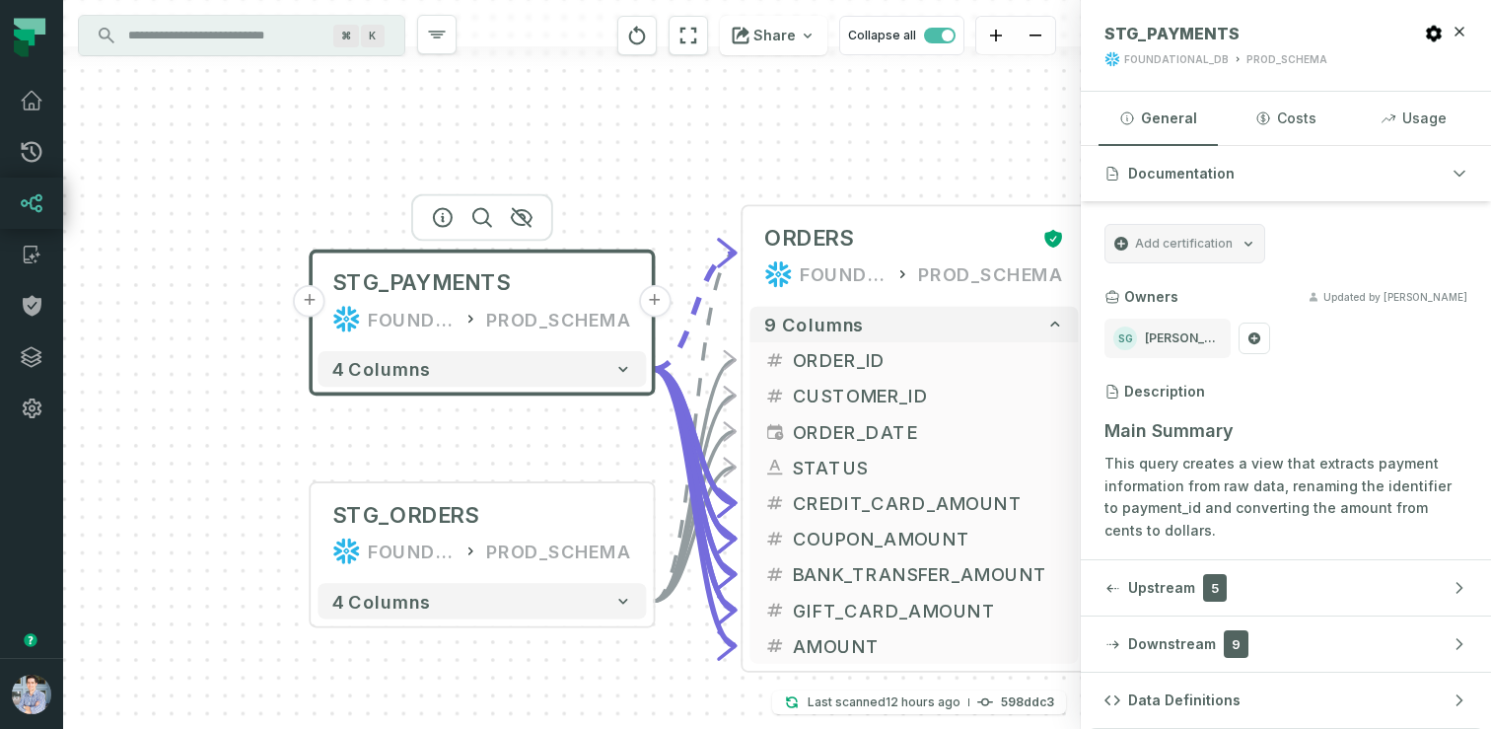
drag, startPoint x: 404, startPoint y: 283, endPoint x: 314, endPoint y: 332, distance: 103.3
click at [332, 332] on icon at bounding box center [346, 319] width 29 height 29
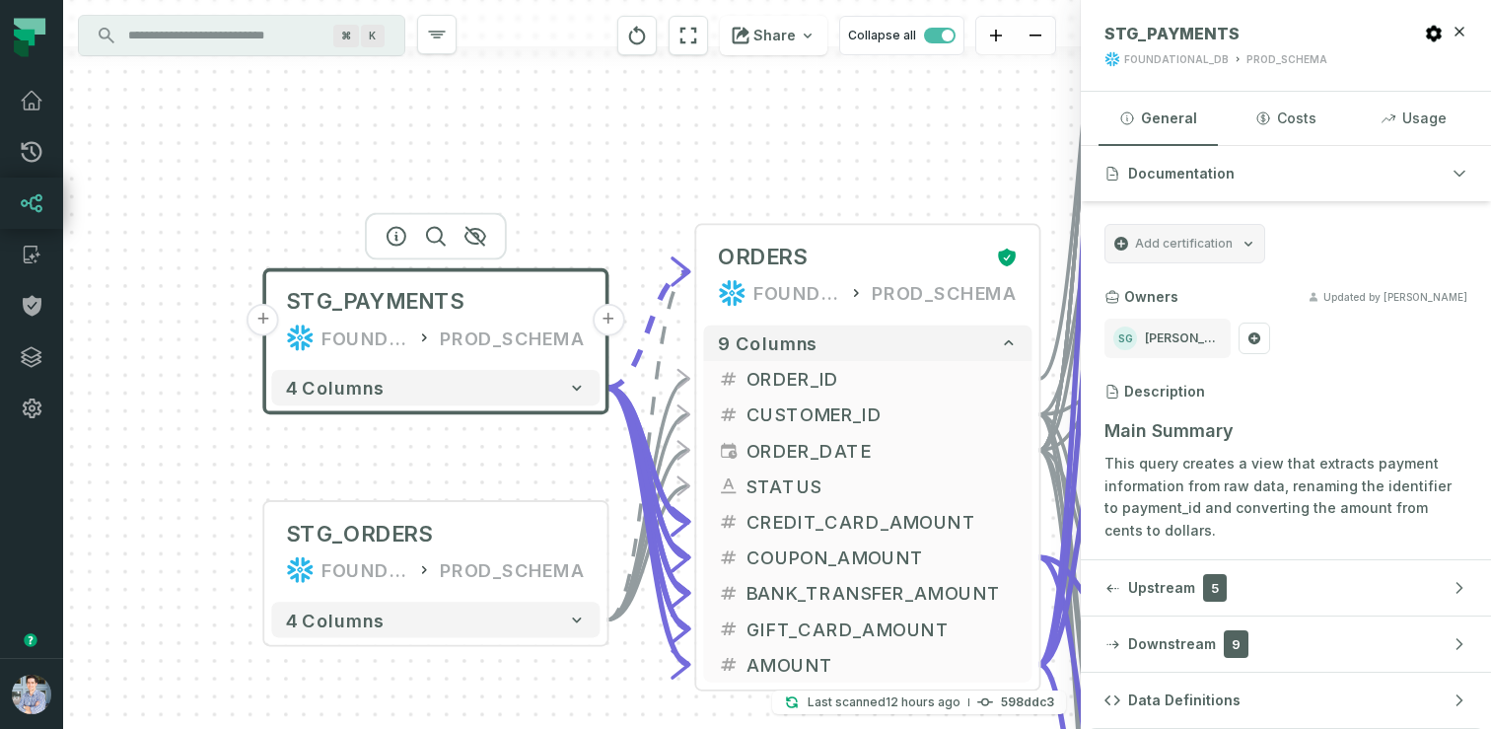
drag, startPoint x: 314, startPoint y: 332, endPoint x: 237, endPoint y: 436, distance: 129.0
click at [286, 352] on icon at bounding box center [300, 338] width 29 height 29
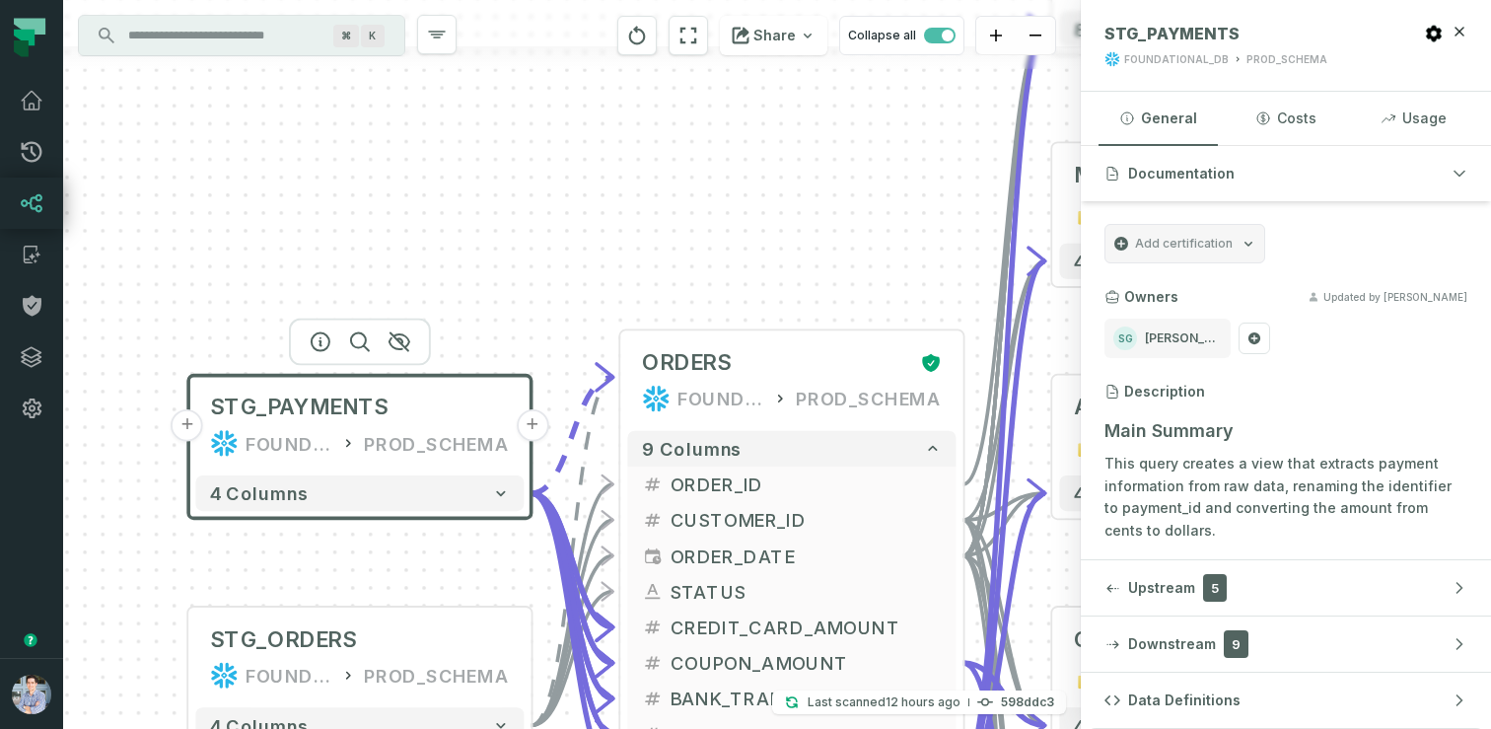
drag, startPoint x: 237, startPoint y: 436, endPoint x: 233, endPoint y: 460, distance: 24.0
click at [233, 458] on icon at bounding box center [224, 443] width 29 height 29
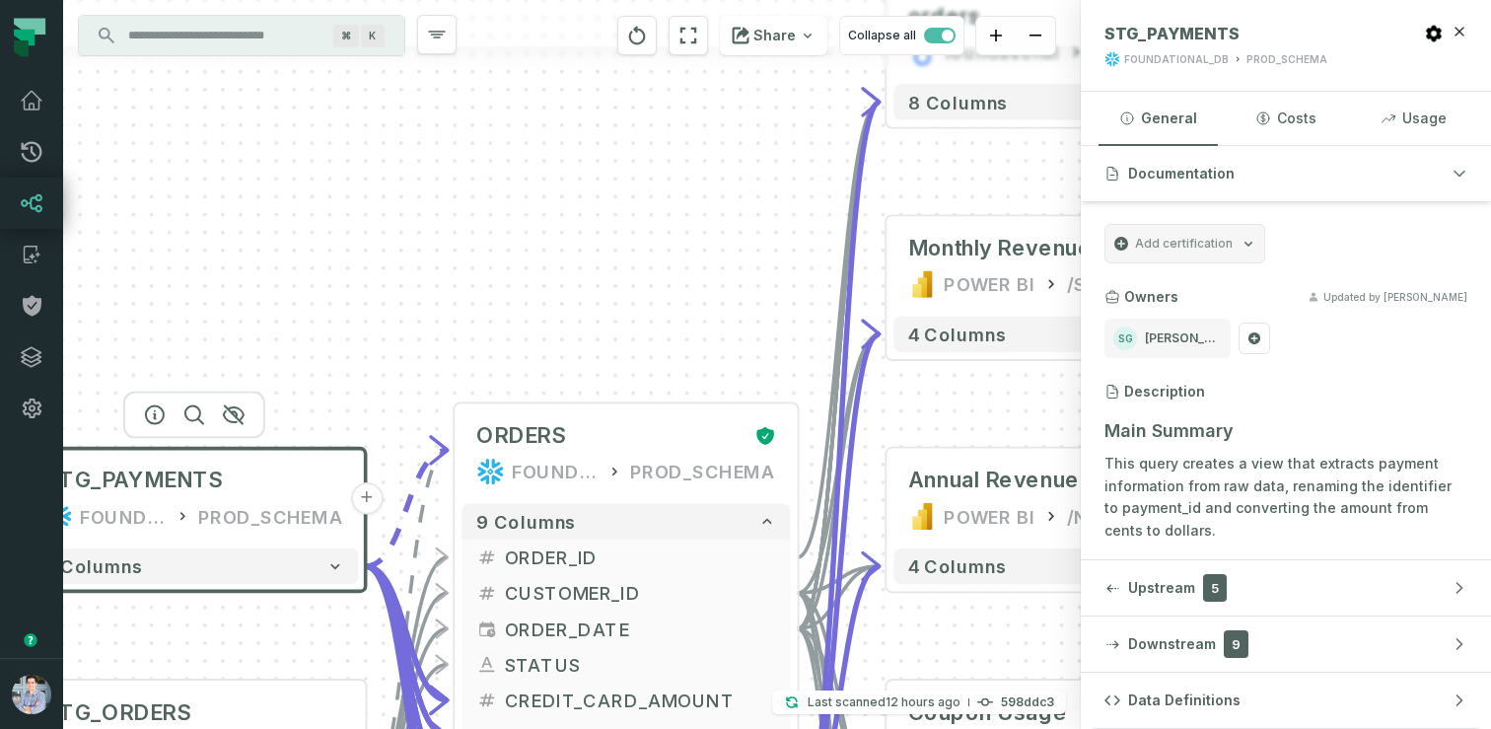
drag, startPoint x: 233, startPoint y: 460, endPoint x: 3, endPoint y: 504, distance: 234.1
click at [3, 504] on body "Pull Requests Dashboard Lineage Catalog Policies Integrations Settings Alon Naf…" at bounding box center [745, 364] width 1491 height 729
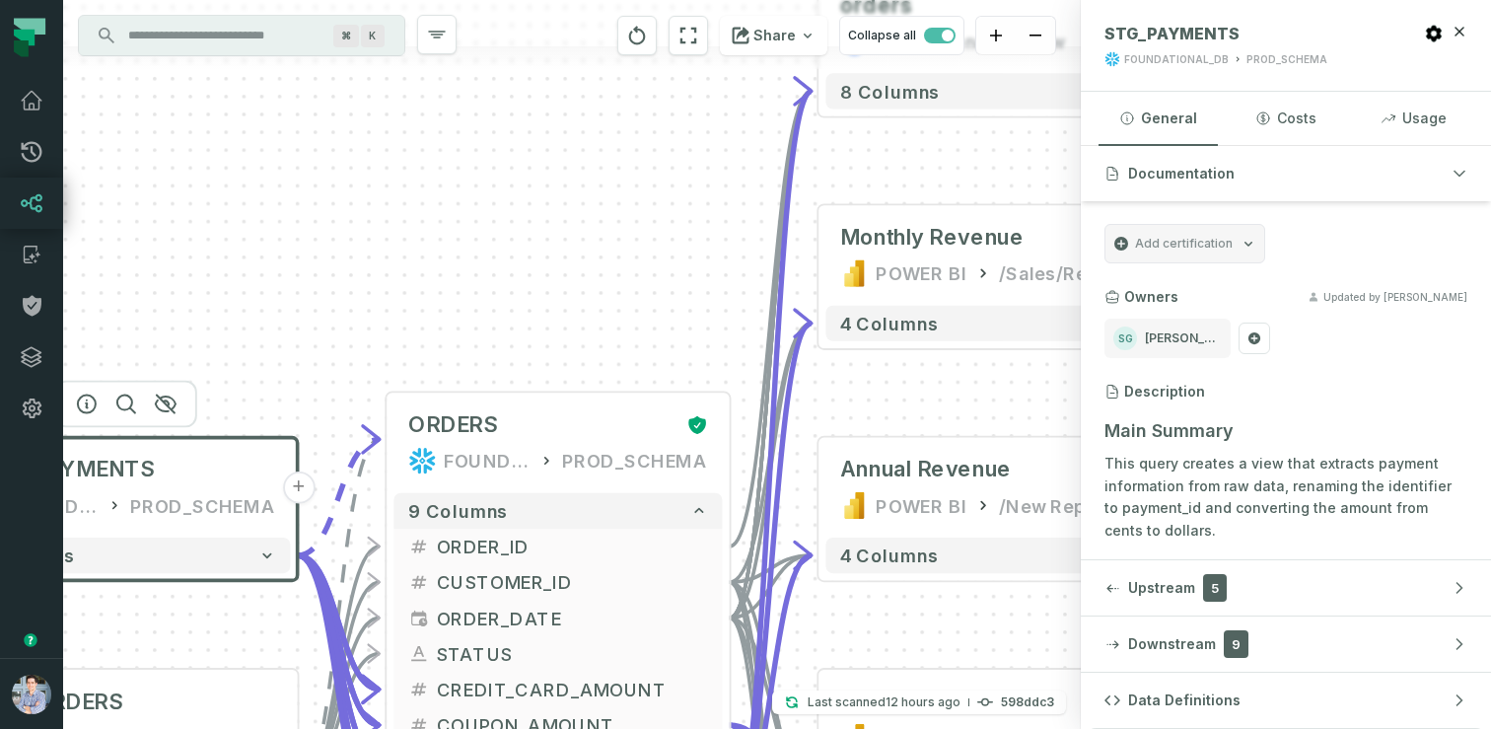
click at [25, 193] on icon at bounding box center [32, 203] width 24 height 24
click at [33, 158] on icon at bounding box center [32, 152] width 24 height 24
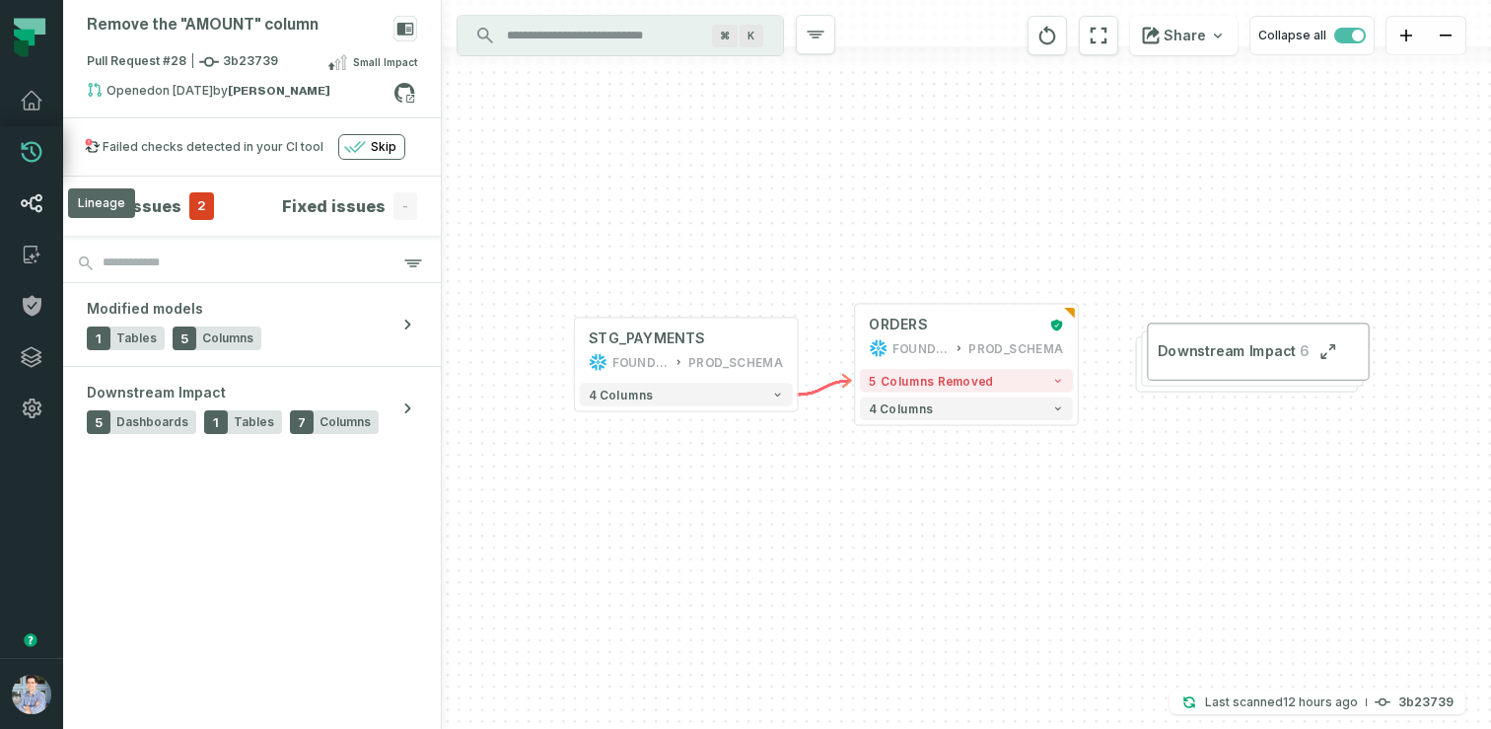
click at [33, 193] on icon at bounding box center [32, 203] width 24 height 24
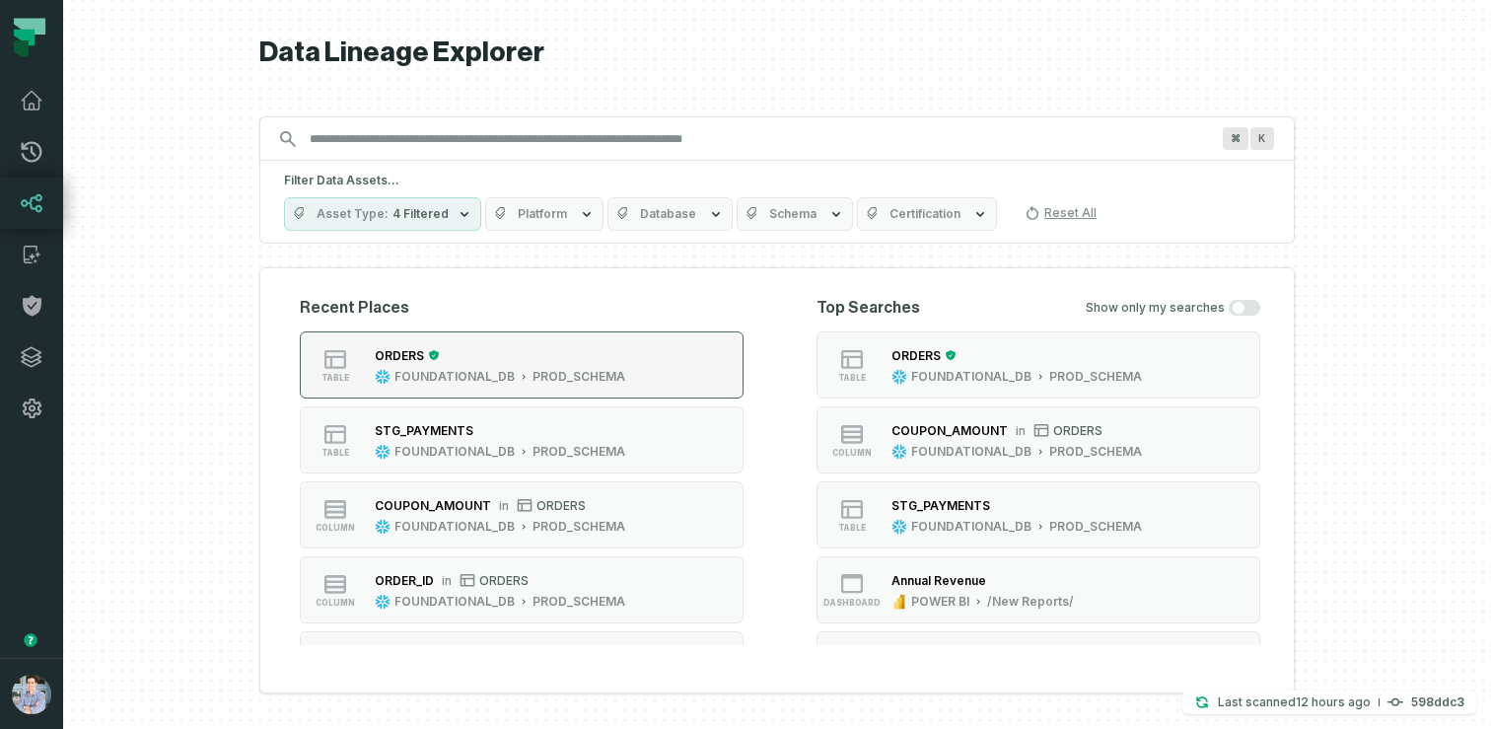
click at [469, 361] on div "ORDERS" at bounding box center [500, 355] width 251 height 20
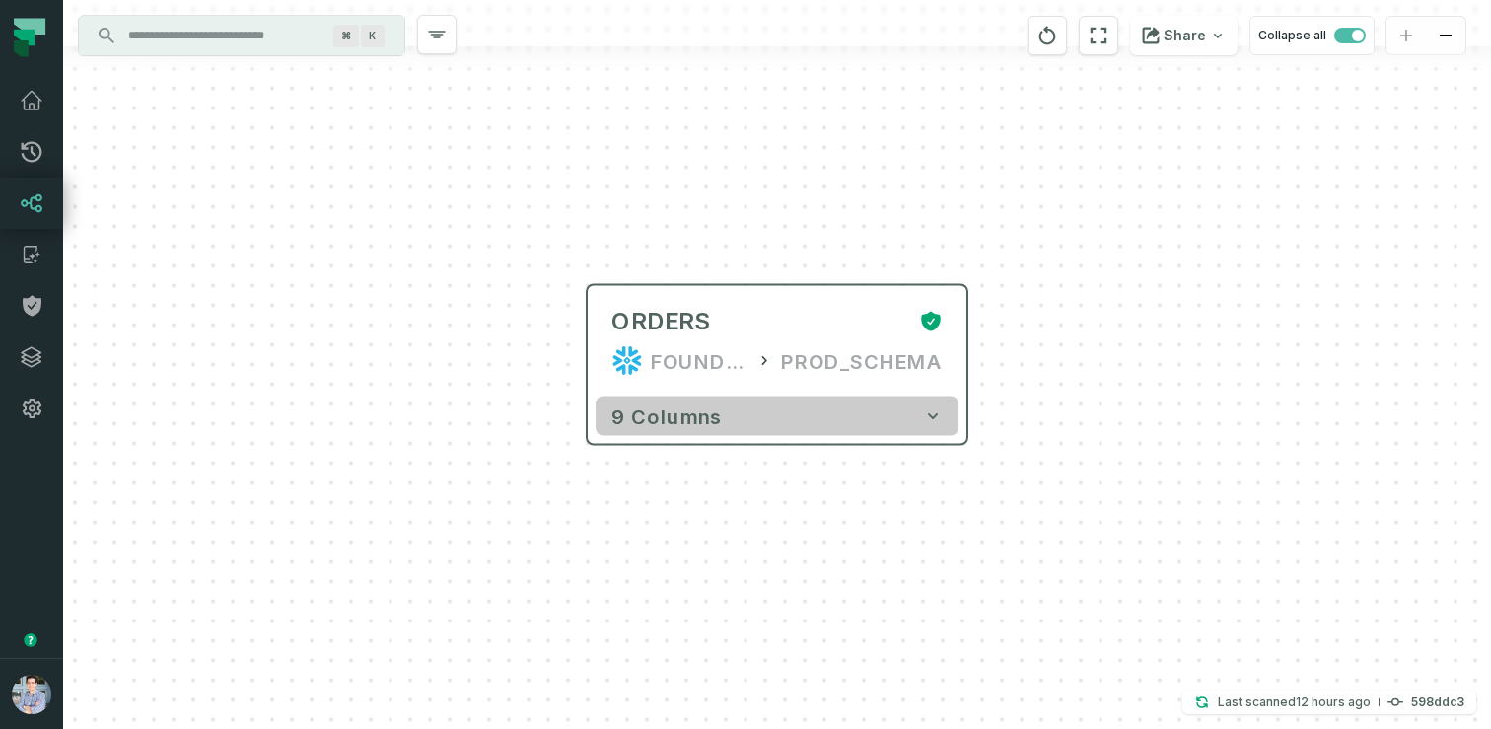
click at [666, 414] on span "9 columns" at bounding box center [667, 416] width 110 height 24
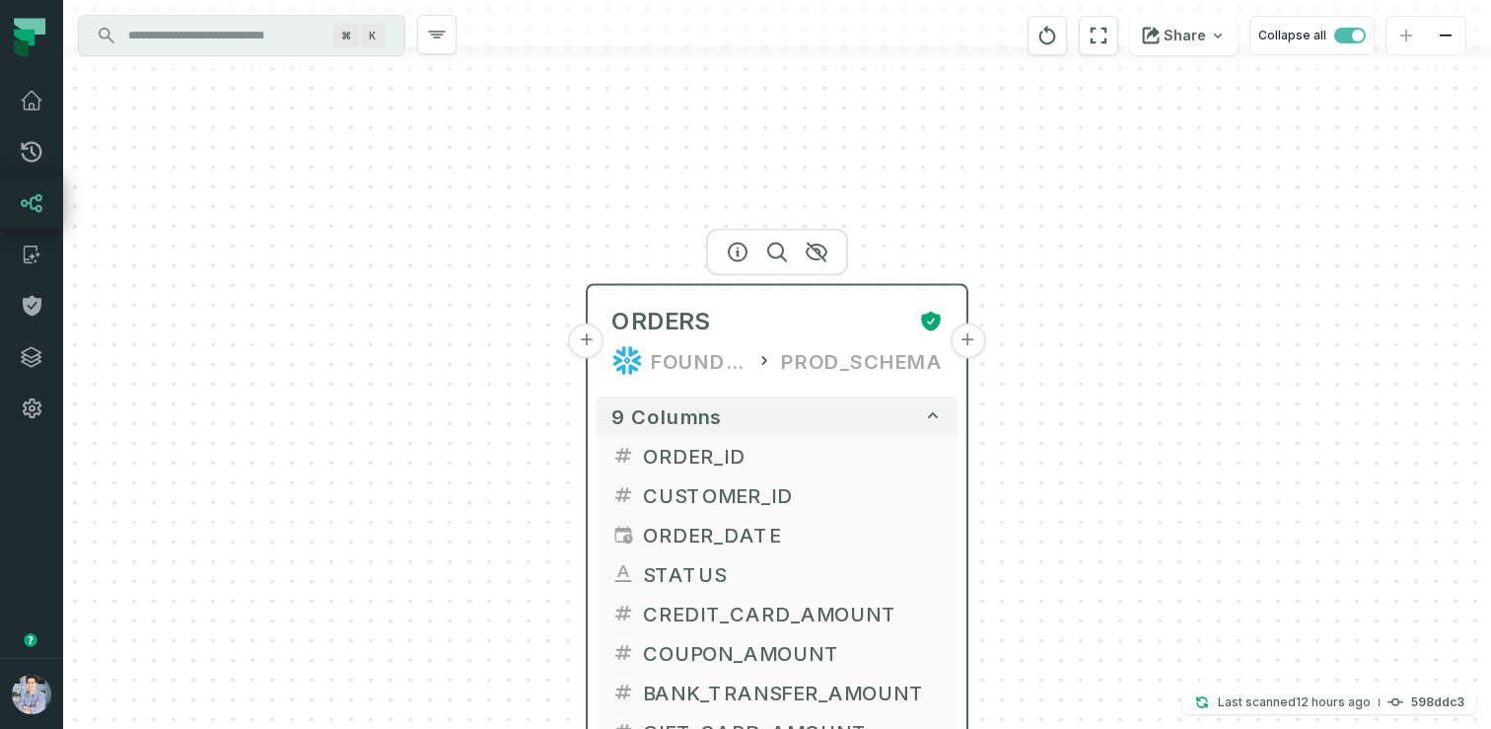
click at [596, 350] on button "+" at bounding box center [587, 342] width 36 height 36
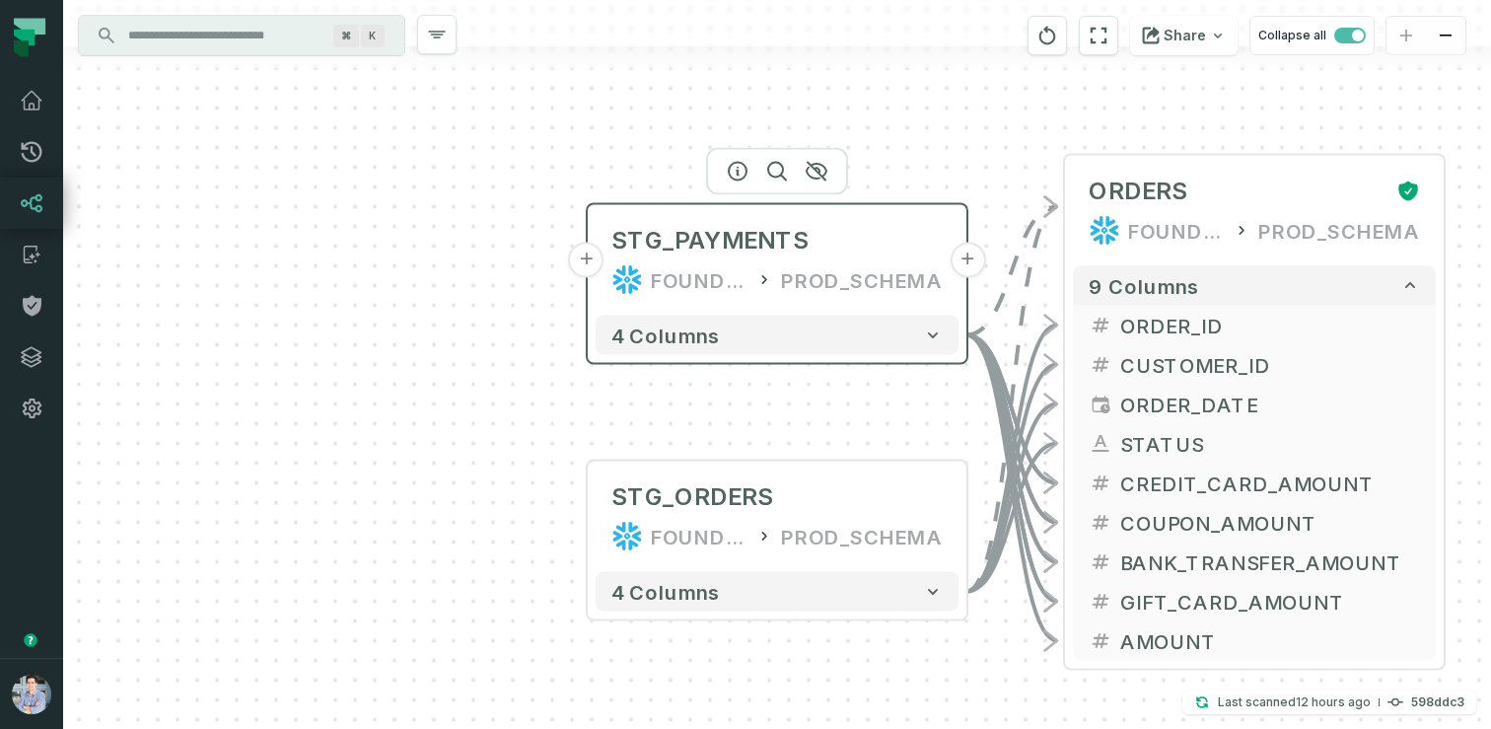
click at [585, 264] on button "+" at bounding box center [587, 261] width 36 height 36
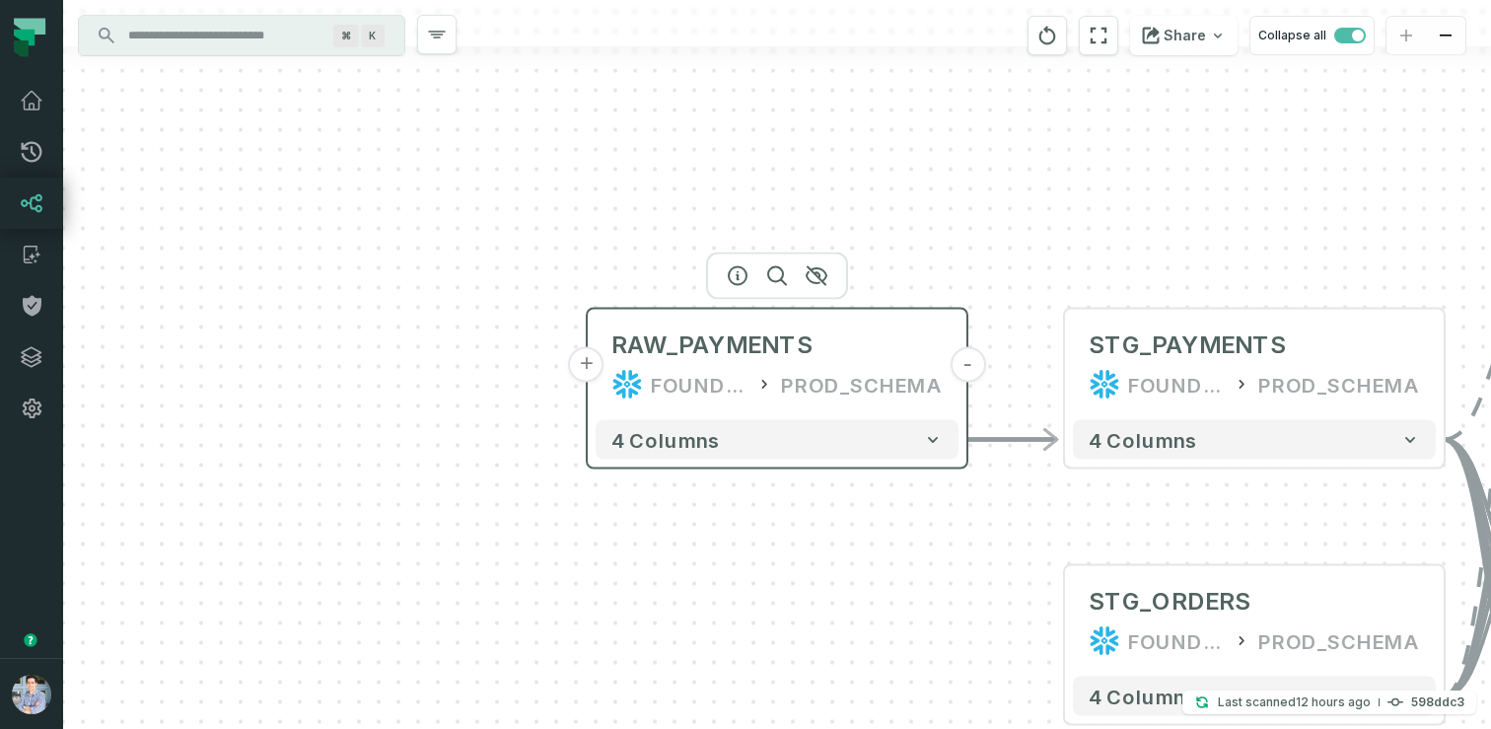
click at [593, 370] on button "+" at bounding box center [587, 365] width 36 height 36
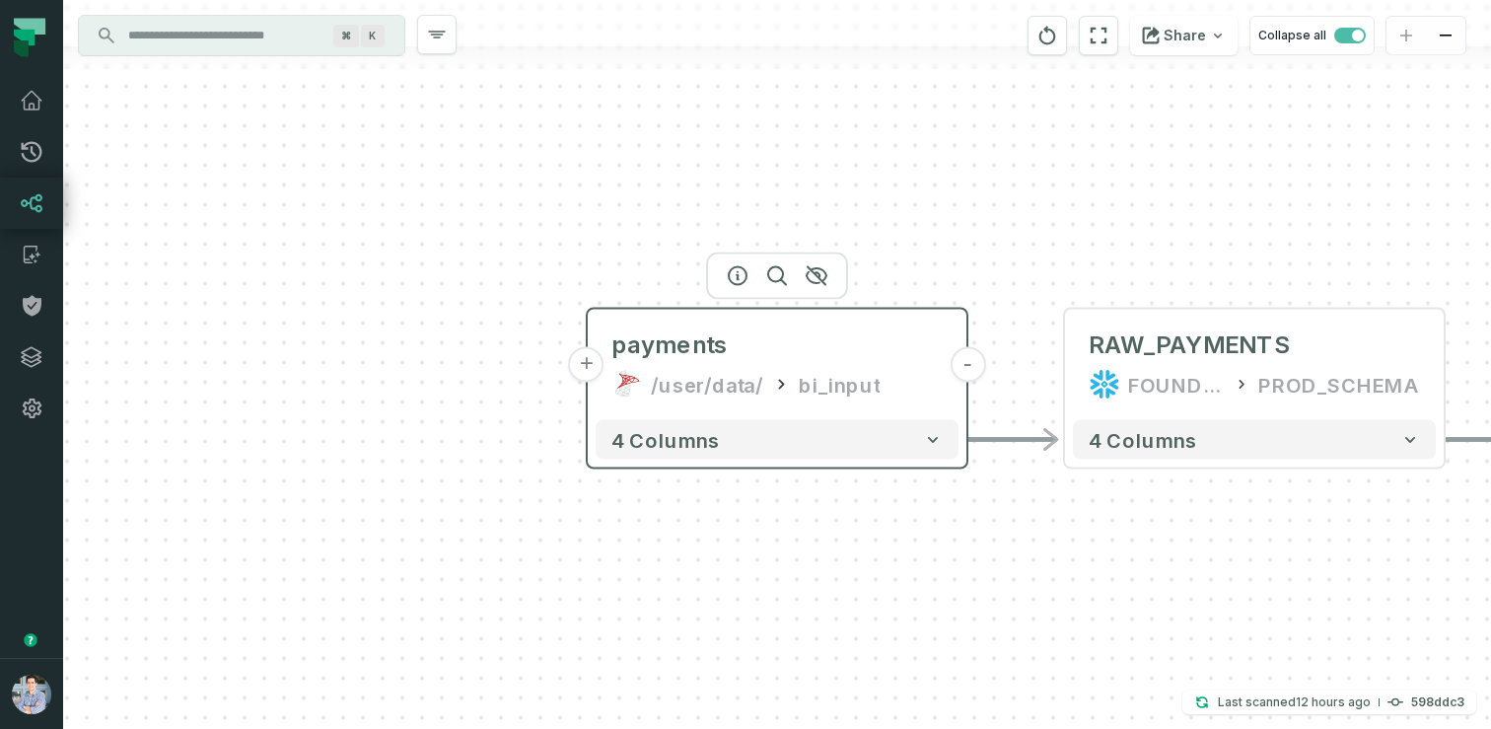
click at [590, 359] on button "+" at bounding box center [587, 365] width 36 height 36
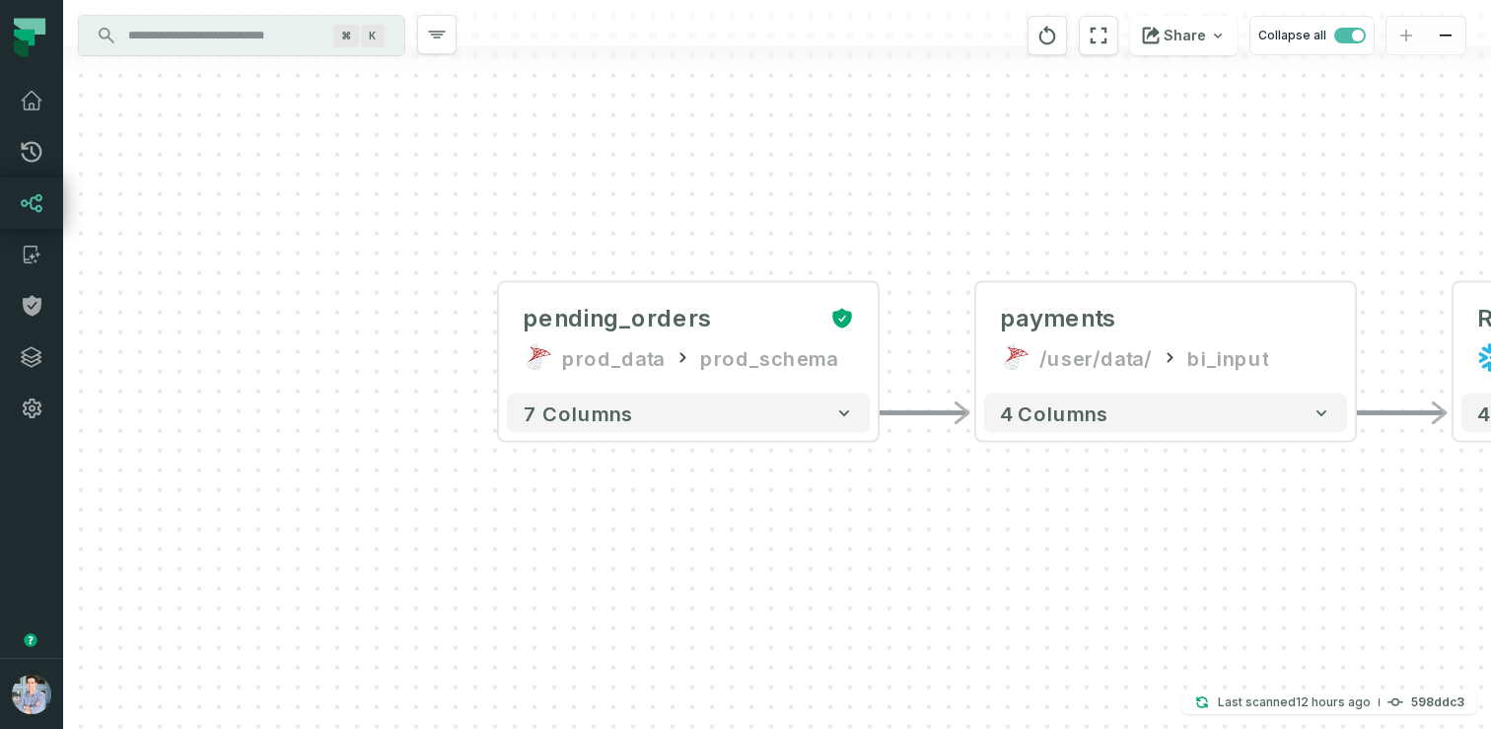
drag, startPoint x: 1199, startPoint y: 557, endPoint x: 1008, endPoint y: 516, distance: 195.8
click at [1008, 516] on div "+ pending_orders prod_data prod_schema + 7 columns - payments /user/data/ bi_in…" at bounding box center [777, 364] width 1428 height 729
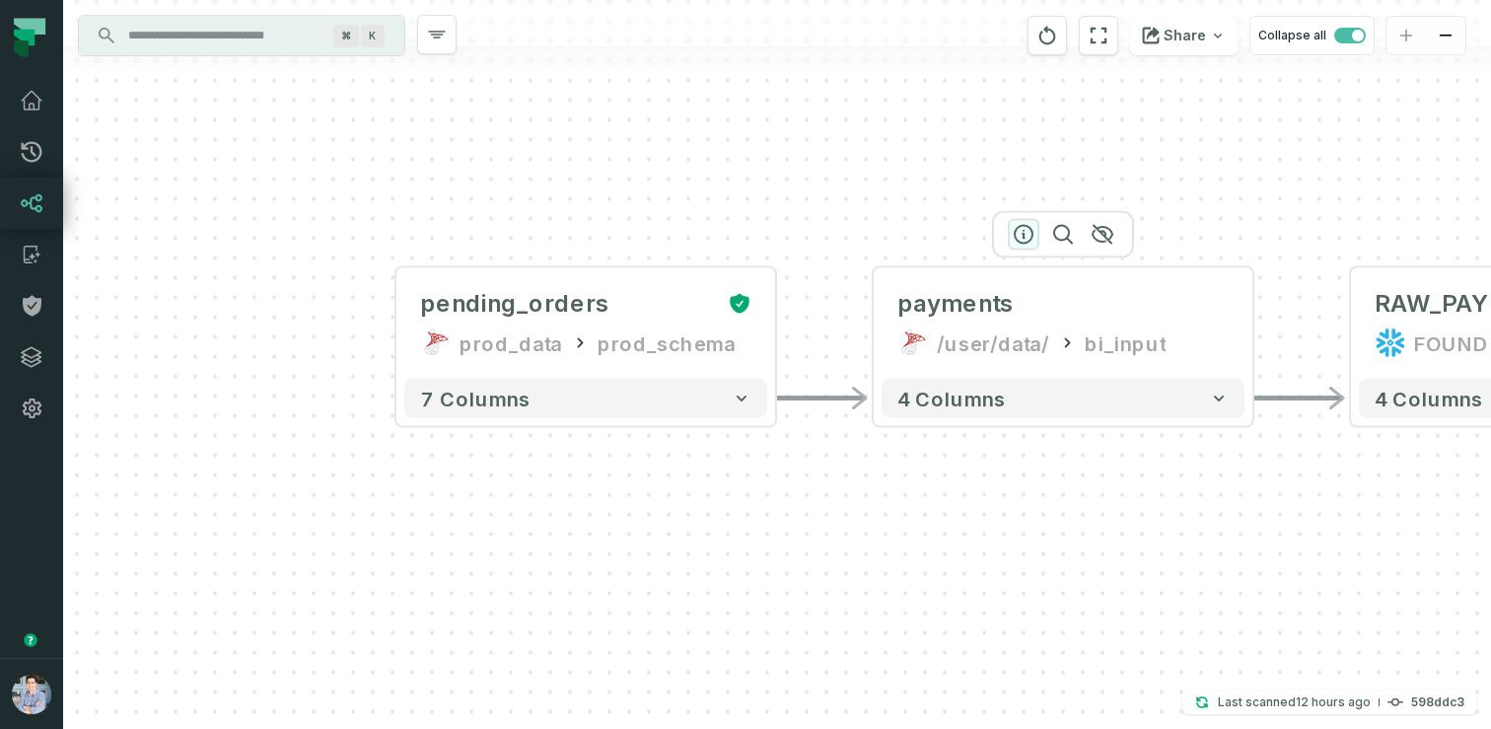
click at [1022, 235] on icon "button" at bounding box center [1024, 235] width 24 height 24
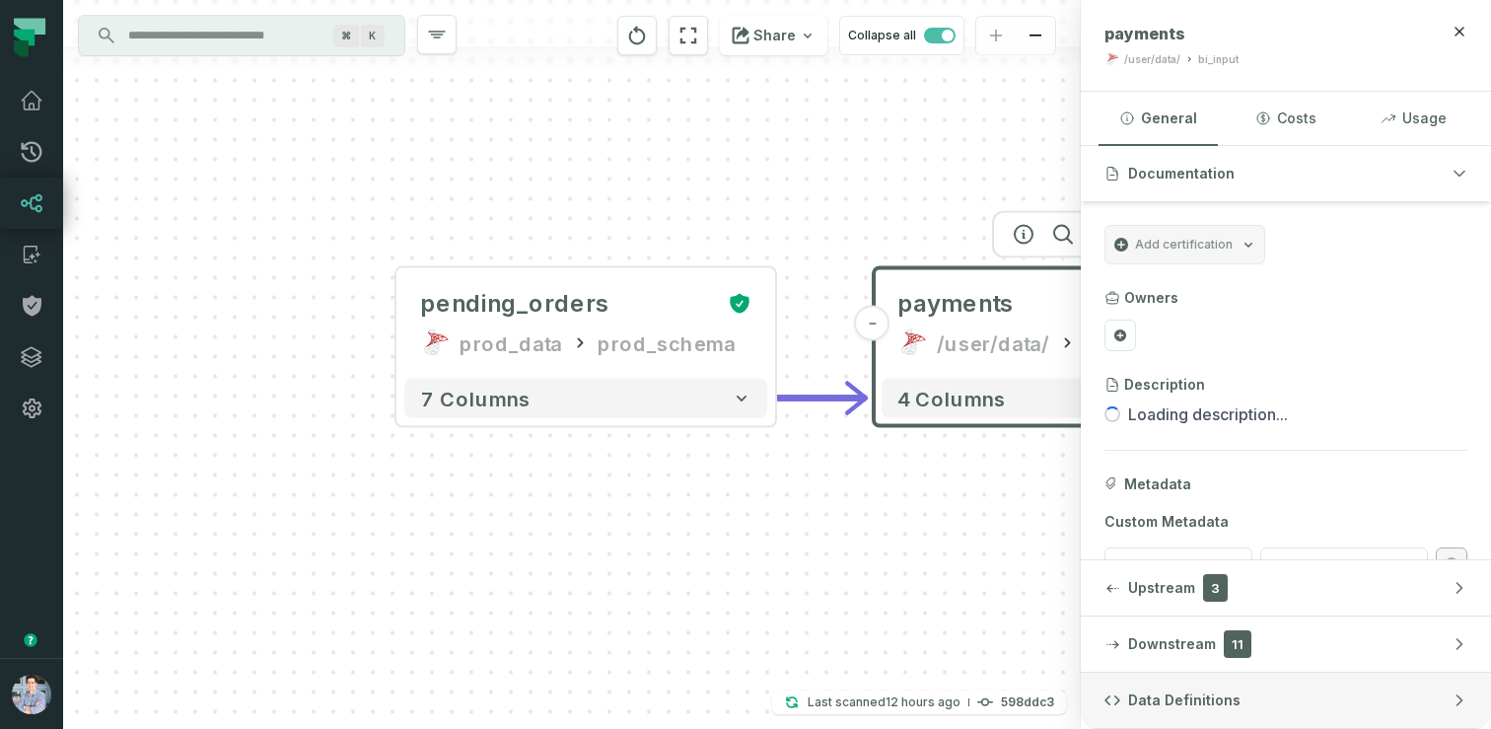
click at [1243, 690] on button "Data Definitions" at bounding box center [1286, 700] width 410 height 55
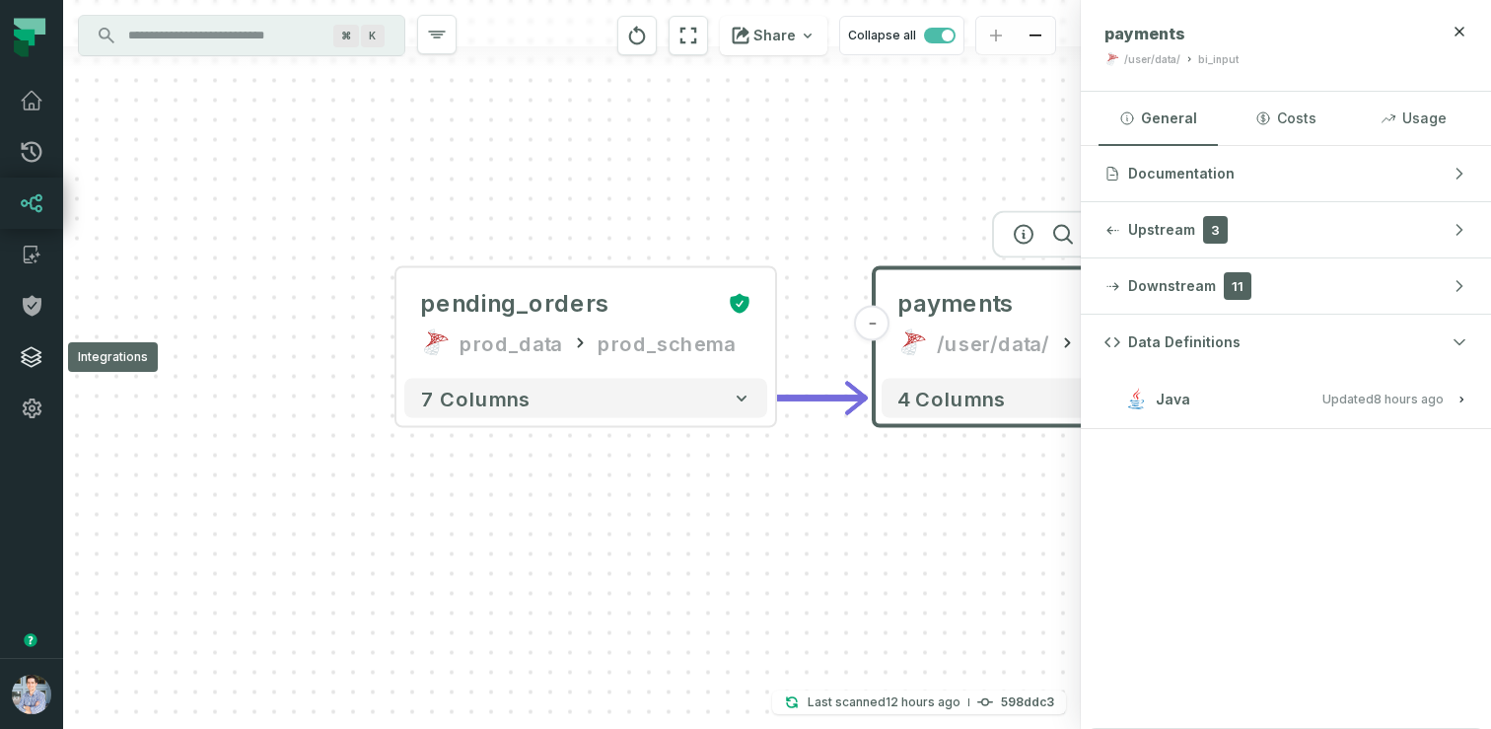
click at [21, 358] on icon at bounding box center [32, 357] width 24 height 24
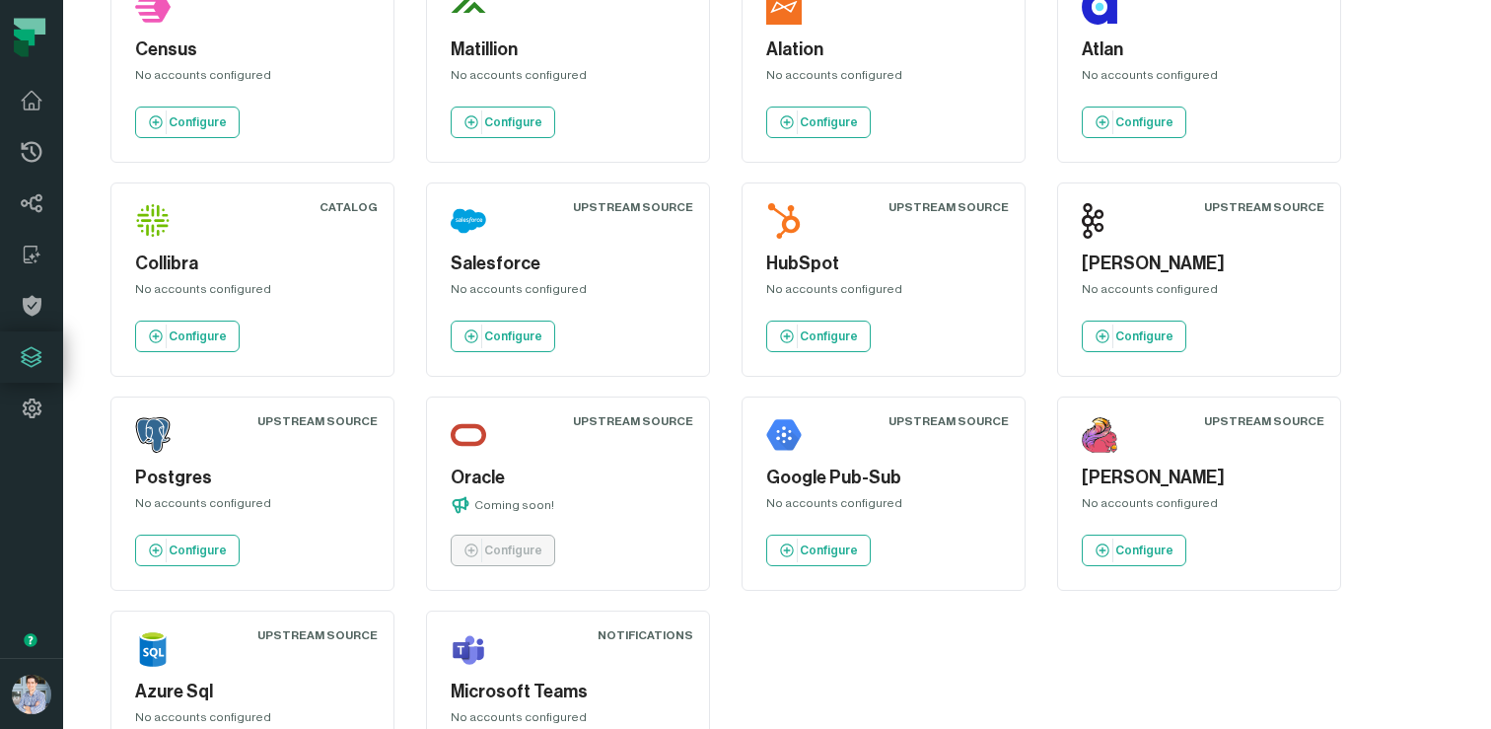
scroll to position [1837, 0]
click at [32, 209] on icon at bounding box center [32, 203] width 24 height 24
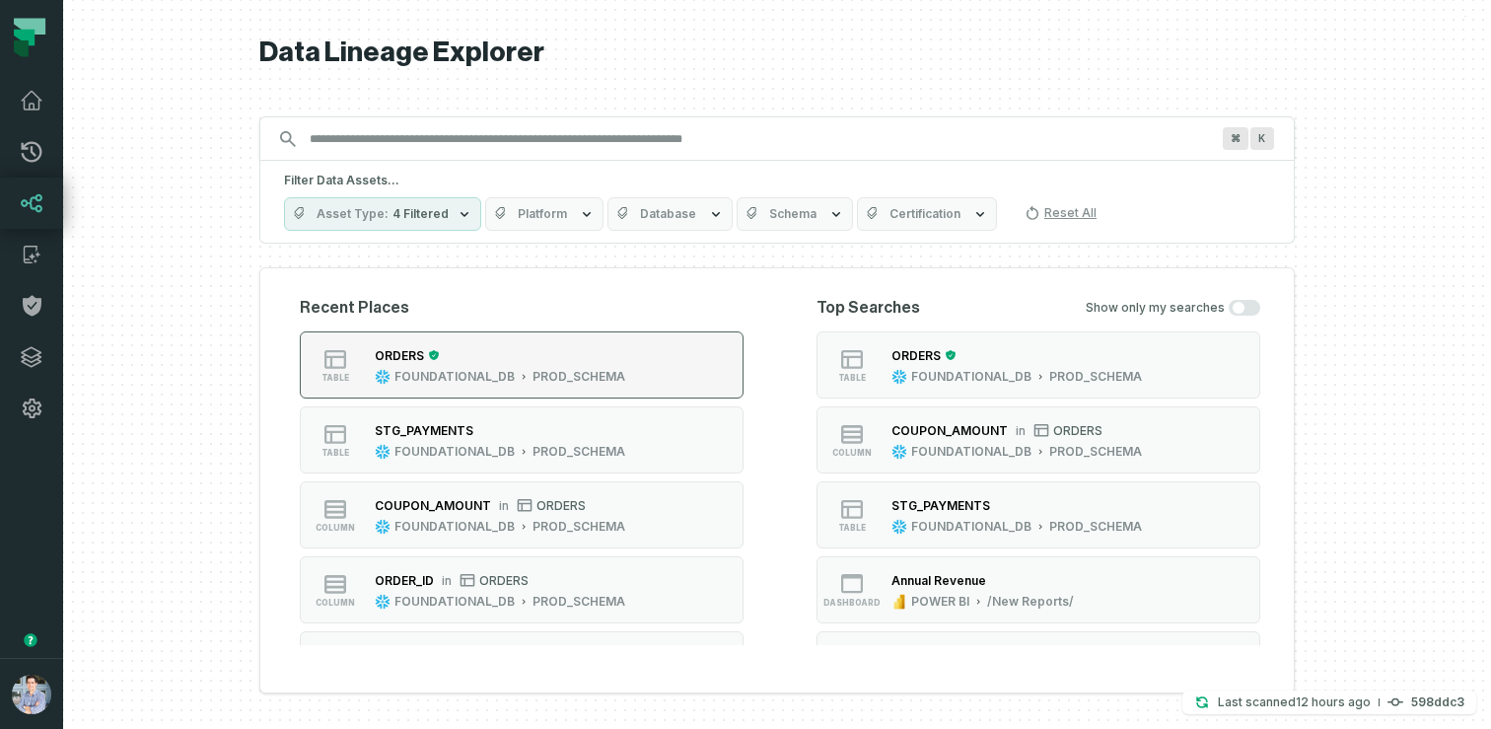
click at [500, 370] on div "FOUNDATIONAL_DB" at bounding box center [455, 377] width 120 height 16
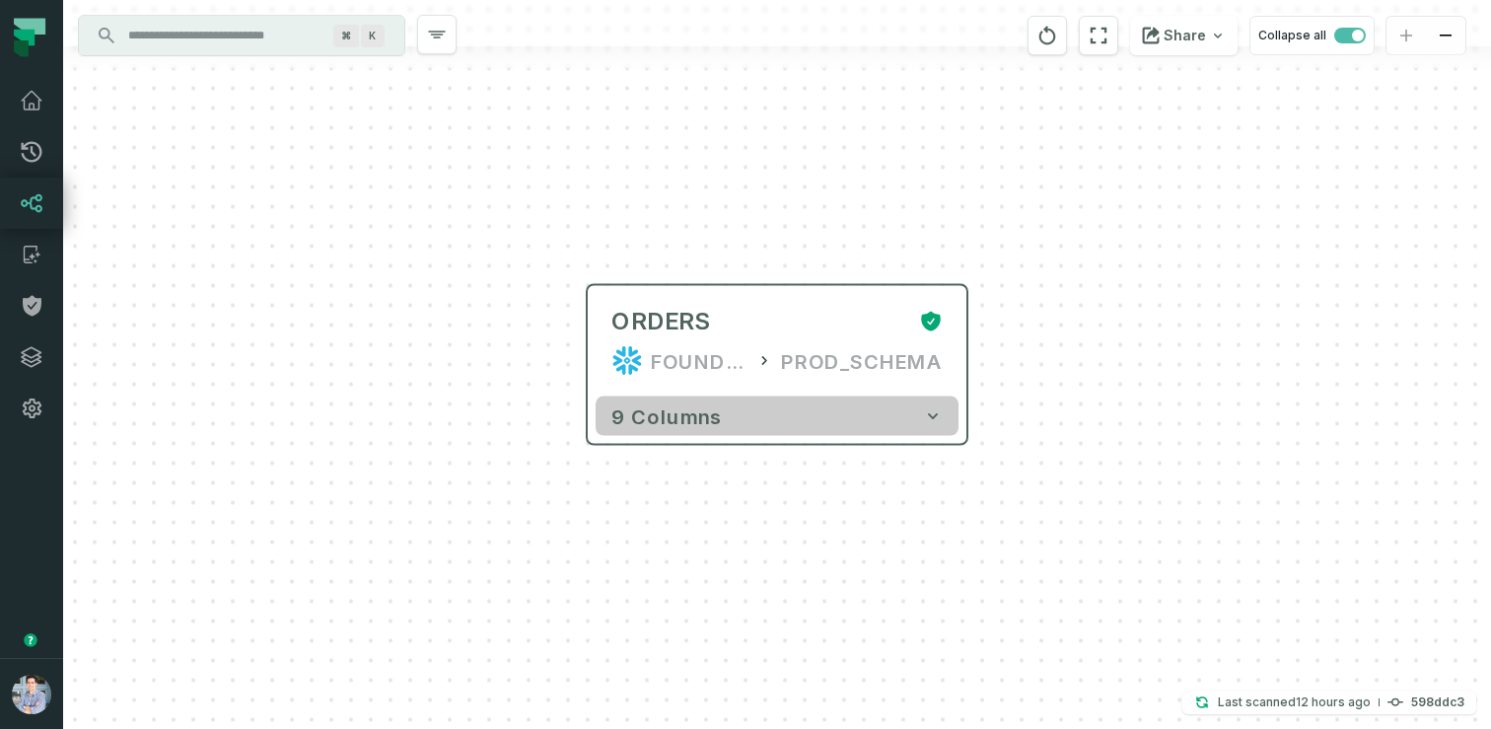
click at [780, 413] on button "9 columns" at bounding box center [777, 416] width 363 height 39
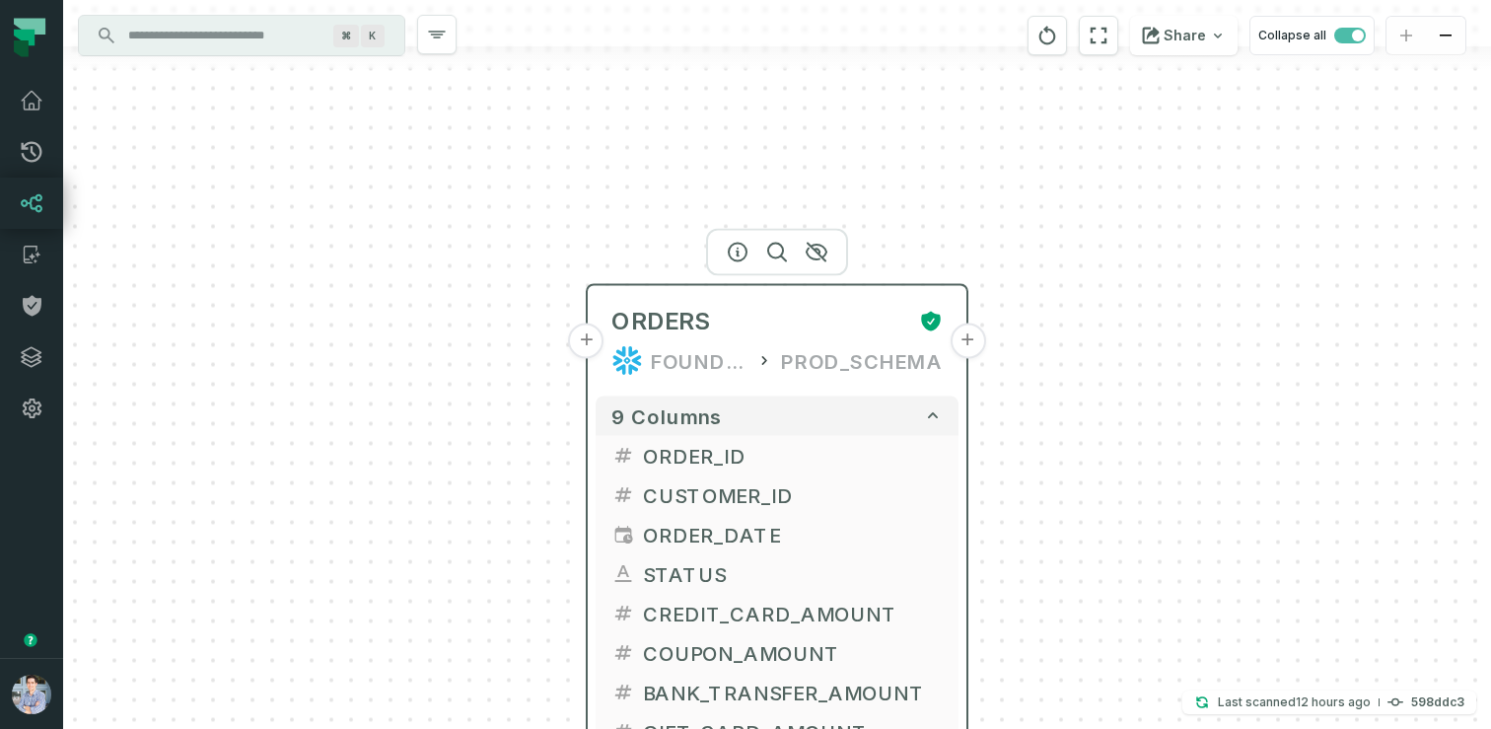
click at [969, 341] on button "+" at bounding box center [968, 342] width 36 height 36
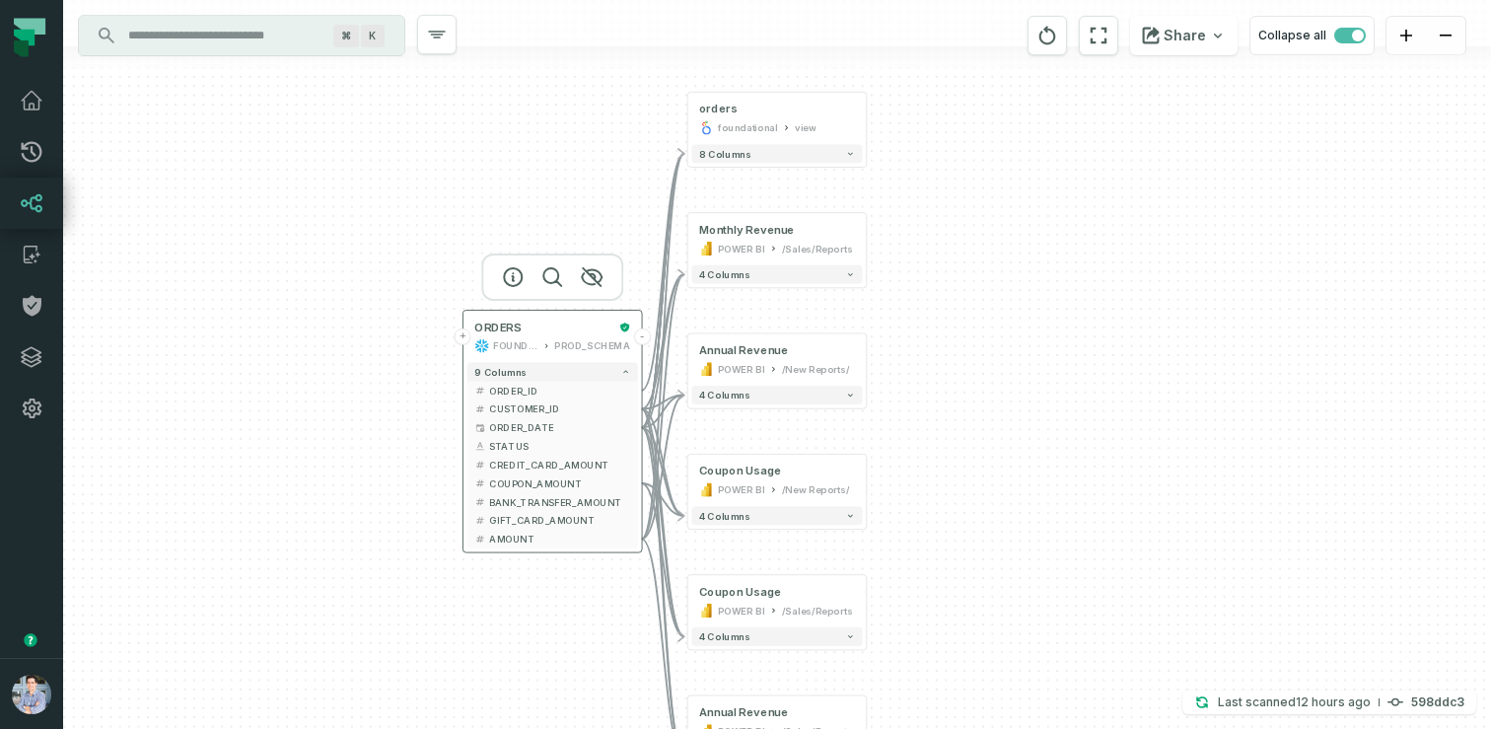
click at [466, 339] on button "+" at bounding box center [463, 336] width 17 height 17
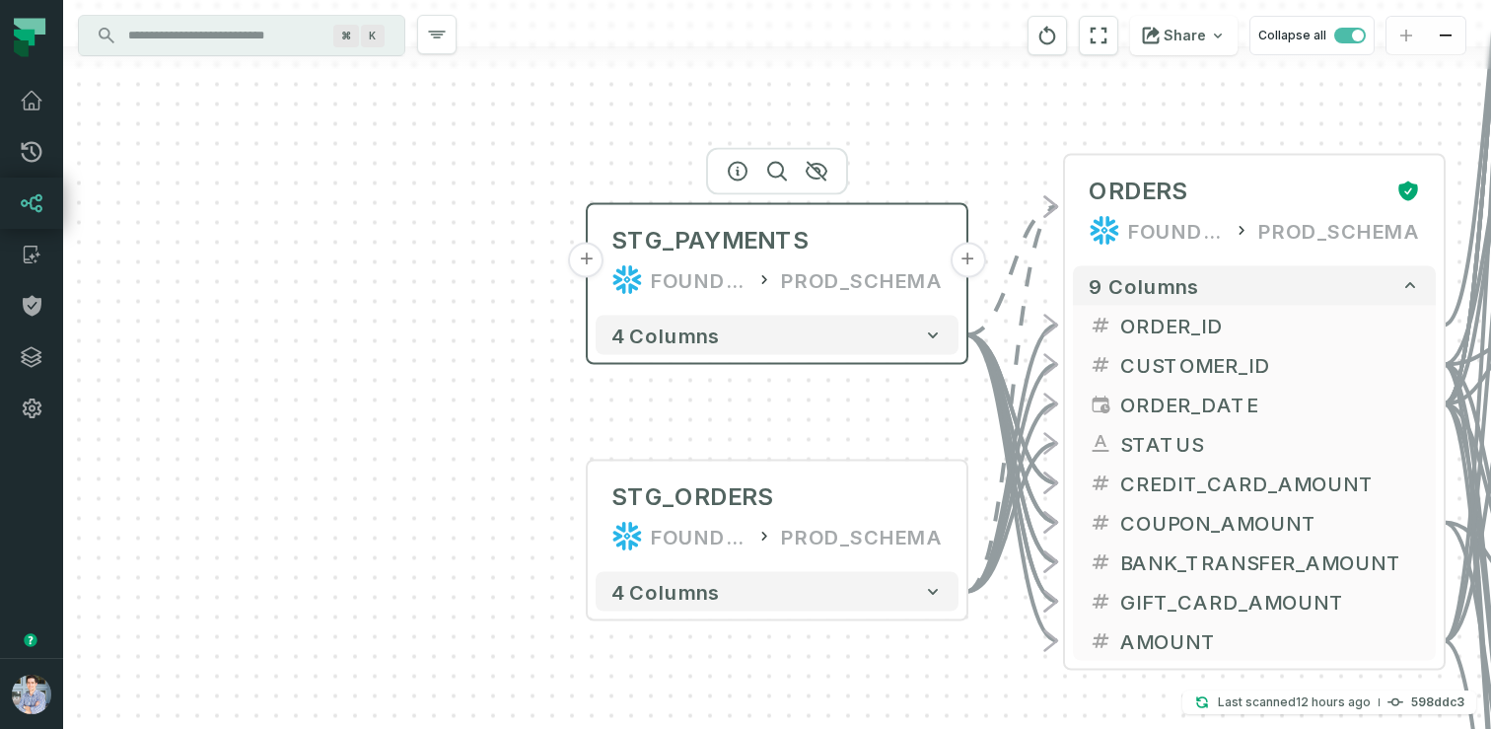
click at [589, 248] on button "+" at bounding box center [587, 261] width 36 height 36
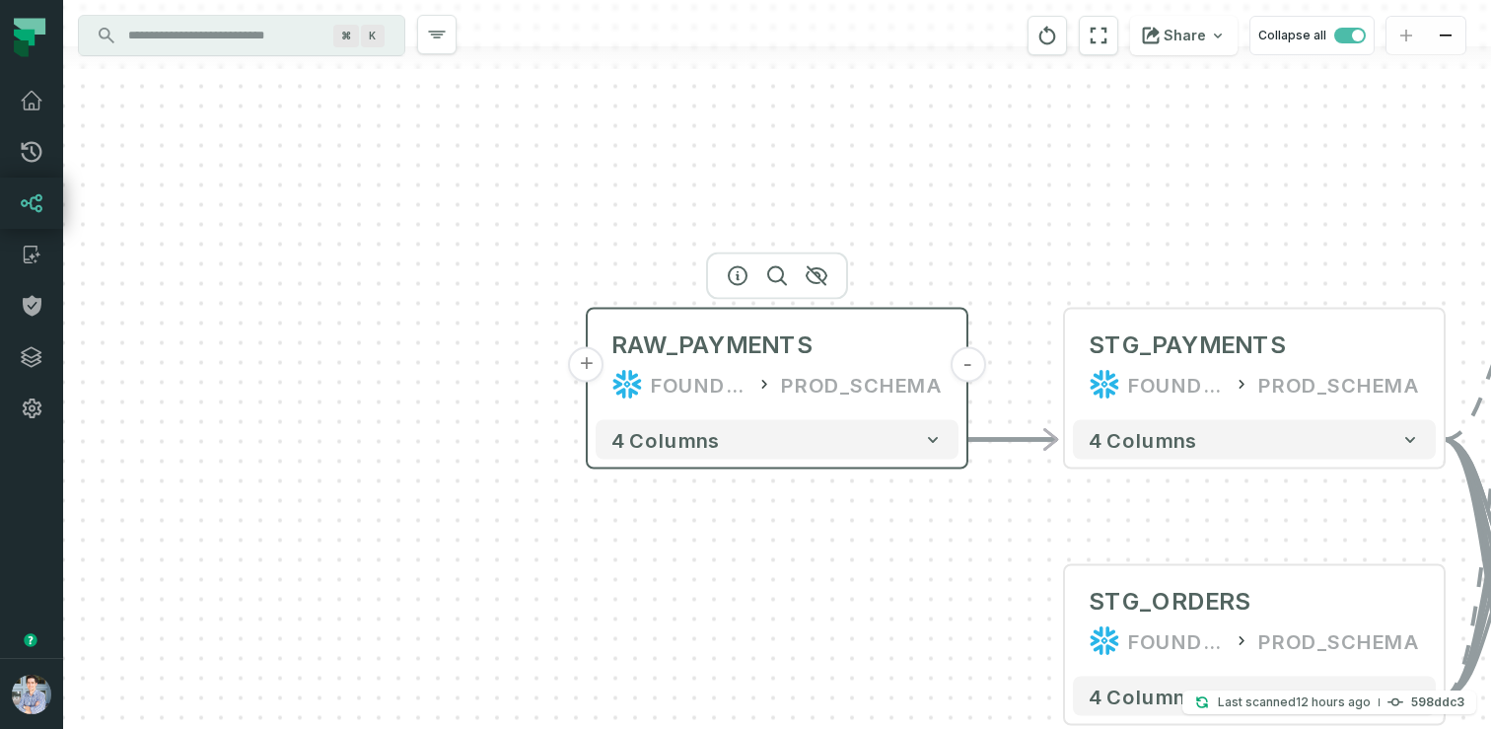
click at [586, 365] on button "+" at bounding box center [587, 365] width 36 height 36
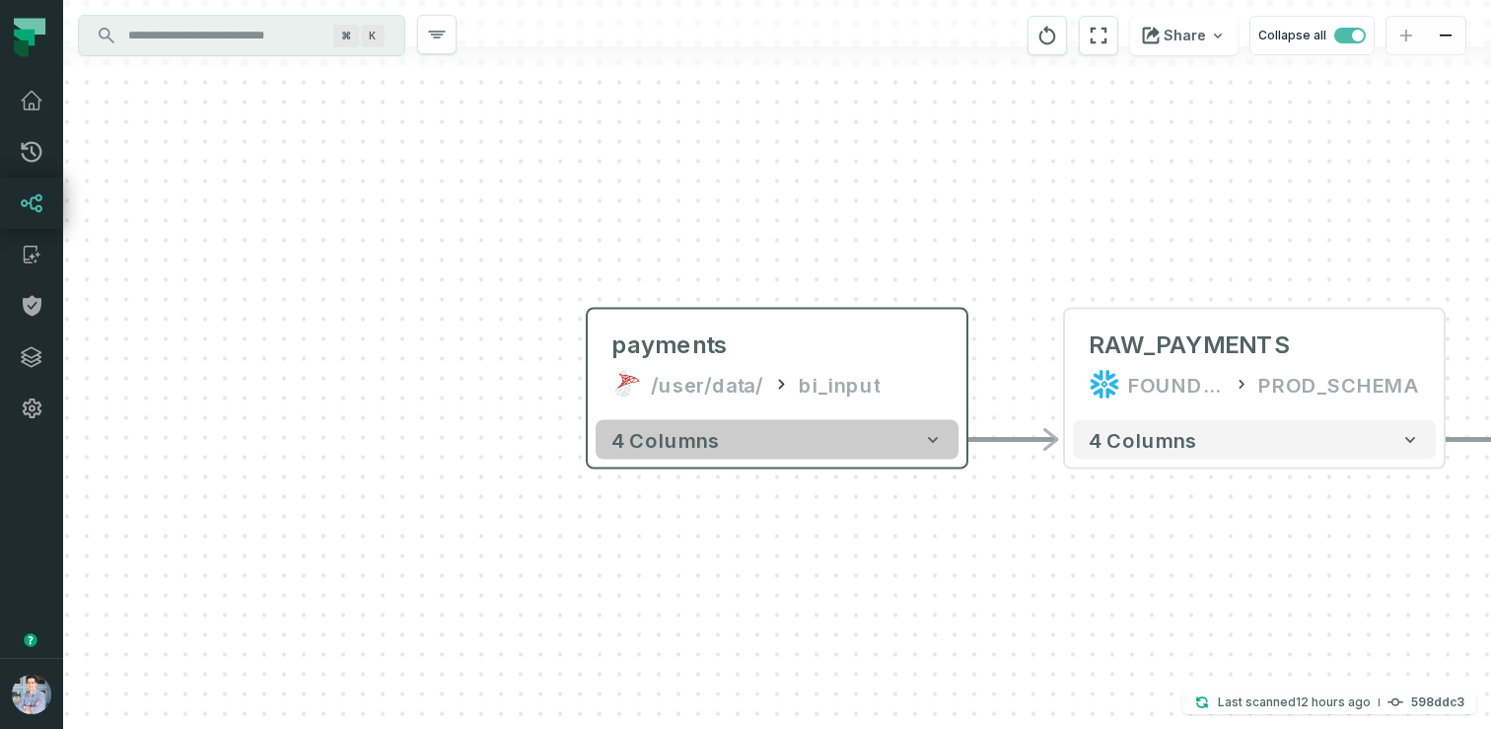
click at [766, 429] on button "4 columns" at bounding box center [777, 439] width 363 height 39
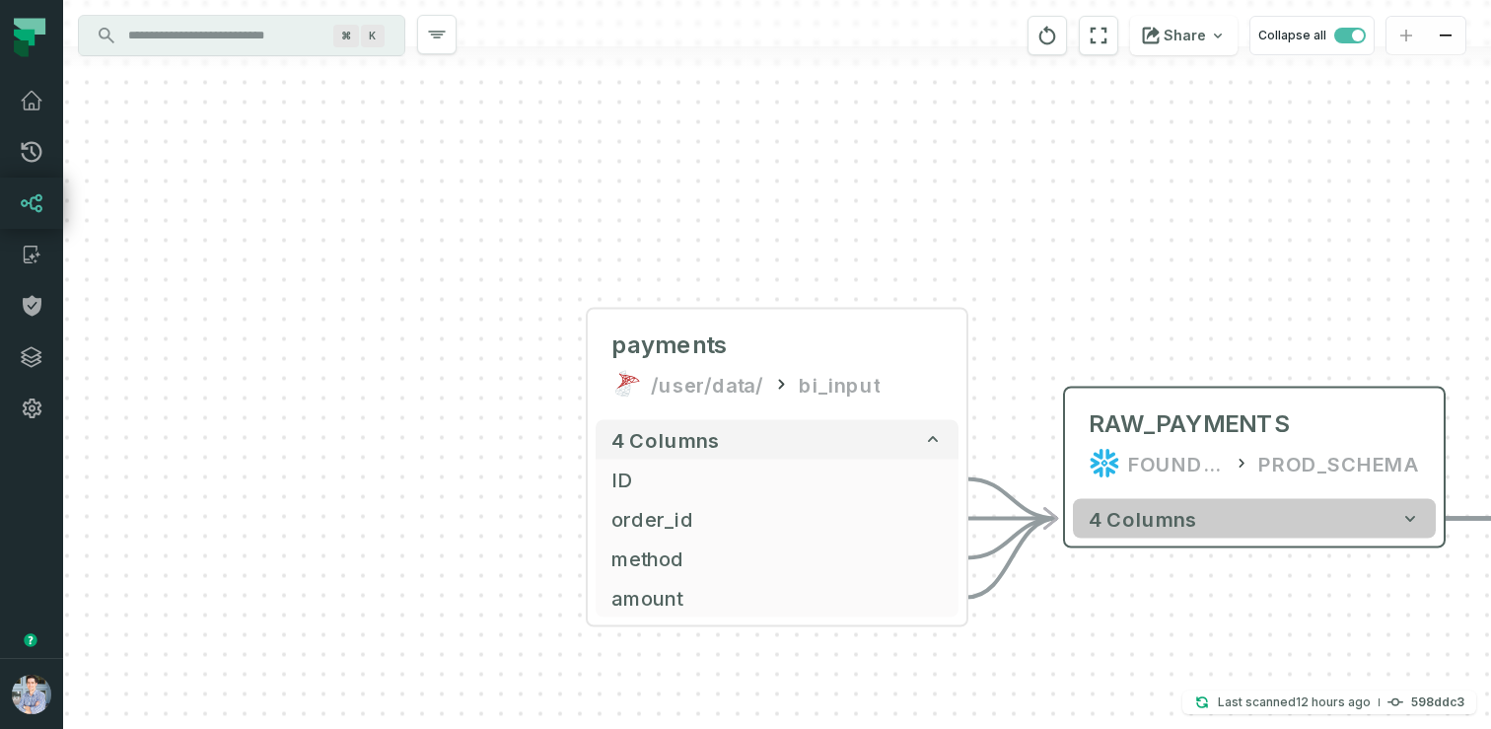
click at [1295, 527] on button "4 columns" at bounding box center [1254, 518] width 363 height 39
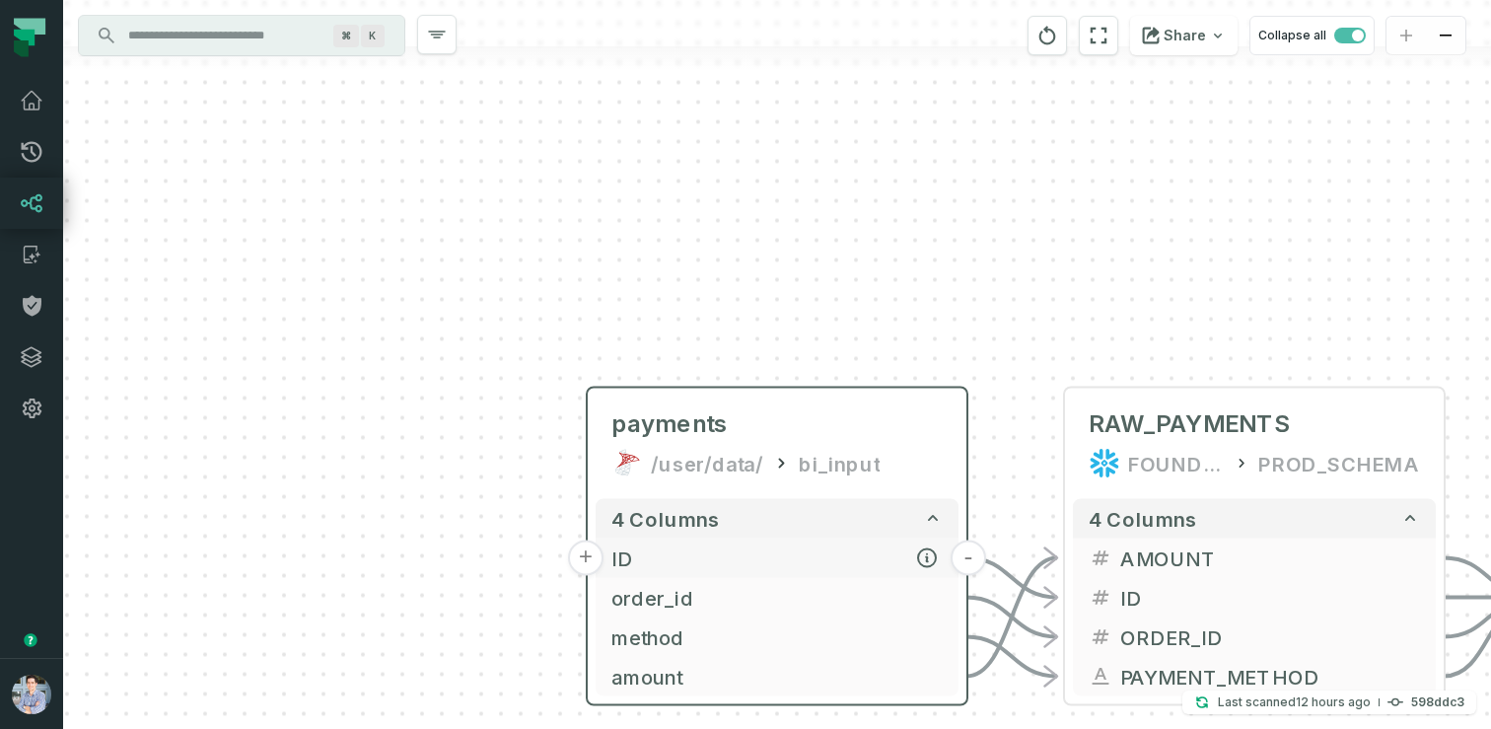
click at [753, 558] on span "ID" at bounding box center [777, 558] width 331 height 30
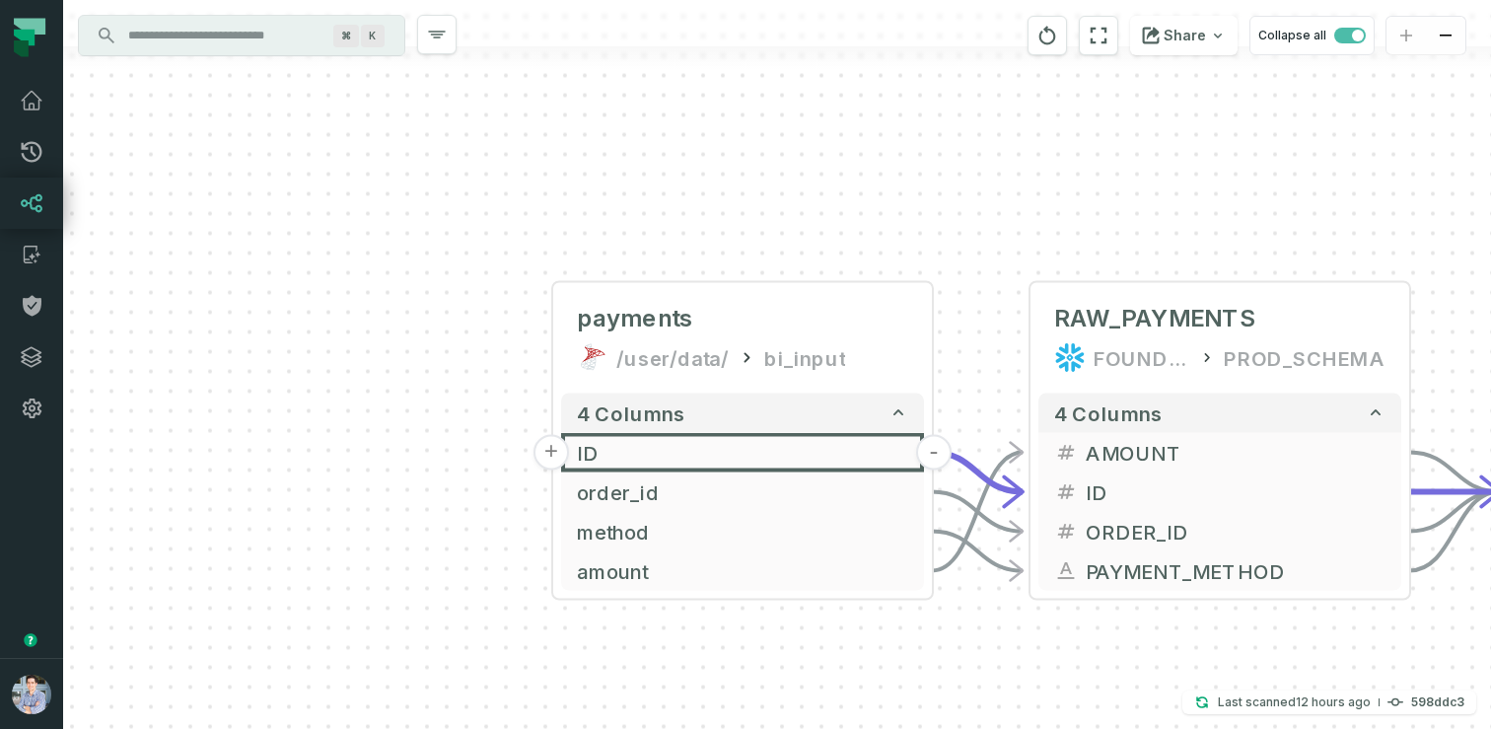
drag, startPoint x: 350, startPoint y: 512, endPoint x: 235, endPoint y: 217, distance: 316.7
click at [235, 217] on div "+ payments /user/data/ bi_input - 4 columns + ID - + order_id - + method - + am…" at bounding box center [777, 364] width 1428 height 729
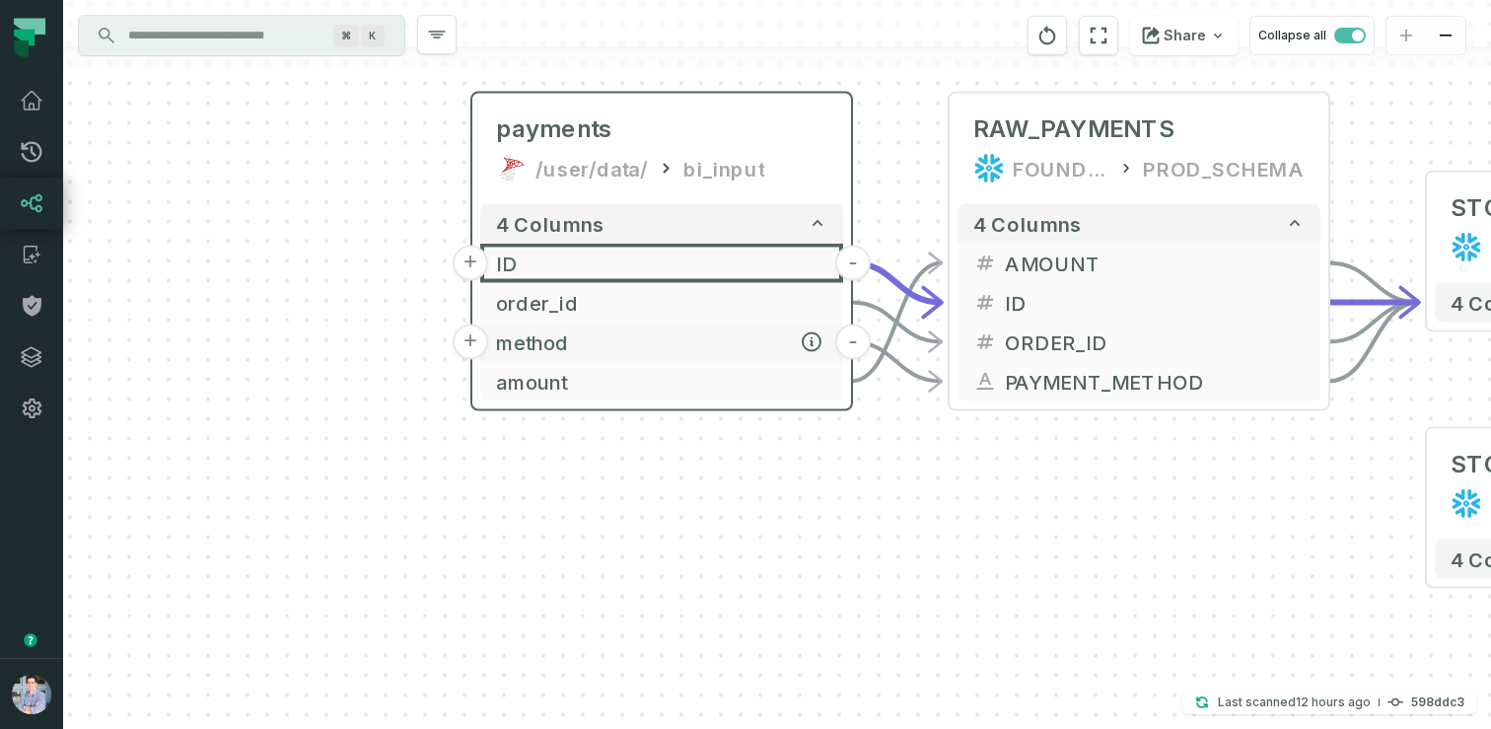
click at [702, 343] on span "method" at bounding box center [661, 342] width 331 height 30
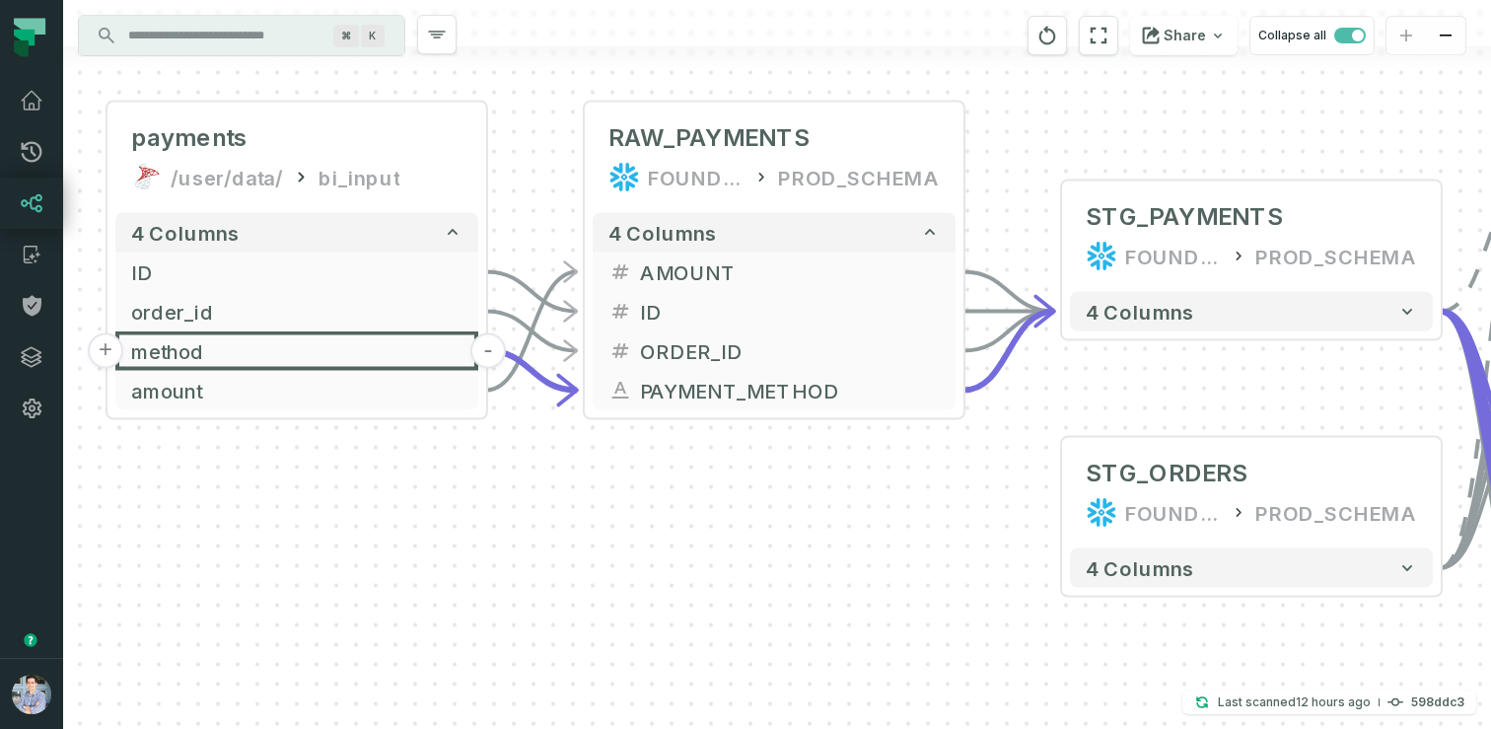
drag, startPoint x: 947, startPoint y: 498, endPoint x: 582, endPoint y: 507, distance: 365.1
click at [582, 507] on div "+ payments /user/data/ bi_input - 4 columns + ID - + order_id - + method - + am…" at bounding box center [777, 364] width 1428 height 729
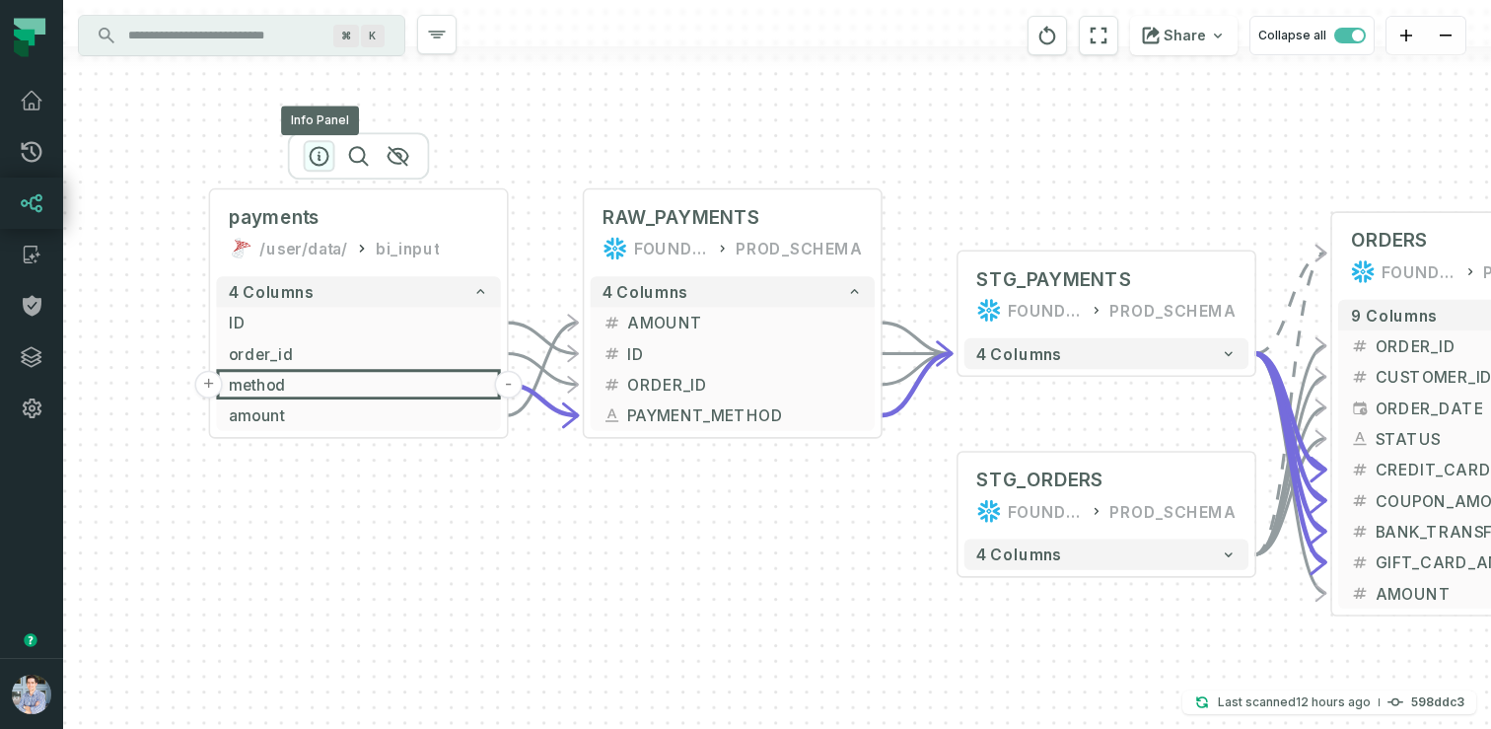
click at [324, 156] on icon "button" at bounding box center [320, 156] width 24 height 24
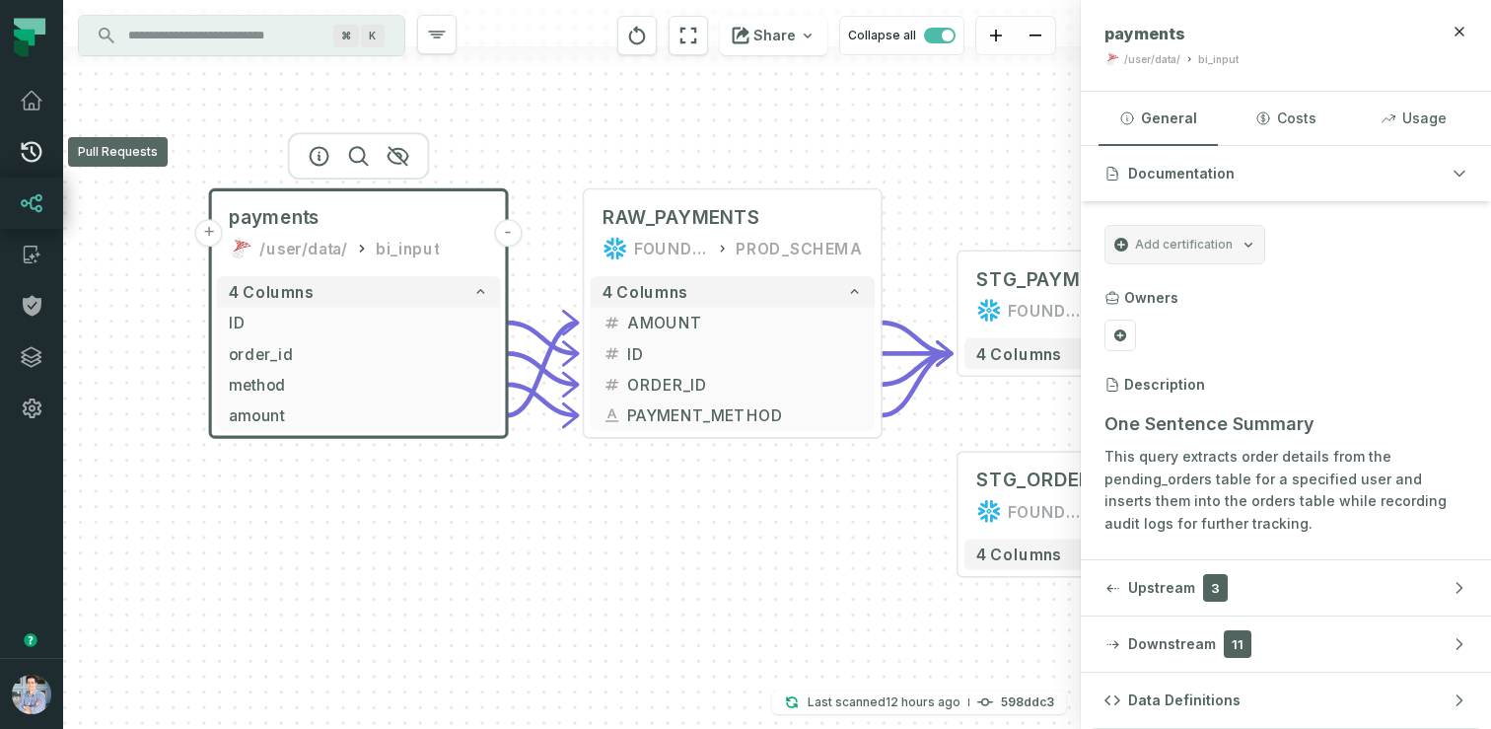
click at [28, 146] on icon at bounding box center [32, 152] width 24 height 24
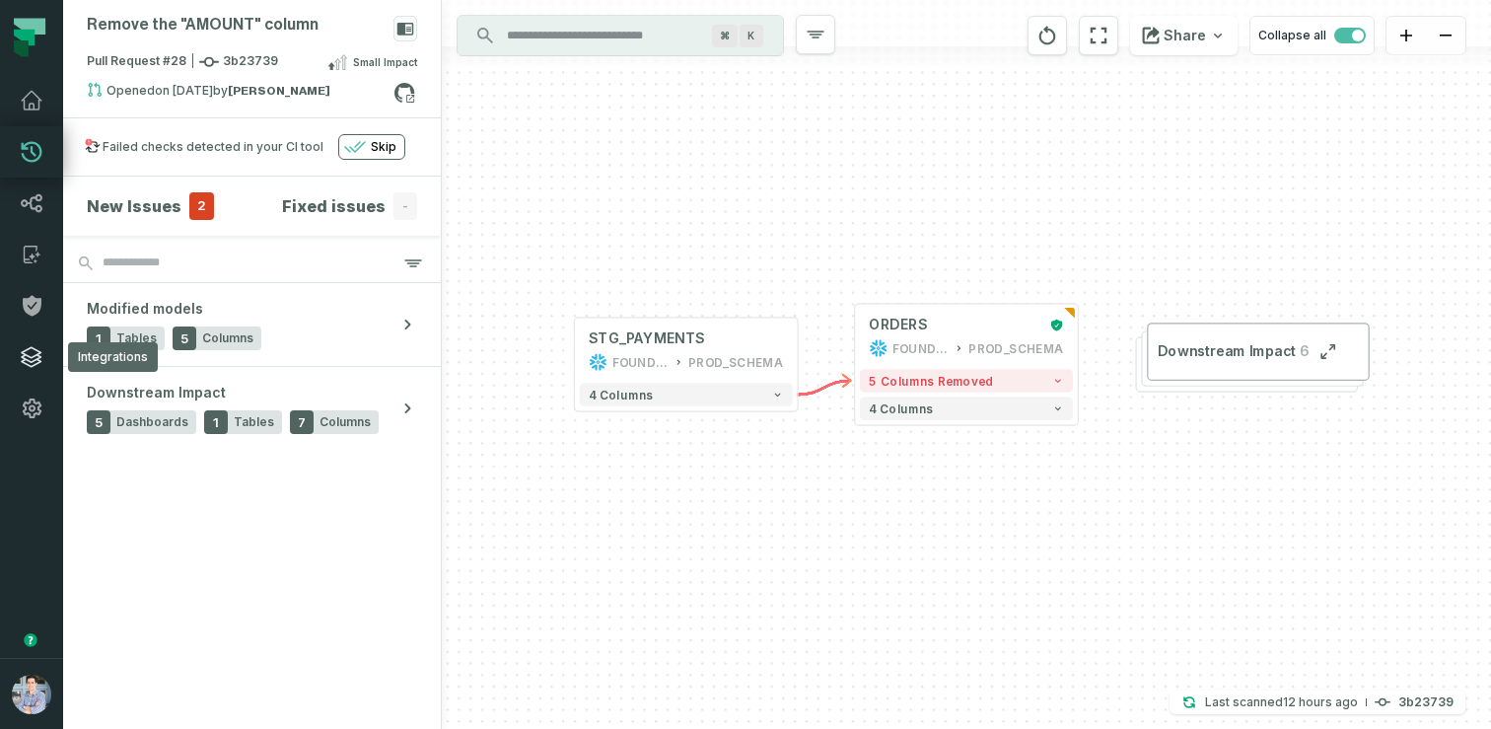
click at [23, 356] on icon at bounding box center [32, 357] width 20 height 20
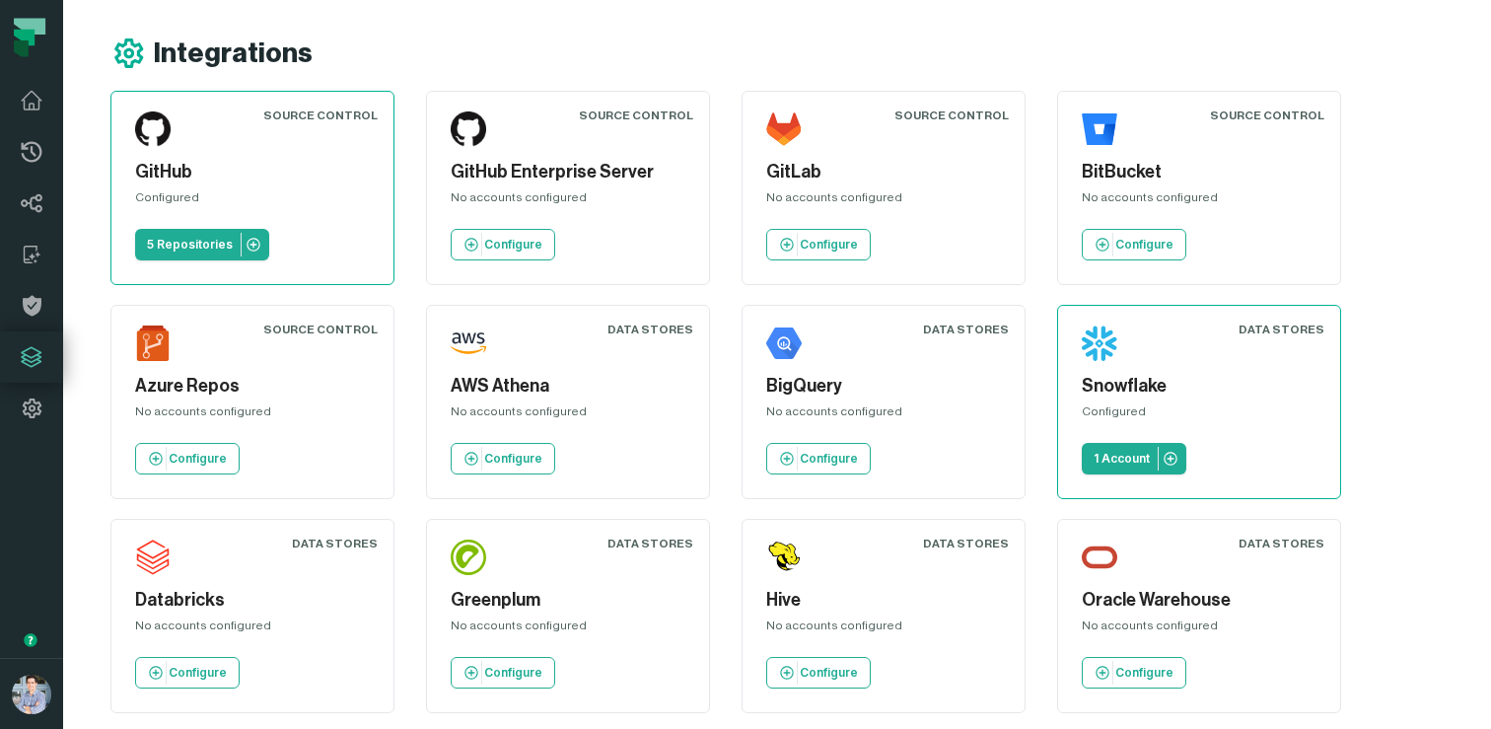
click at [652, 67] on div "Integrations" at bounding box center [800, 54] width 1381 height 36
click at [29, 200] on icon at bounding box center [32, 203] width 24 height 24
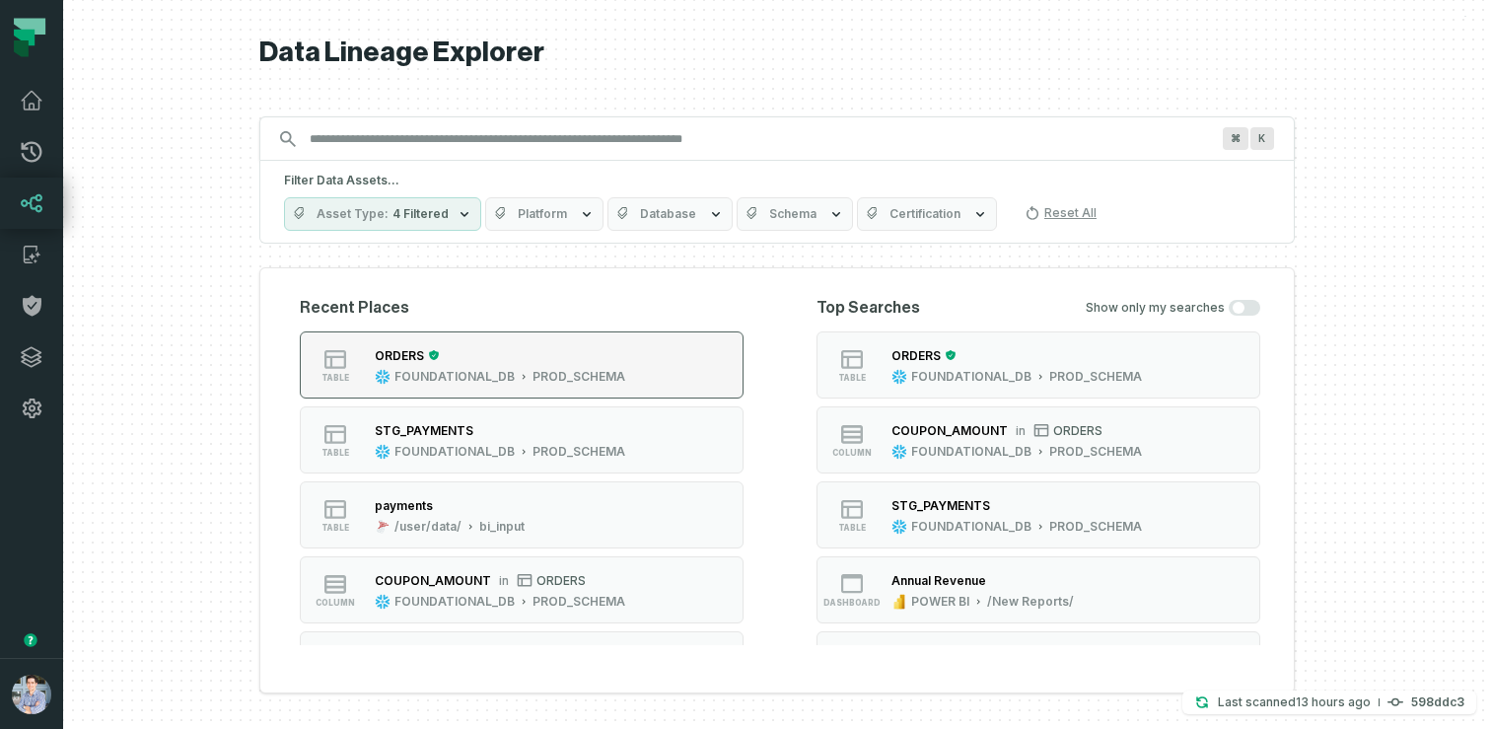
click at [533, 363] on div "ORDERS" at bounding box center [500, 355] width 251 height 20
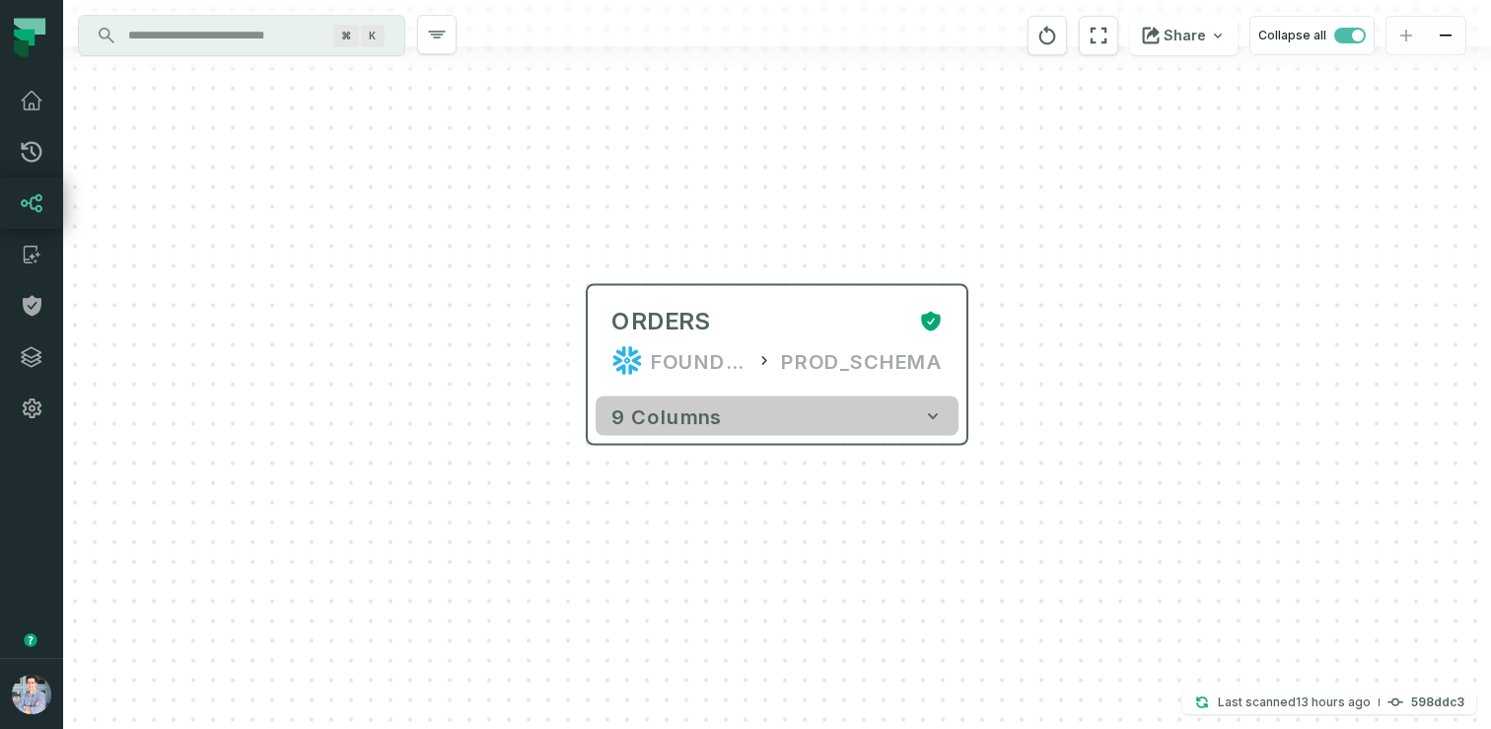
click at [659, 422] on span "9 columns" at bounding box center [667, 416] width 110 height 24
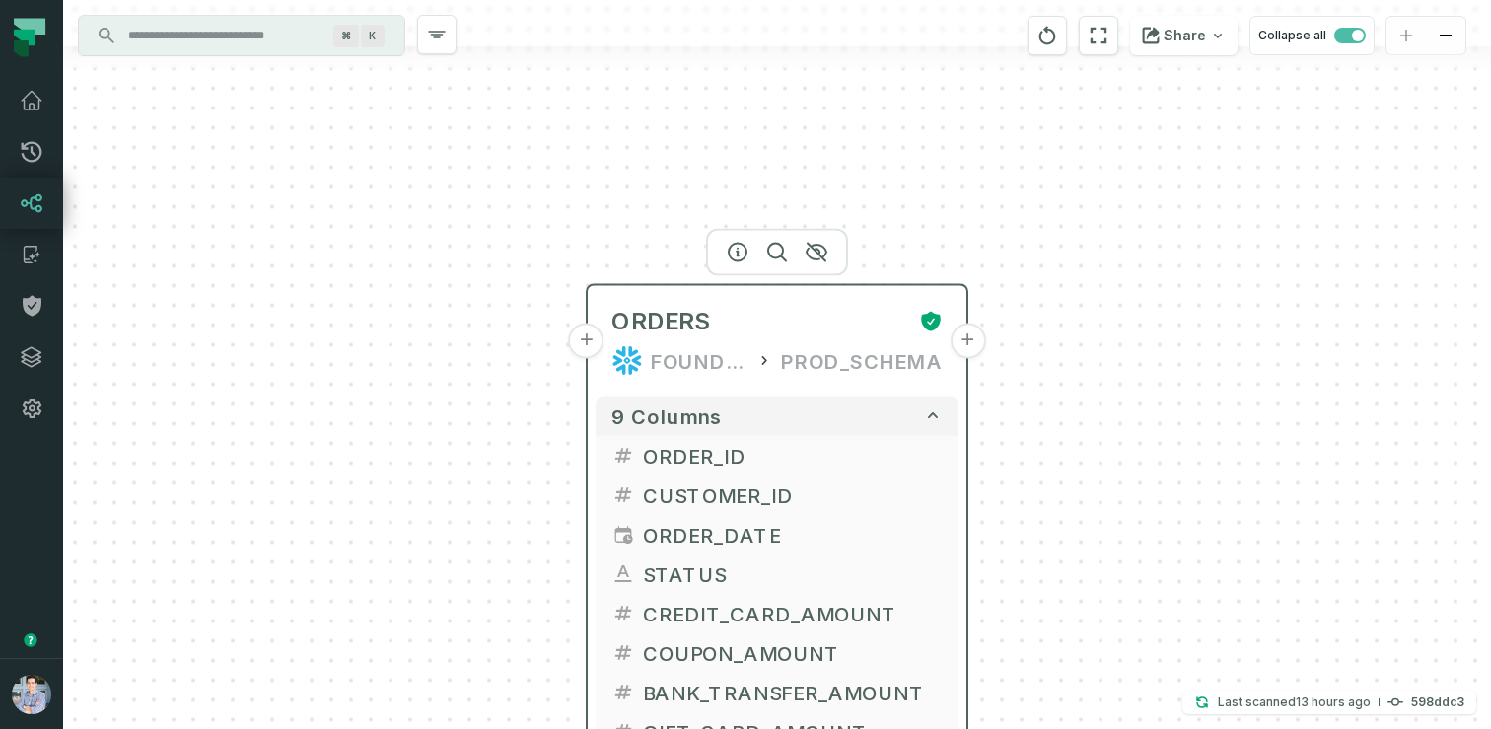
click at [587, 344] on button "+" at bounding box center [587, 342] width 36 height 36
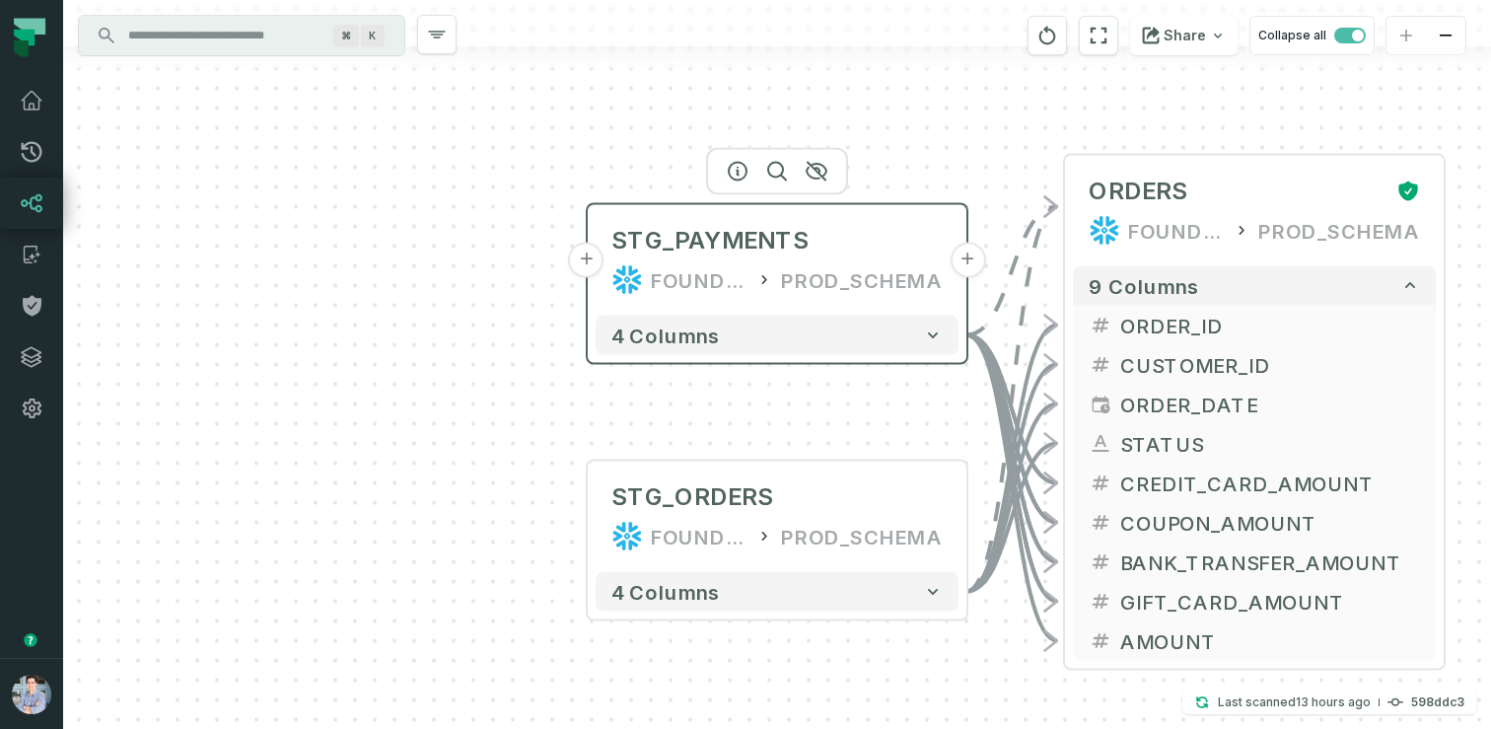
click at [589, 259] on button "+" at bounding box center [587, 261] width 36 height 36
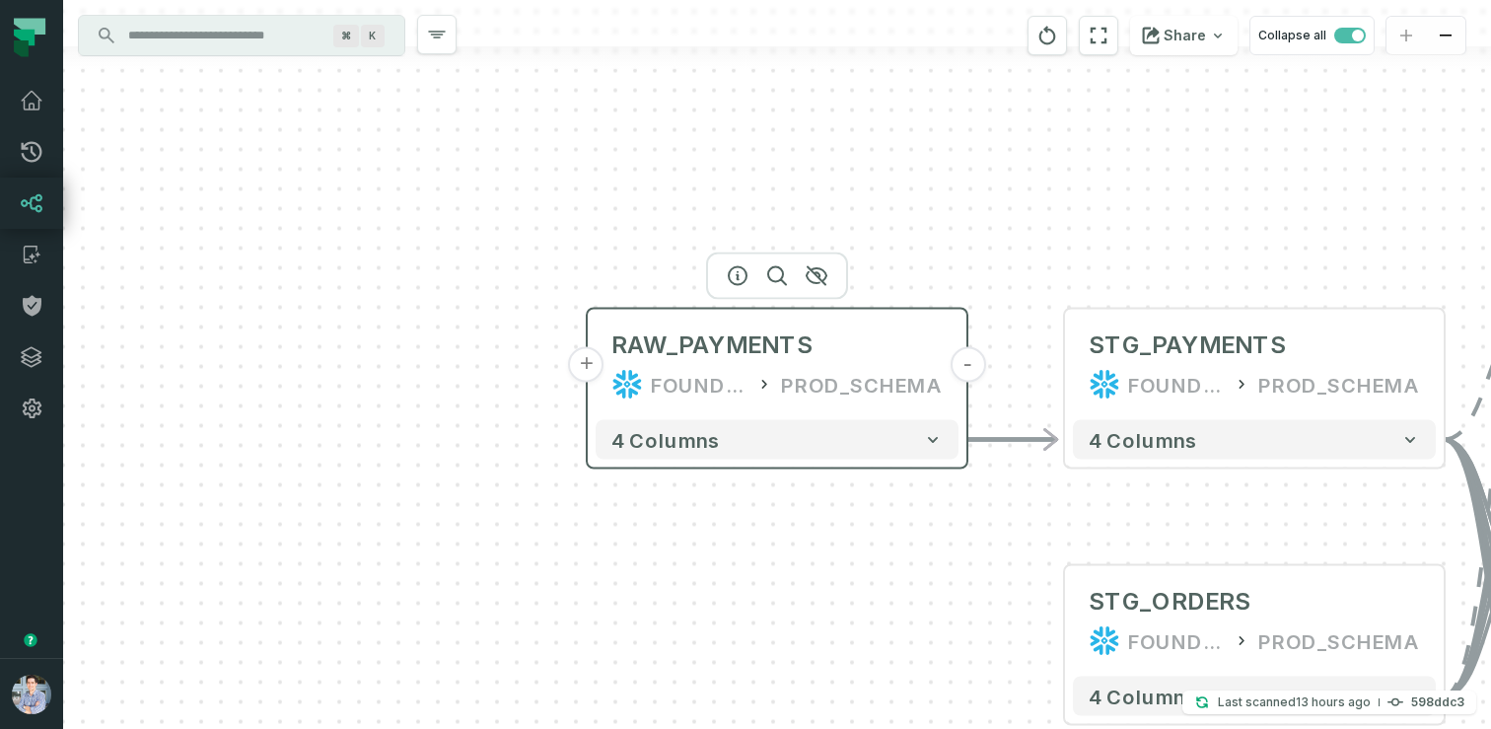
click at [591, 363] on button "+" at bounding box center [587, 365] width 36 height 36
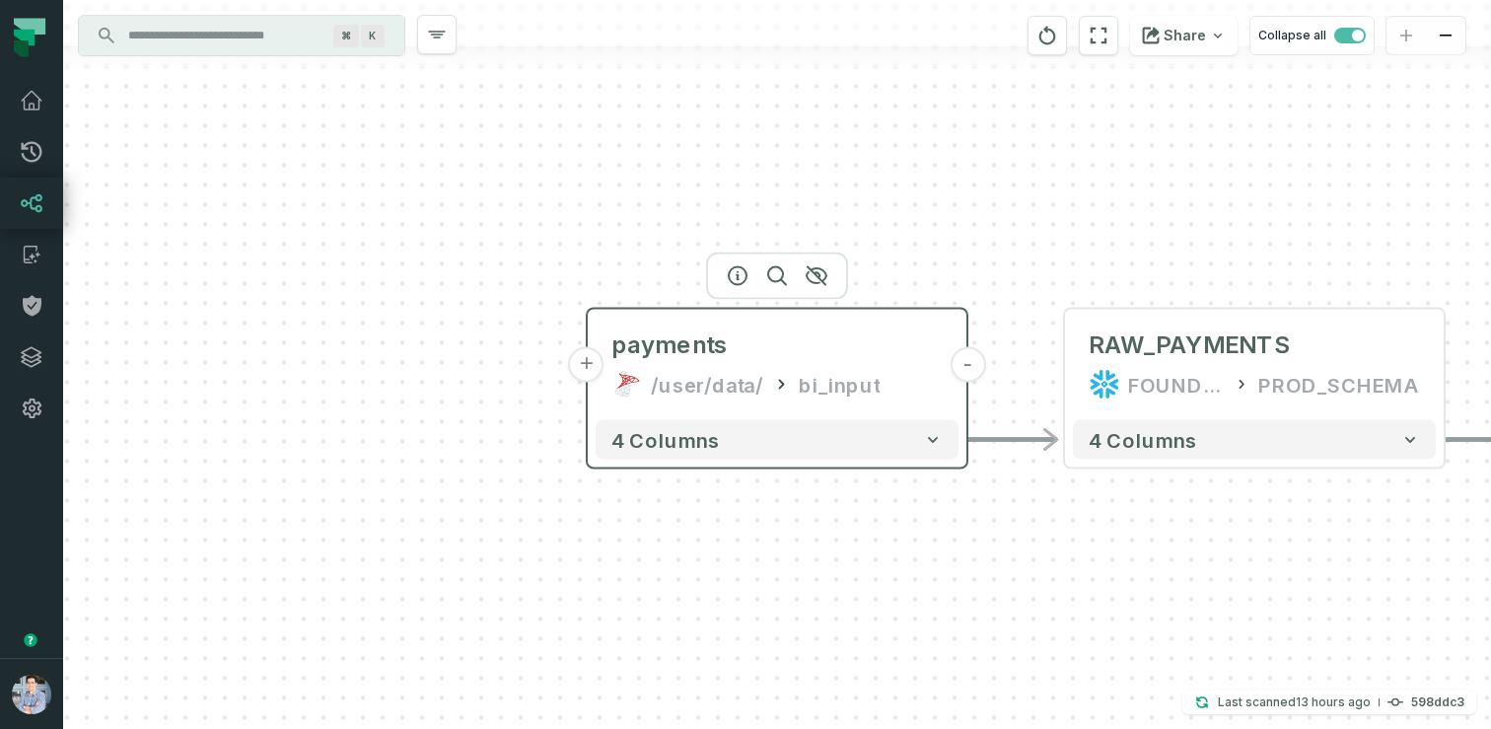
click at [590, 374] on button "+" at bounding box center [587, 365] width 36 height 36
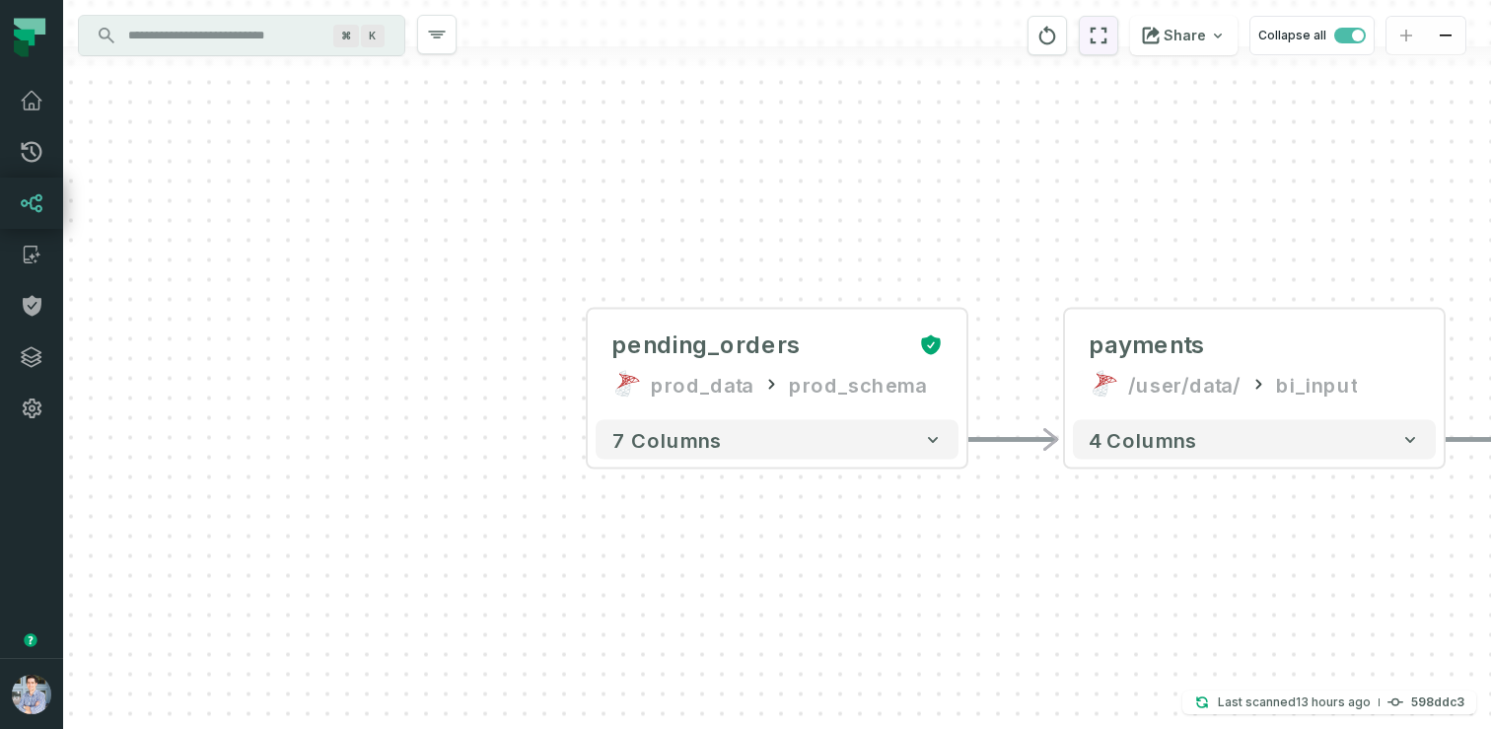
click at [1105, 36] on icon "reset" at bounding box center [1099, 36] width 22 height 24
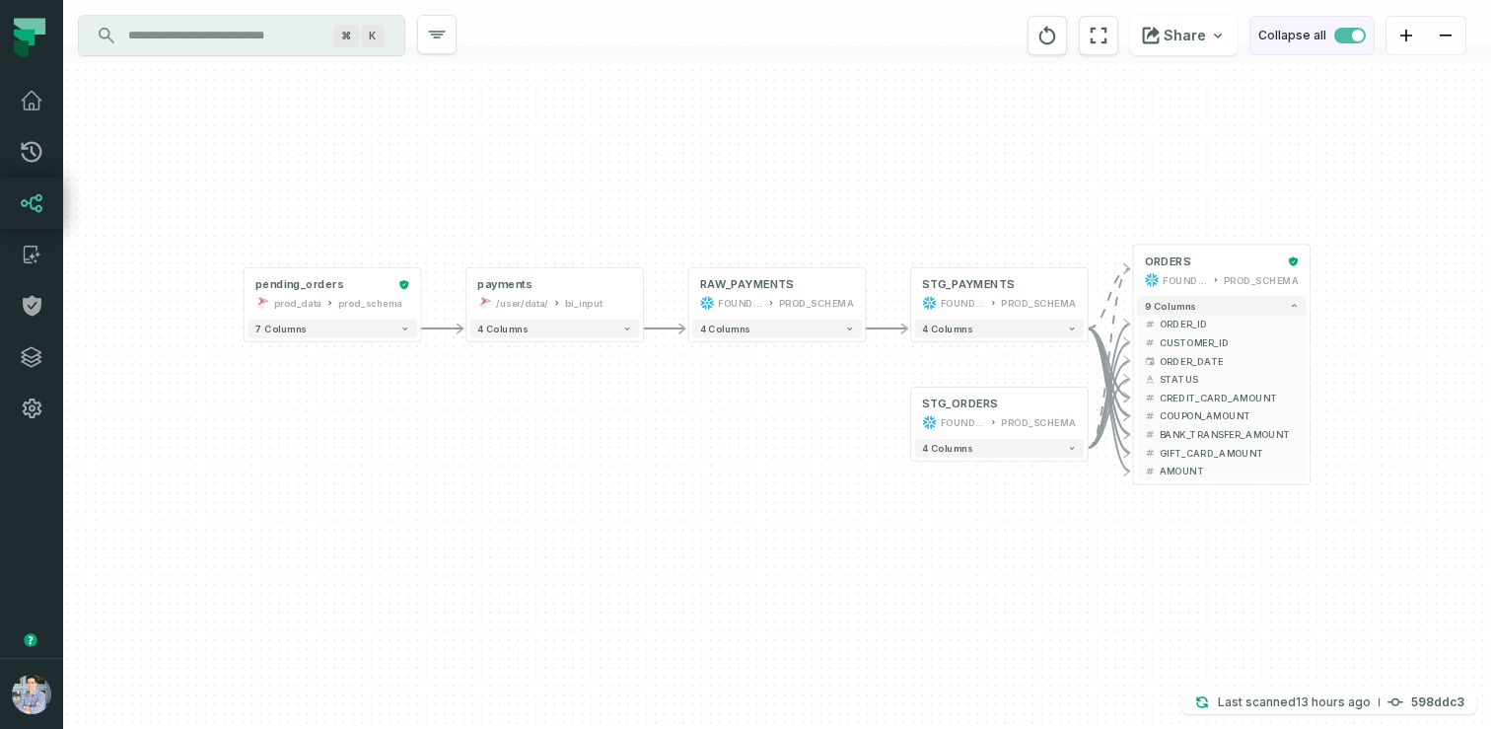
click at [1348, 34] on span "button" at bounding box center [1351, 36] width 32 height 16
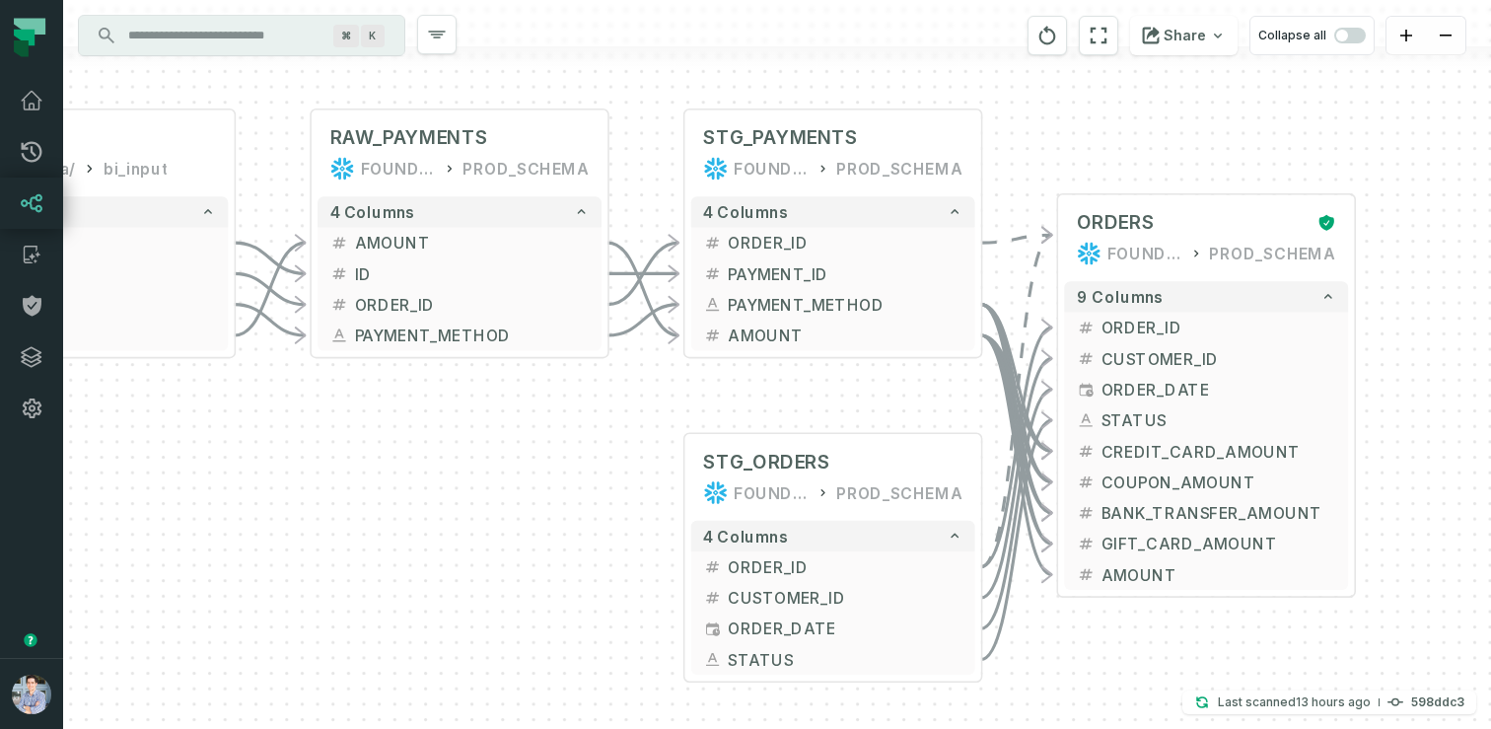
drag, startPoint x: 802, startPoint y: 515, endPoint x: 501, endPoint y: 478, distance: 303.0
click at [501, 478] on div "+ pending_orders prod_data prod_schema + 7 columns + ID + + date + + status + +…" at bounding box center [777, 364] width 1428 height 729
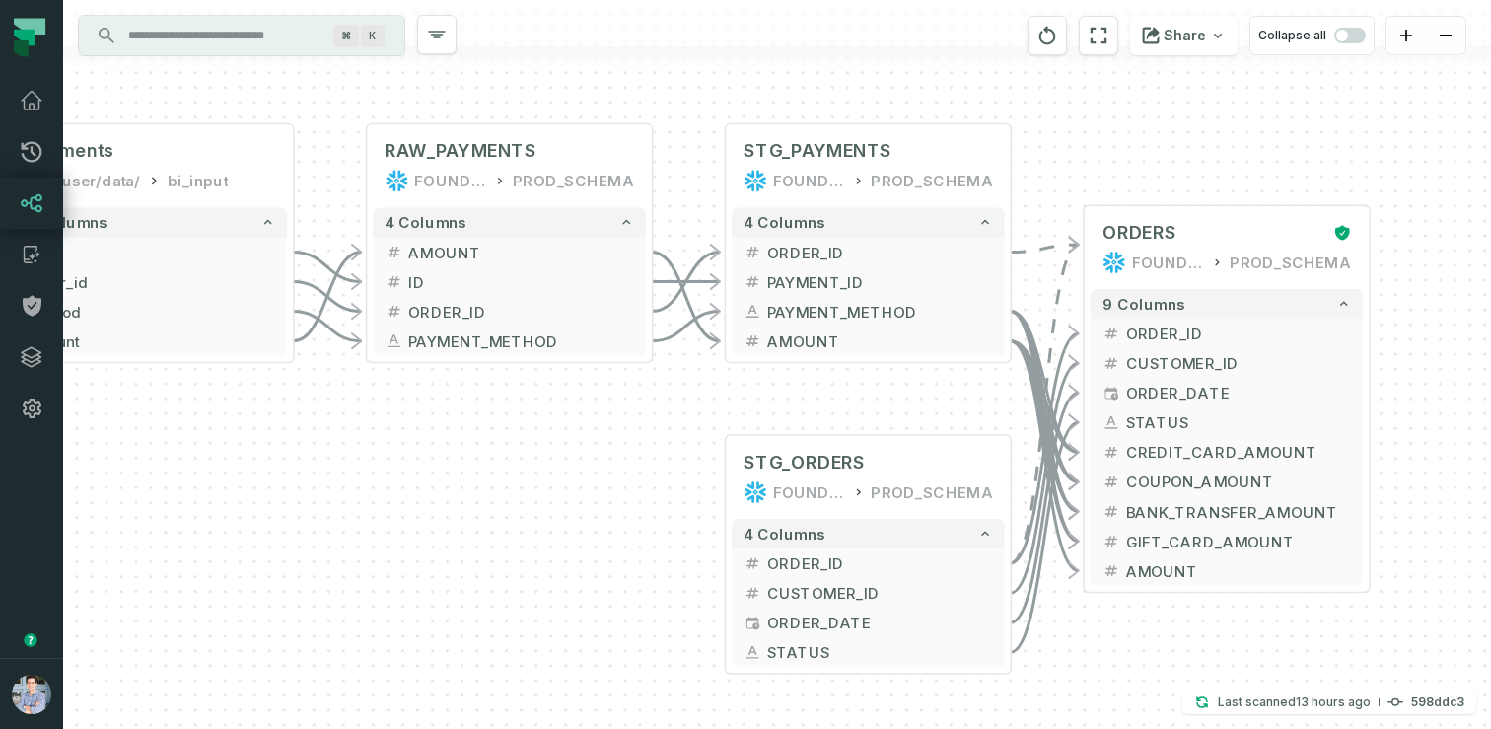
drag, startPoint x: 455, startPoint y: 479, endPoint x: 503, endPoint y: 479, distance: 48.3
click at [503, 479] on div "+ pending_orders prod_data prod_schema + 7 columns + ID + + date + + status + +…" at bounding box center [777, 364] width 1428 height 729
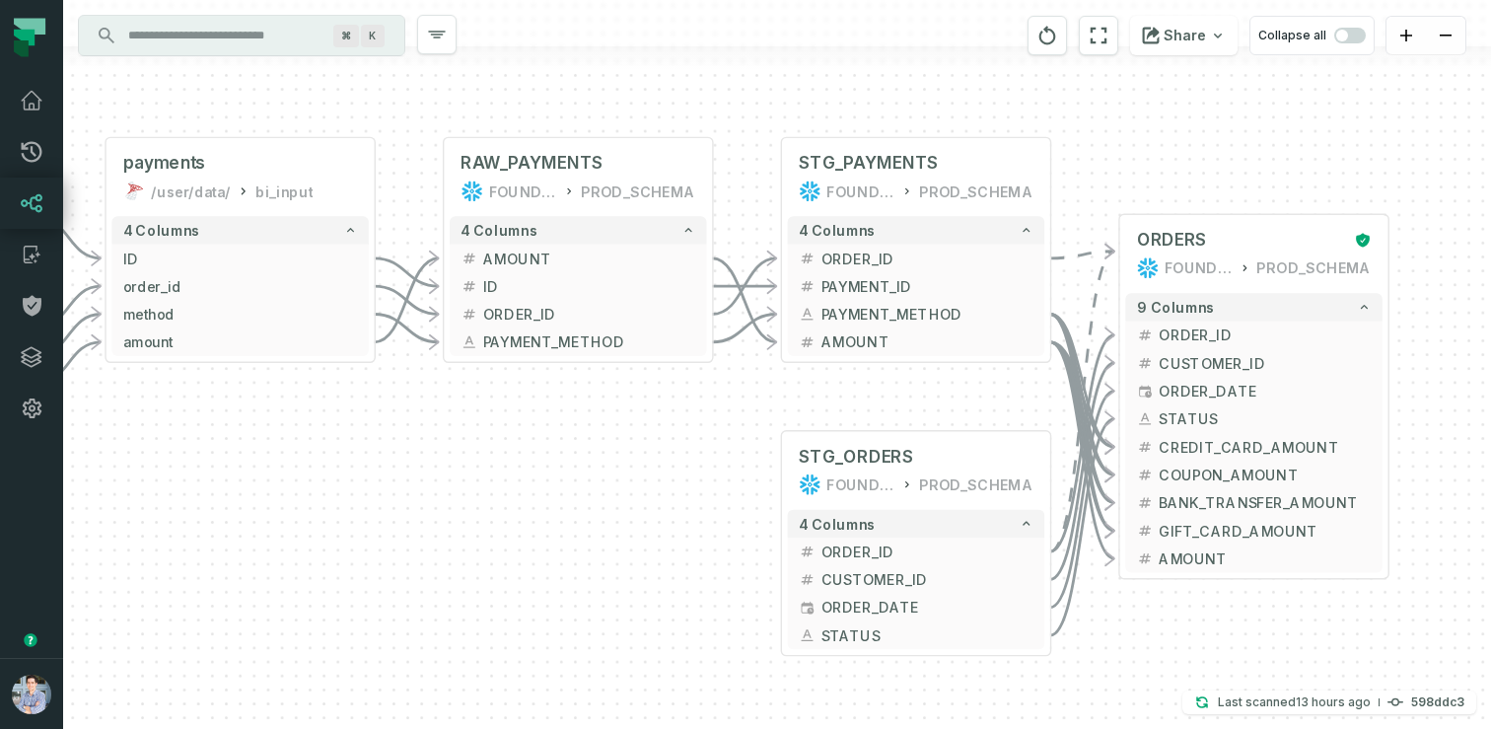
drag, startPoint x: 503, startPoint y: 479, endPoint x: 572, endPoint y: 471, distance: 69.5
click at [572, 471] on div "+ pending_orders prod_data prod_schema + 7 columns + ID + + date + + status + +…" at bounding box center [777, 364] width 1428 height 729
click at [237, 638] on div "+ pending_orders prod_data prod_schema + 7 columns + ID + + date + + status + +…" at bounding box center [777, 364] width 1428 height 729
click at [618, 437] on div "+ pending_orders prod_data prod_schema + 7 columns + ID + + date + + status + +…" at bounding box center [777, 364] width 1428 height 729
click at [40, 362] on icon at bounding box center [32, 357] width 20 height 20
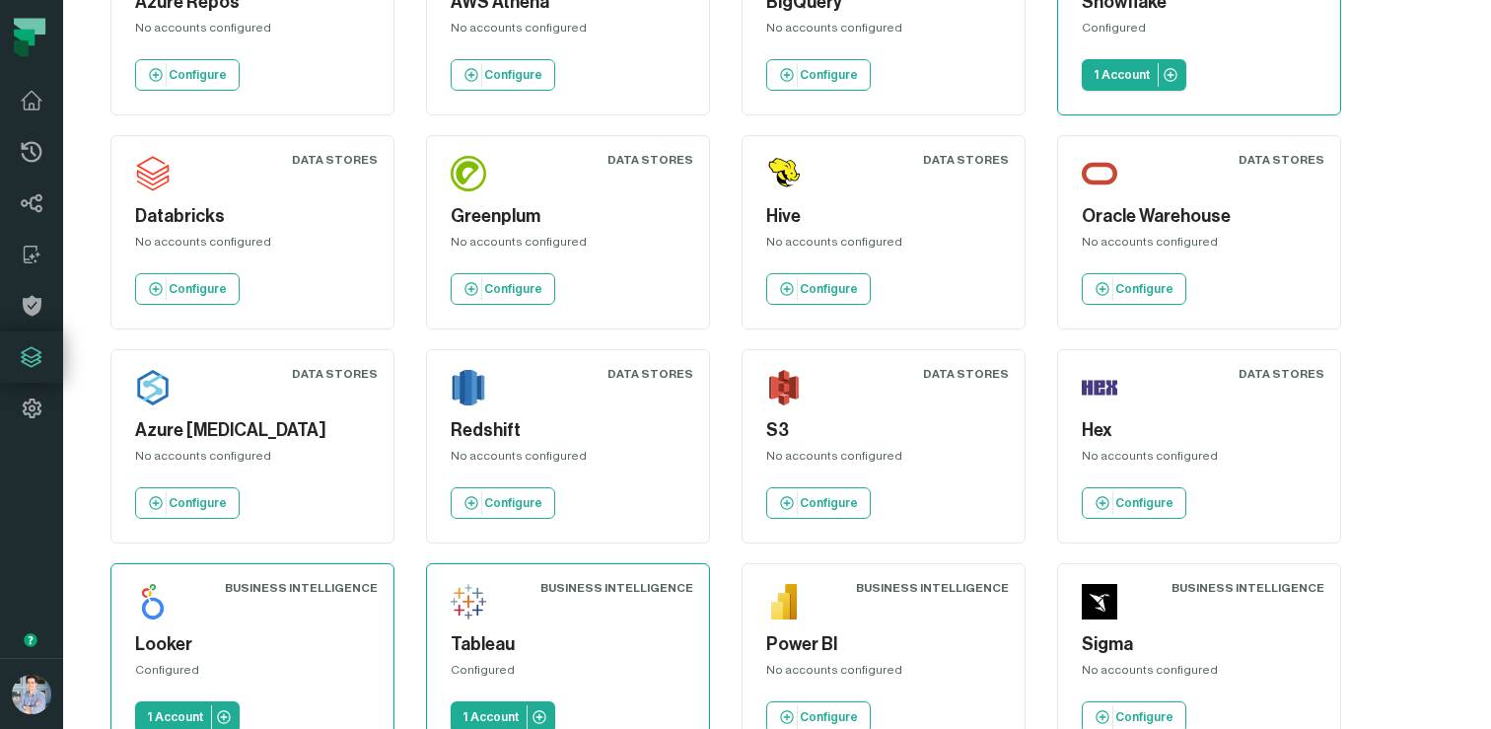
scroll to position [458, 0]
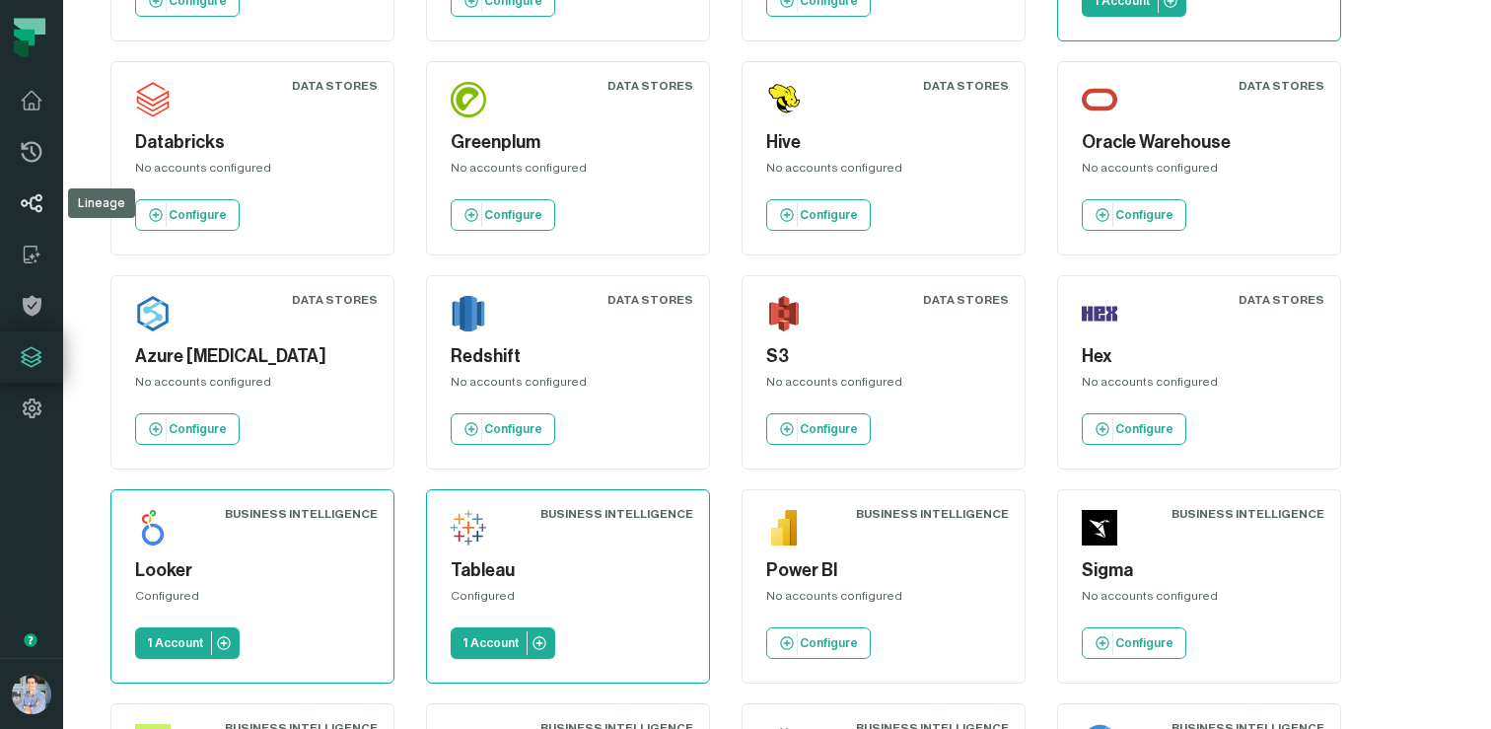
click at [31, 203] on icon at bounding box center [32, 203] width 24 height 24
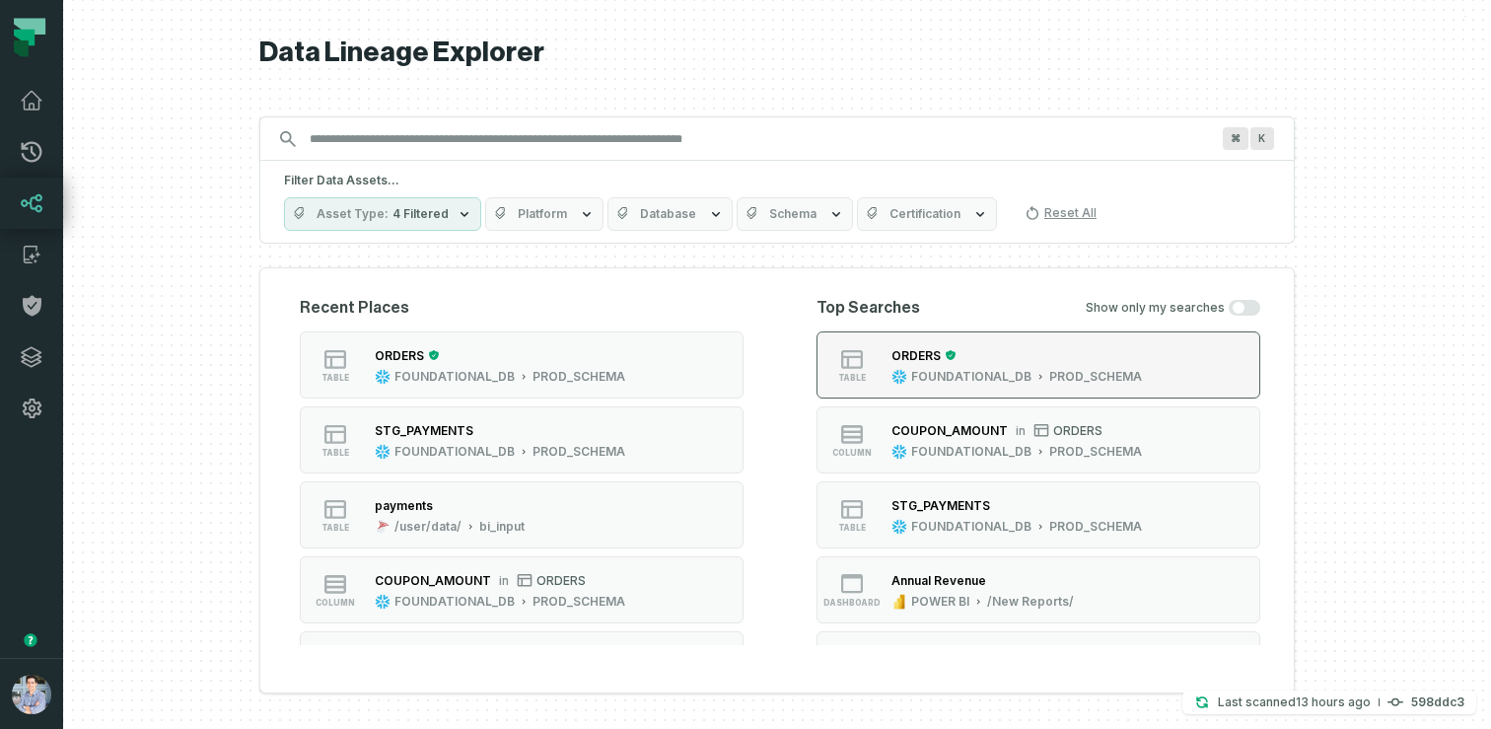
click at [963, 365] on div "ORDERS FOUNDATIONAL_DB PROD_SCHEMA" at bounding box center [1017, 364] width 266 height 39
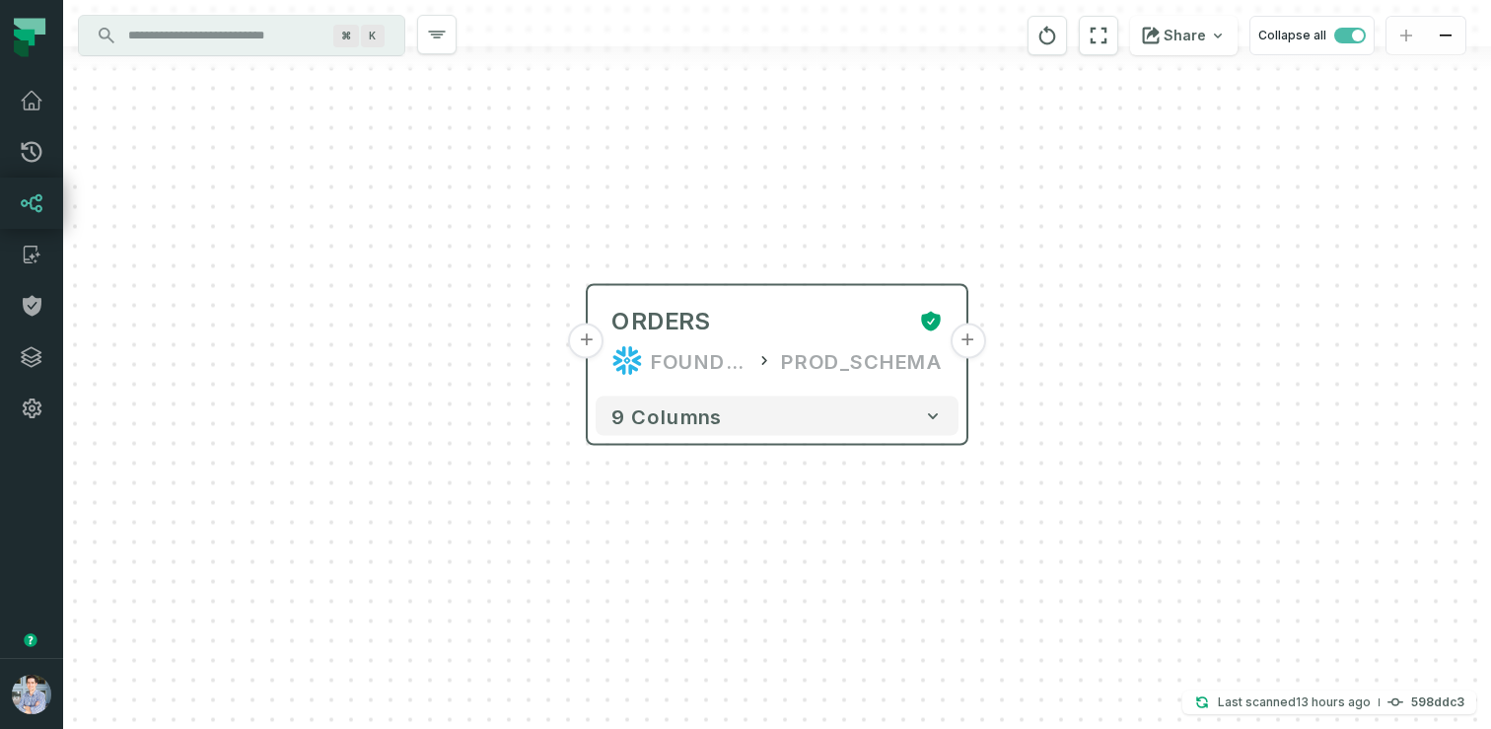
click at [960, 345] on button "+" at bounding box center [968, 342] width 36 height 36
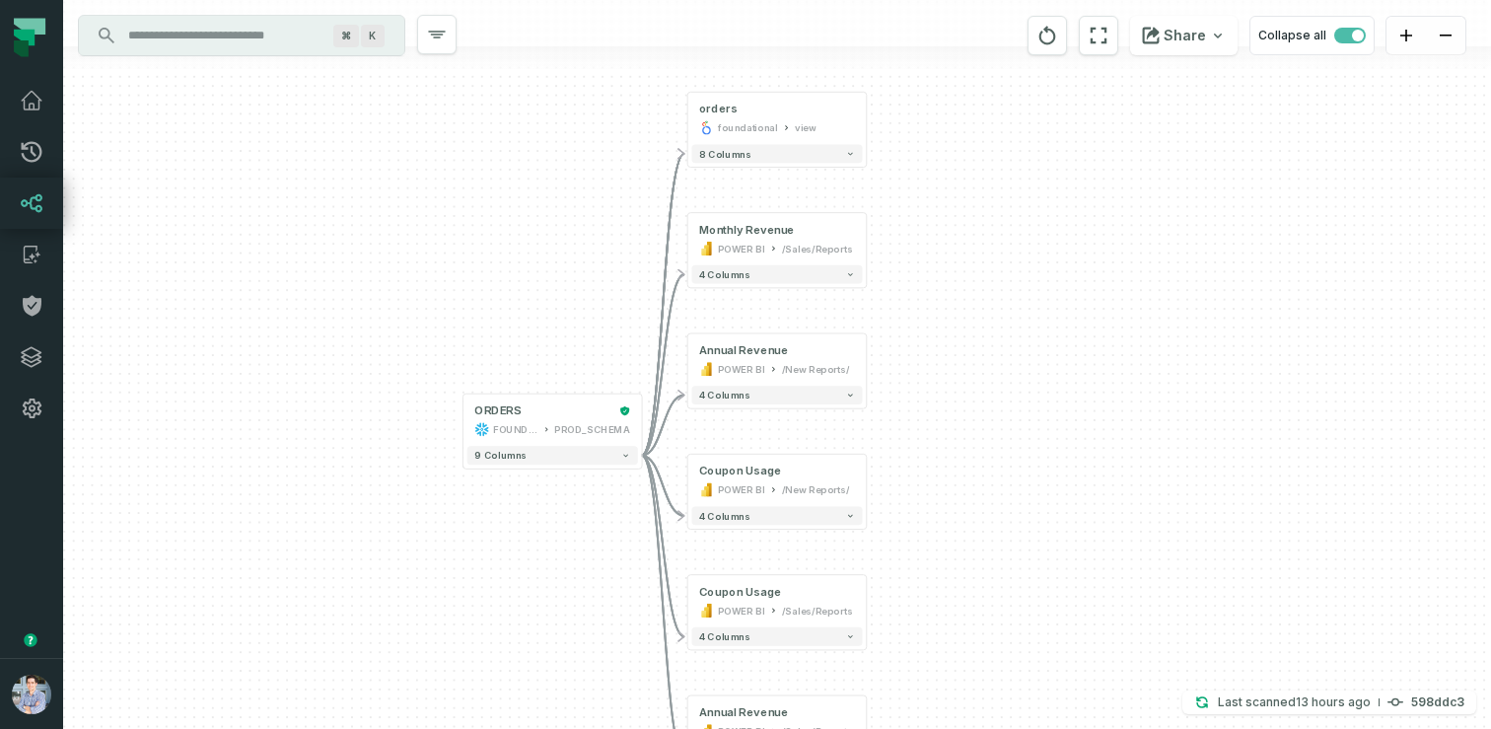
click at [458, 426] on div "+ orders foundational view + 8 columns + Monthly Revenue POWER BI /Sales/Report…" at bounding box center [777, 364] width 1428 height 729
click at [468, 424] on button "+" at bounding box center [463, 419] width 17 height 17
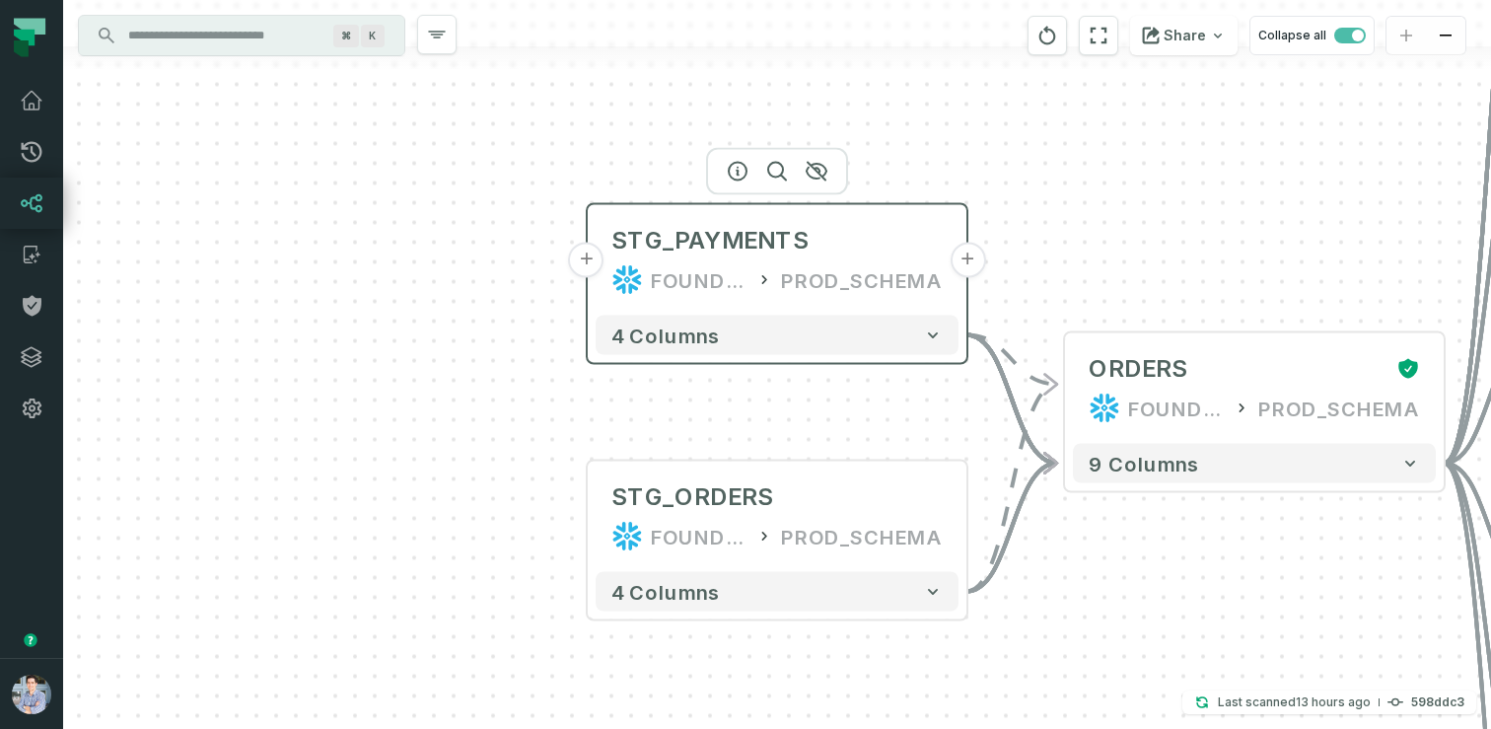
click at [592, 257] on button "+" at bounding box center [587, 261] width 36 height 36
click at [581, 257] on button "+" at bounding box center [587, 262] width 36 height 36
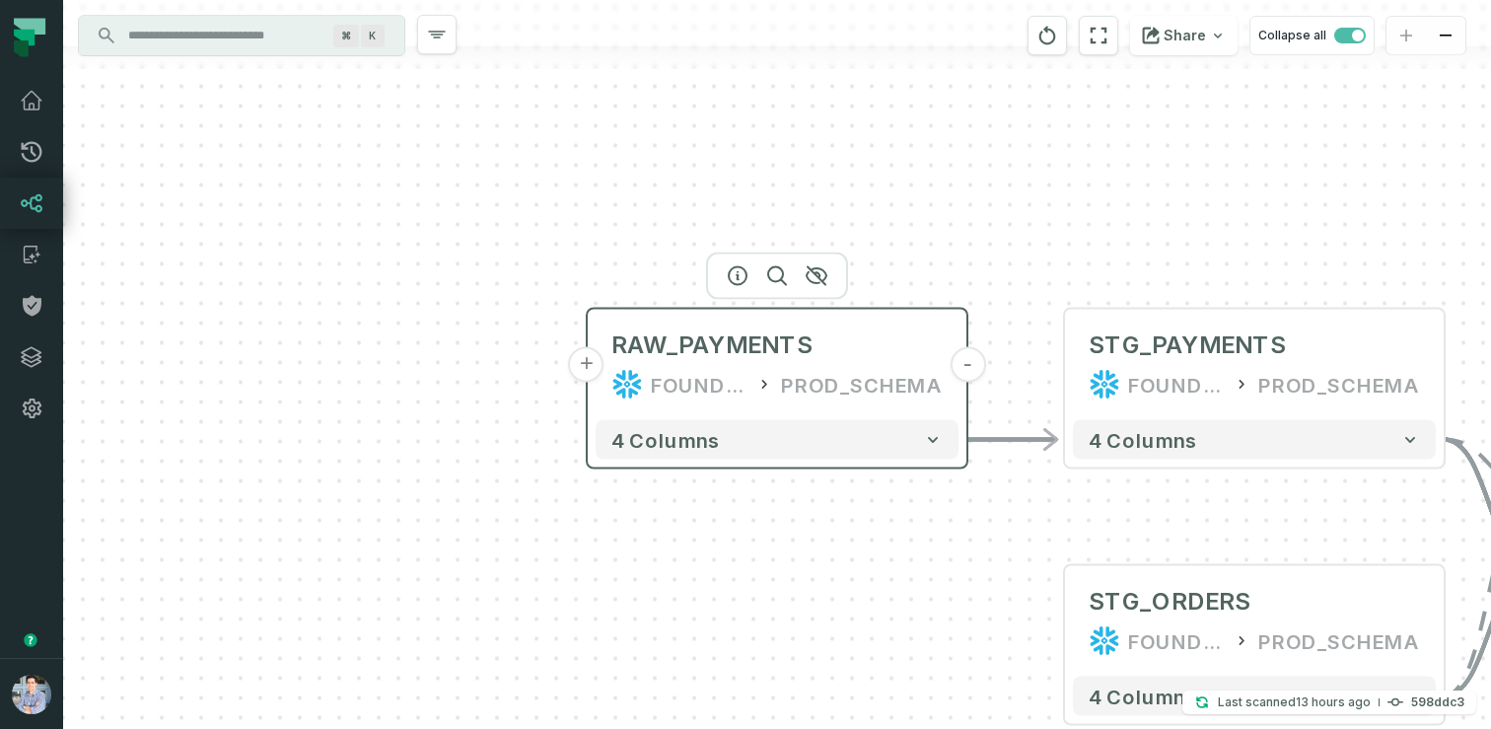
click at [580, 375] on button "+" at bounding box center [587, 365] width 36 height 36
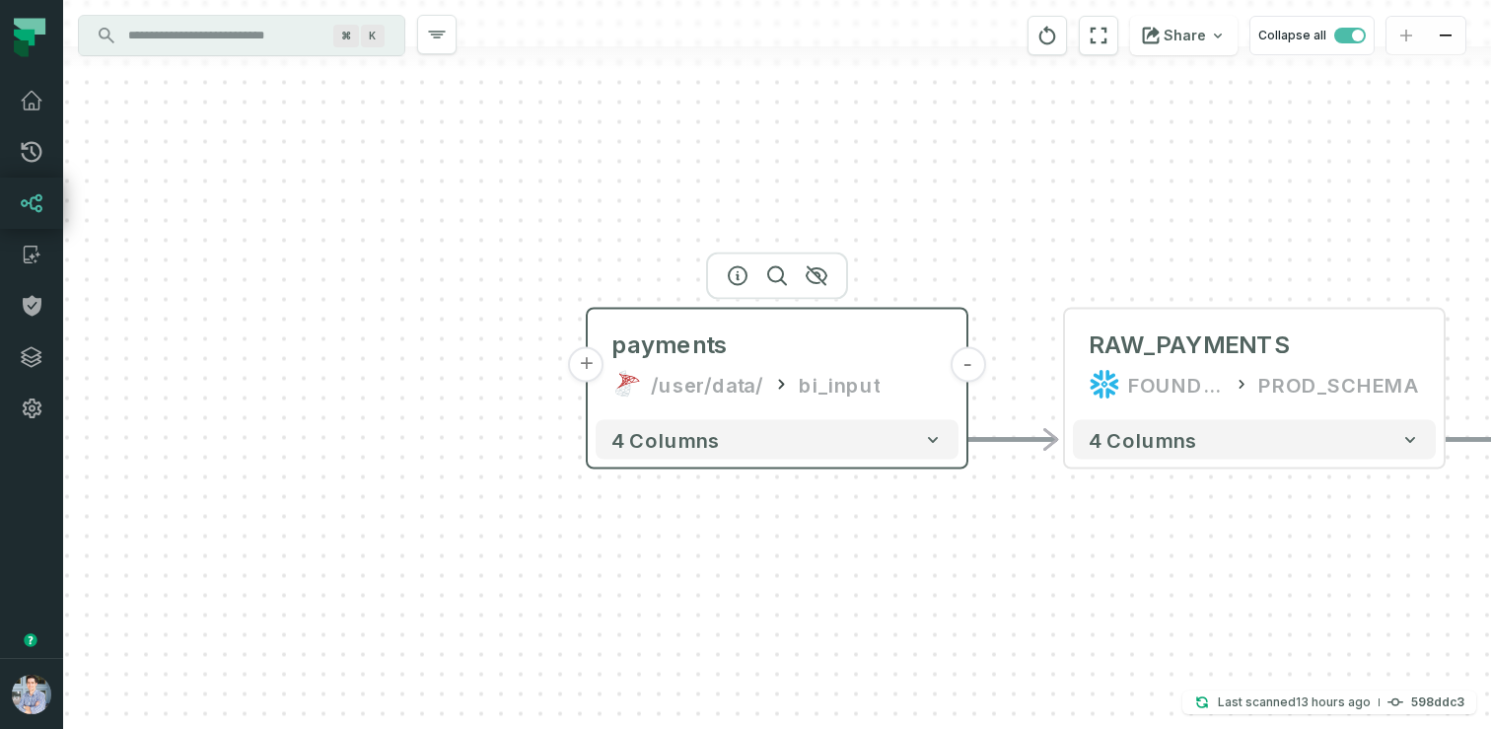
click at [590, 365] on button "+" at bounding box center [587, 365] width 36 height 36
click at [584, 369] on button "+" at bounding box center [587, 364] width 36 height 36
click at [585, 362] on button "+" at bounding box center [587, 363] width 36 height 36
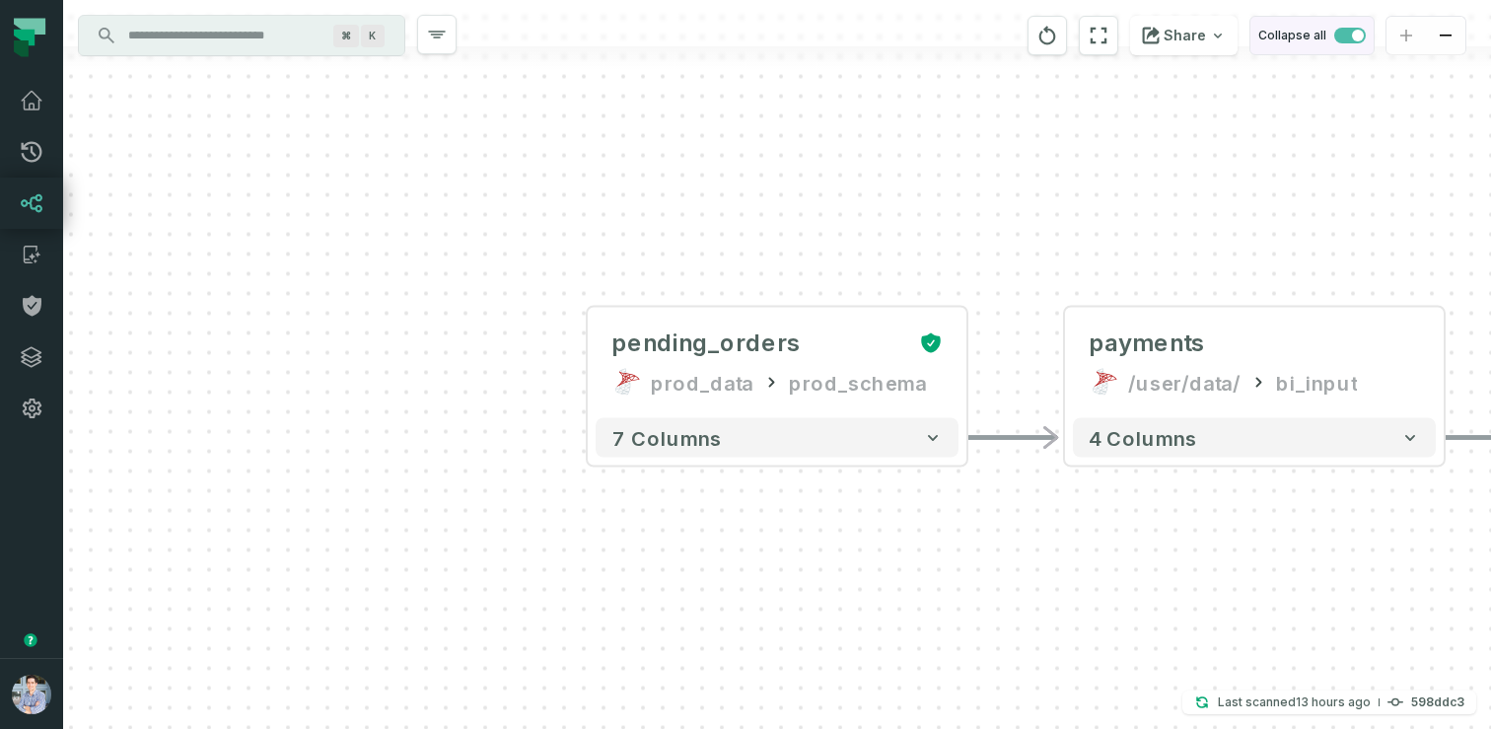
click at [1354, 35] on span "button" at bounding box center [1358, 36] width 12 height 12
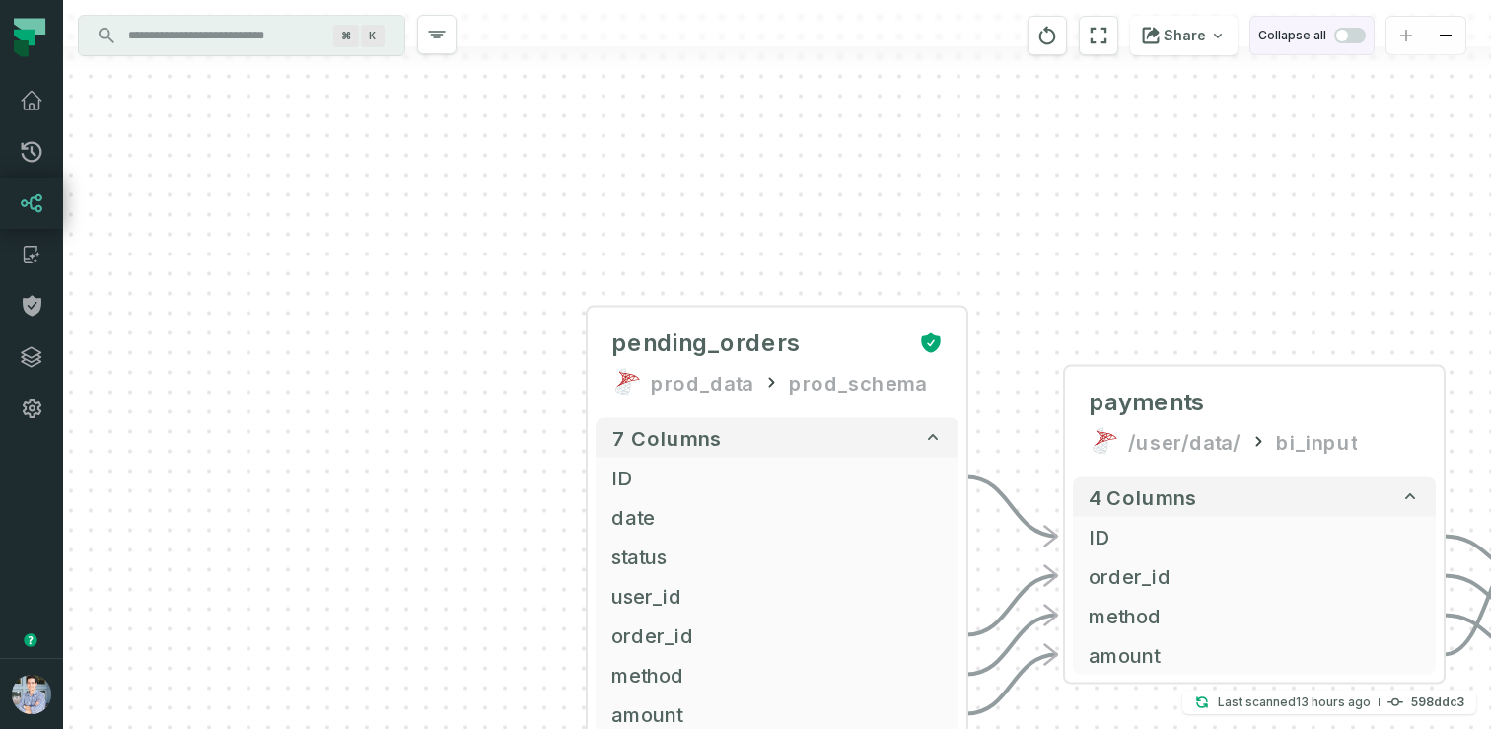
click at [1354, 35] on span "button" at bounding box center [1351, 36] width 32 height 16
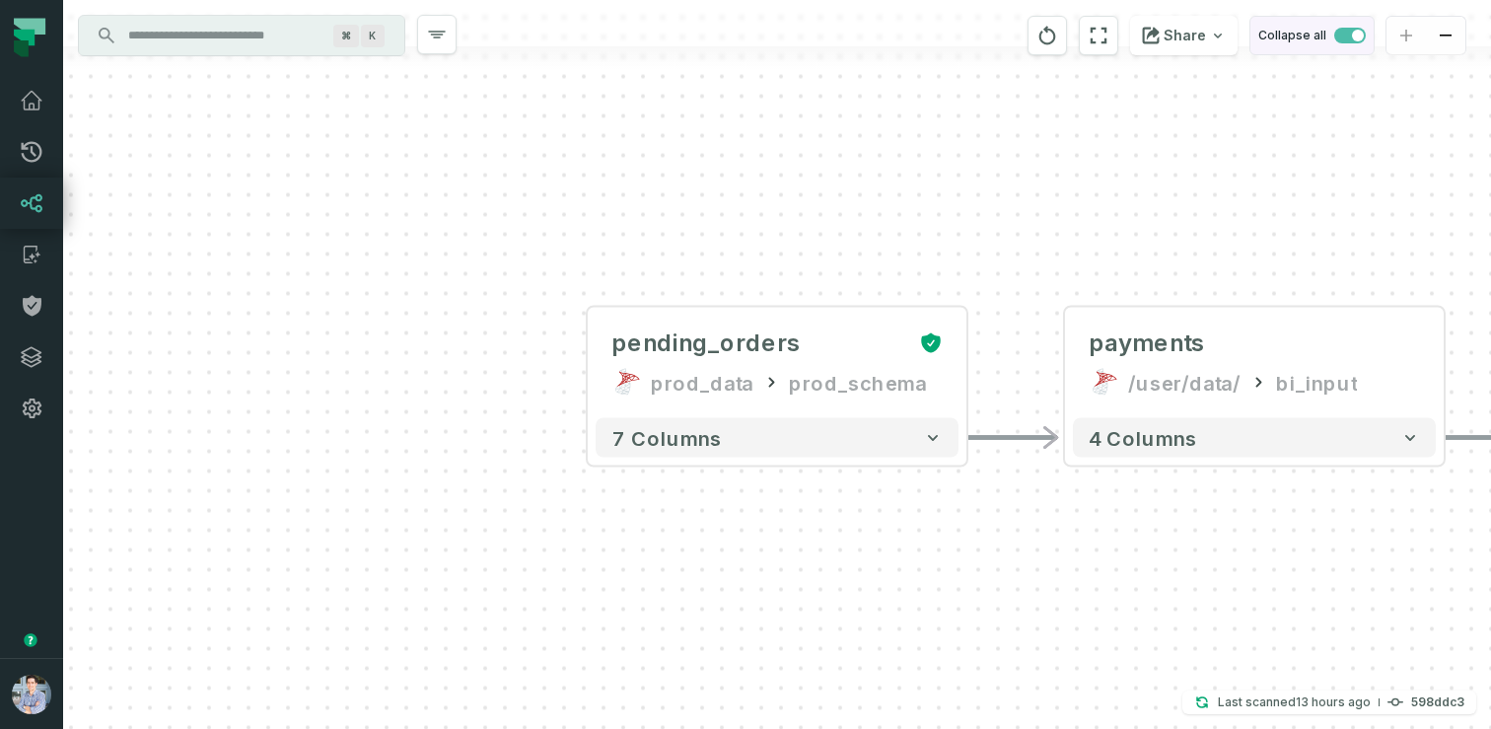
click at [1354, 35] on span "button" at bounding box center [1358, 36] width 12 height 12
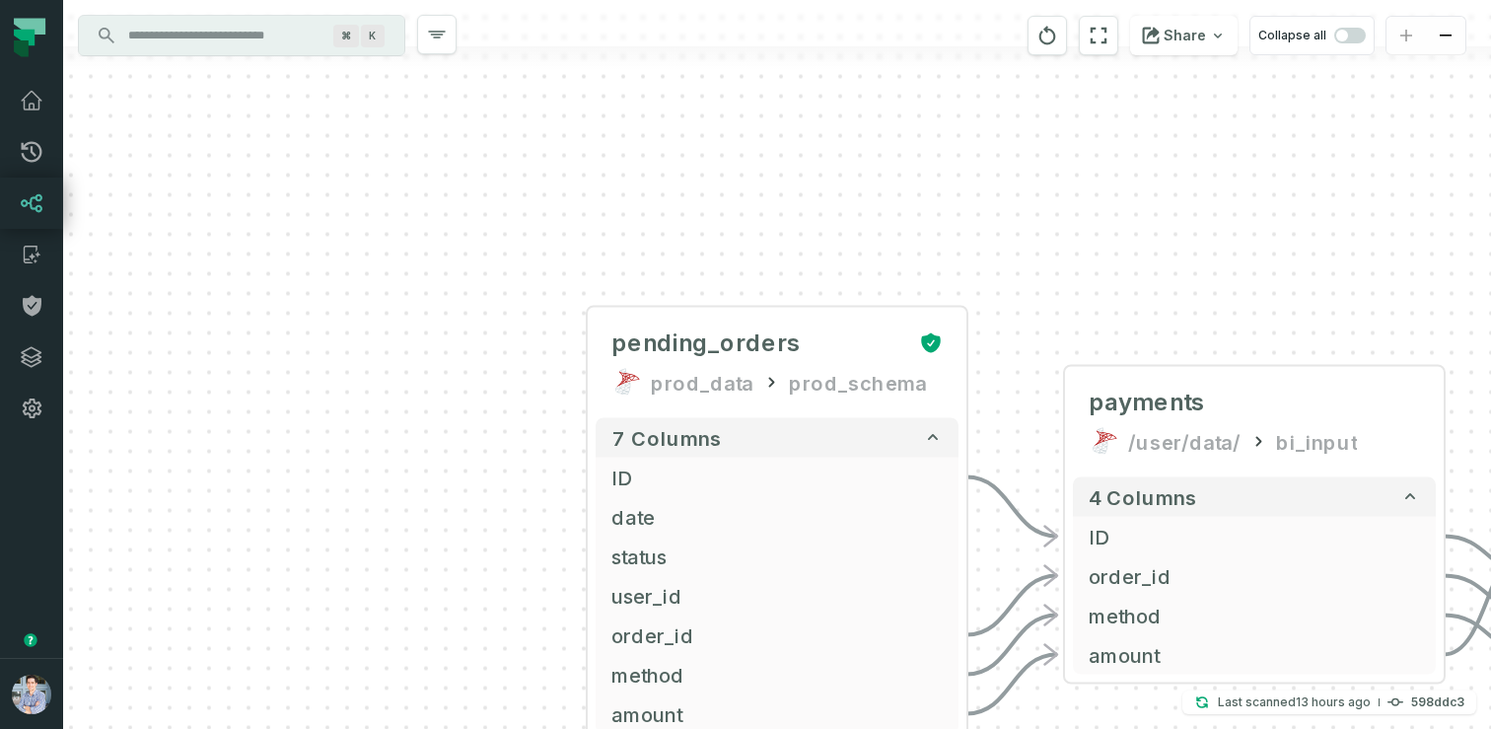
click at [1111, 57] on div "Share Collapse all" at bounding box center [1201, 35] width 379 height 71
click at [1100, 42] on icon "reset" at bounding box center [1099, 36] width 17 height 17
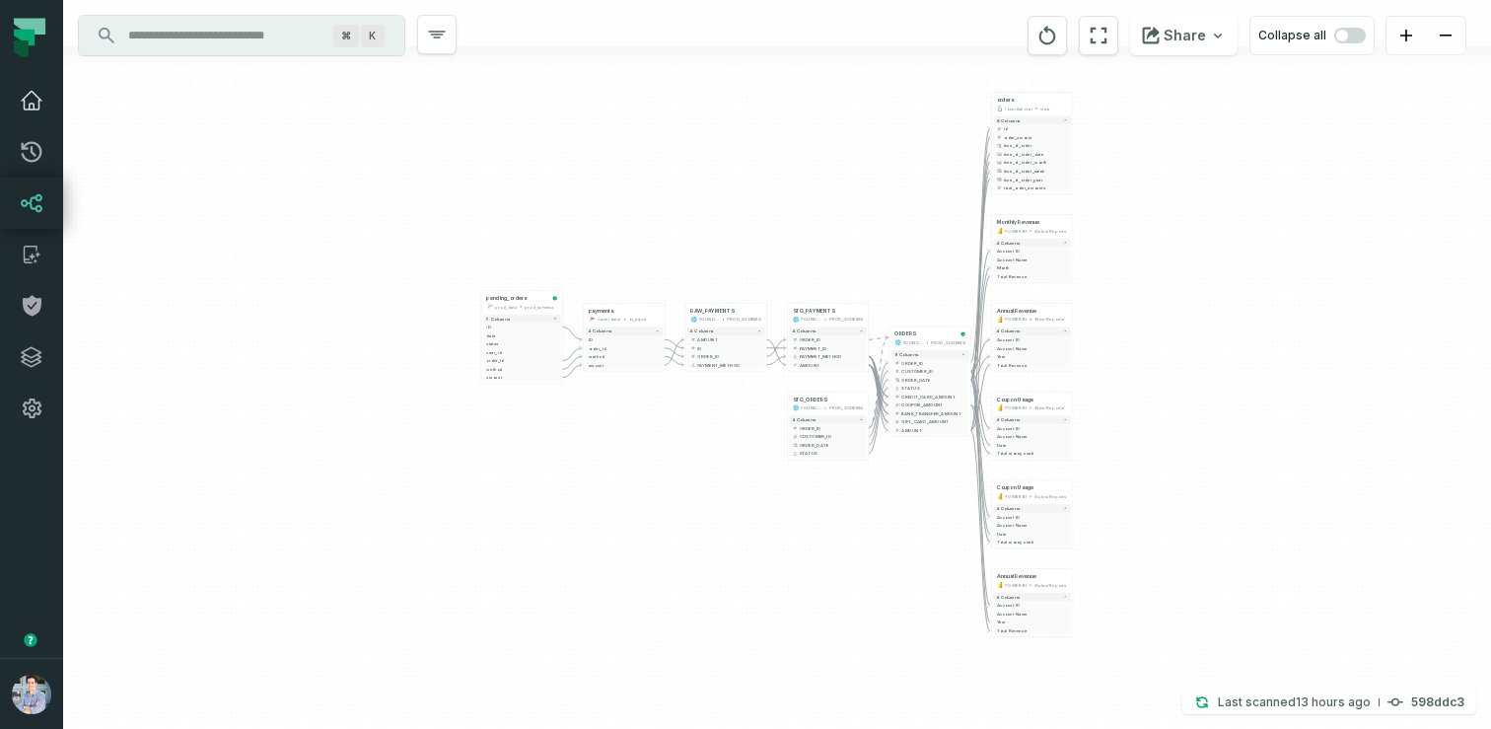
click at [32, 92] on icon at bounding box center [32, 101] width 20 height 18
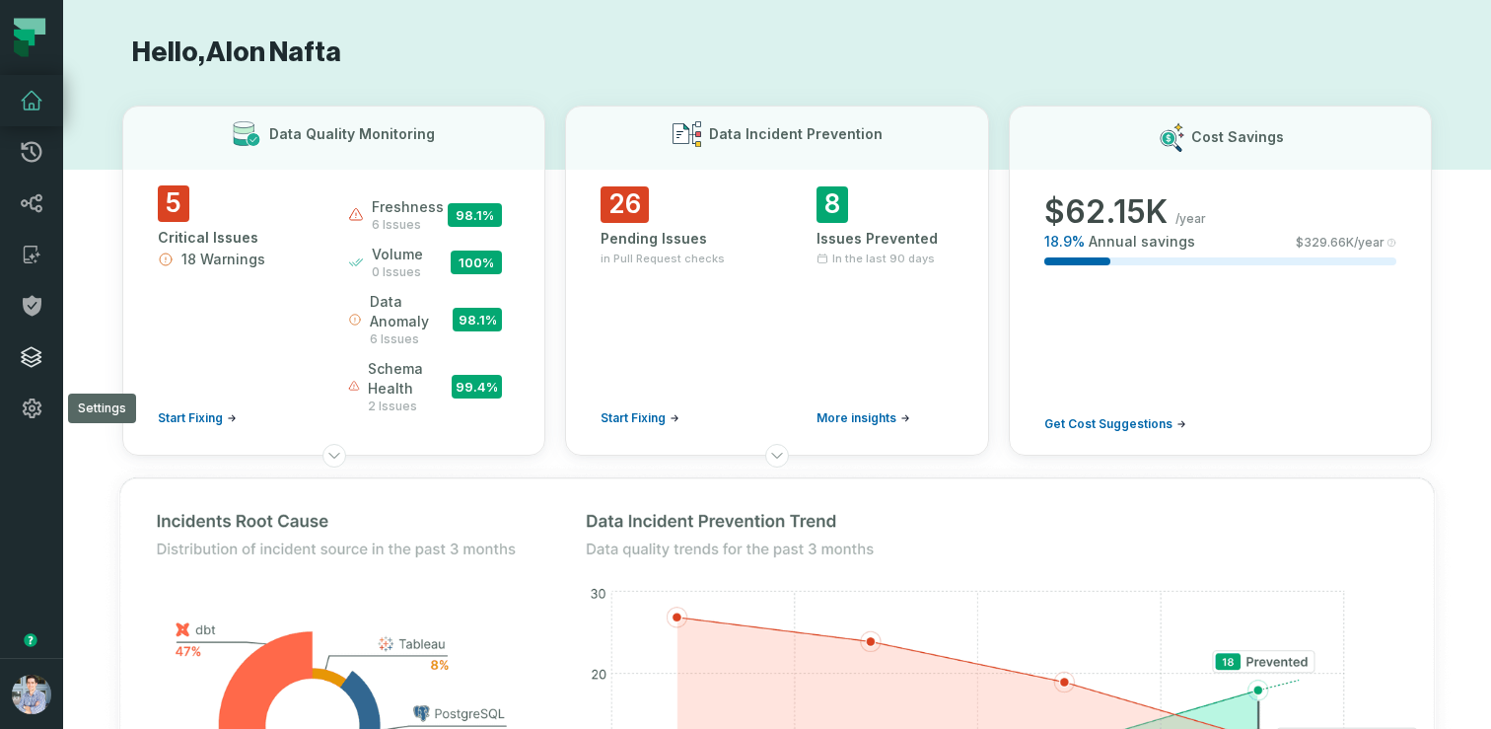
click at [36, 355] on icon at bounding box center [32, 357] width 20 height 20
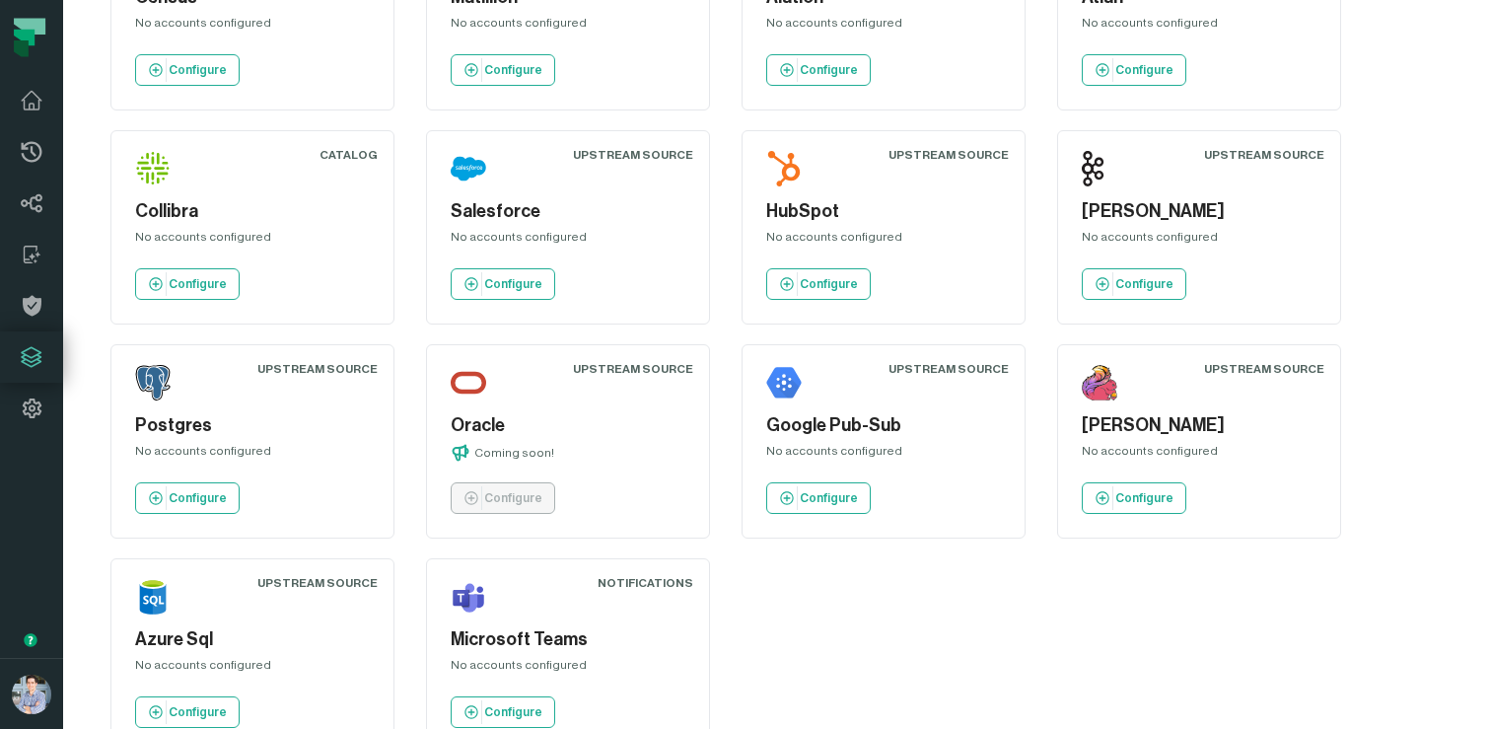
scroll to position [1884, 0]
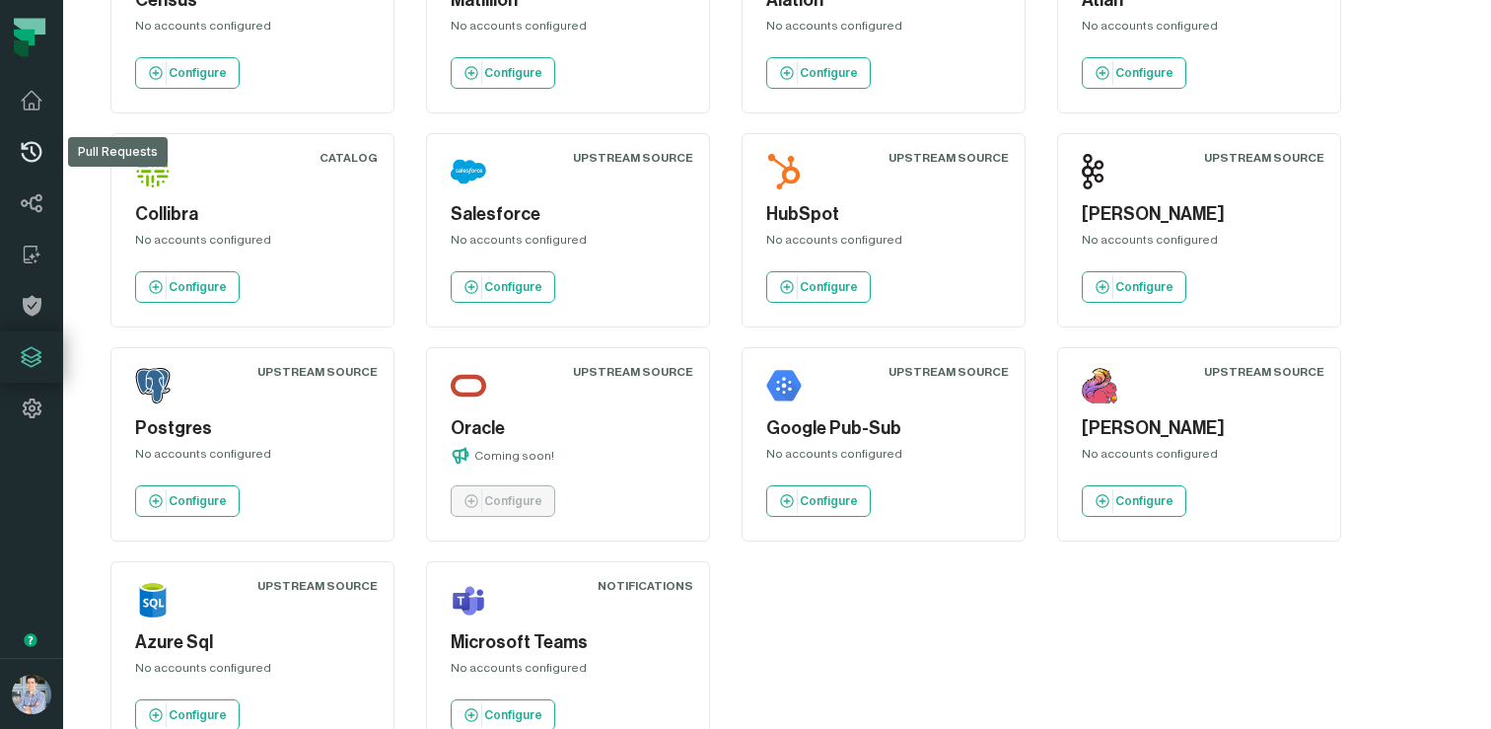
click at [30, 156] on icon at bounding box center [32, 152] width 24 height 24
